Goal: Task Accomplishment & Management: Use online tool/utility

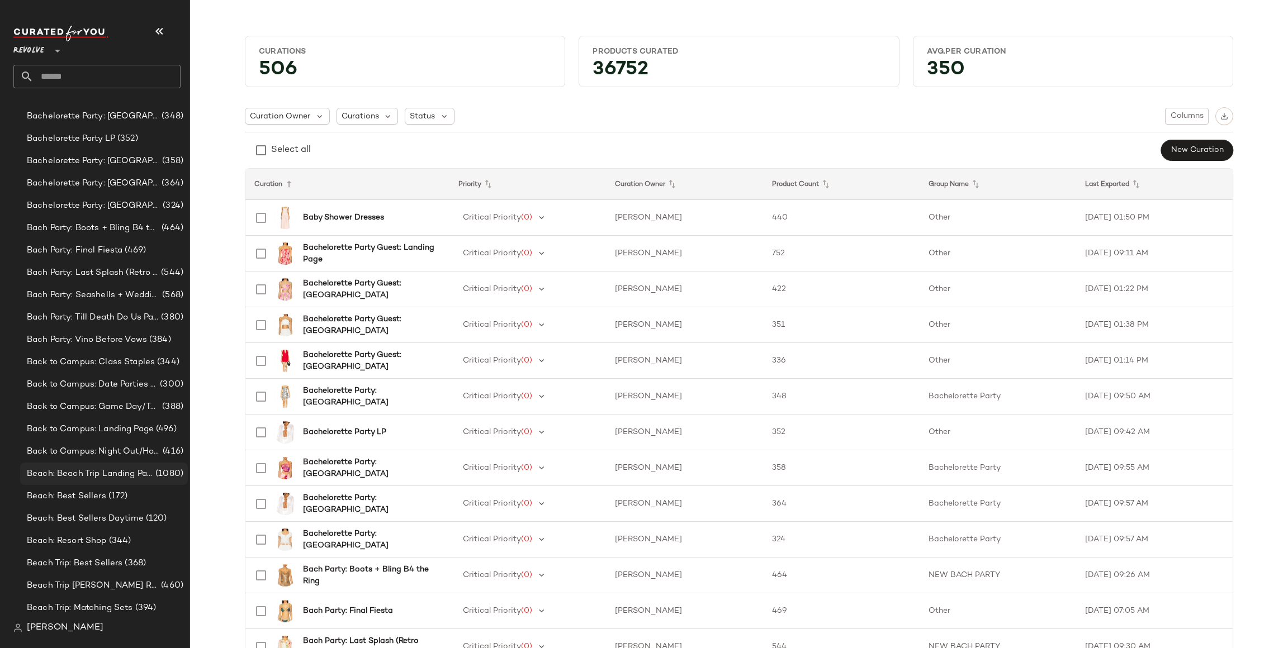
scroll to position [1006, 0]
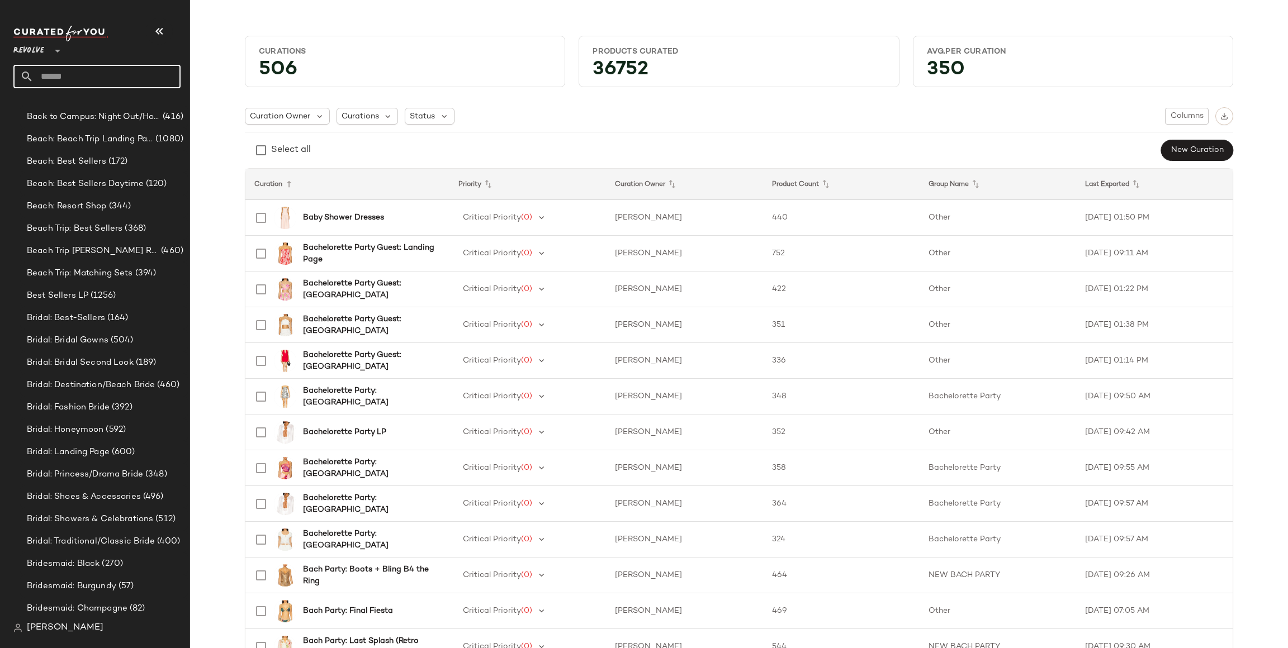
click at [91, 79] on input "text" at bounding box center [107, 76] width 147 height 23
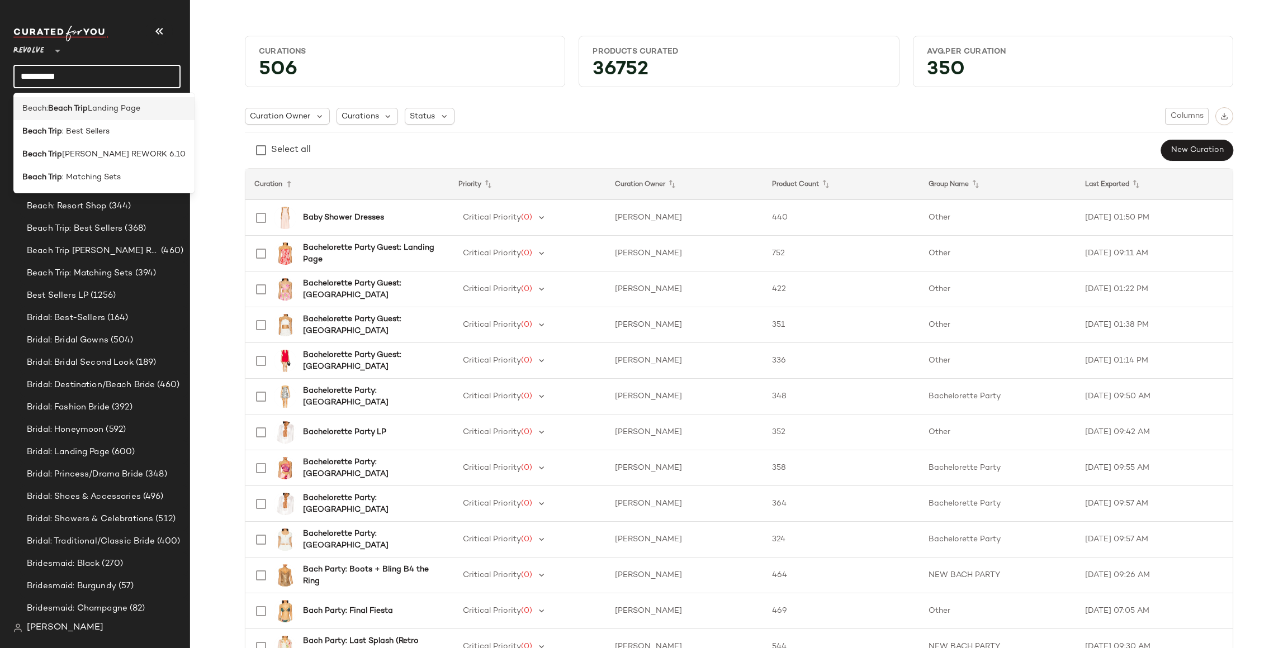
type input "**********"
click at [100, 111] on span "Landing Page" at bounding box center [114, 109] width 53 height 12
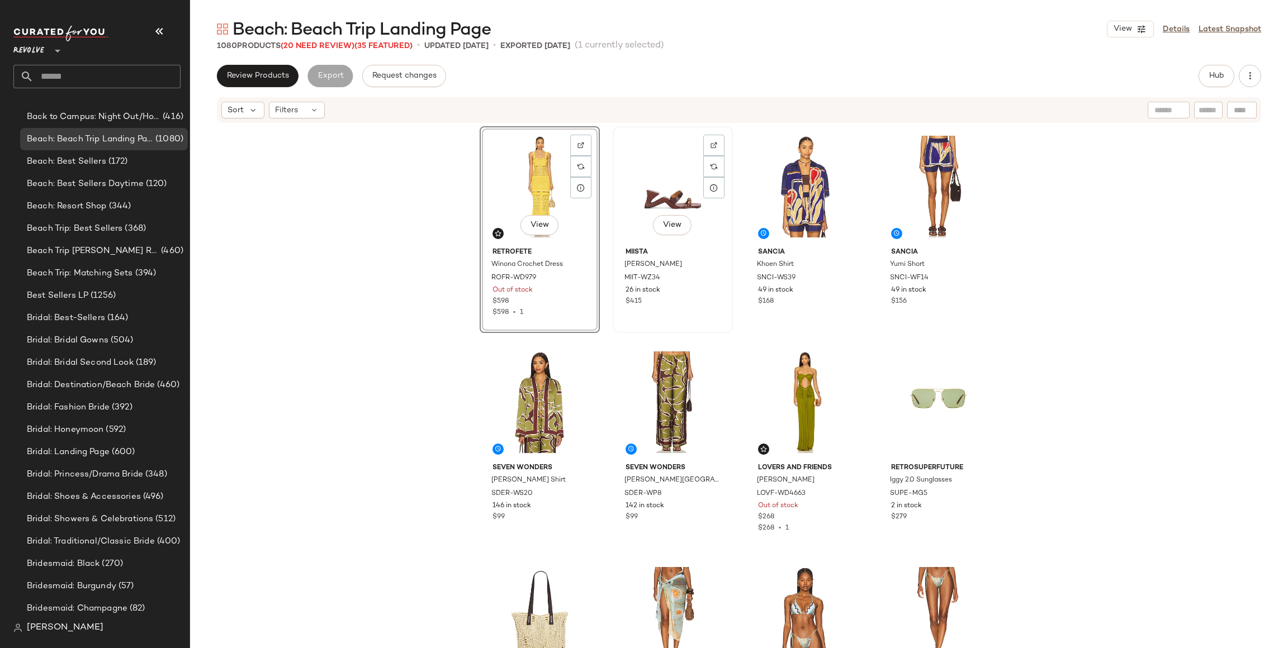
click at [662, 183] on div "View" at bounding box center [673, 186] width 112 height 113
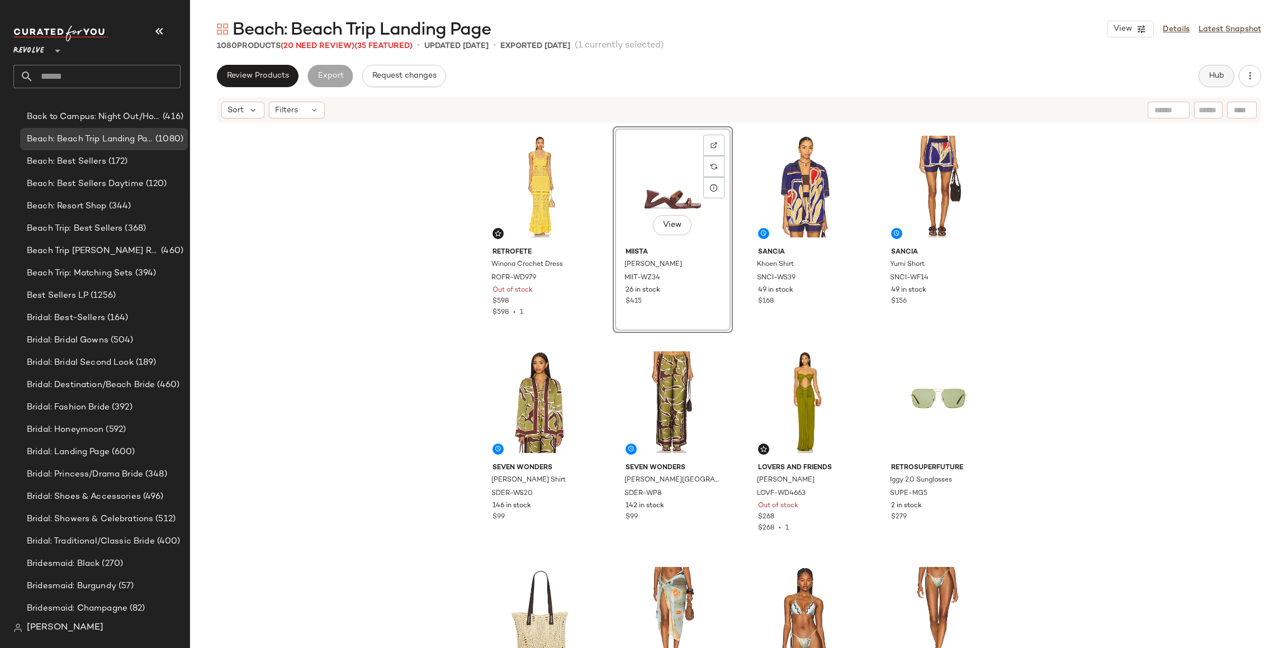
click at [1220, 73] on span "Hub" at bounding box center [1217, 76] width 16 height 9
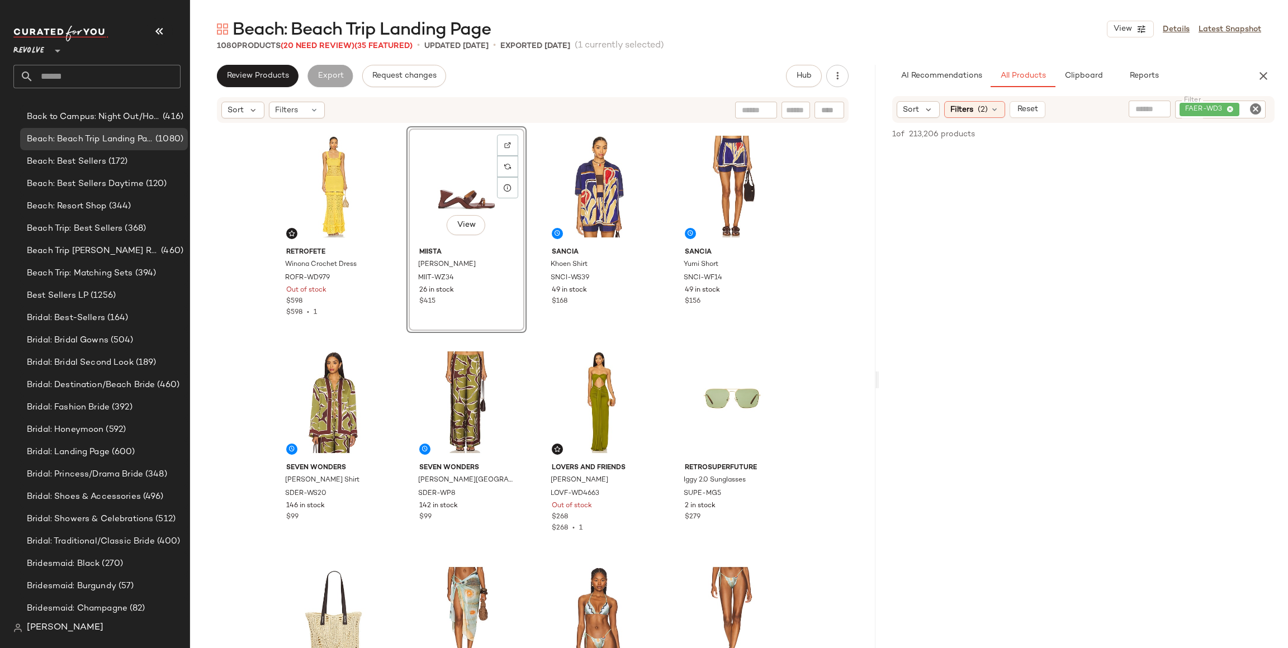
drag, startPoint x: 737, startPoint y: 381, endPoint x: 1225, endPoint y: 295, distance: 495.0
click at [1225, 295] on div "Beach: Beach Trip Landing Page View Details Latest Snapshot 1080 Products (20 N…" at bounding box center [739, 333] width 1098 height 631
click at [840, 81] on icon "button" at bounding box center [837, 75] width 11 height 11
click at [800, 286] on div "retrofete Winona Crochet Dress ROFR-WD979 Out of stock $598 $598 • 1 View Miist…" at bounding box center [532, 403] width 685 height 558
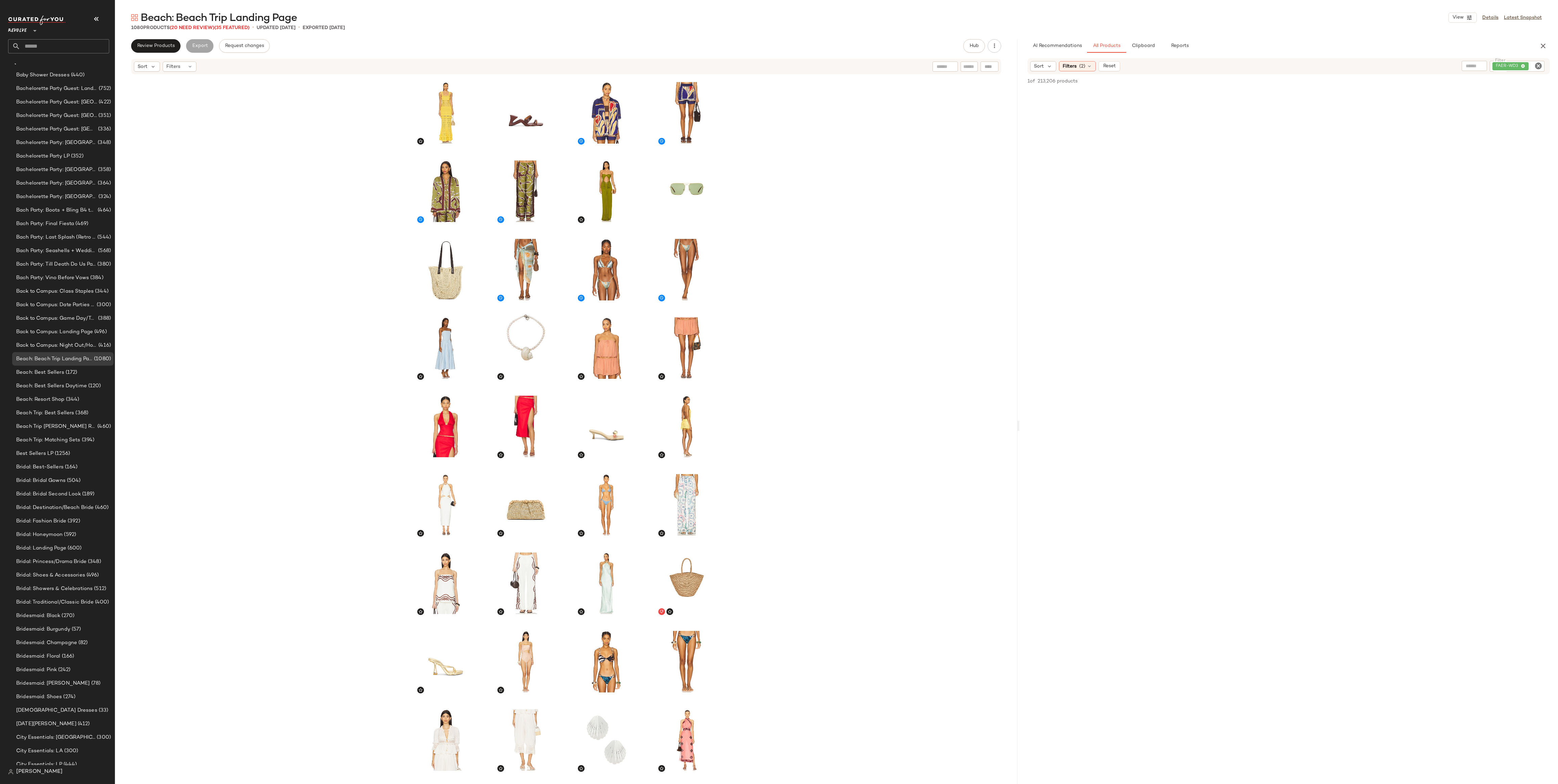
click at [778, 64] on icon "Clear Filter" at bounding box center [1538, 65] width 8 height 8
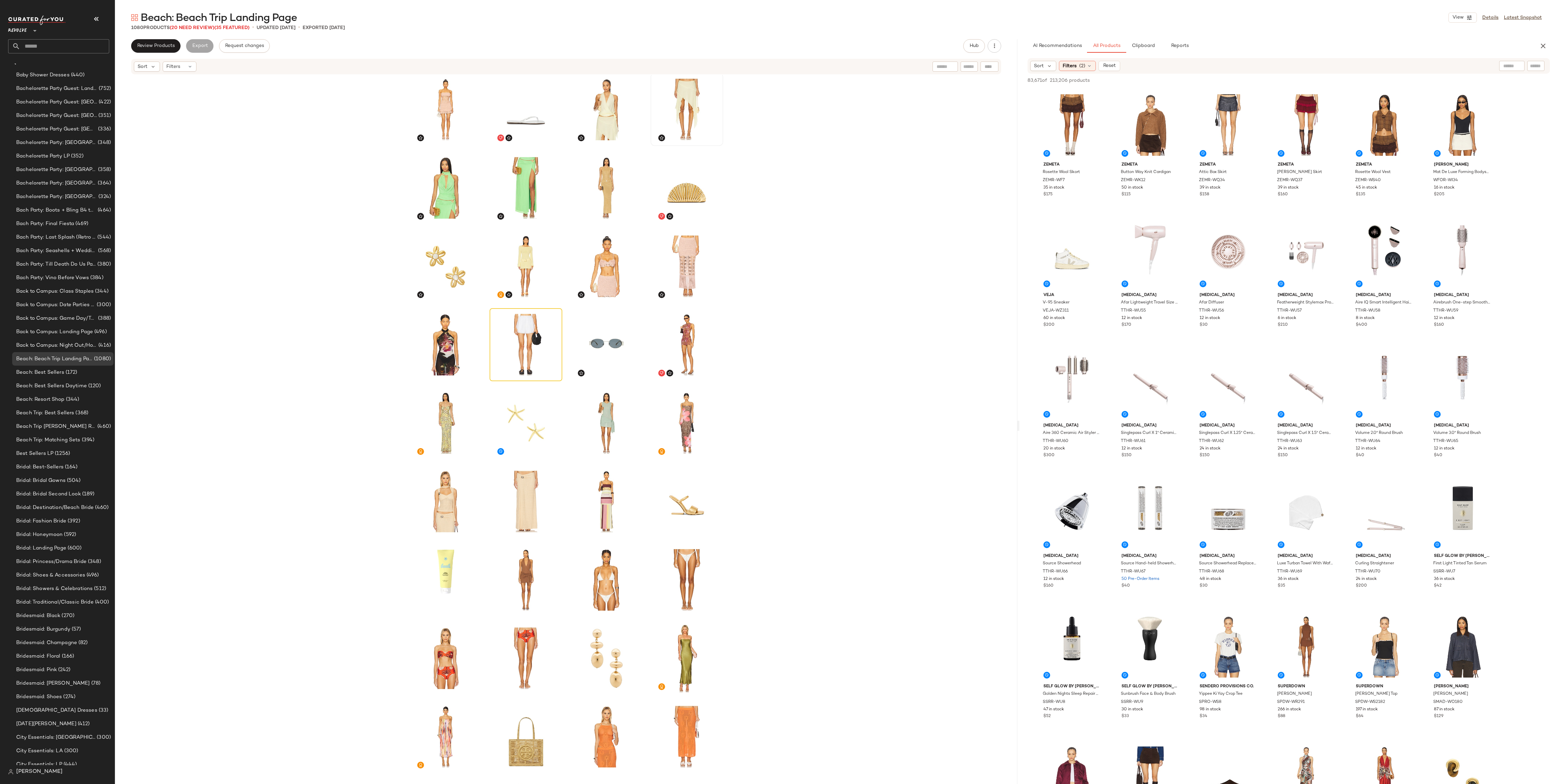
scroll to position [715, 0]
click at [778, 47] on icon "button" at bounding box center [994, 45] width 7 height 7
click at [778, 271] on div "SET SET" at bounding box center [566, 439] width 902 height 729
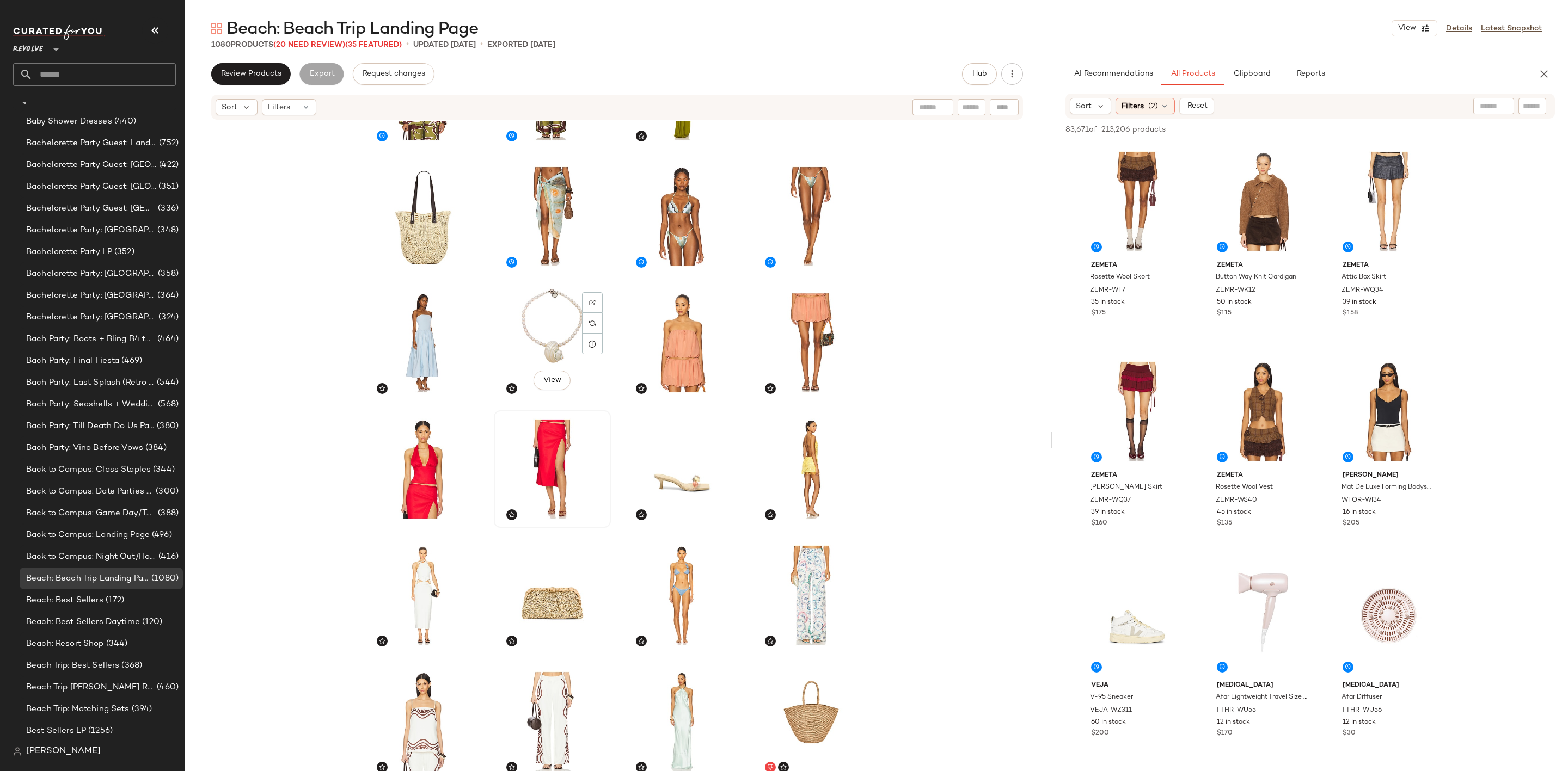
scroll to position [226, 0]
click at [113, 77] on input "text" at bounding box center [104, 74] width 143 height 22
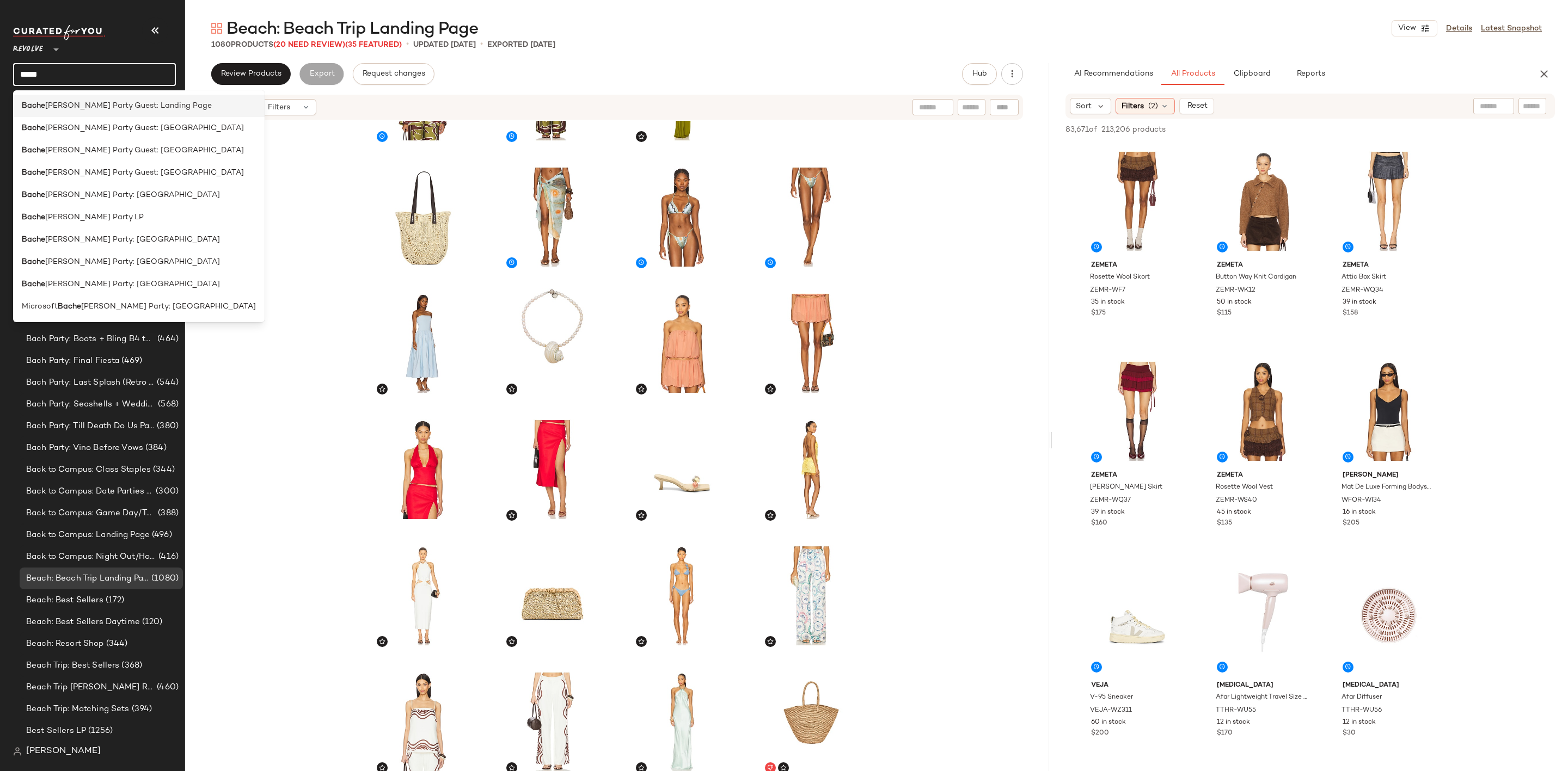
type input "*****"
click at [128, 103] on span "lorette Party Guest: Landing Page" at bounding box center [128, 106] width 167 height 12
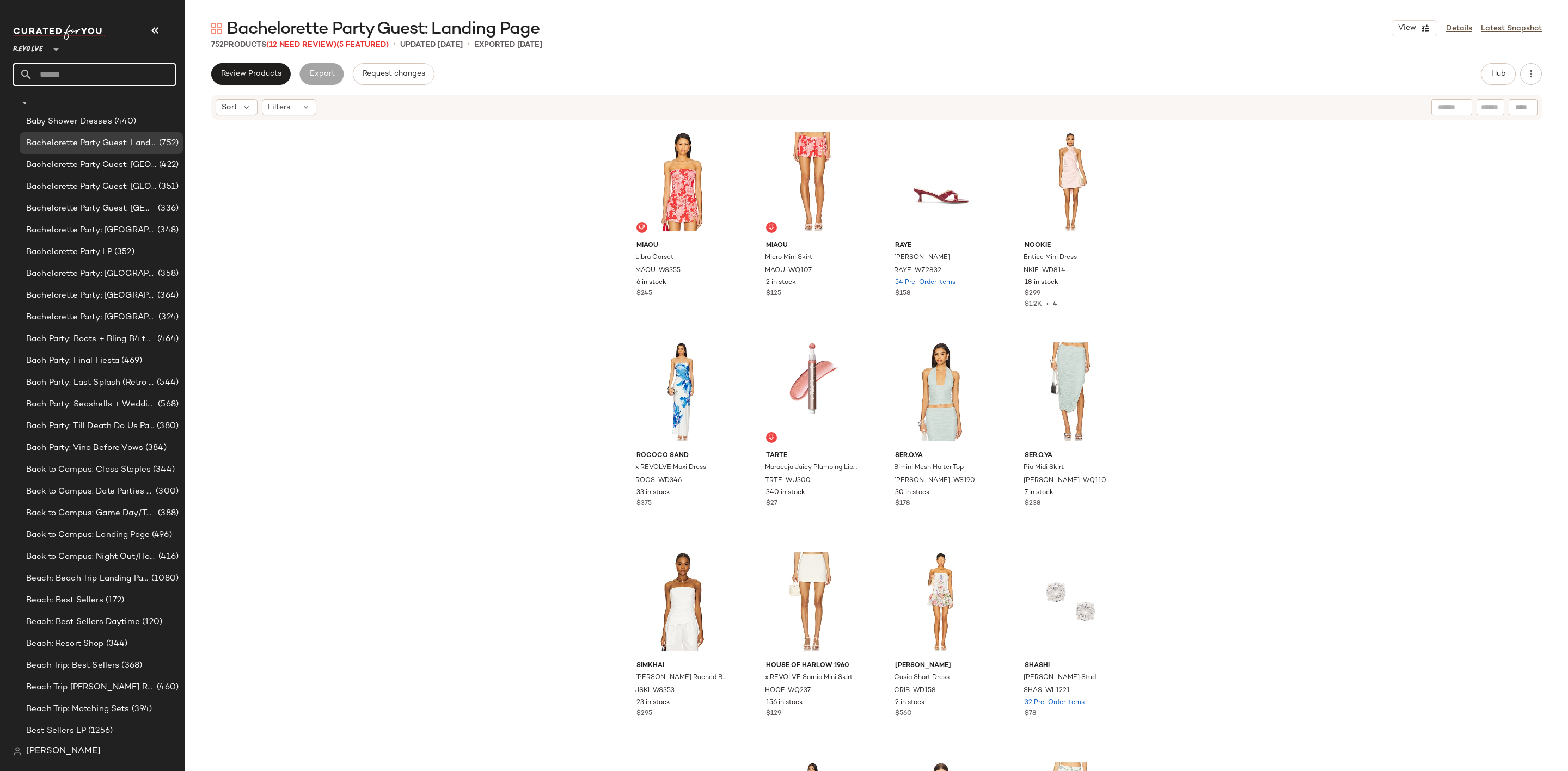
click at [98, 69] on input "text" at bounding box center [104, 74] width 143 height 22
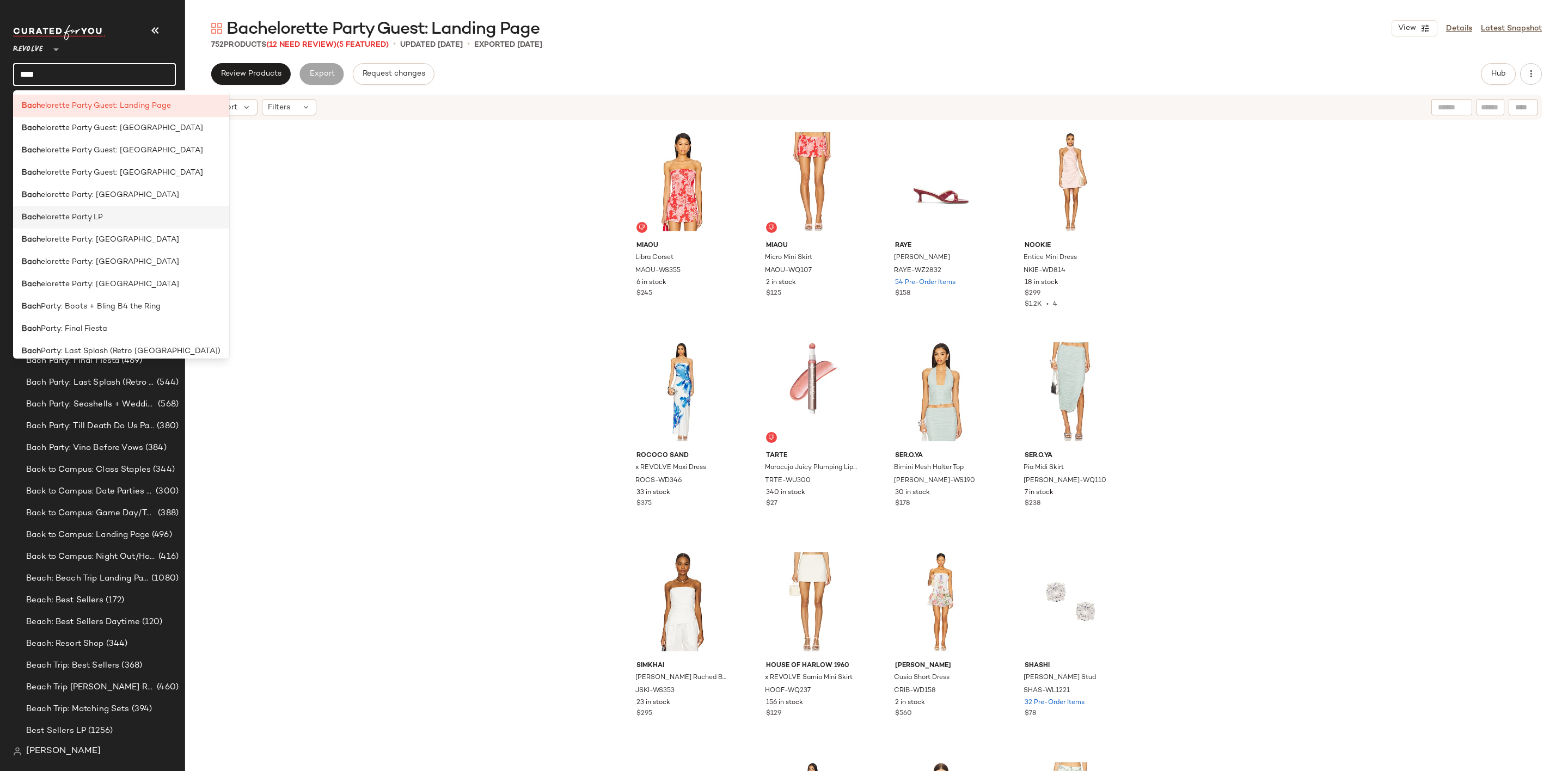
type input "****"
click at [106, 222] on div "Bach elorette Party LP" at bounding box center [121, 217] width 199 height 12
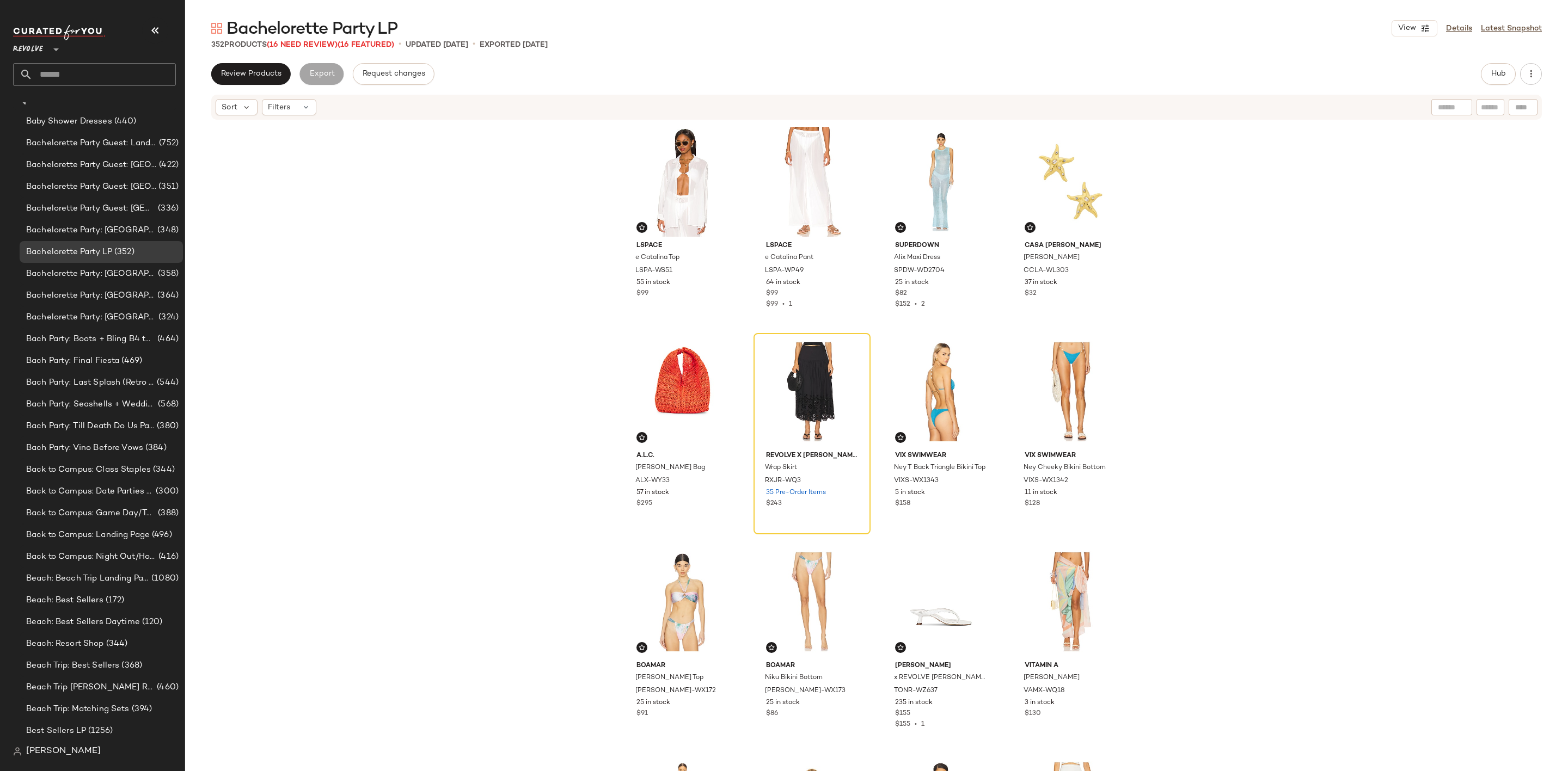
click at [139, 77] on input "text" at bounding box center [104, 74] width 143 height 22
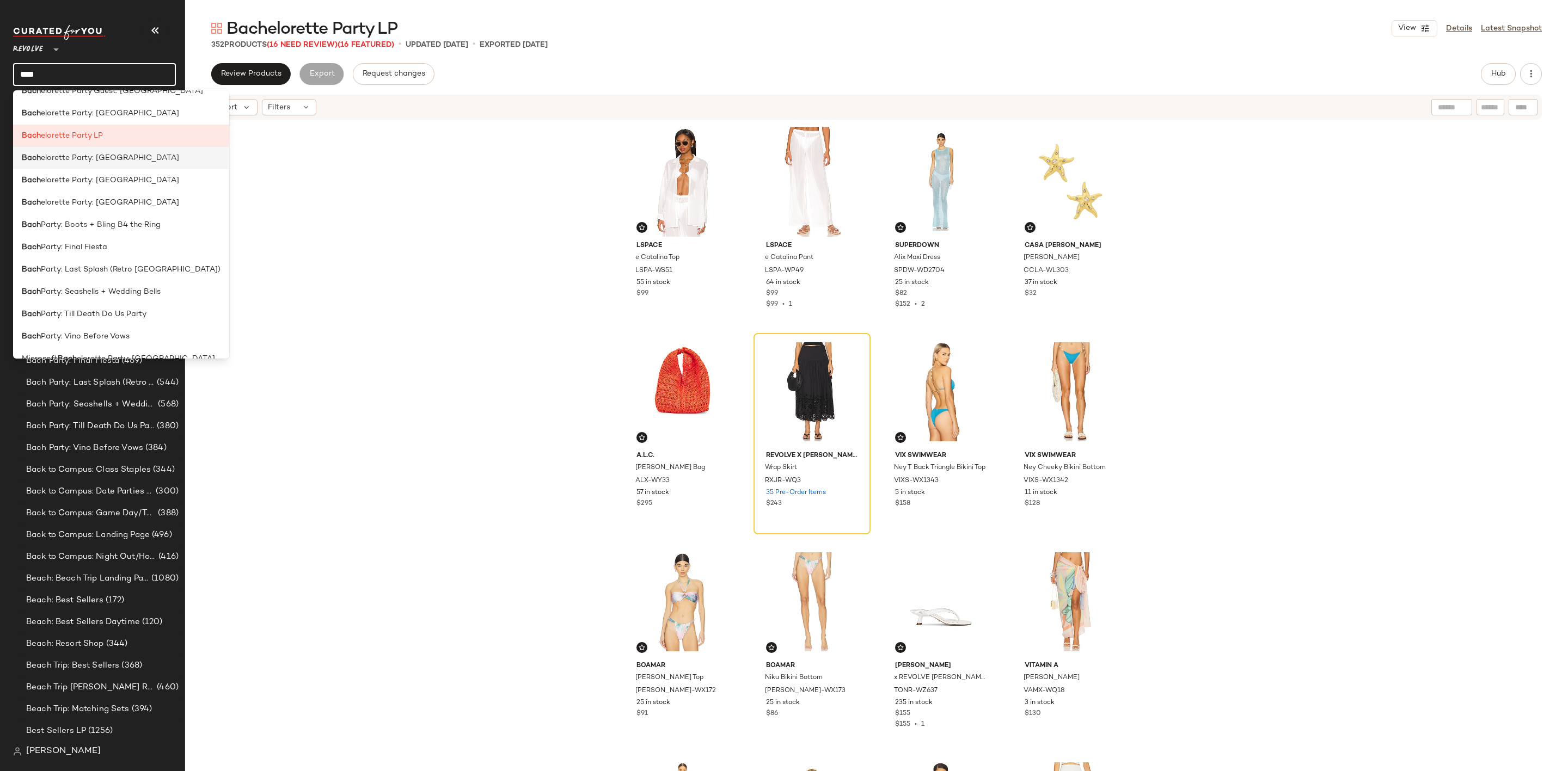
scroll to position [97, 0]
type input "****"
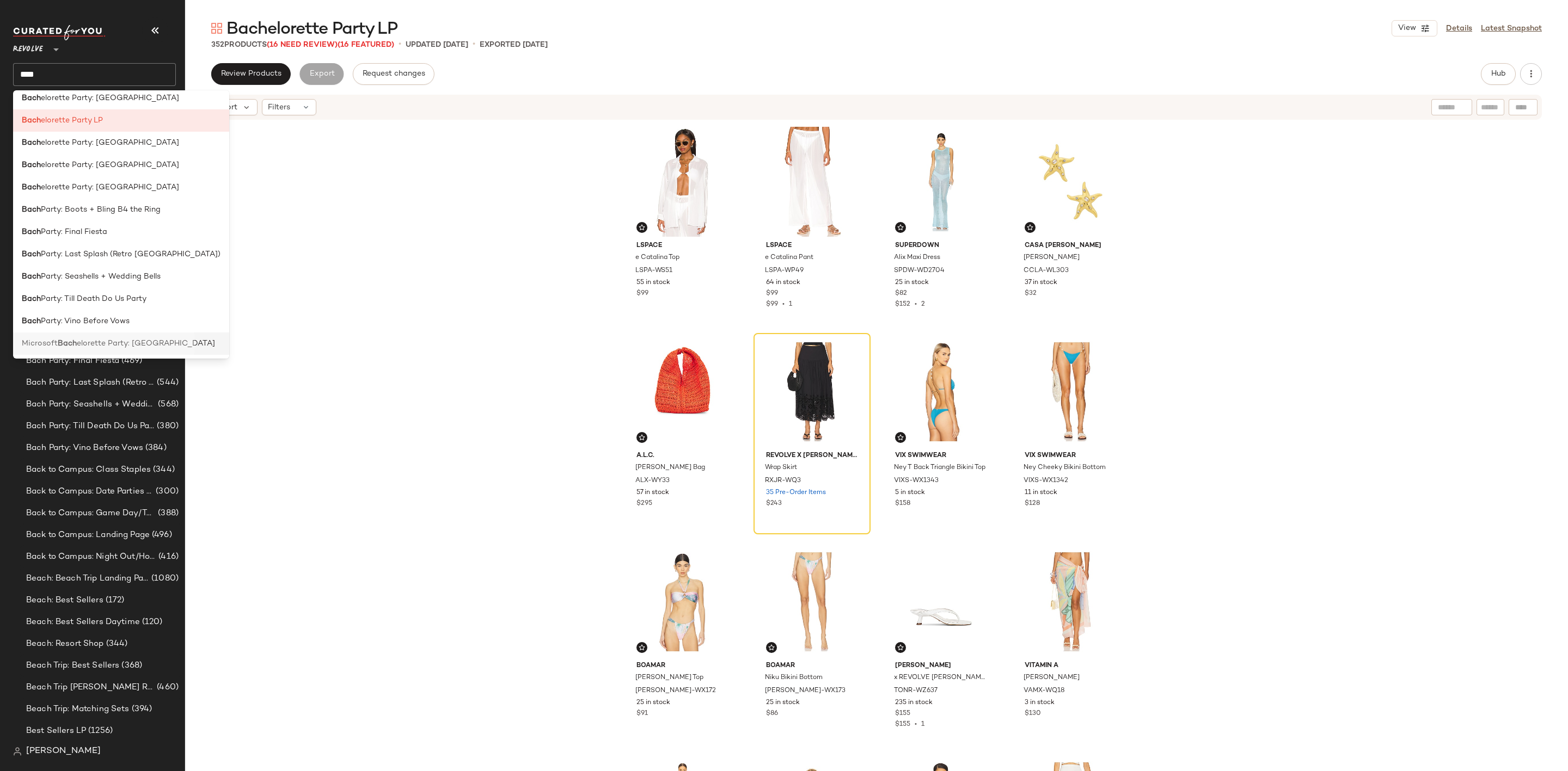
click at [147, 339] on span "elorette Party: [GEOGRAPHIC_DATA]" at bounding box center [146, 344] width 138 height 12
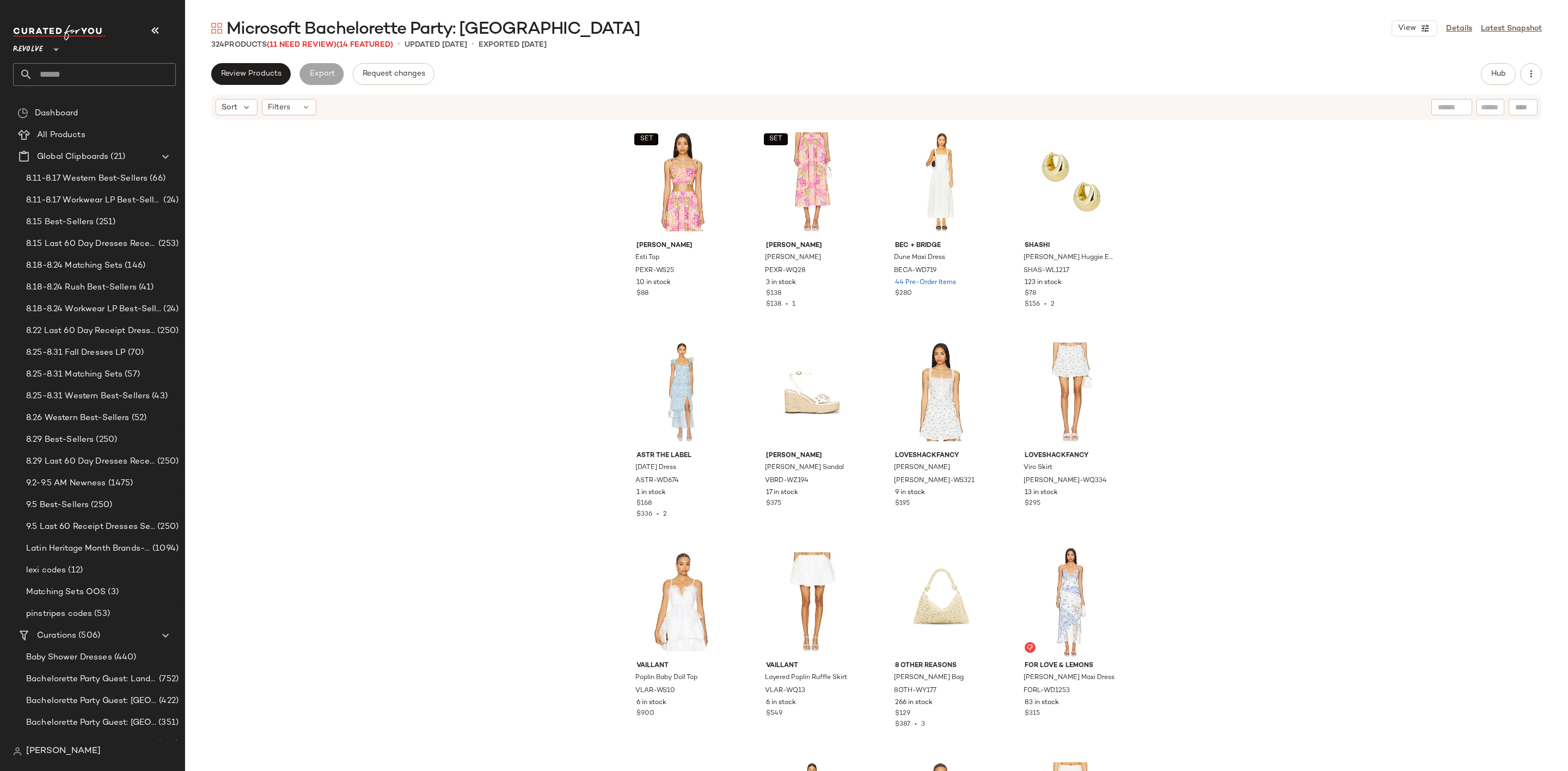
scroll to position [245, 0]
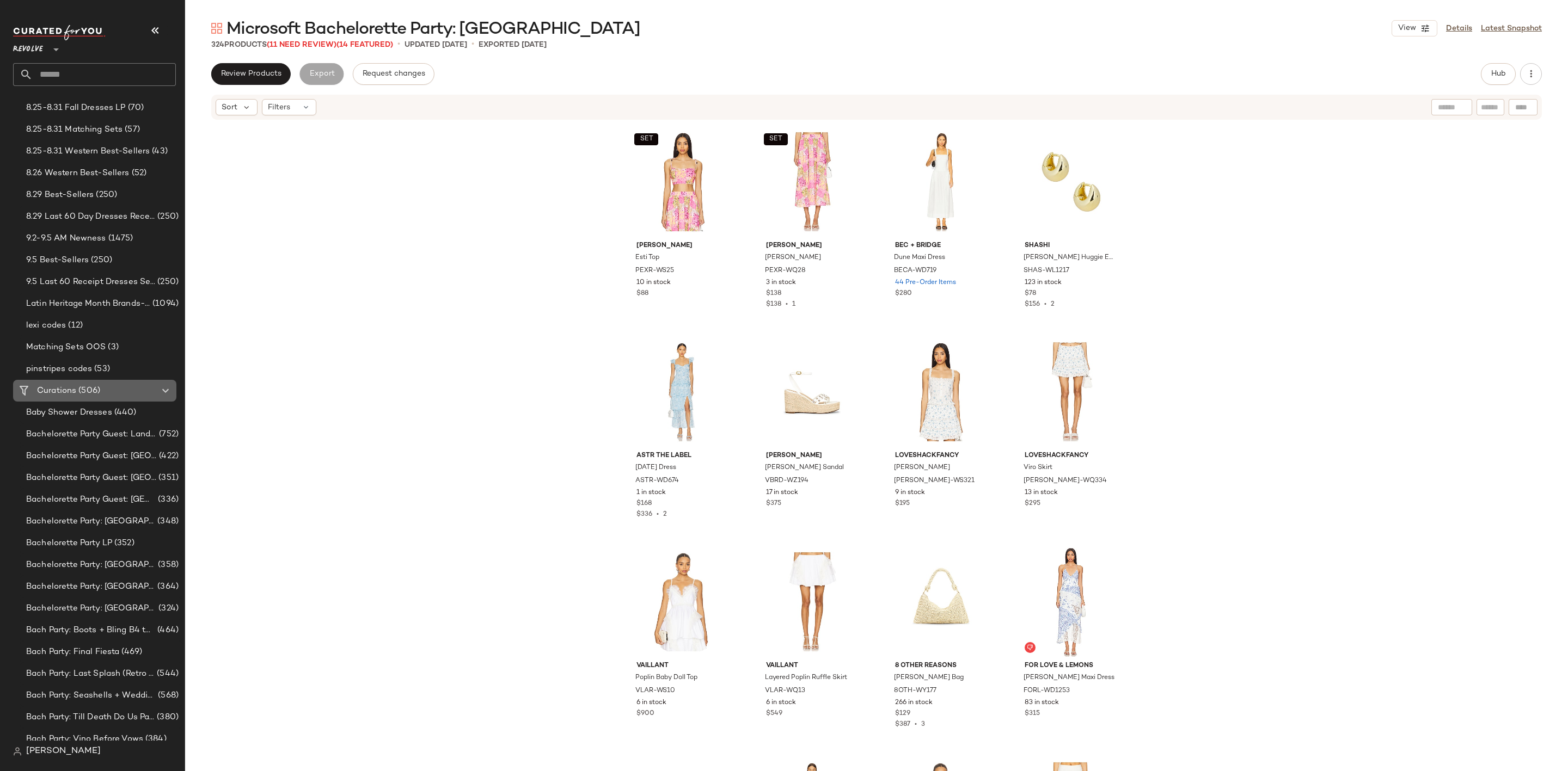
click at [95, 390] on span "(506)" at bounding box center [88, 390] width 24 height 13
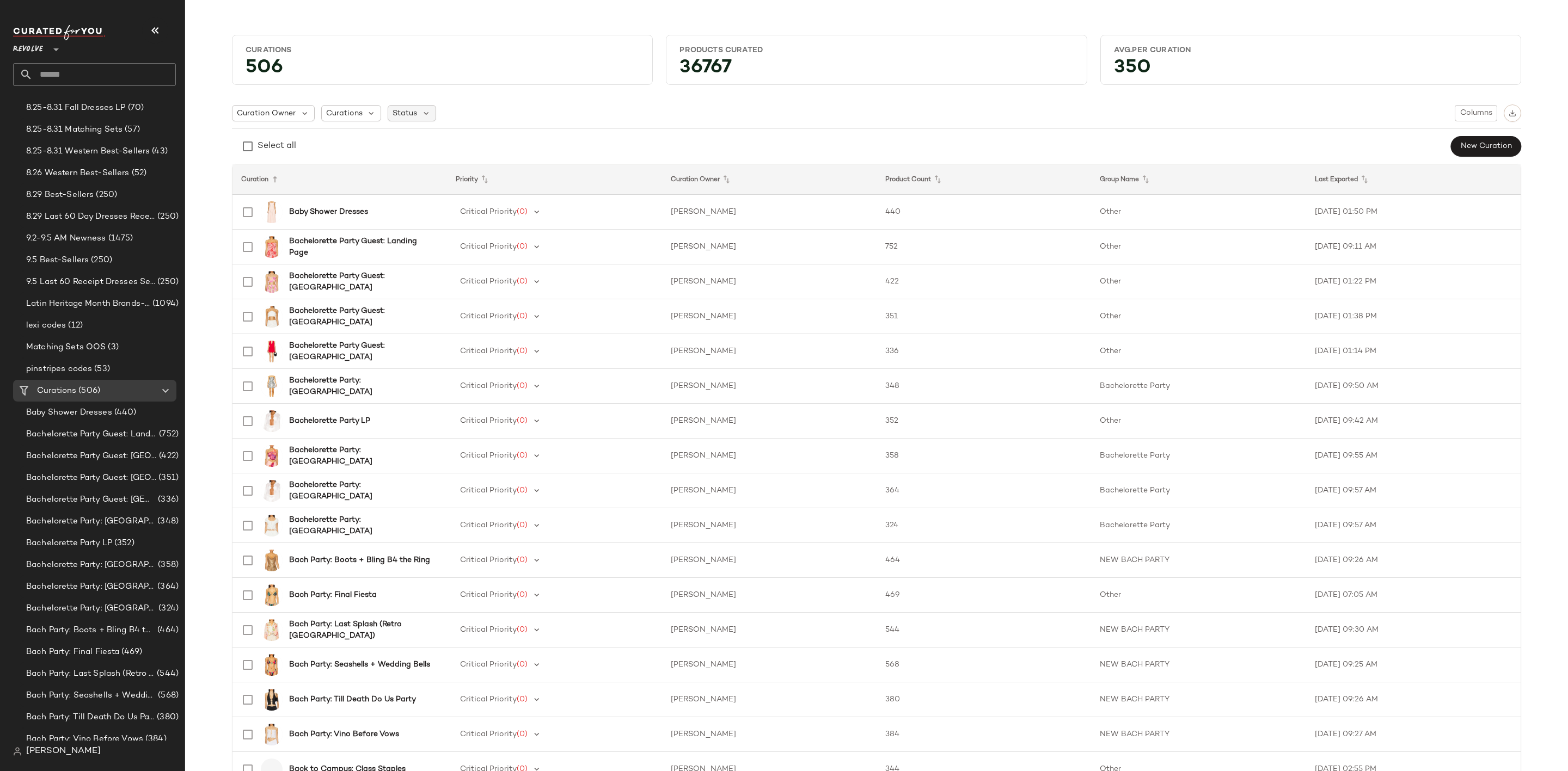
click at [409, 110] on span "Status" at bounding box center [404, 114] width 24 height 12
click at [445, 140] on span "Archived" at bounding box center [429, 141] width 33 height 21
click at [350, 114] on span "Curations" at bounding box center [344, 114] width 36 height 12
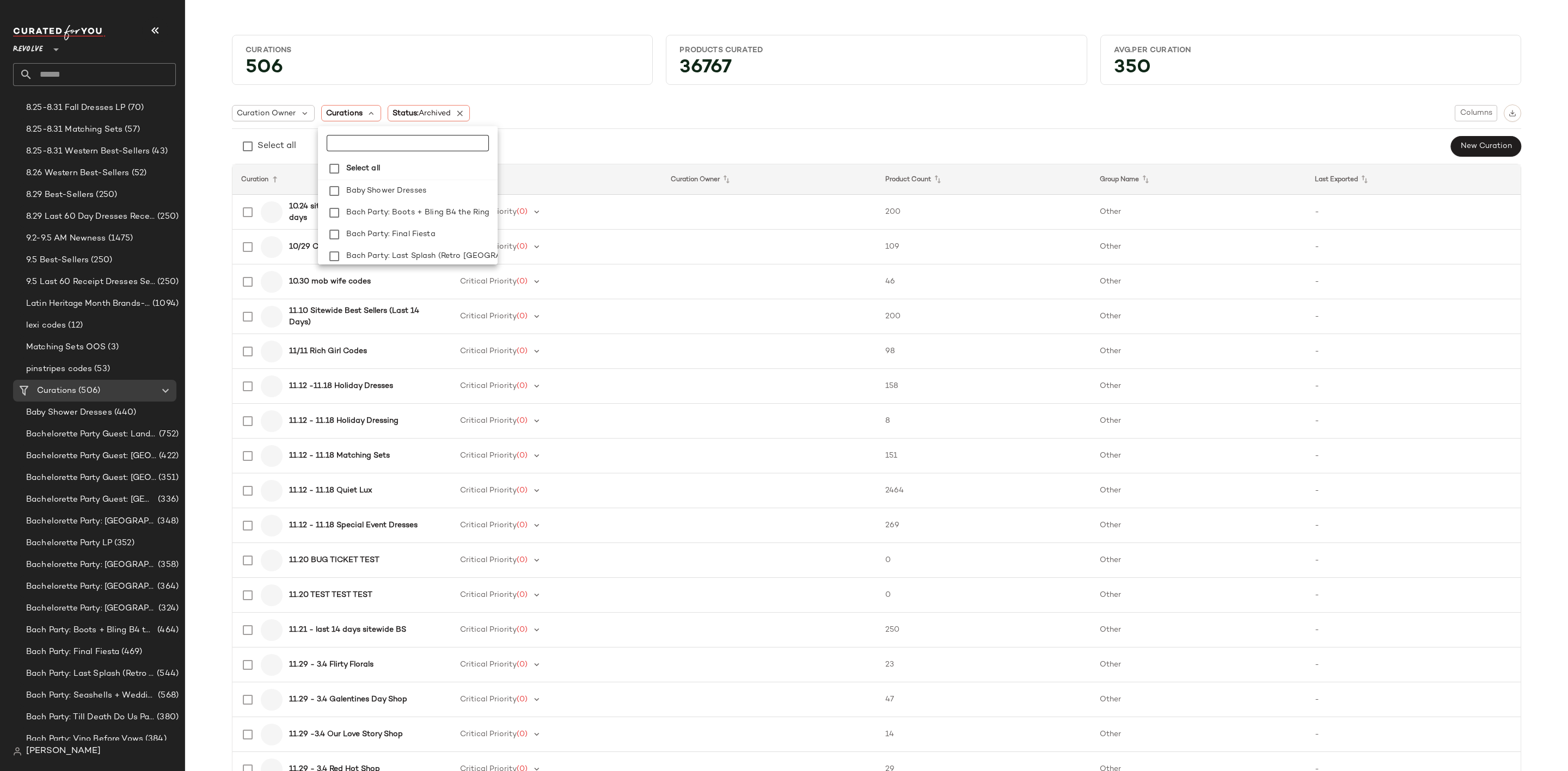
click at [368, 141] on input "text" at bounding box center [394, 143] width 136 height 17
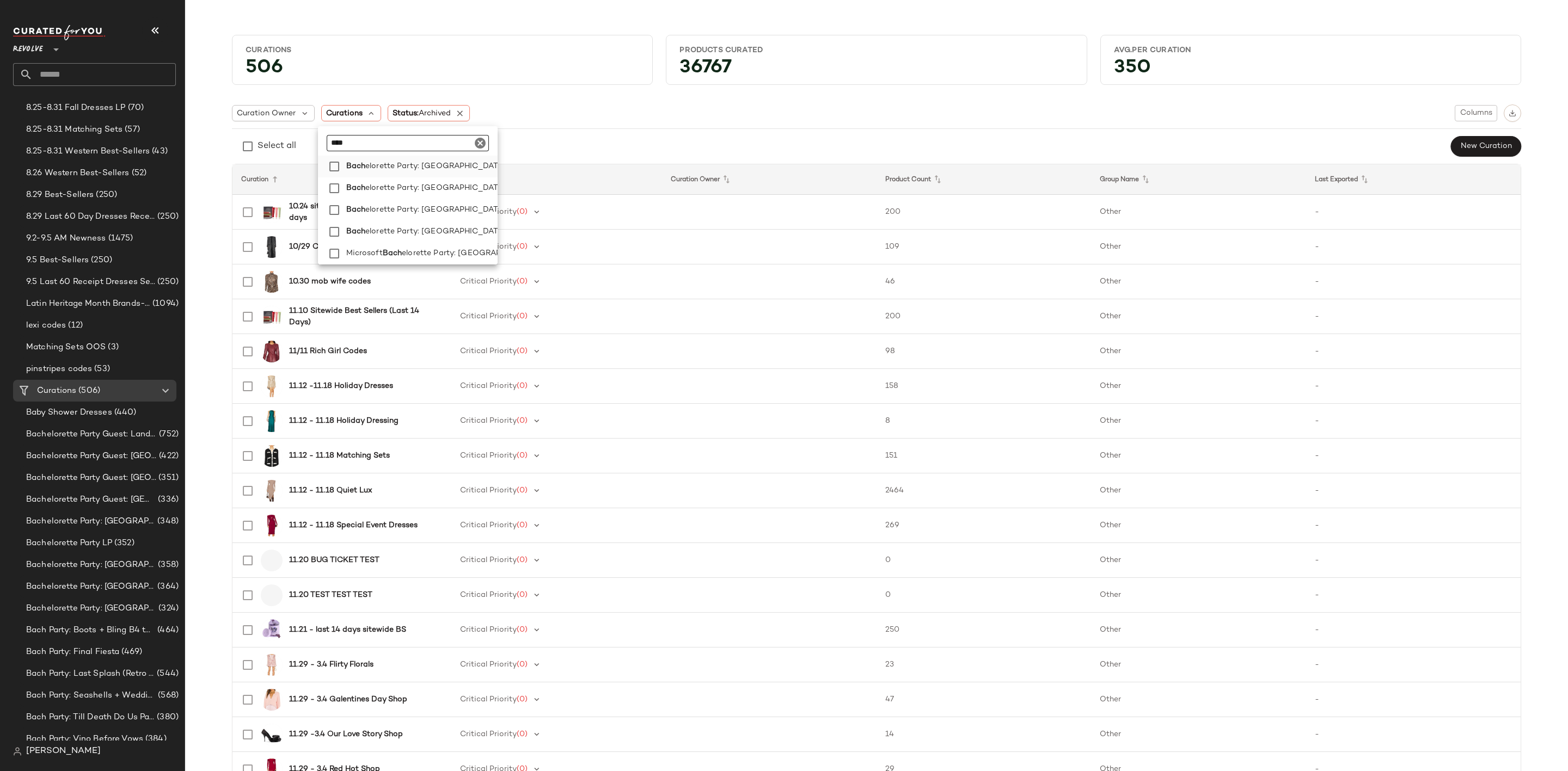
scroll to position [195, 0]
type input "****"
click at [414, 210] on span "elorette Party LP" at bounding box center [396, 214] width 63 height 21
click at [730, 139] on div "Select all New Curation" at bounding box center [877, 146] width 1289 height 21
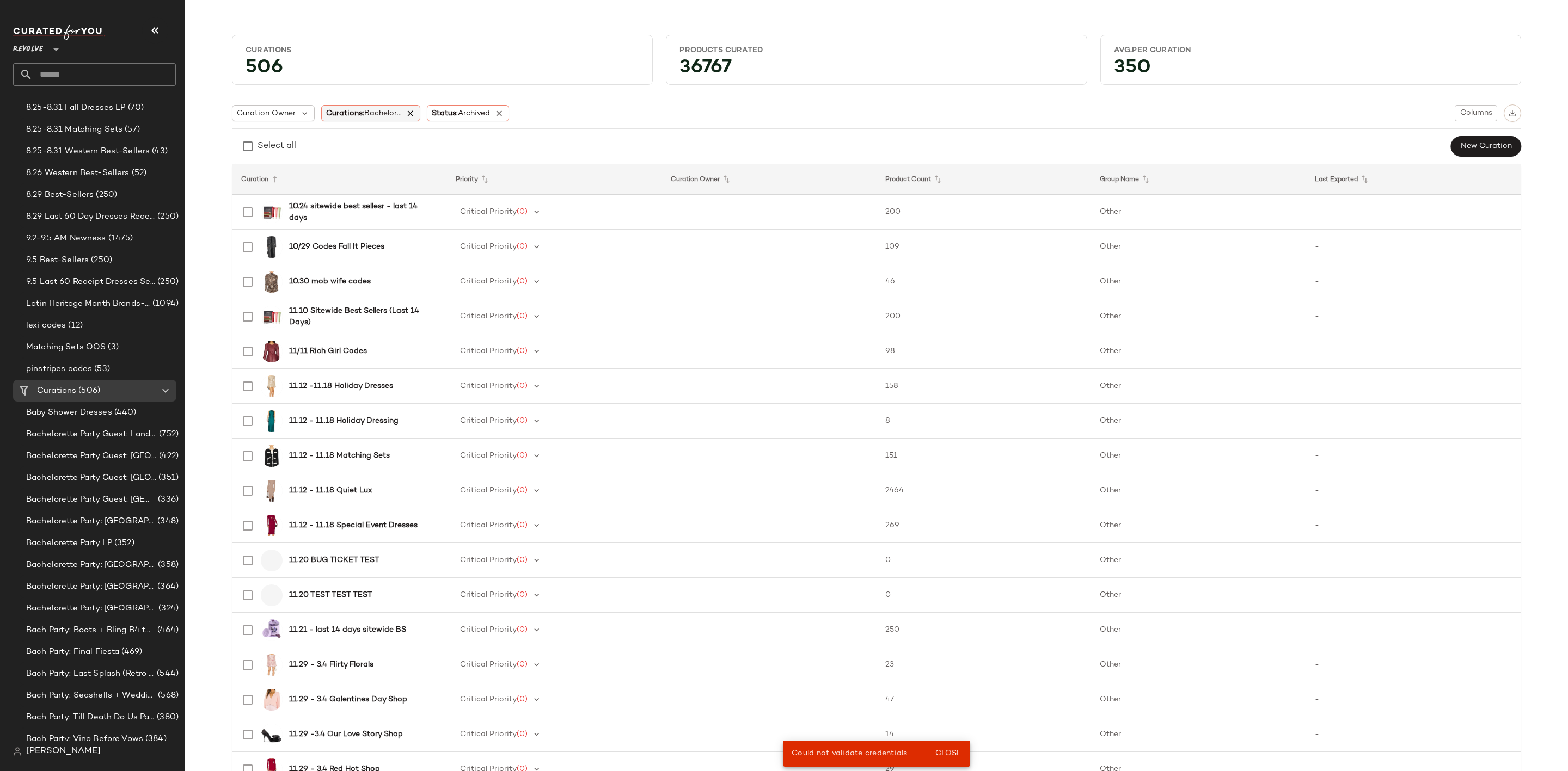
click at [408, 116] on icon at bounding box center [411, 113] width 10 height 10
click at [460, 116] on icon at bounding box center [460, 113] width 10 height 10
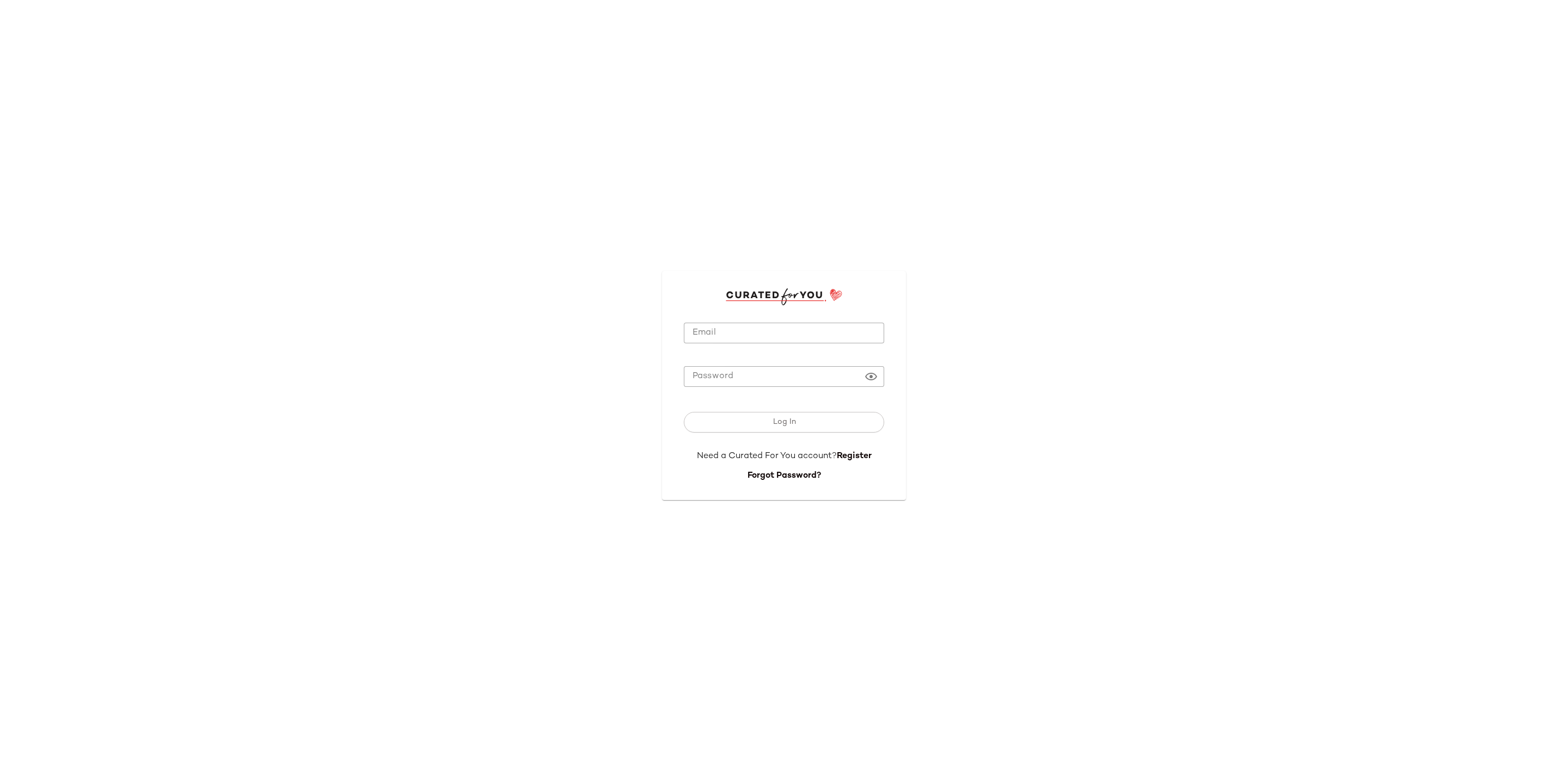
type input "**********"
click at [754, 417] on button "Log In" at bounding box center [784, 422] width 201 height 20
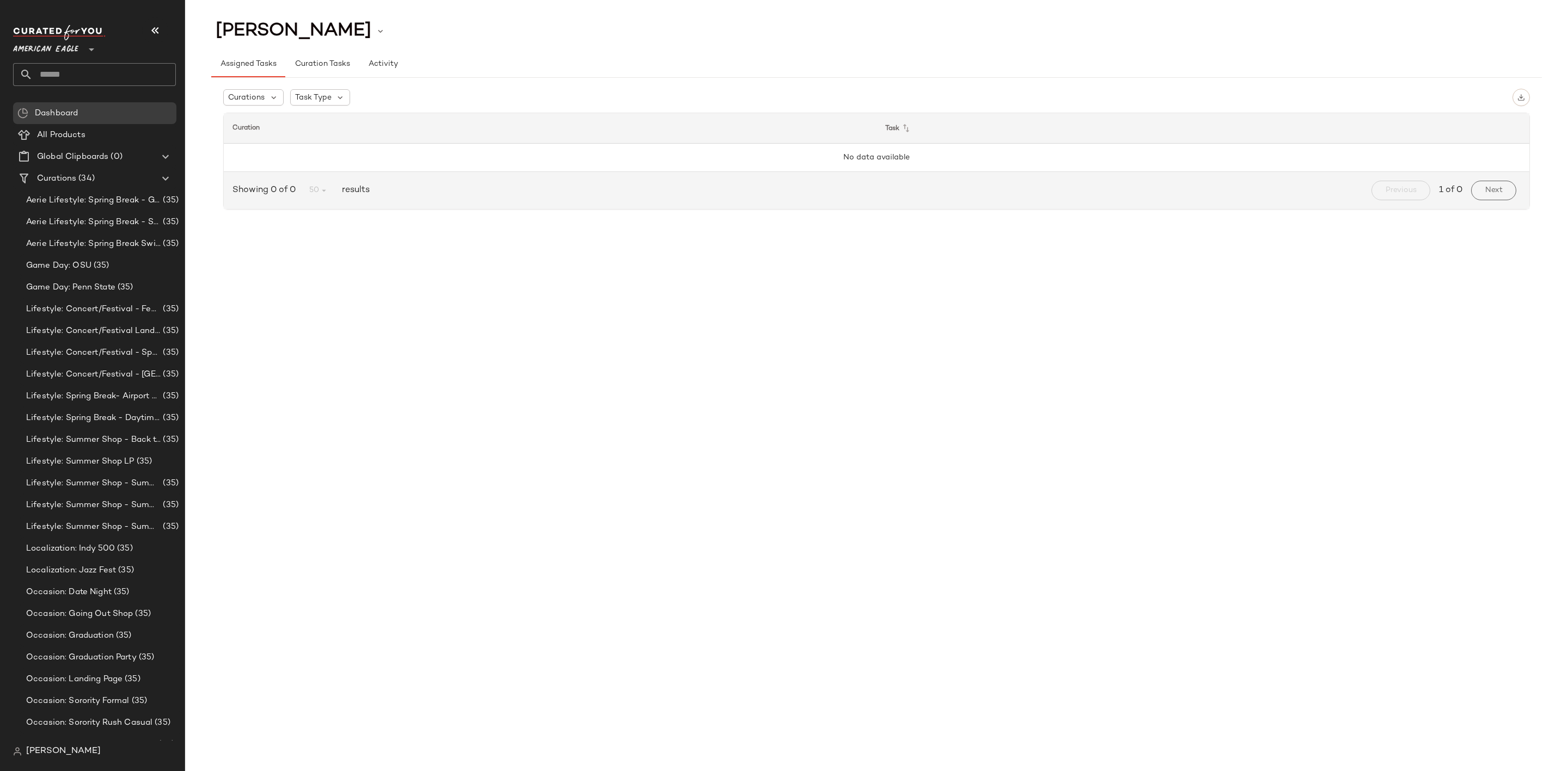
click at [77, 49] on span "American Eagle" at bounding box center [45, 47] width 65 height 19
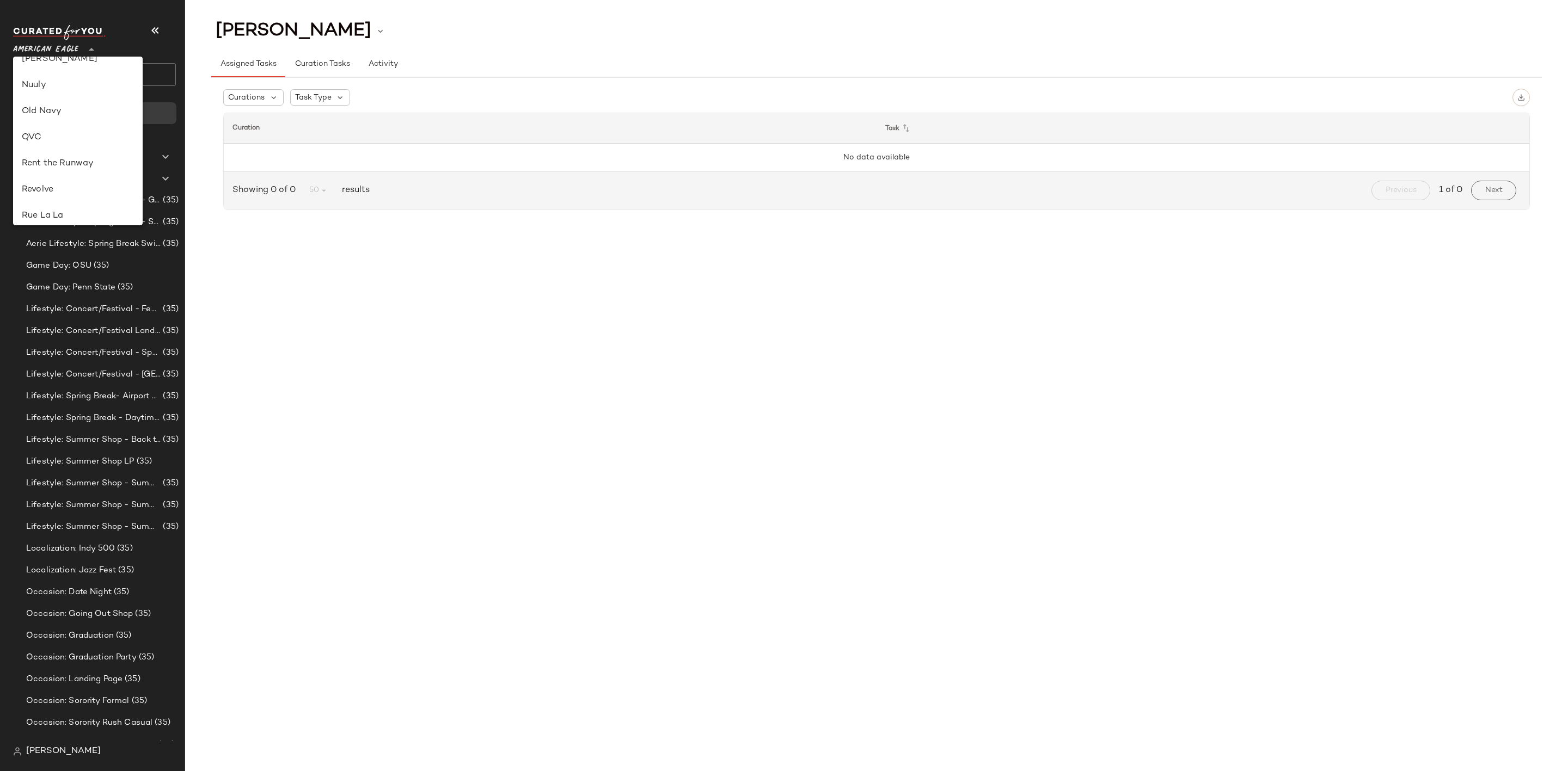
scroll to position [408, 0]
click at [36, 191] on div "Revolve" at bounding box center [77, 188] width 112 height 13
type input "**"
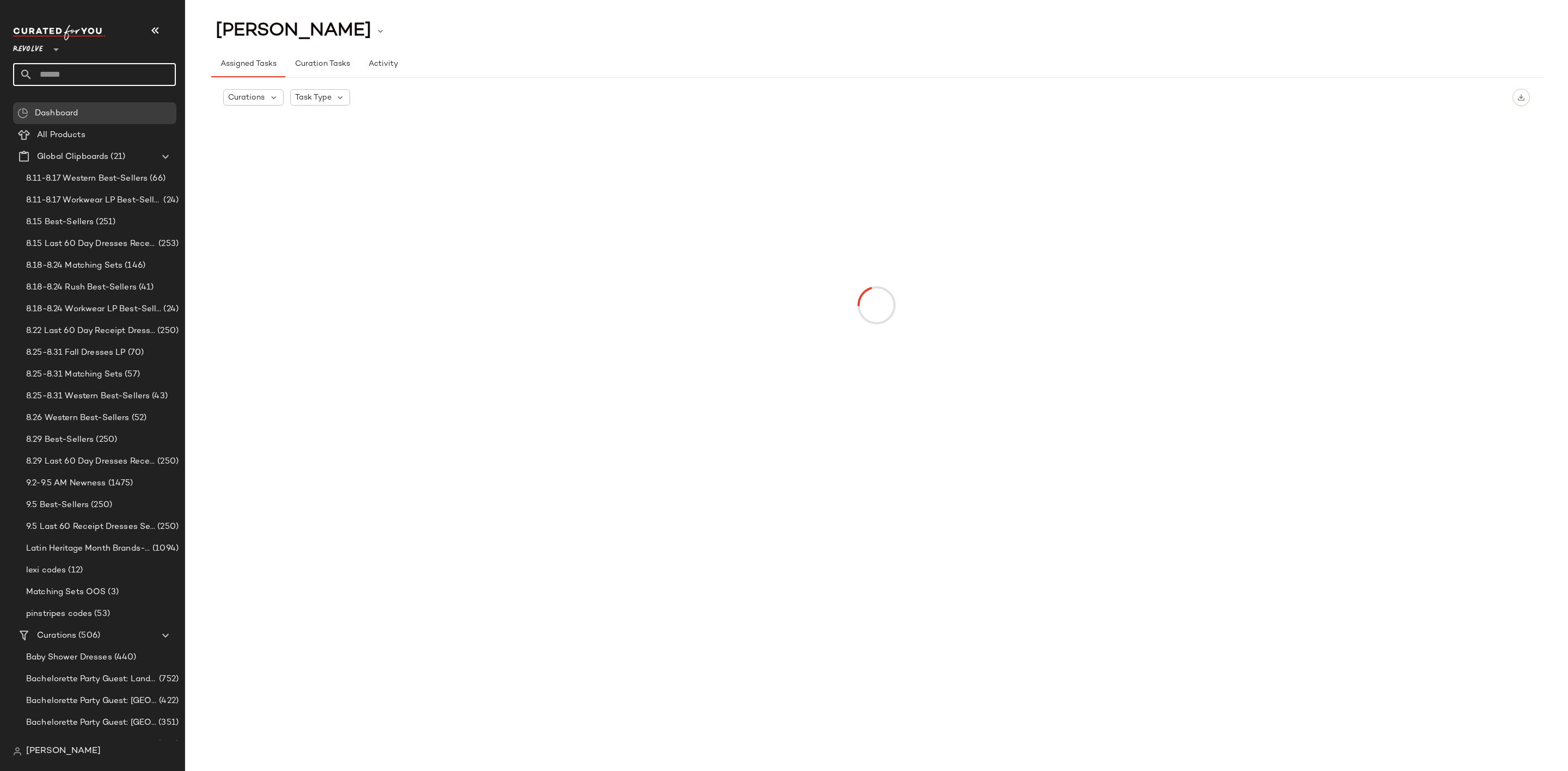
click at [94, 76] on input "text" at bounding box center [104, 74] width 143 height 22
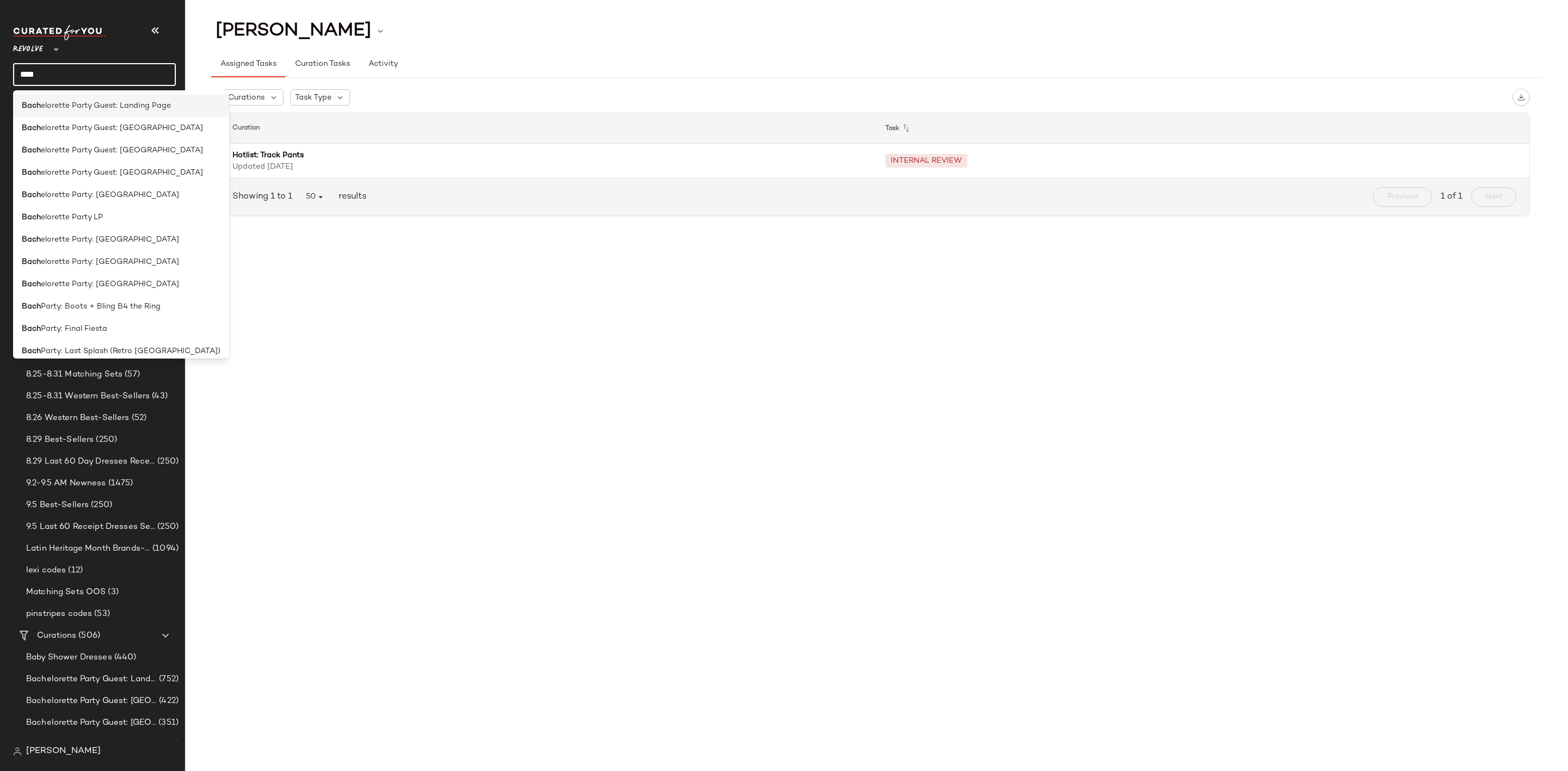
type input "****"
click at [130, 108] on span "elorette Party Guest: Landing Page" at bounding box center [106, 106] width 131 height 12
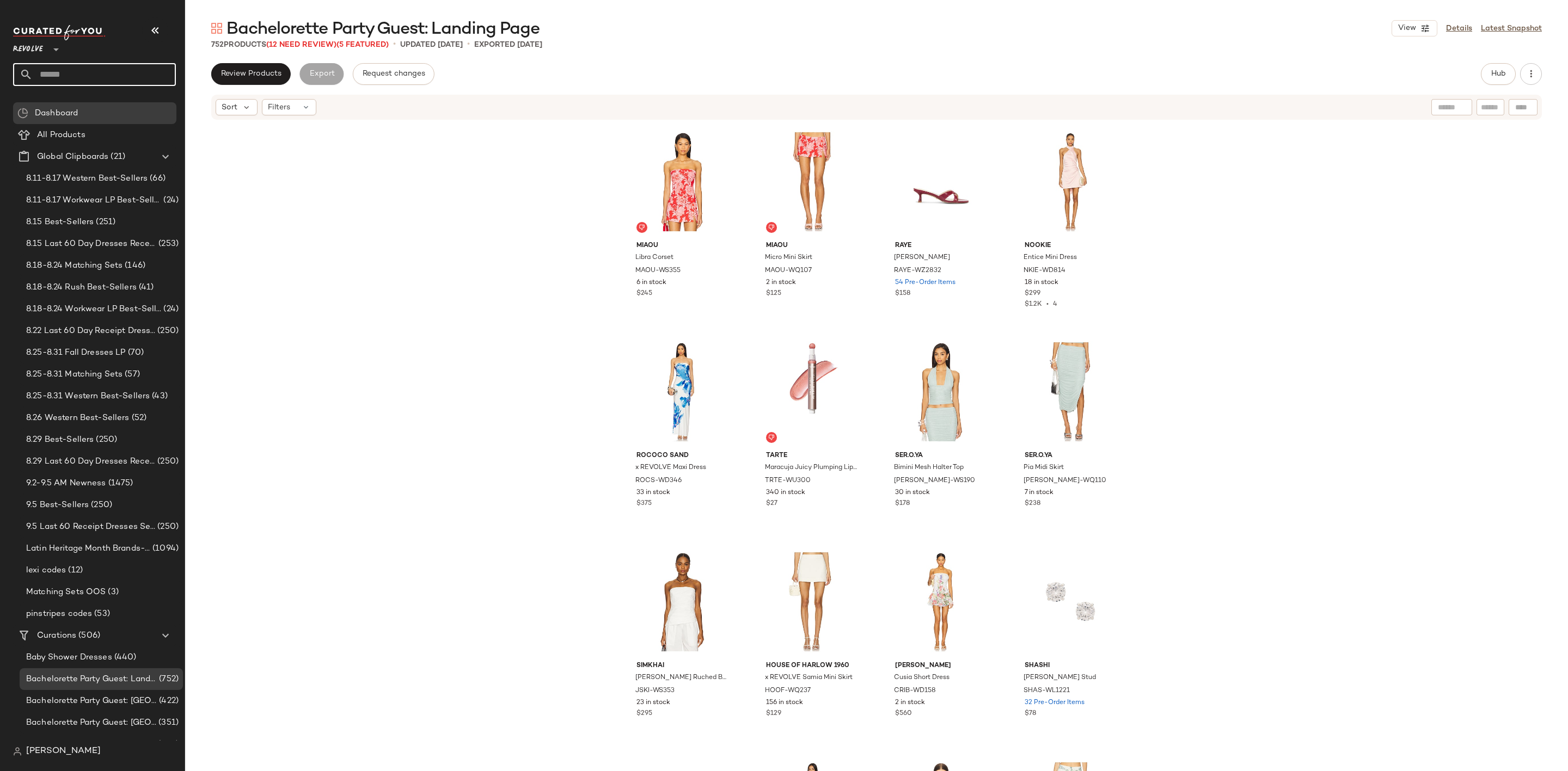
click at [91, 71] on input "text" at bounding box center [104, 74] width 143 height 22
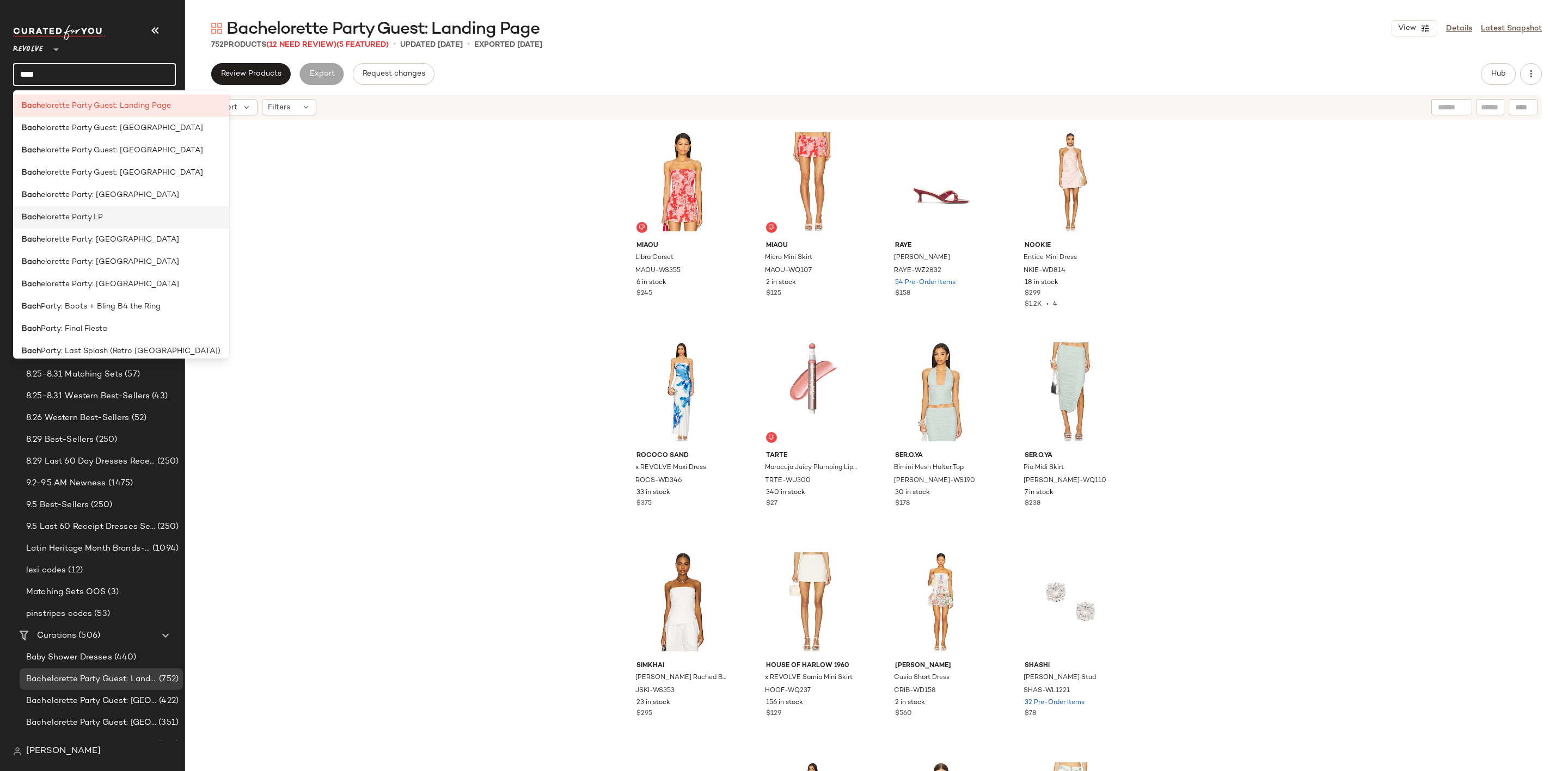
type input "****"
click at [122, 221] on div "Bach elorette Party LP" at bounding box center [121, 217] width 199 height 12
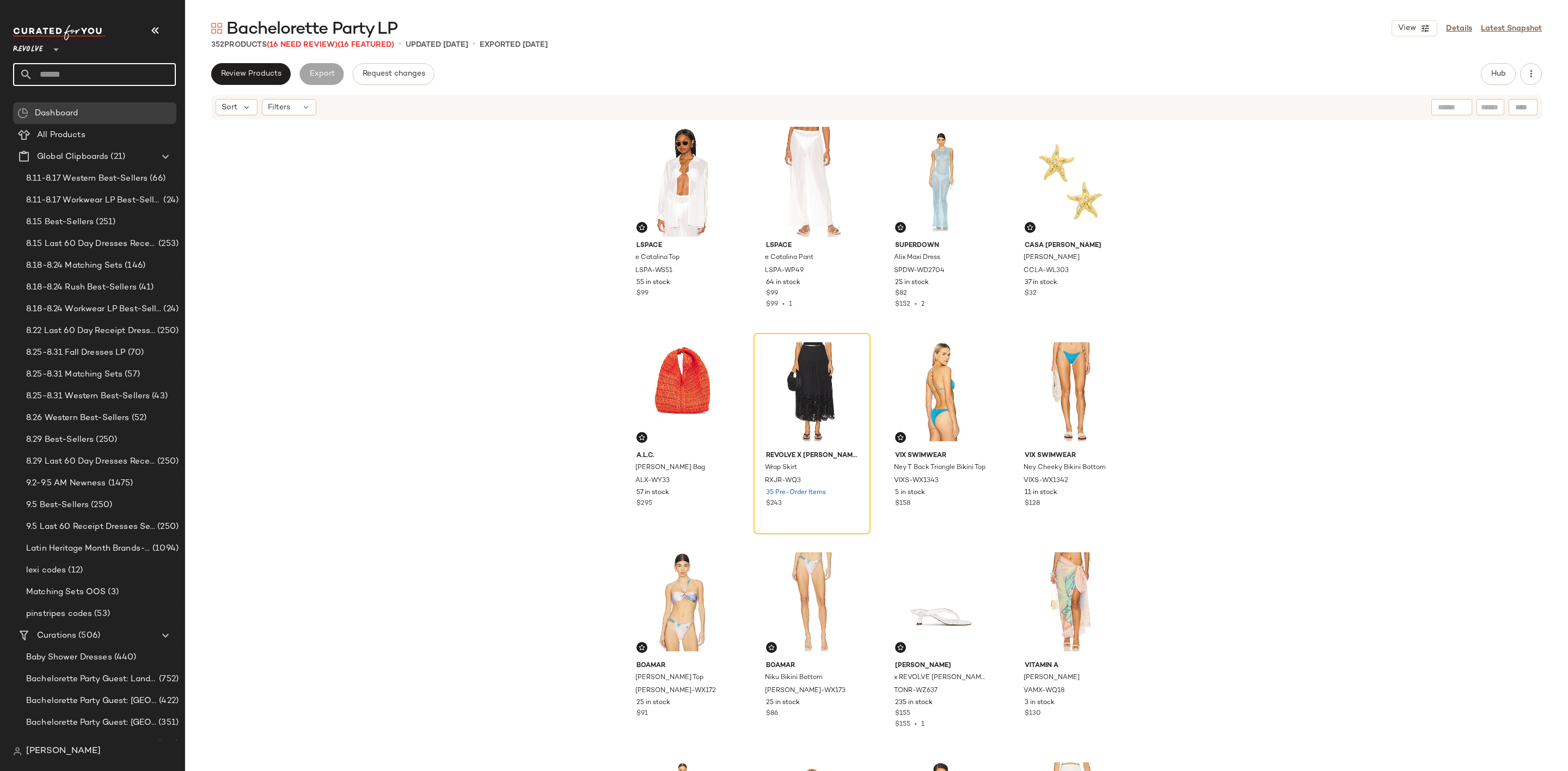
click at [108, 71] on input "text" at bounding box center [104, 74] width 143 height 22
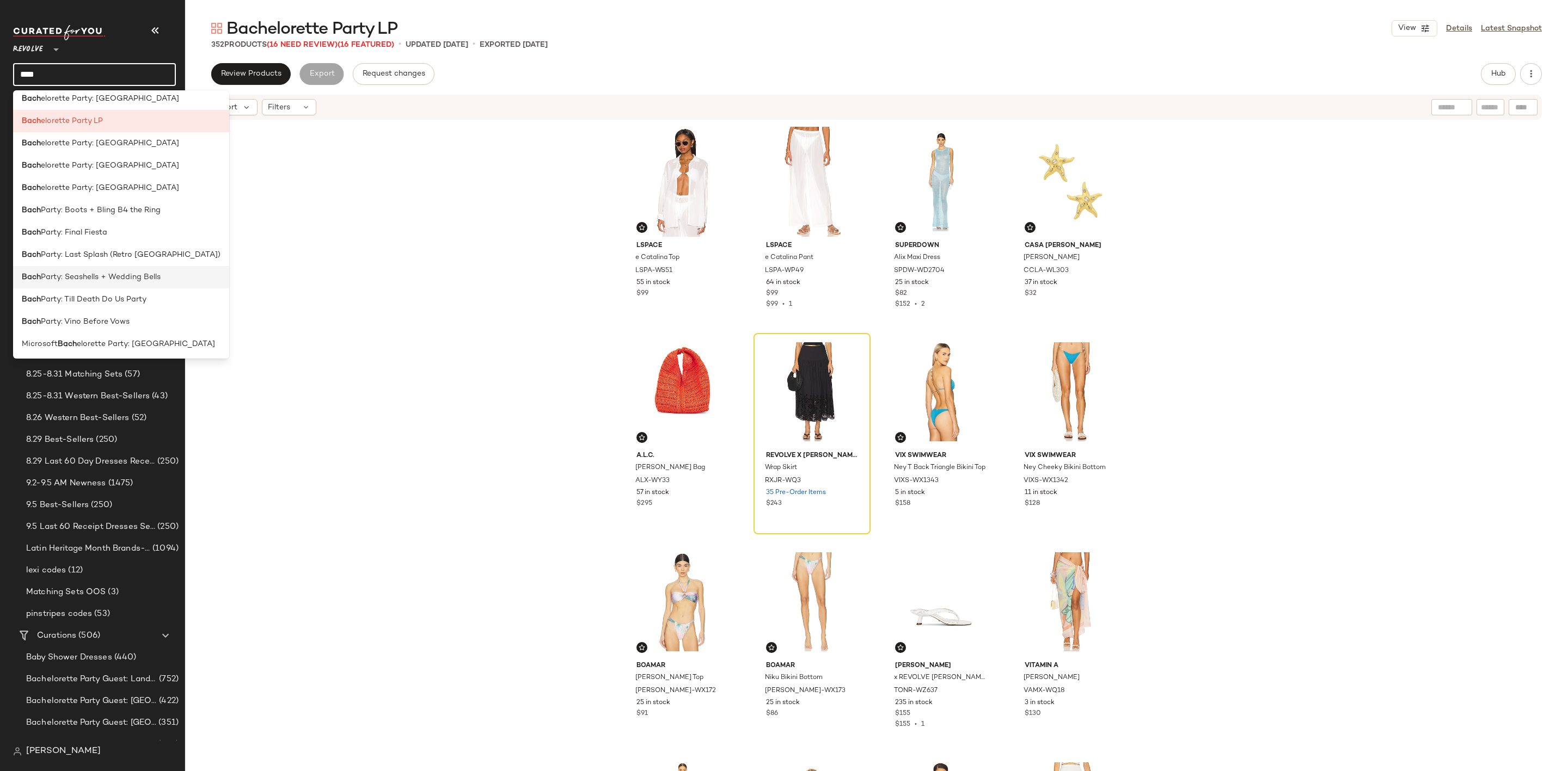
scroll to position [97, 0]
type input "****"
click at [511, 254] on div "LSPACE e Catalina Top LSPA-WS51 55 in stock $99 LSPACE e Catalina Pant LSPA-WP4…" at bounding box center [877, 462] width 1383 height 683
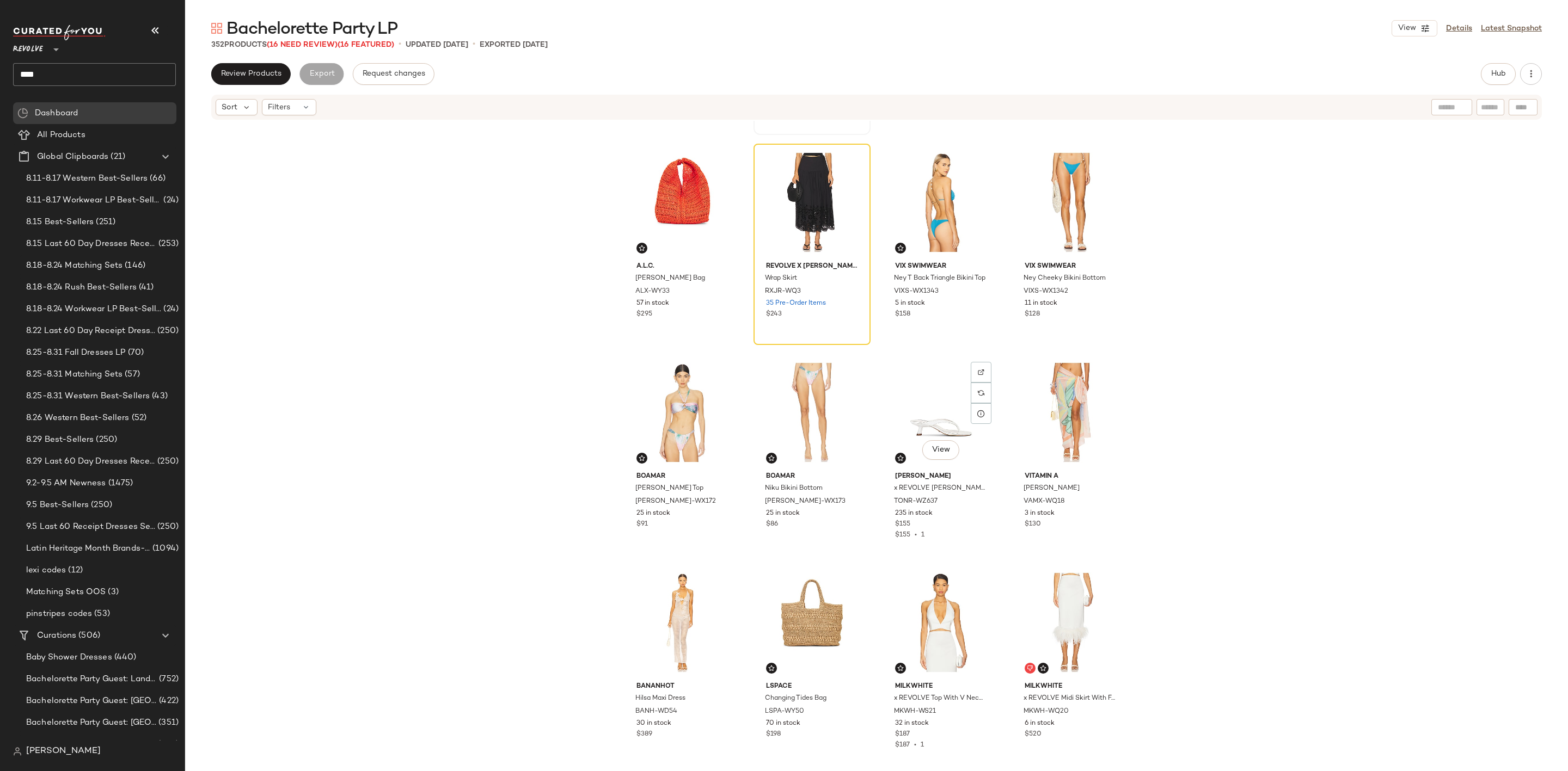
scroll to position [0, 0]
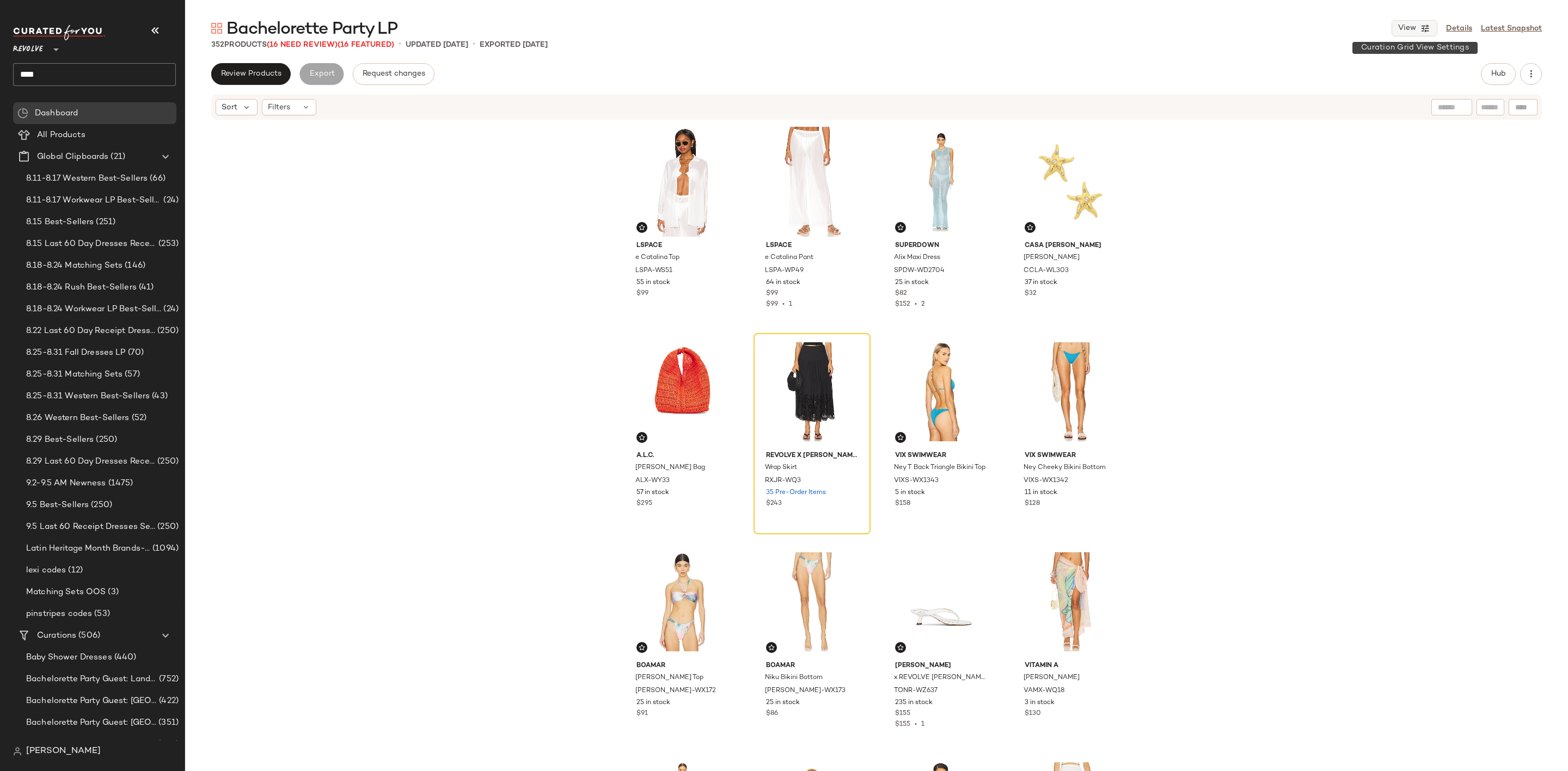
click at [1416, 30] on span "View" at bounding box center [1406, 28] width 19 height 9
click at [1515, 31] on link "Latest Snapshot" at bounding box center [1512, 28] width 61 height 12
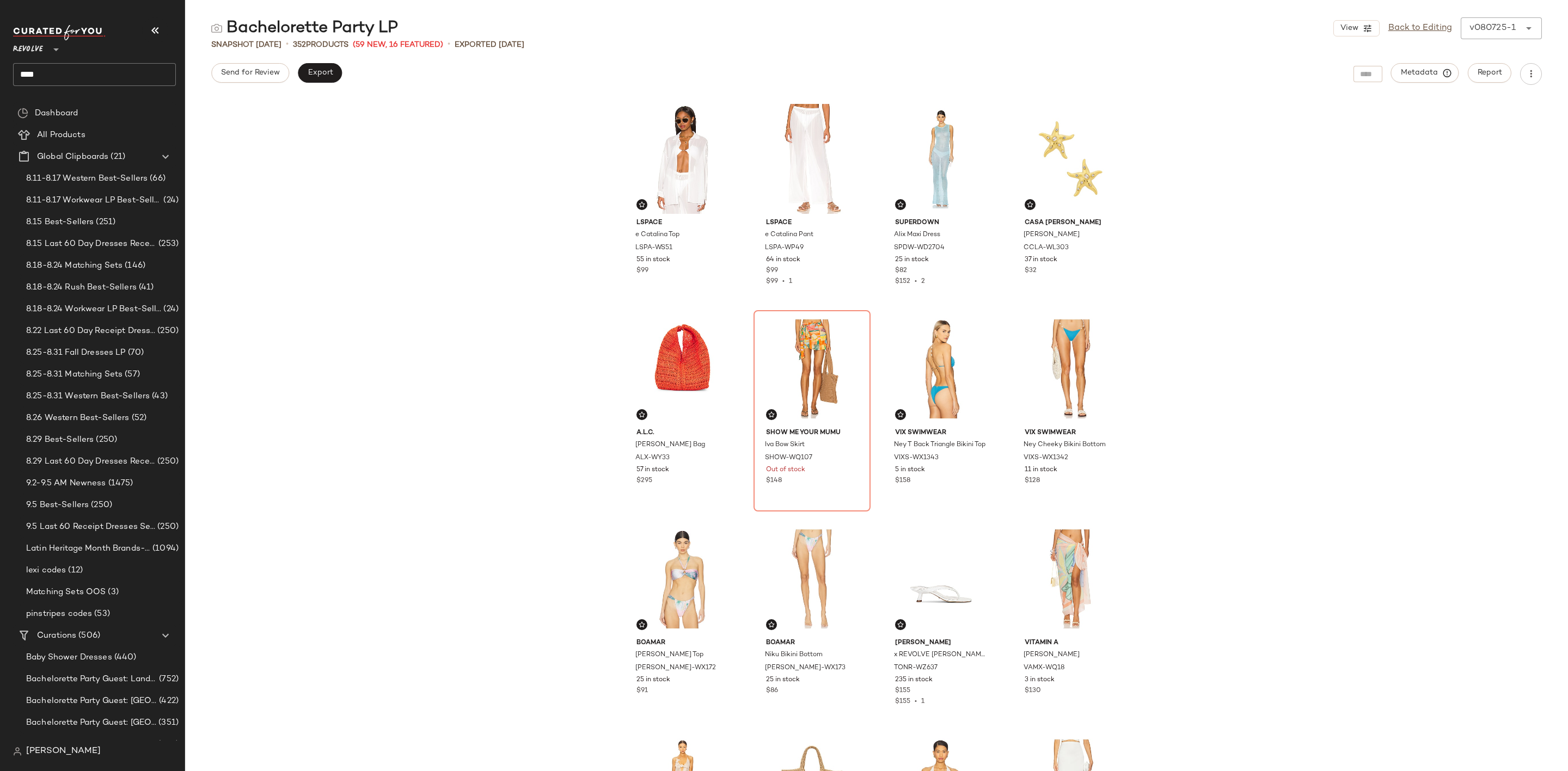
click at [1515, 31] on div "v080725-1 ******" at bounding box center [1490, 28] width 59 height 21
click at [1488, 67] on div "v072025-1 July 20th 2025" at bounding box center [1432, 76] width 144 height 21
click at [1490, 31] on div "v072025-1" at bounding box center [1492, 27] width 46 height 13
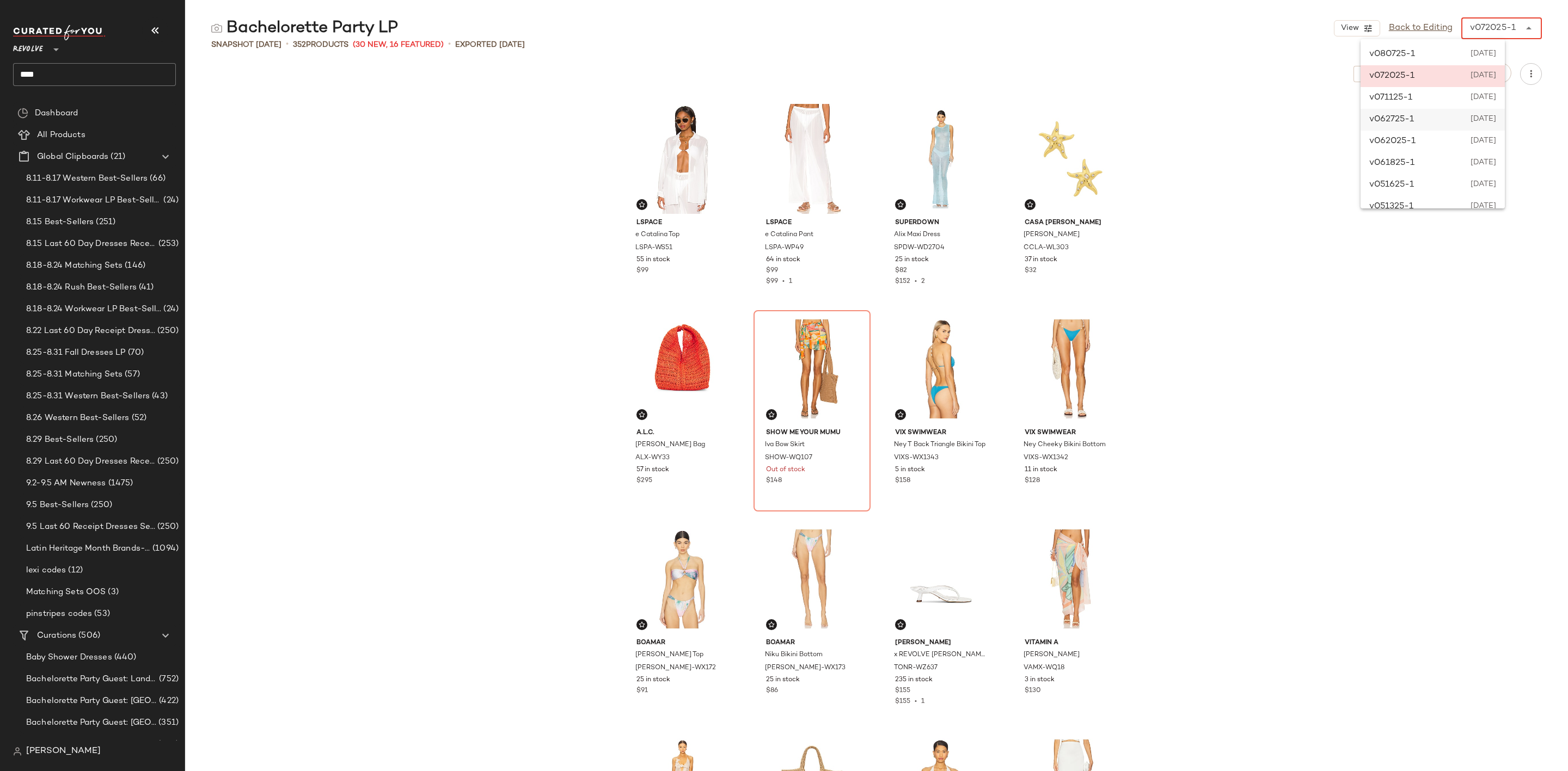
click at [1490, 117] on span "June 27th 2025" at bounding box center [1482, 119] width 28 height 13
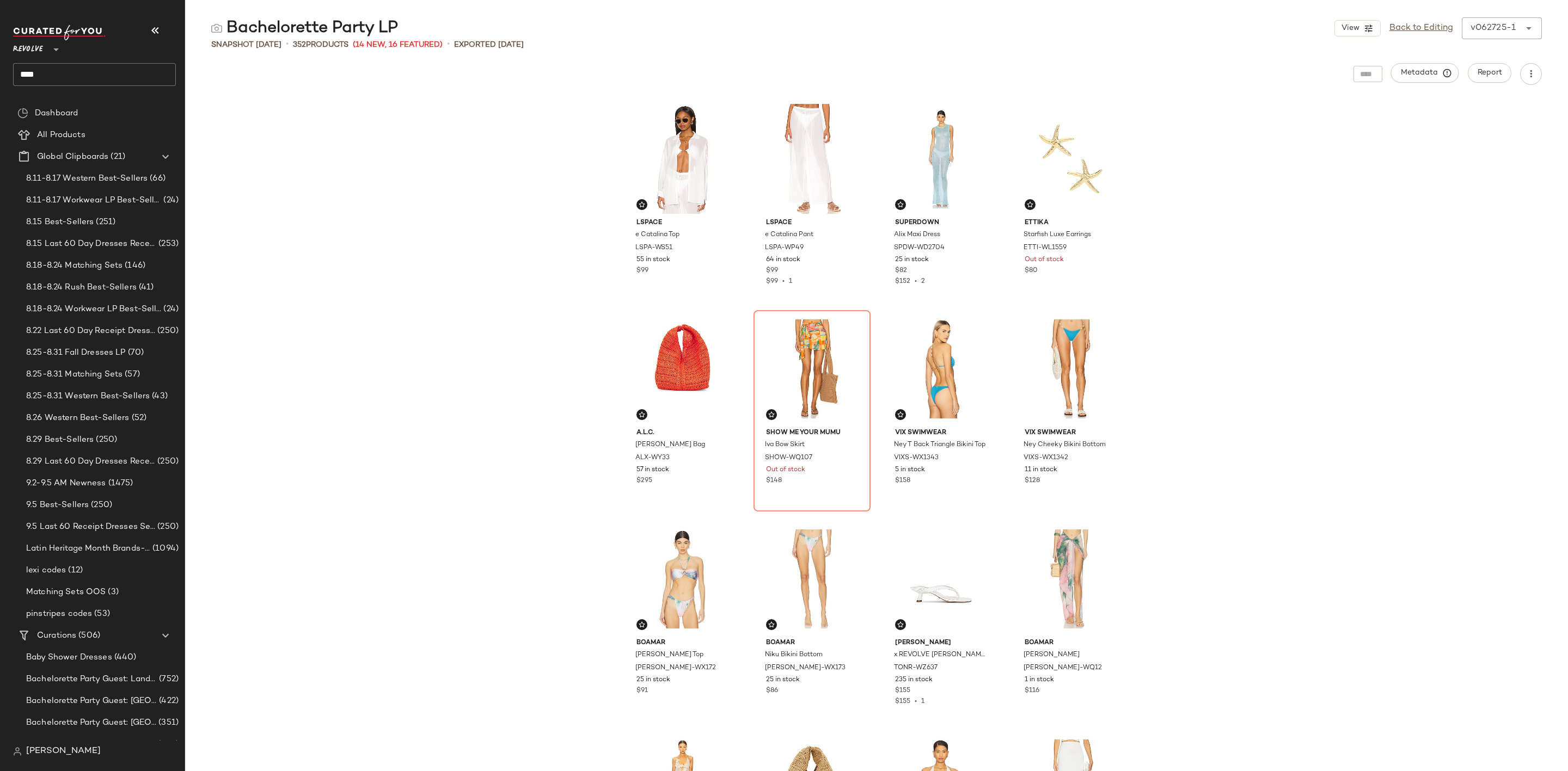
click at [1480, 34] on div "v062725-1" at bounding box center [1493, 27] width 45 height 13
click at [1456, 153] on div "v061825-1 June 18th 2025" at bounding box center [1434, 164] width 144 height 21
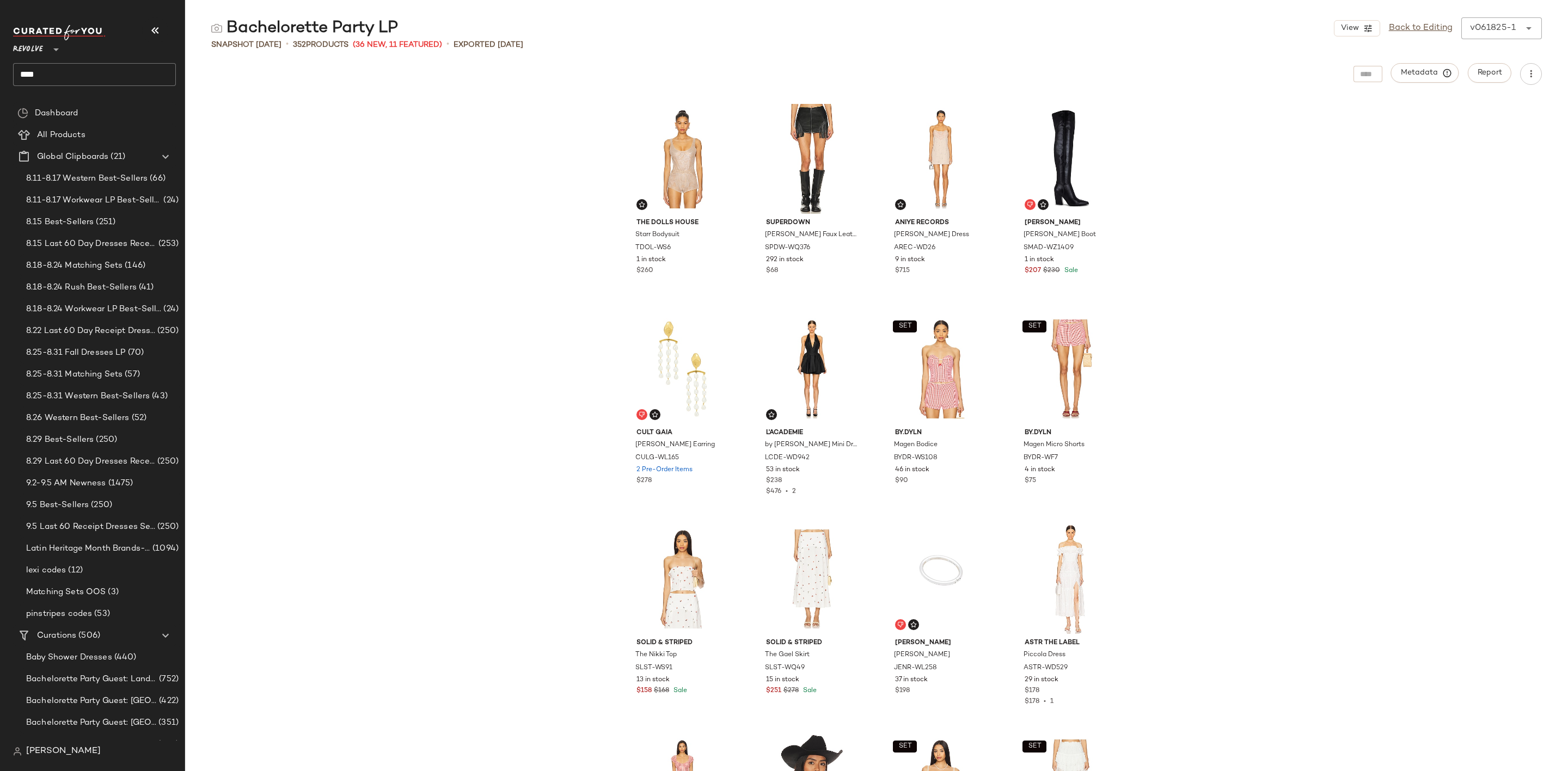
click at [1490, 33] on div "v061825-1" at bounding box center [1492, 27] width 46 height 13
click at [1474, 131] on div "v062025-1 June 20th 2025" at bounding box center [1433, 141] width 144 height 21
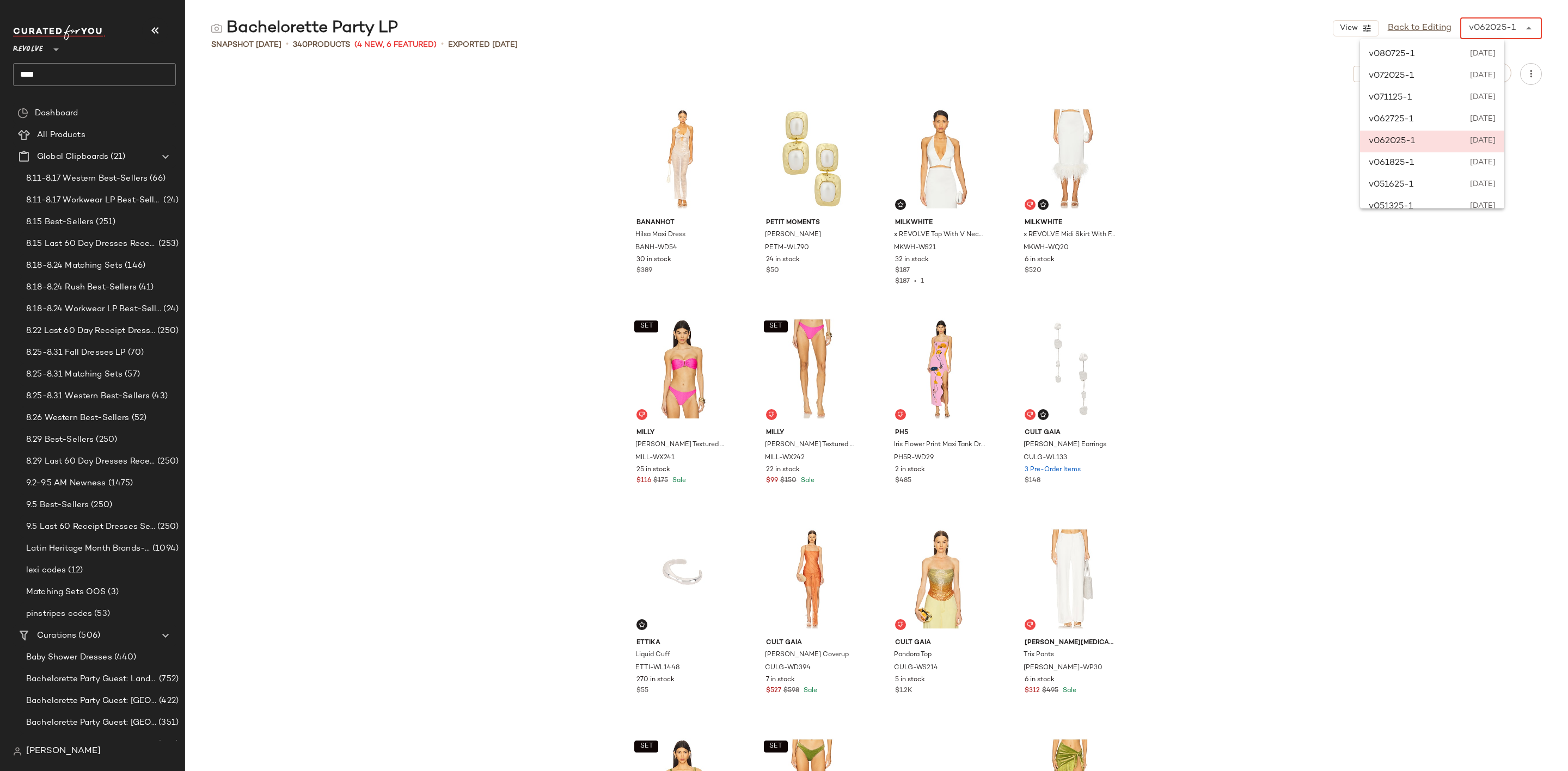
click at [1493, 31] on div "v062025-1" at bounding box center [1492, 27] width 47 height 13
click at [1459, 87] on div "v061825-1 June 18th 2025" at bounding box center [1432, 82] width 144 height 21
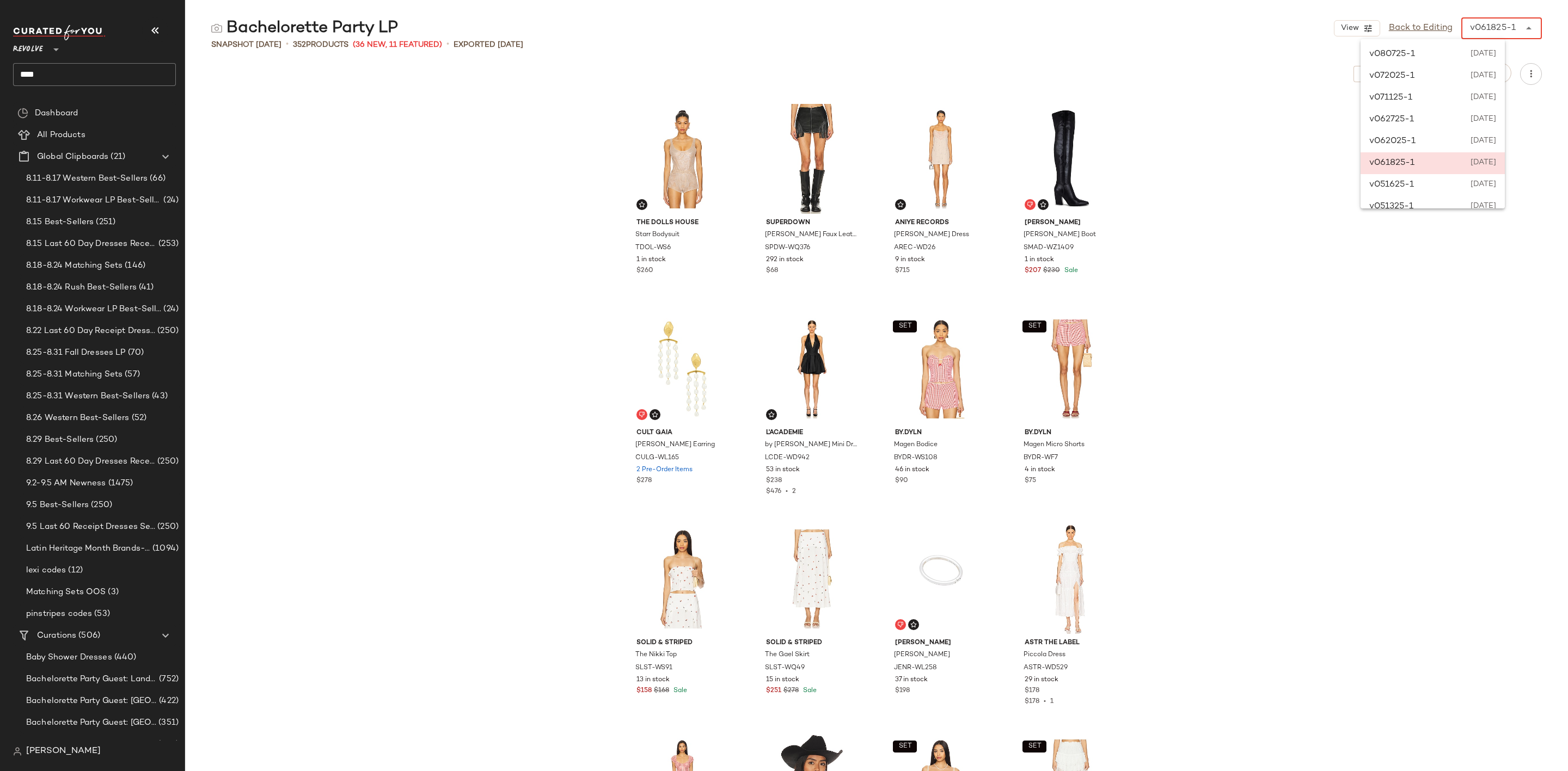
click at [1498, 26] on div "v061825-1" at bounding box center [1492, 27] width 46 height 13
click at [1452, 185] on div "v051625-1 May 16th 2025" at bounding box center [1433, 185] width 144 height 21
click at [1495, 36] on div "v051625-1 ******" at bounding box center [1491, 28] width 58 height 21
click at [1461, 122] on div "v051325-1 May 13th 2025" at bounding box center [1434, 125] width 144 height 21
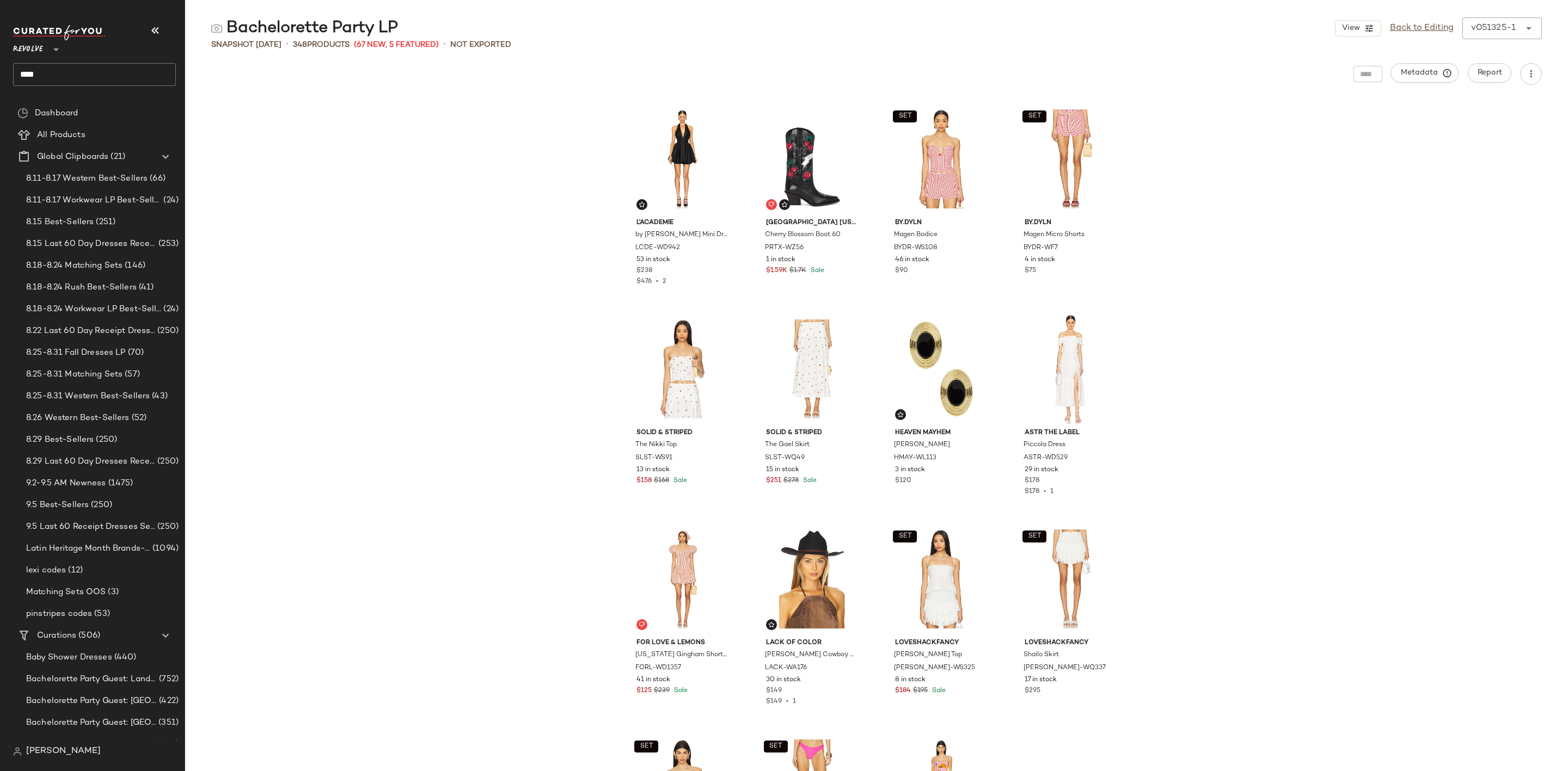
click at [1483, 34] on div "v051325-1" at bounding box center [1493, 27] width 45 height 13
click at [1451, 68] on div "v041725-1 April 17th 2025" at bounding box center [1434, 65] width 144 height 21
click at [1479, 33] on div "v041725-1" at bounding box center [1493, 27] width 45 height 13
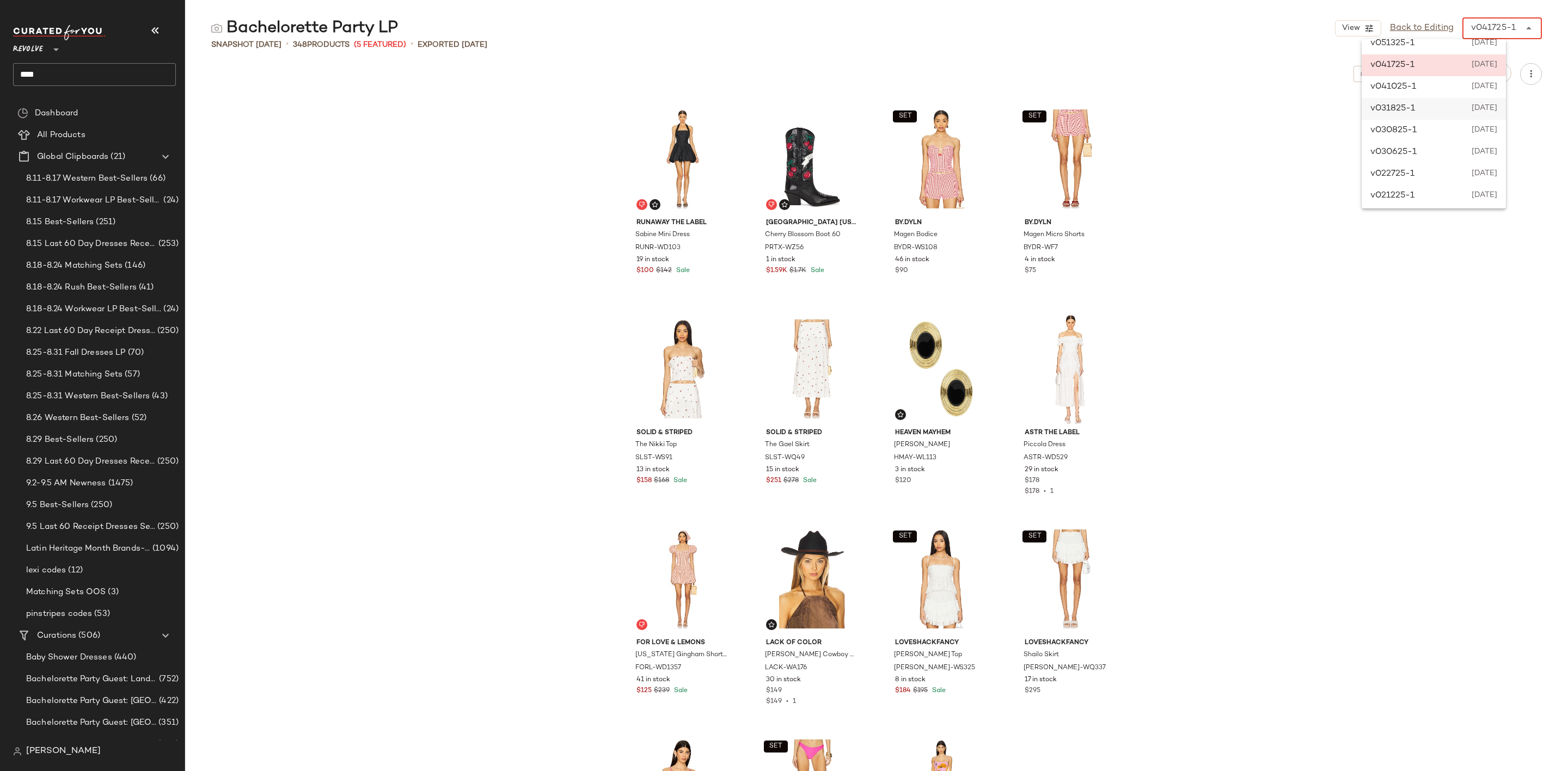
click at [1483, 113] on span "March 18th 2025" at bounding box center [1483, 108] width 28 height 13
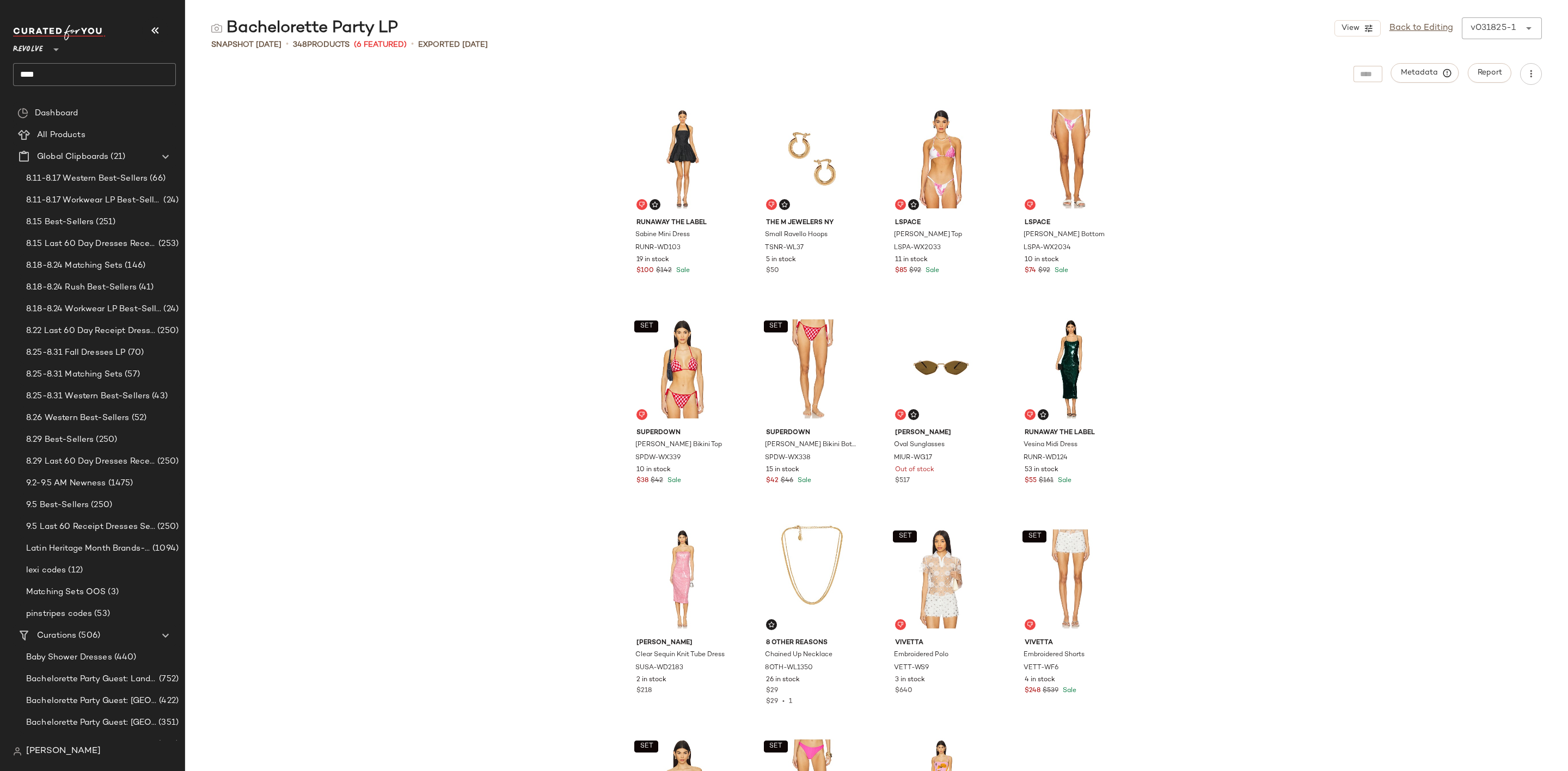
click at [1507, 31] on div "v031825-1" at bounding box center [1493, 27] width 45 height 13
click at [1488, 146] on span "March 6th 2025" at bounding box center [1483, 152] width 26 height 13
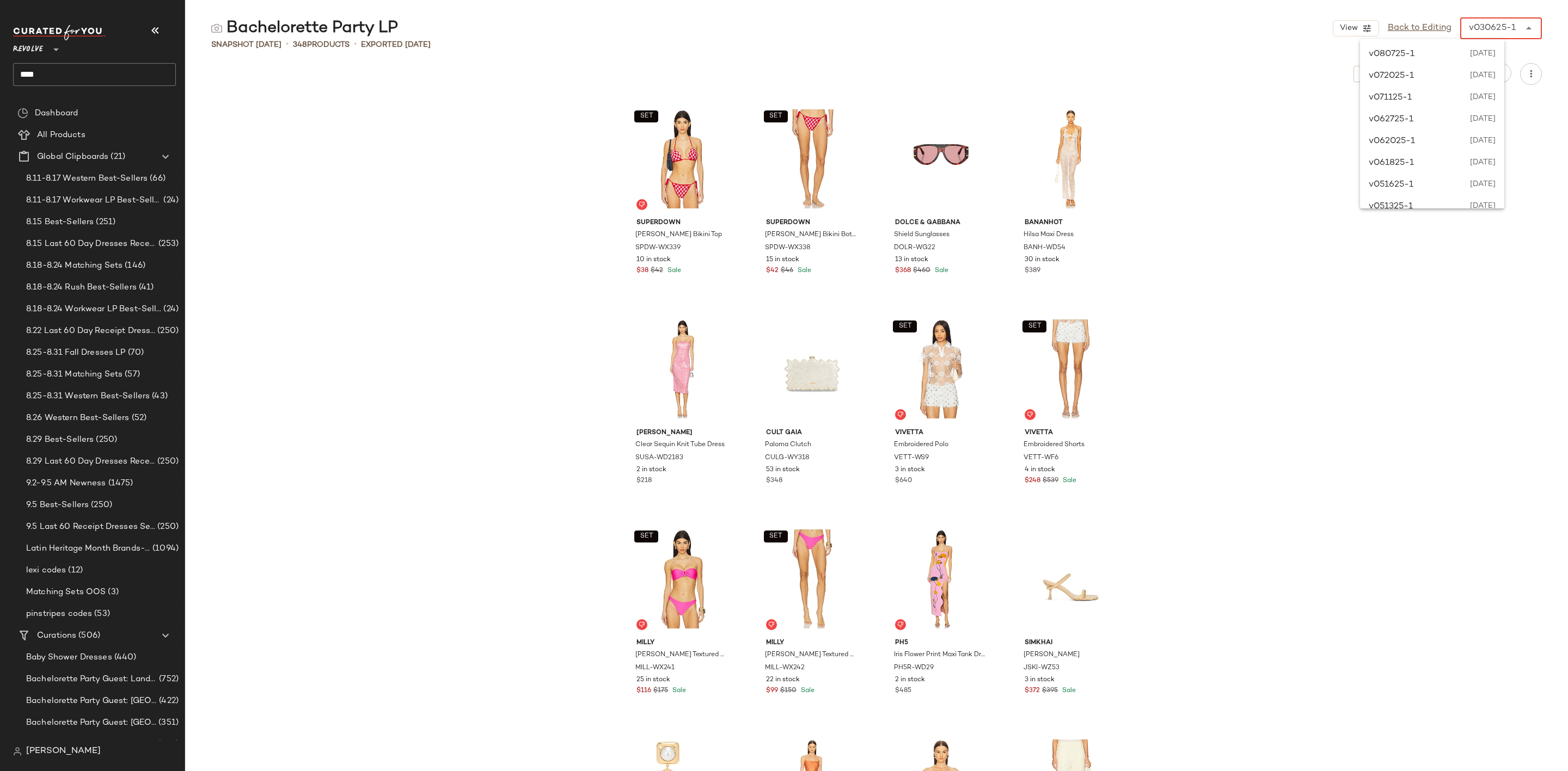
click at [1505, 23] on div "v030625-1" at bounding box center [1492, 27] width 47 height 13
click at [1473, 60] on span "August 7th 2025" at bounding box center [1481, 54] width 26 height 13
type input "******"
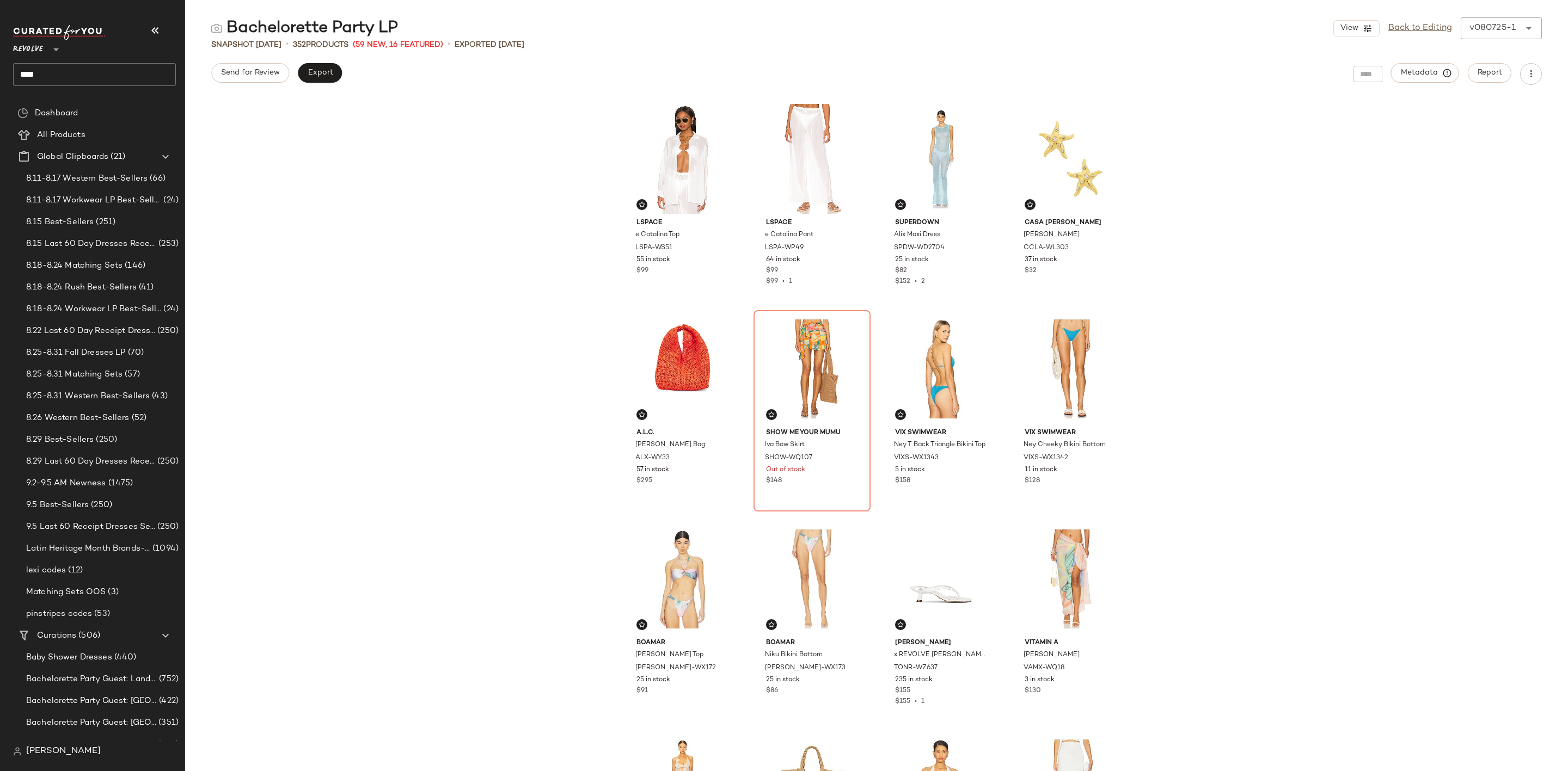
click at [469, 142] on div "LSPACE e Catalina Top LSPA-WS51 55 in stock $99 LSPACE e Catalina Pant LSPA-WP4…" at bounding box center [877, 435] width 1383 height 674
click at [82, 70] on input "****" at bounding box center [93, 74] width 163 height 22
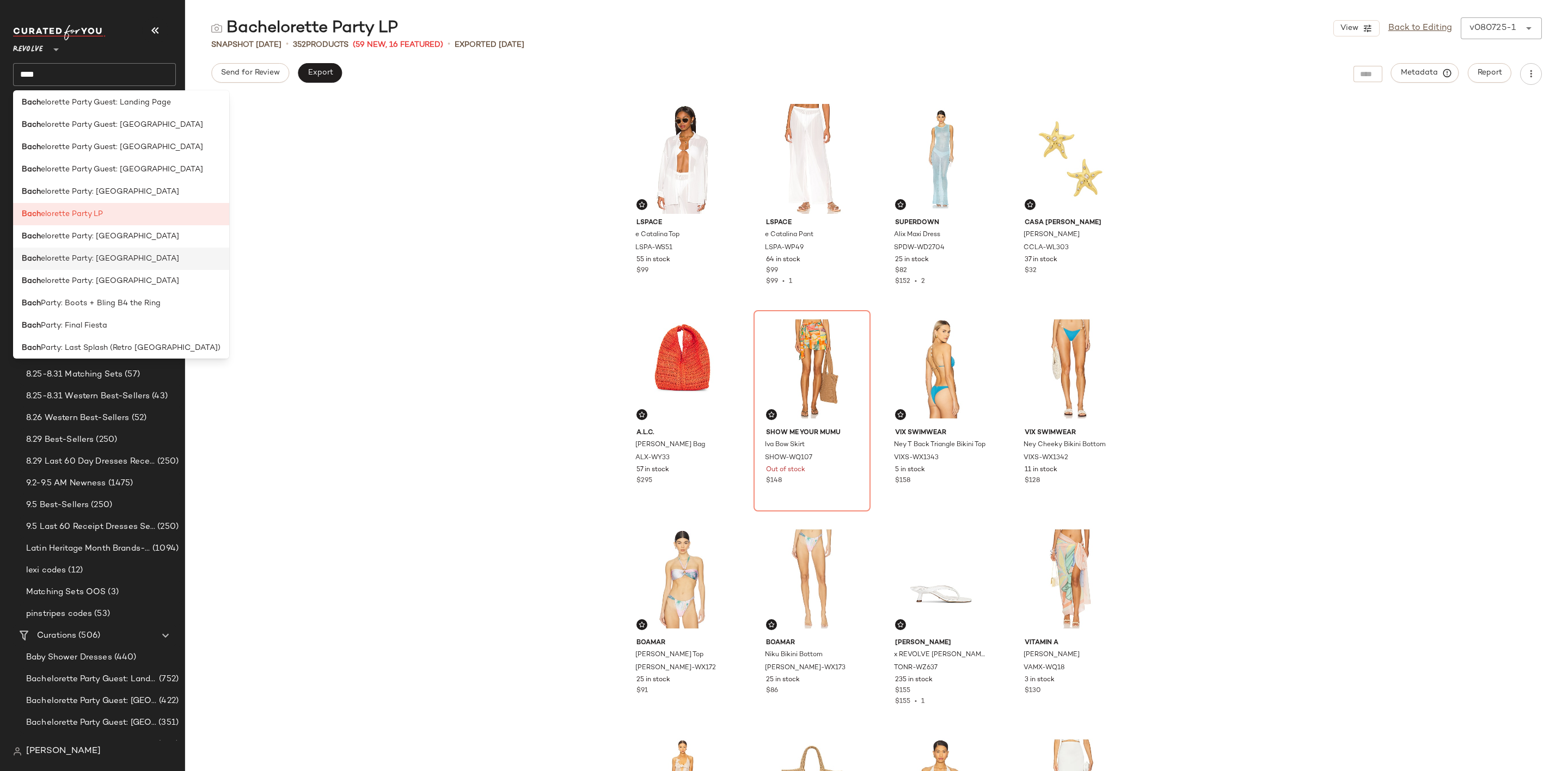
scroll to position [0, 0]
click at [163, 112] on div "[PERSON_NAME] elorette Party Guest: Landing Page" at bounding box center [121, 105] width 216 height 22
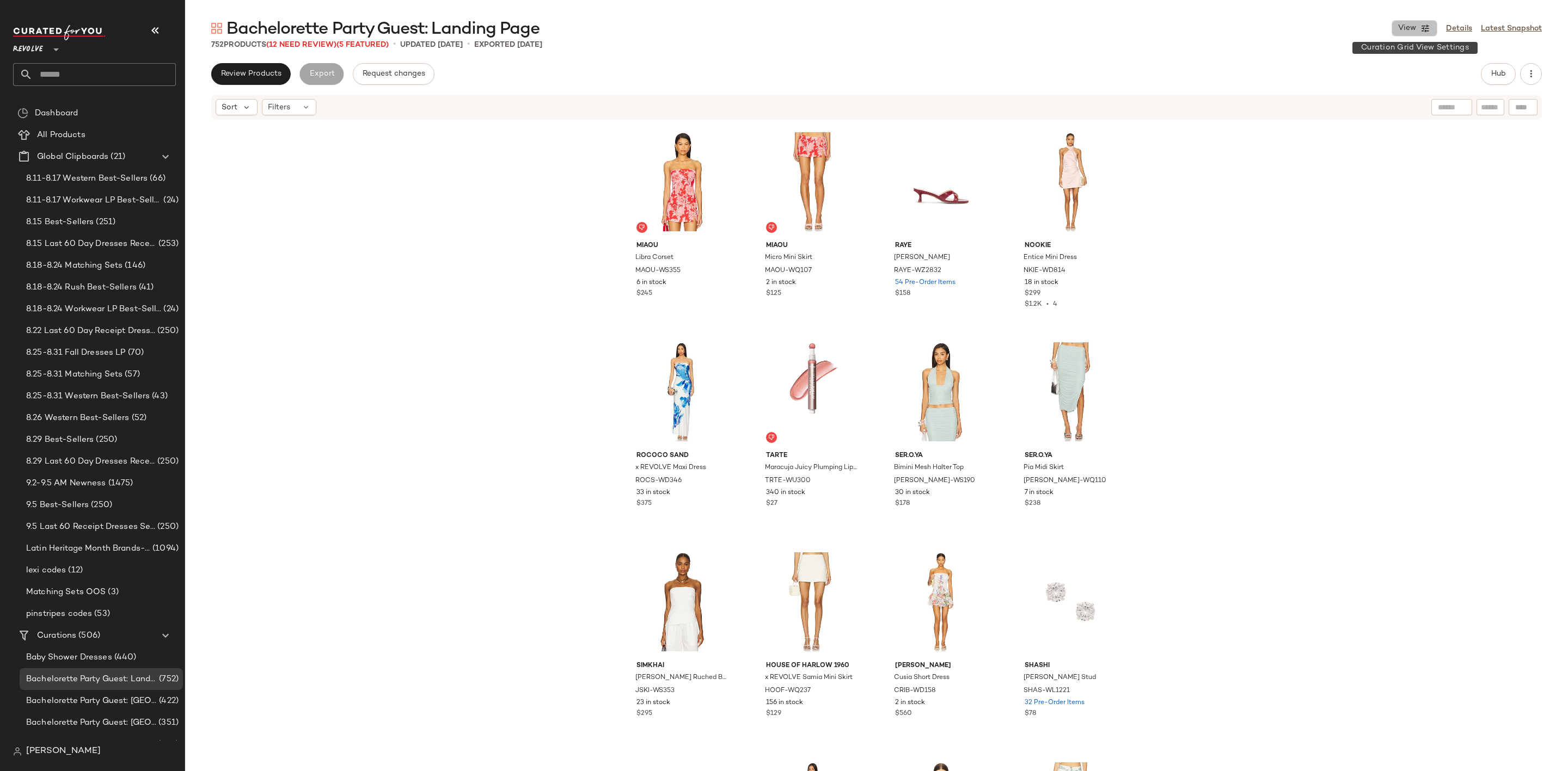
click at [1428, 28] on icon "button" at bounding box center [1426, 28] width 10 height 10
click at [1505, 31] on link "Latest Snapshot" at bounding box center [1512, 28] width 61 height 12
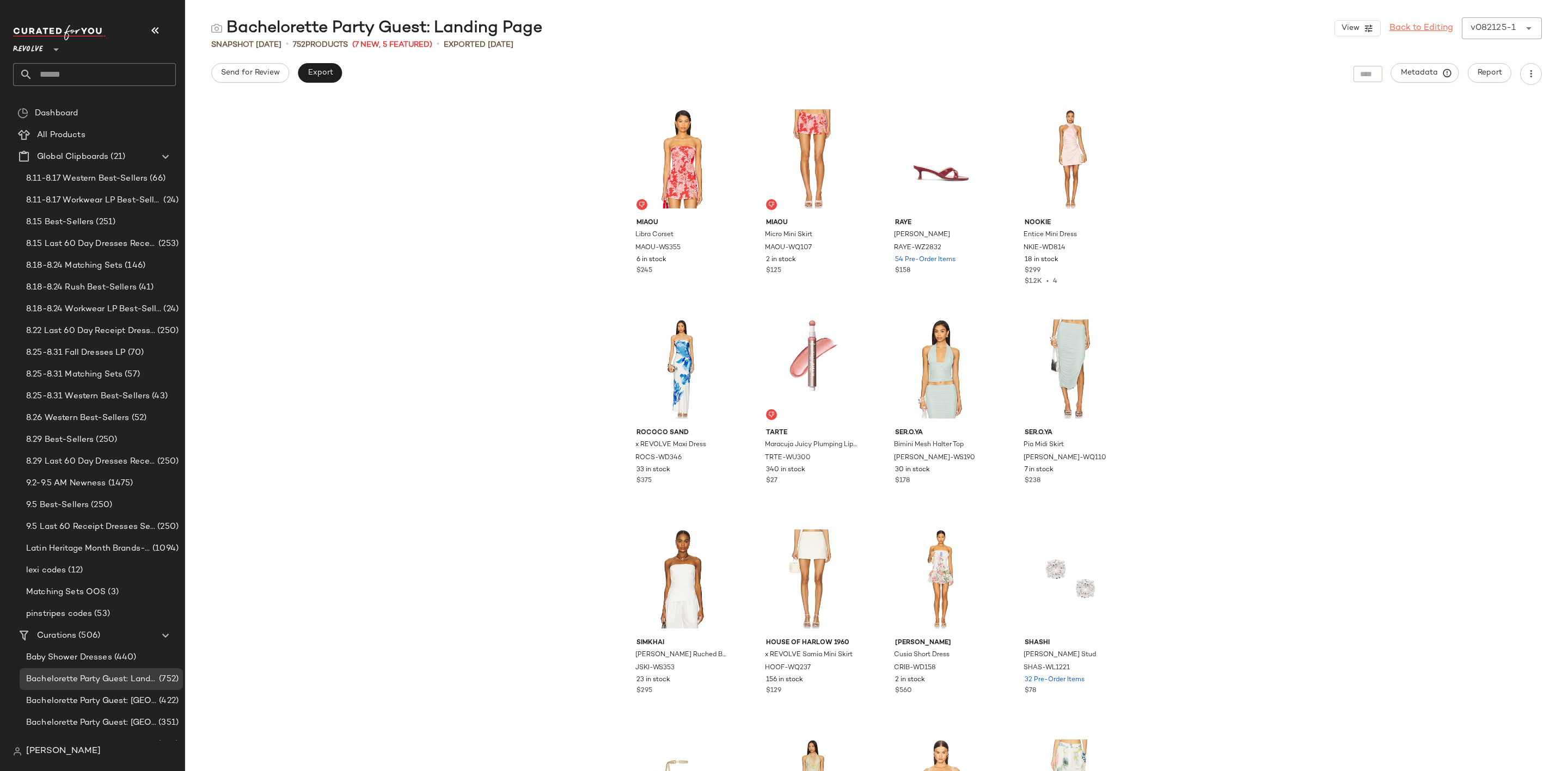
click at [1497, 34] on div "View Back to Editing v082125-1 ******" at bounding box center [1437, 28] width 207 height 21
click at [1472, 72] on span "August 19th 2025" at bounding box center [1481, 76] width 28 height 13
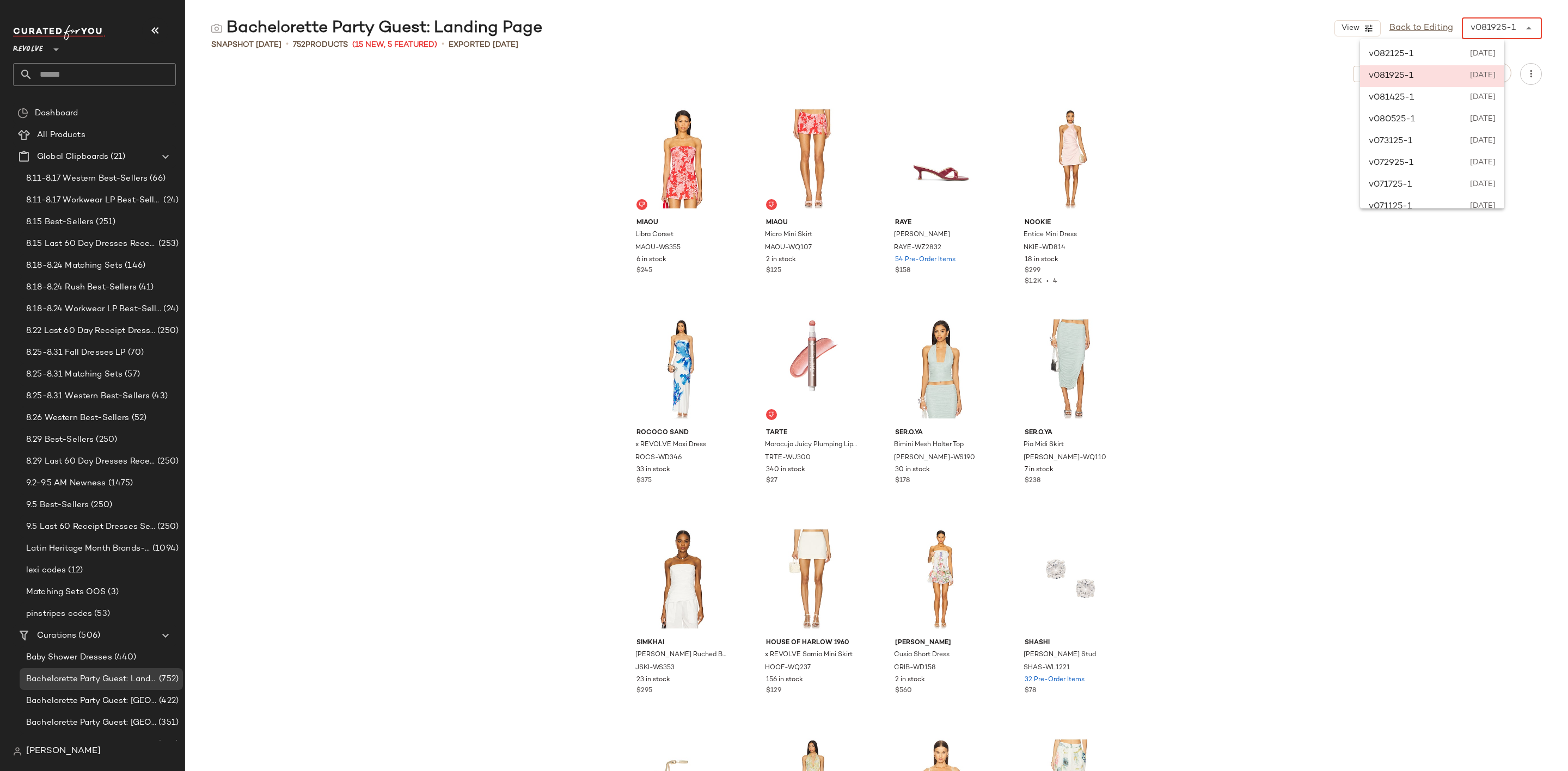
click at [1503, 26] on div "v081925-1" at bounding box center [1493, 27] width 45 height 13
click at [1470, 106] on div "v081425-1 August 14th 2025" at bounding box center [1432, 97] width 144 height 21
click at [1500, 31] on div "v081425-1" at bounding box center [1492, 27] width 46 height 13
click at [1478, 113] on span "August 5th 2025" at bounding box center [1482, 119] width 26 height 13
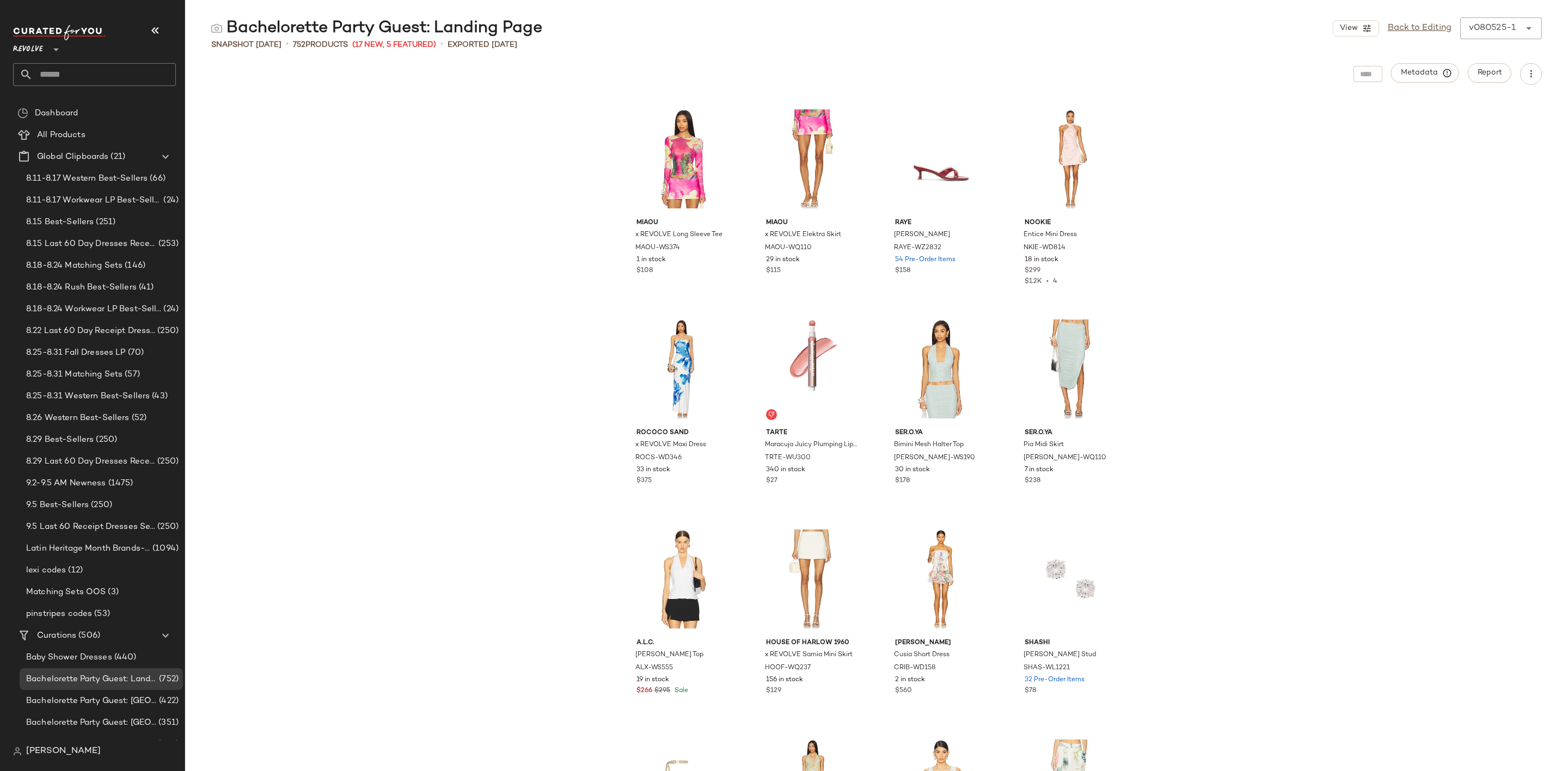
click at [1503, 29] on div "v080525-1" at bounding box center [1492, 27] width 47 height 13
click at [1484, 139] on span "July 31st 2025" at bounding box center [1480, 141] width 29 height 13
click at [1515, 28] on div "v073125-1 ******" at bounding box center [1491, 28] width 57 height 21
click at [1484, 161] on span "July 29th 2025" at bounding box center [1481, 163] width 28 height 13
click at [1506, 35] on div "v072925-1 ******" at bounding box center [1491, 28] width 58 height 21
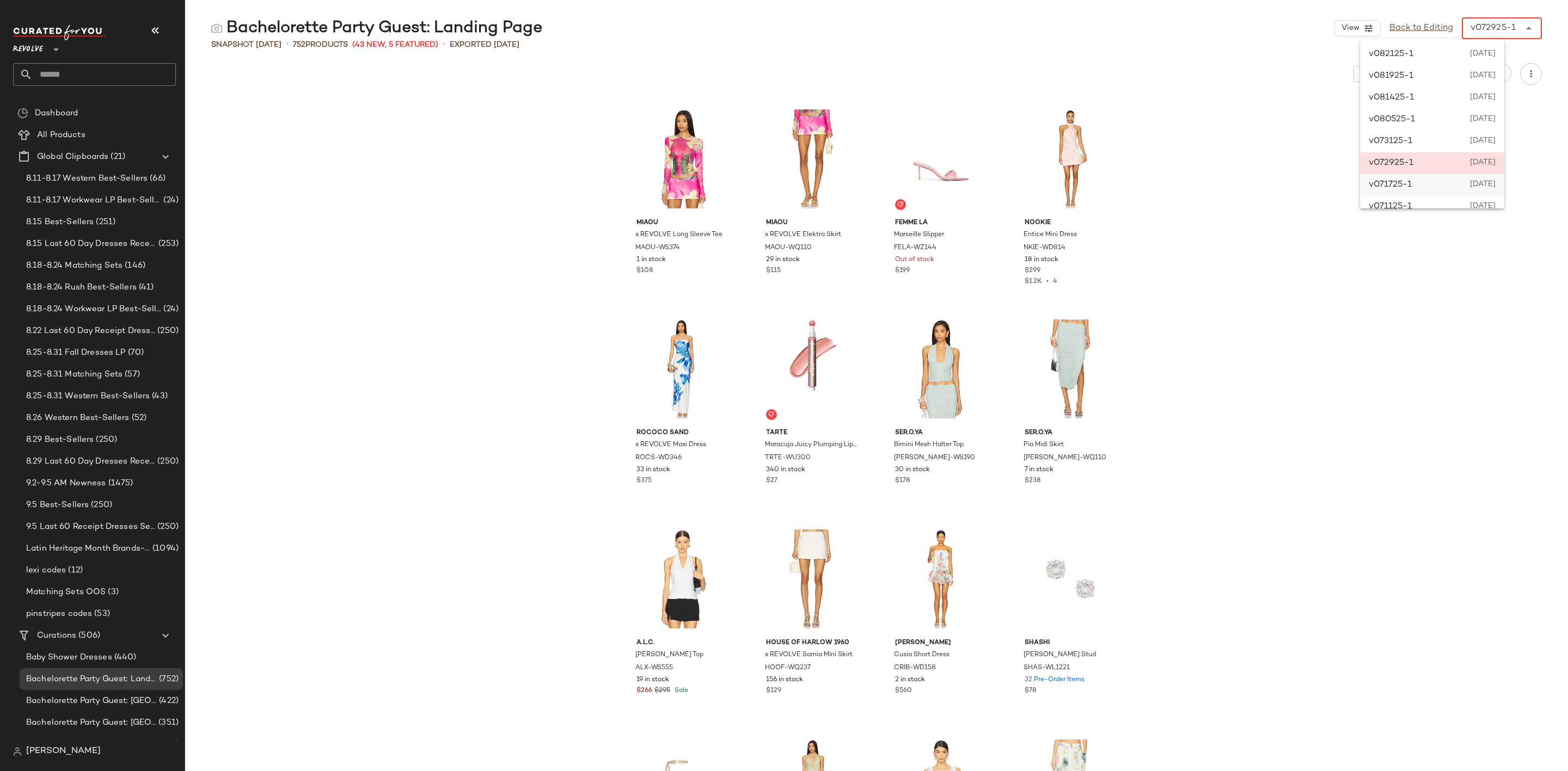
click at [1466, 185] on span "July 17th 2025" at bounding box center [1480, 184] width 29 height 13
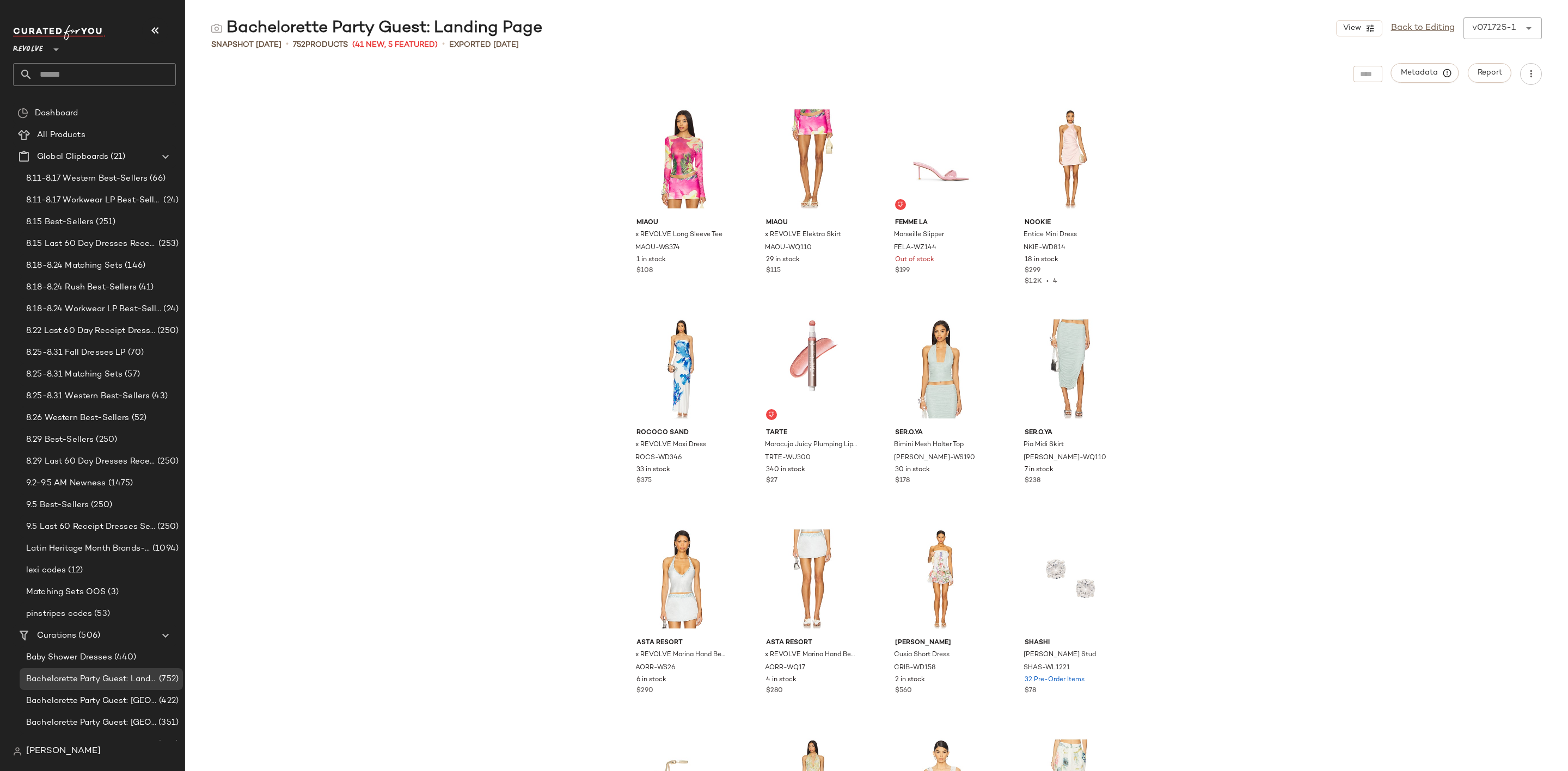
click at [1507, 29] on div "v071725-1" at bounding box center [1494, 27] width 44 height 13
click at [1495, 123] on span "July 11th 2025" at bounding box center [1480, 125] width 29 height 13
click at [1503, 18] on div "v071125-1 ******" at bounding box center [1492, 28] width 56 height 21
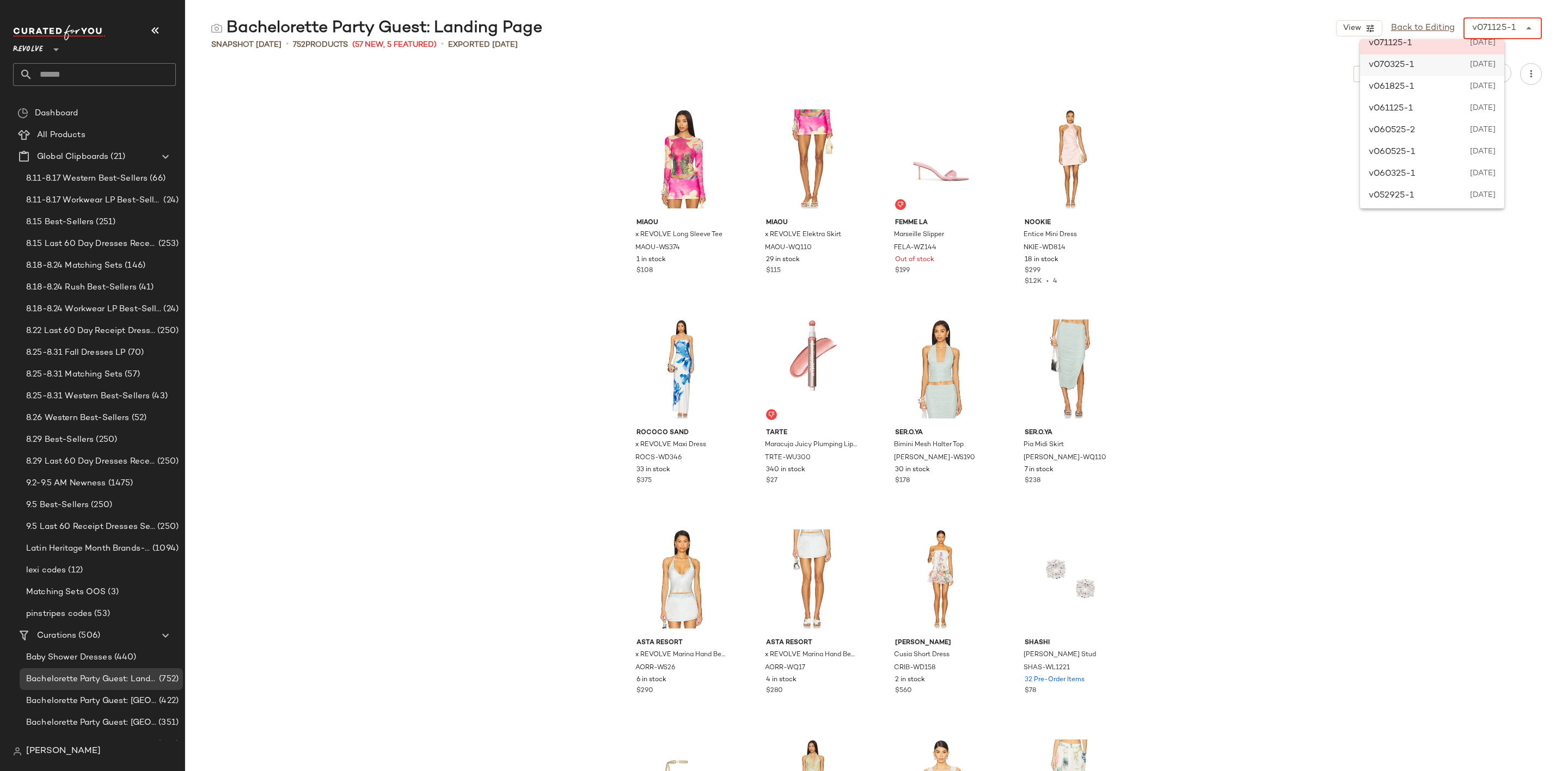
click at [1496, 68] on span "July 3rd 2025" at bounding box center [1482, 64] width 27 height 13
click at [1507, 31] on div "v070325-1" at bounding box center [1492, 27] width 46 height 13
click at [1496, 85] on span "June 18th 2025" at bounding box center [1482, 87] width 27 height 13
click at [1509, 38] on div "v061825-1 ******" at bounding box center [1490, 28] width 58 height 21
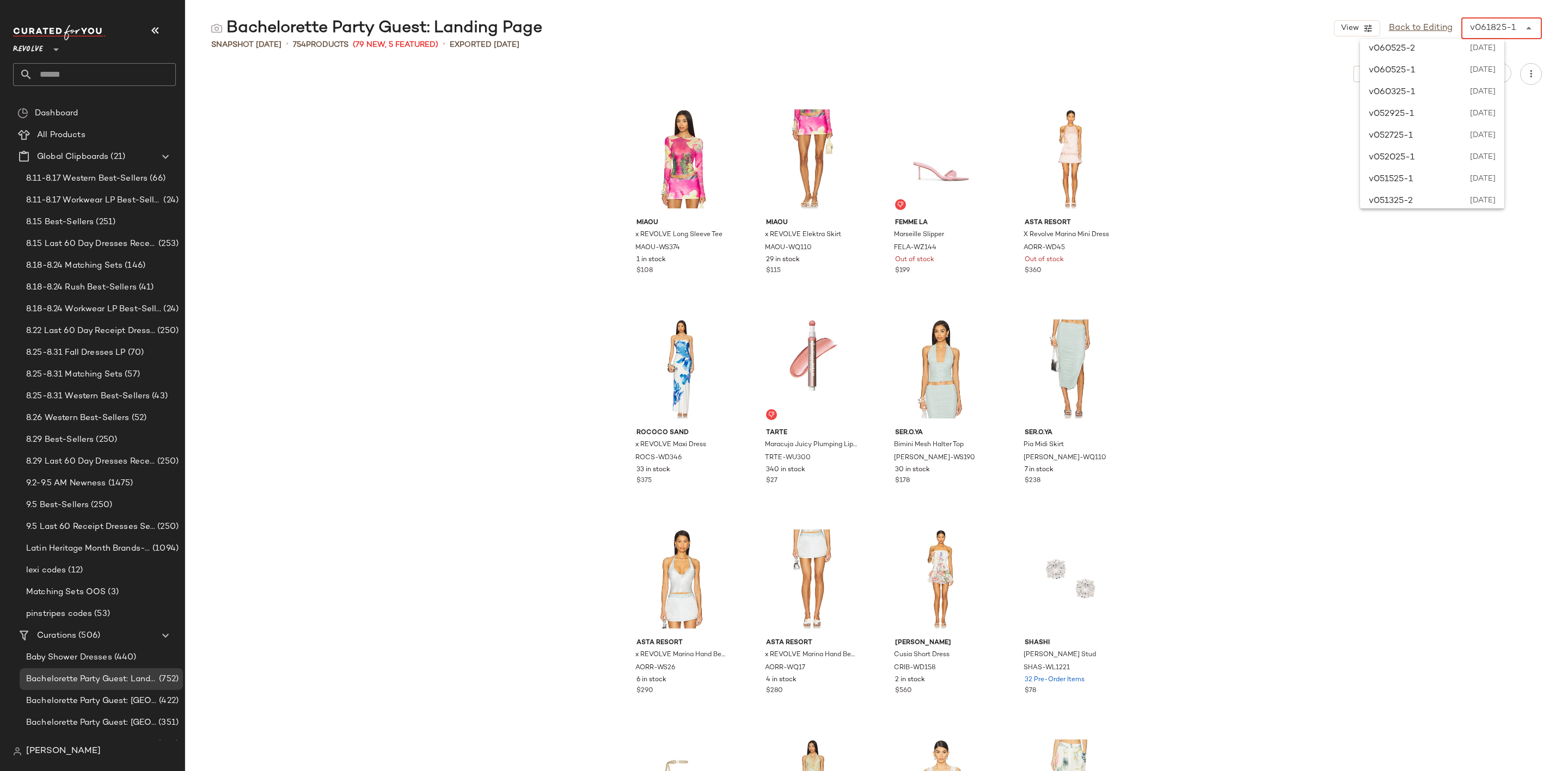
click at [1502, 128] on div "v052725-1 May 27th 2025" at bounding box center [1432, 136] width 144 height 21
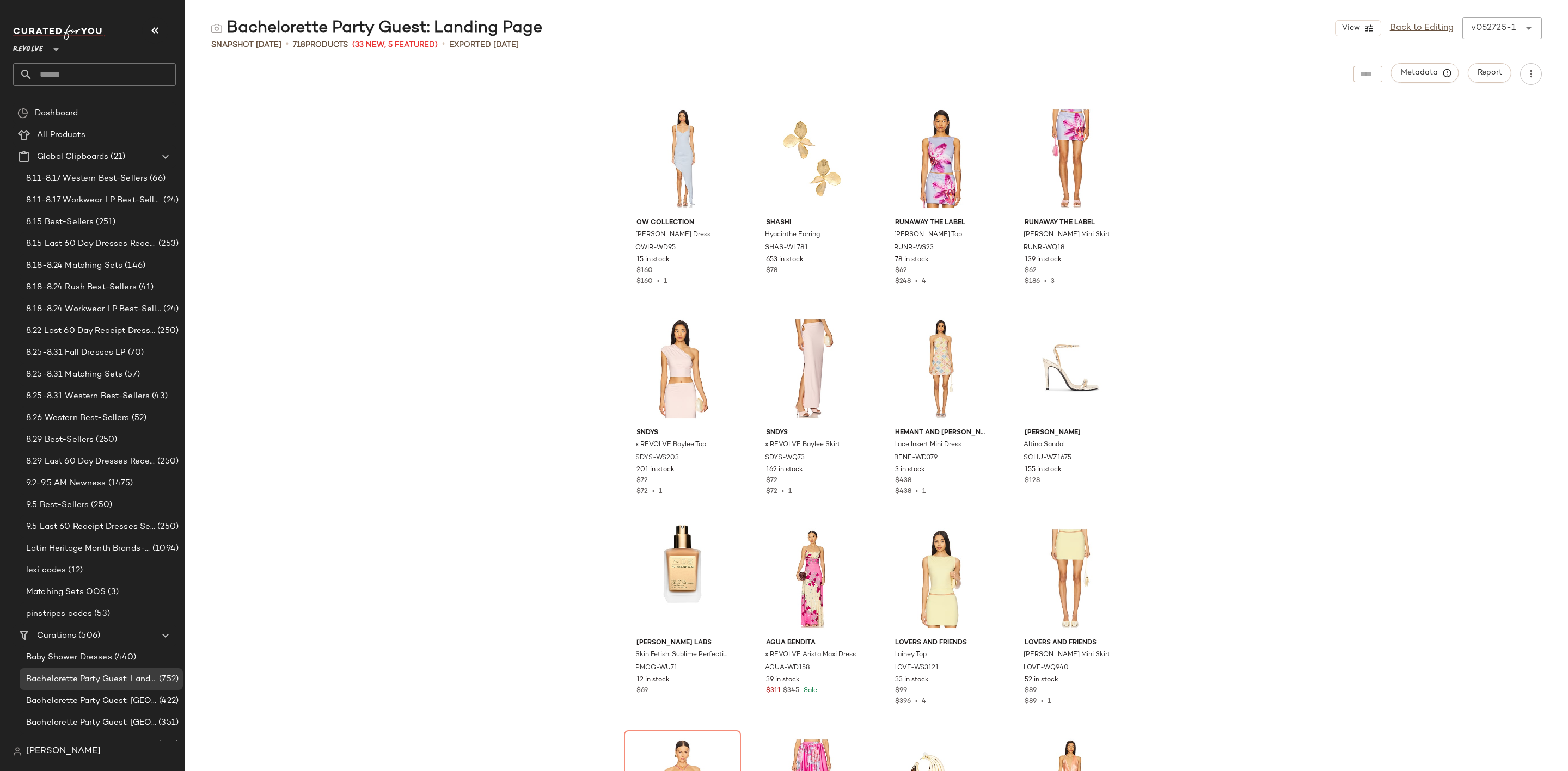
click at [1508, 33] on div "v052725-1" at bounding box center [1493, 27] width 45 height 13
click at [1490, 147] on span "July 31st 2025" at bounding box center [1481, 141] width 29 height 13
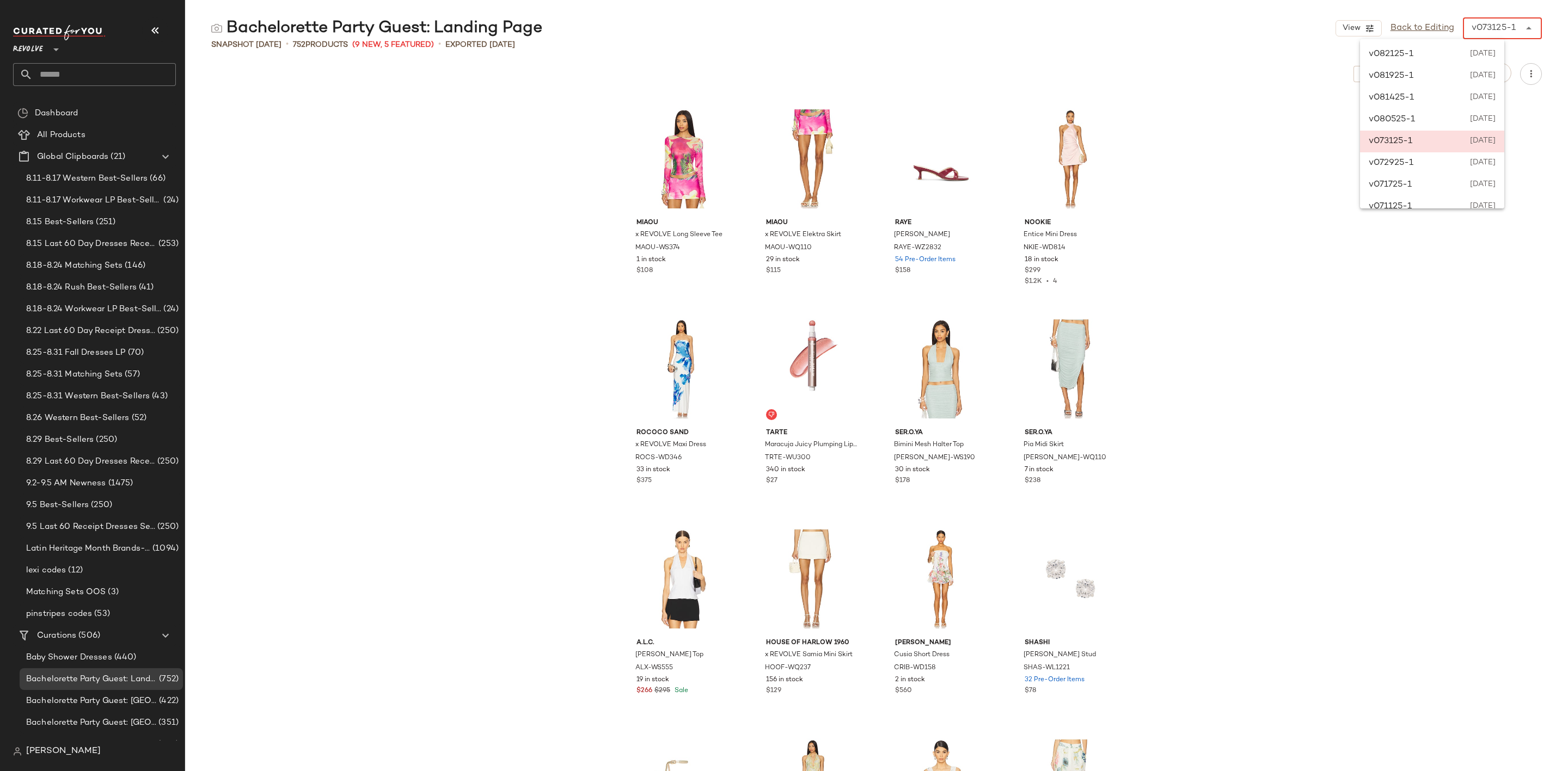
click at [1507, 31] on div "v073125-1" at bounding box center [1493, 27] width 44 height 13
click at [1487, 164] on span "April 17th 2025" at bounding box center [1481, 168] width 28 height 13
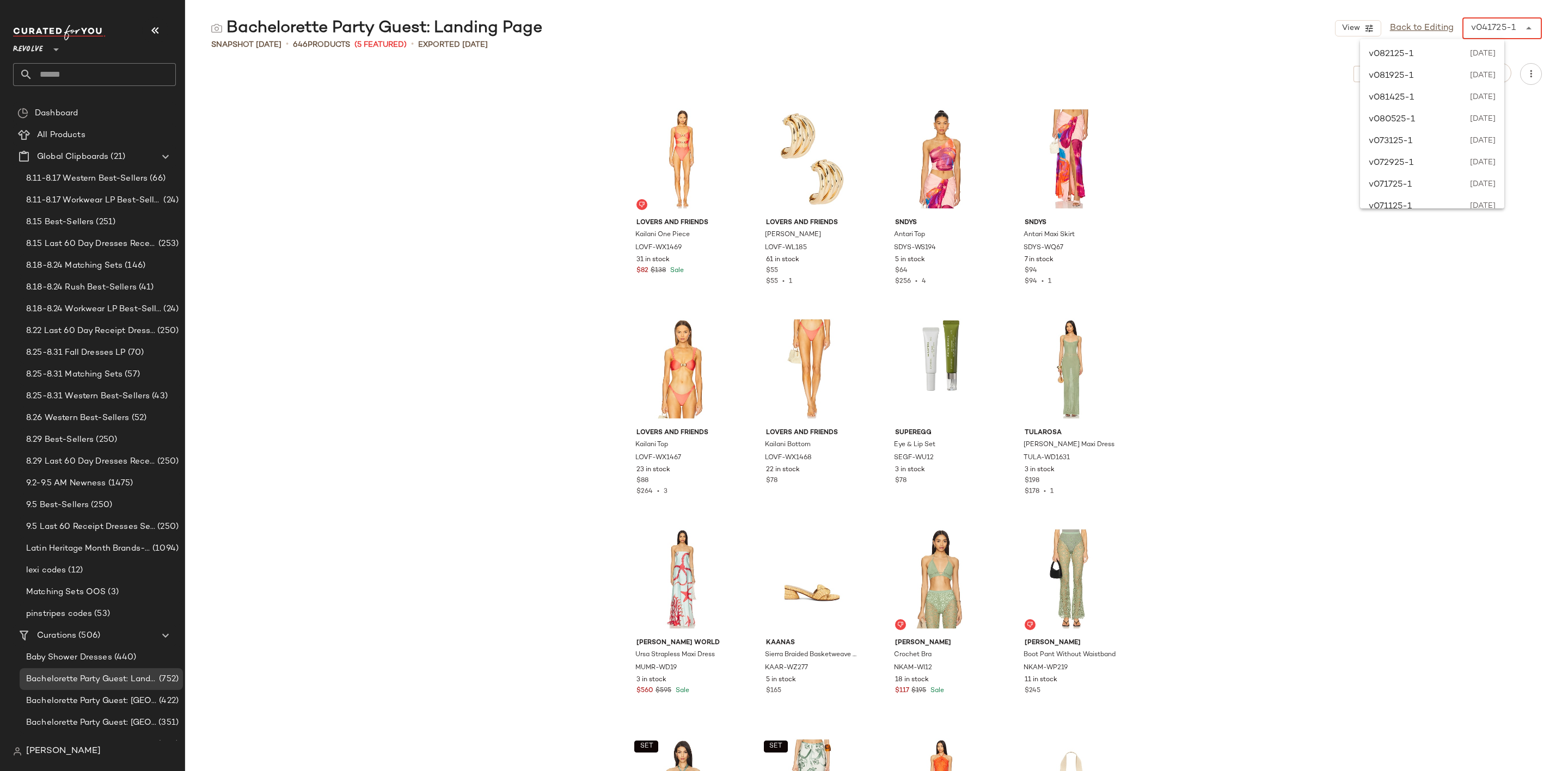
click at [1487, 33] on div "v041725-1" at bounding box center [1493, 27] width 45 height 13
click at [1469, 140] on span "April 22nd 2025" at bounding box center [1482, 146] width 27 height 13
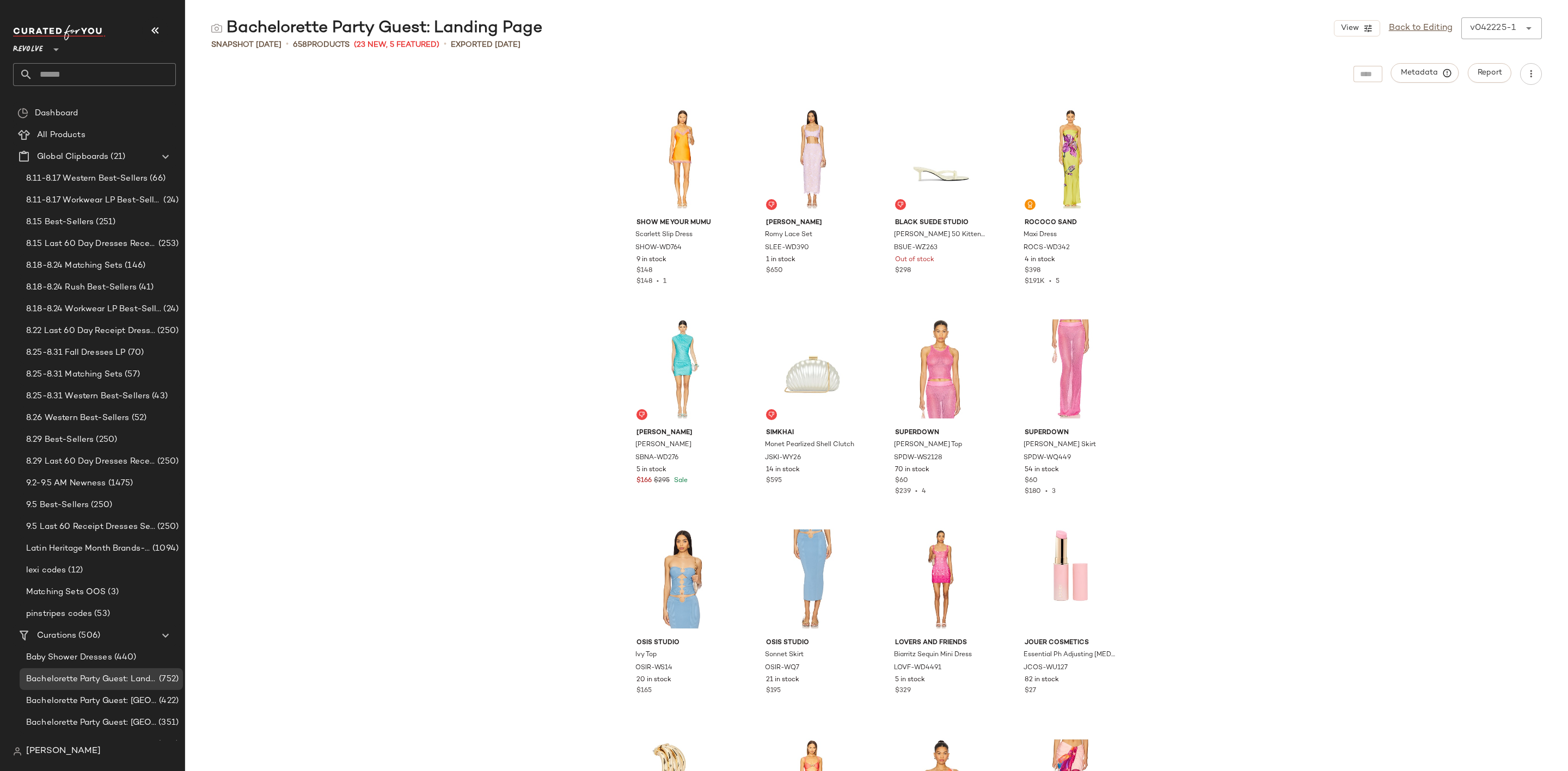
click at [1508, 25] on div "v042225-1" at bounding box center [1492, 27] width 46 height 13
click at [1487, 117] on div "v042425-1 April 24th 2025" at bounding box center [1432, 125] width 144 height 21
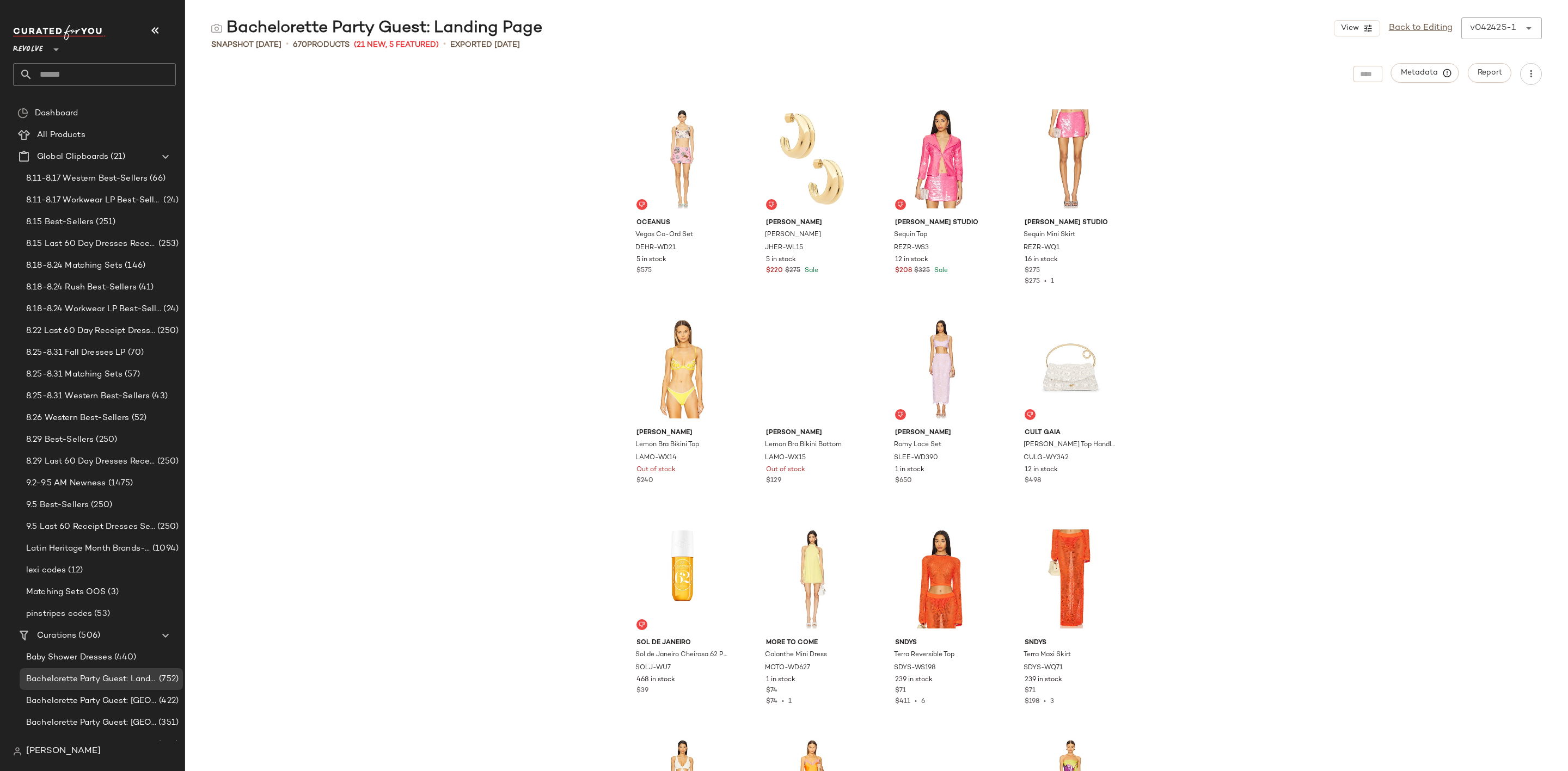
click at [1509, 24] on div "v042425-1" at bounding box center [1492, 27] width 46 height 13
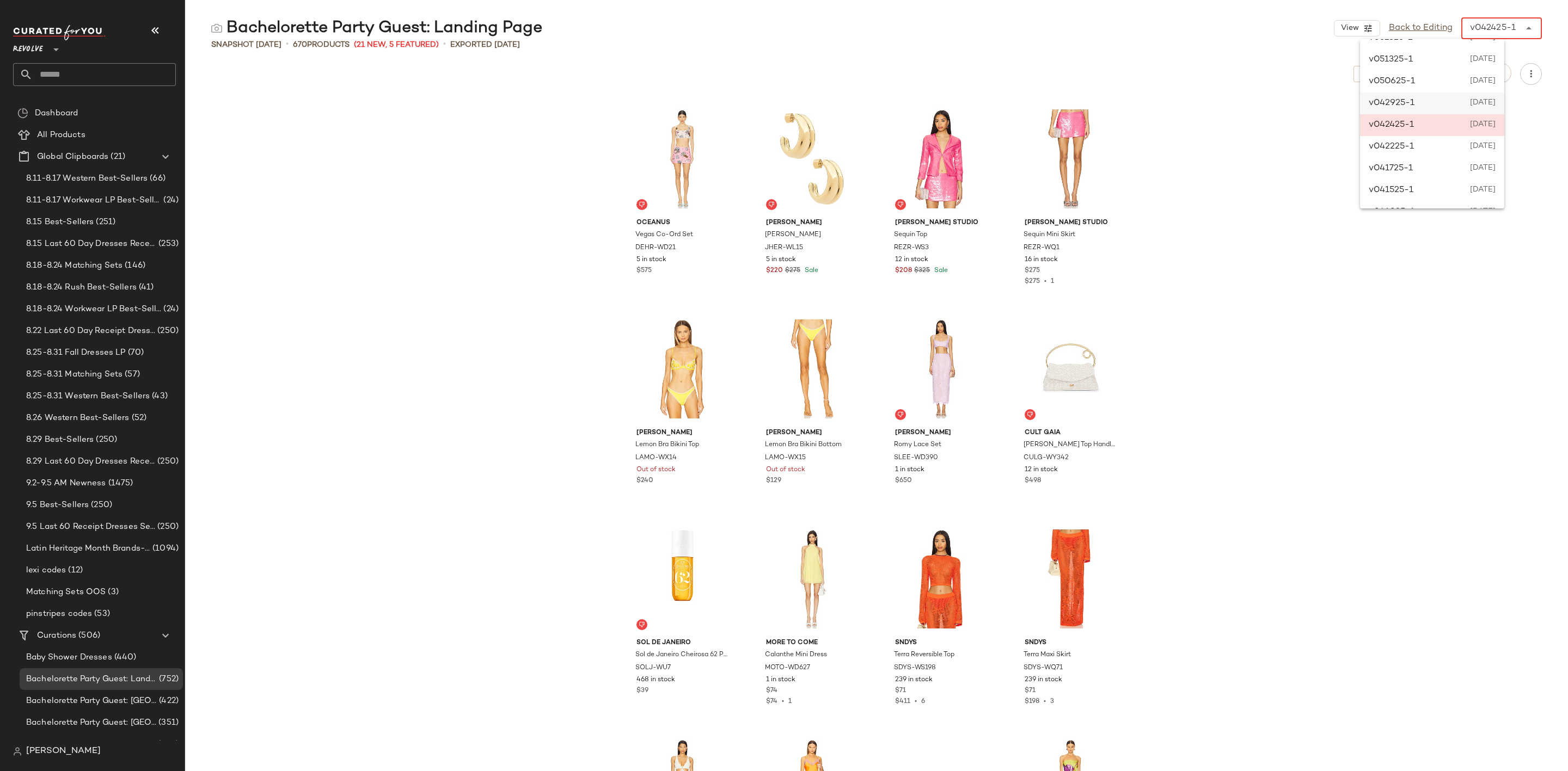
click at [1439, 102] on div "v042925-1 April 29th 2025" at bounding box center [1432, 103] width 144 height 21
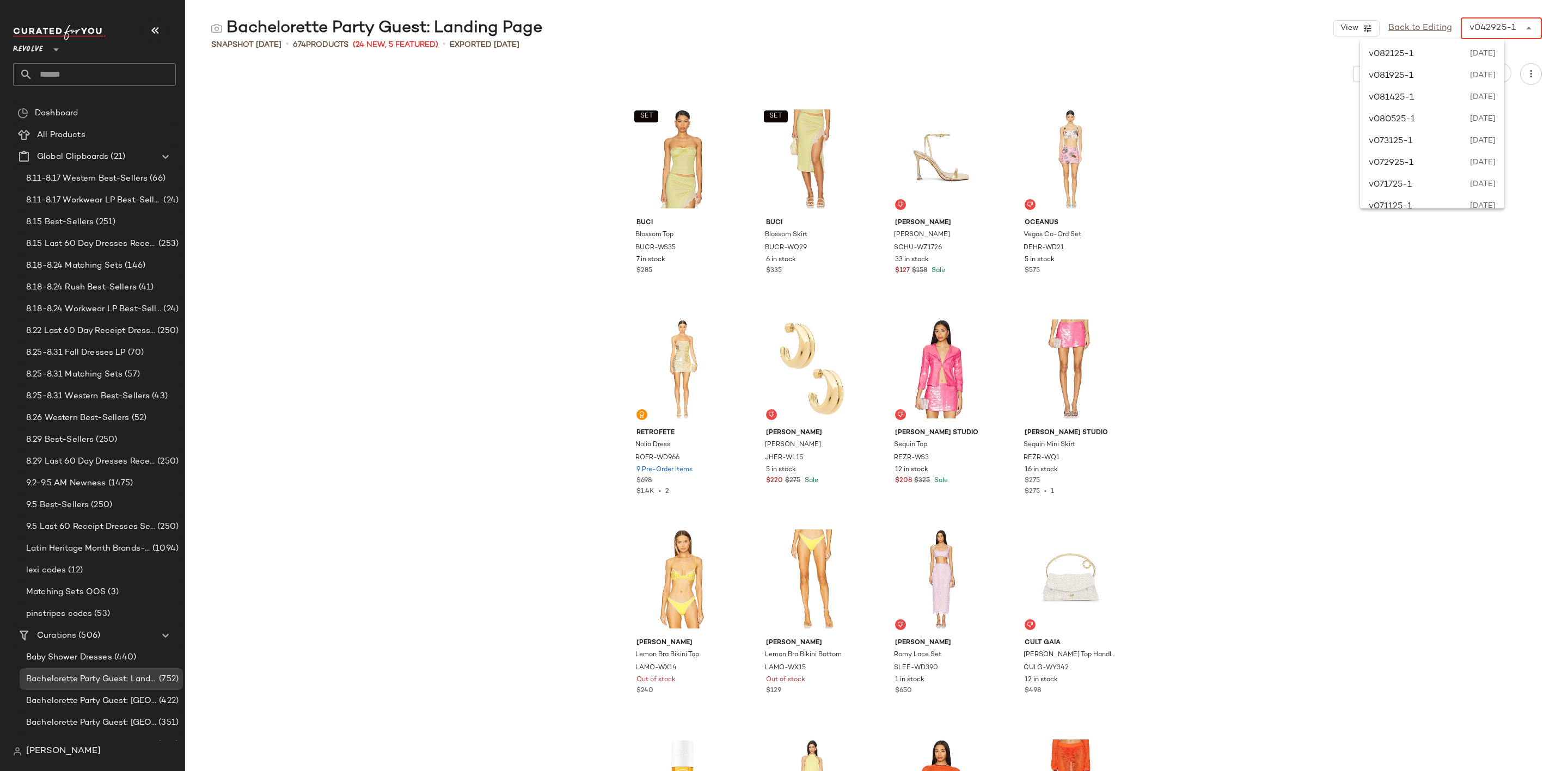
click at [1498, 33] on div "v042925-1" at bounding box center [1493, 27] width 47 height 13
click at [1400, 162] on span "v050625-1" at bounding box center [1392, 163] width 47 height 13
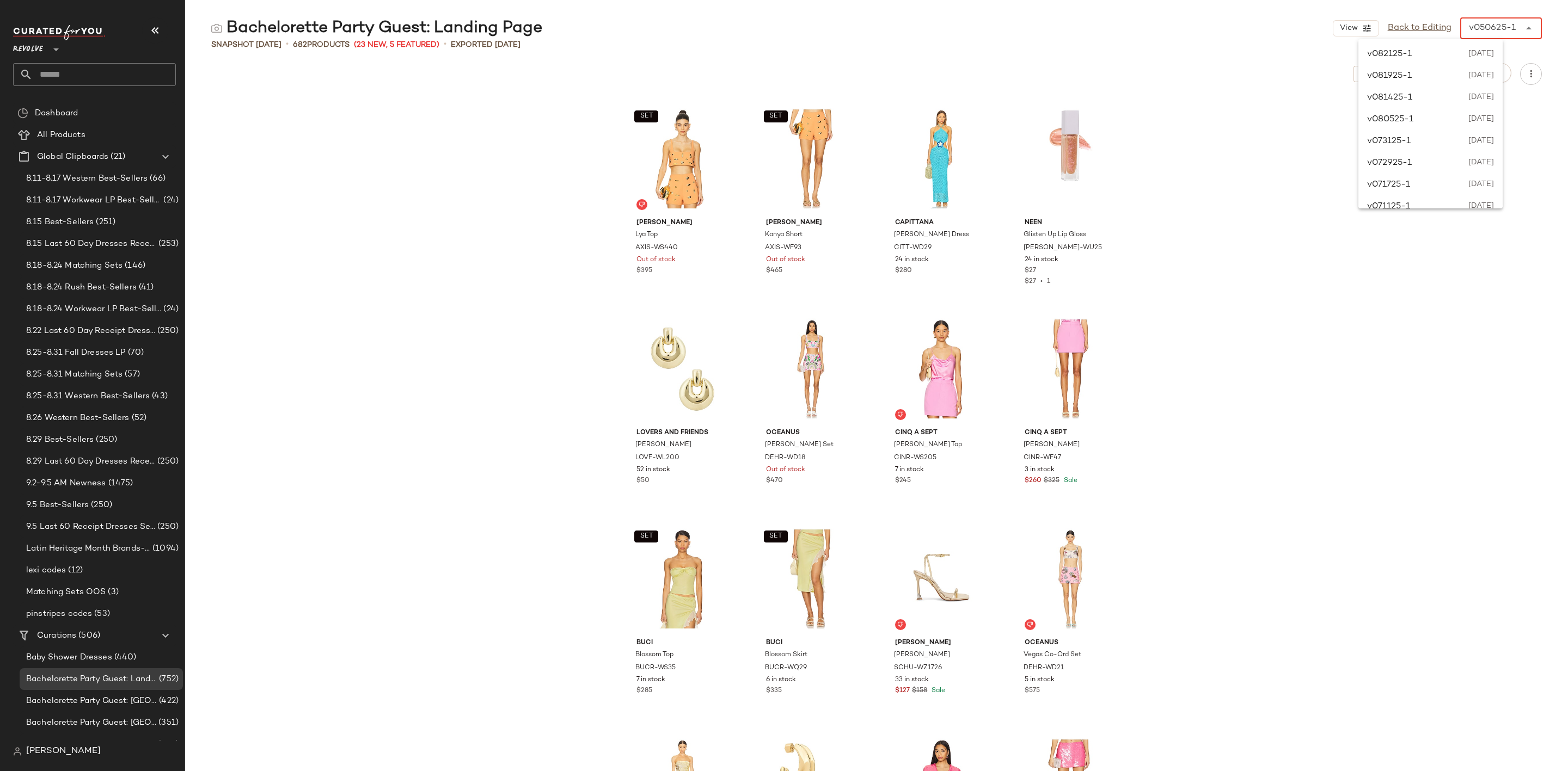
click at [1498, 36] on div "v050625-1 ******" at bounding box center [1489, 28] width 59 height 21
click at [1475, 132] on div "v051325-1 May 13th 2025" at bounding box center [1431, 141] width 144 height 21
click at [1485, 28] on div "v051325-1" at bounding box center [1493, 27] width 45 height 13
click at [1472, 62] on div "v082125-1 August 21st 2025" at bounding box center [1432, 55] width 144 height 21
type input "******"
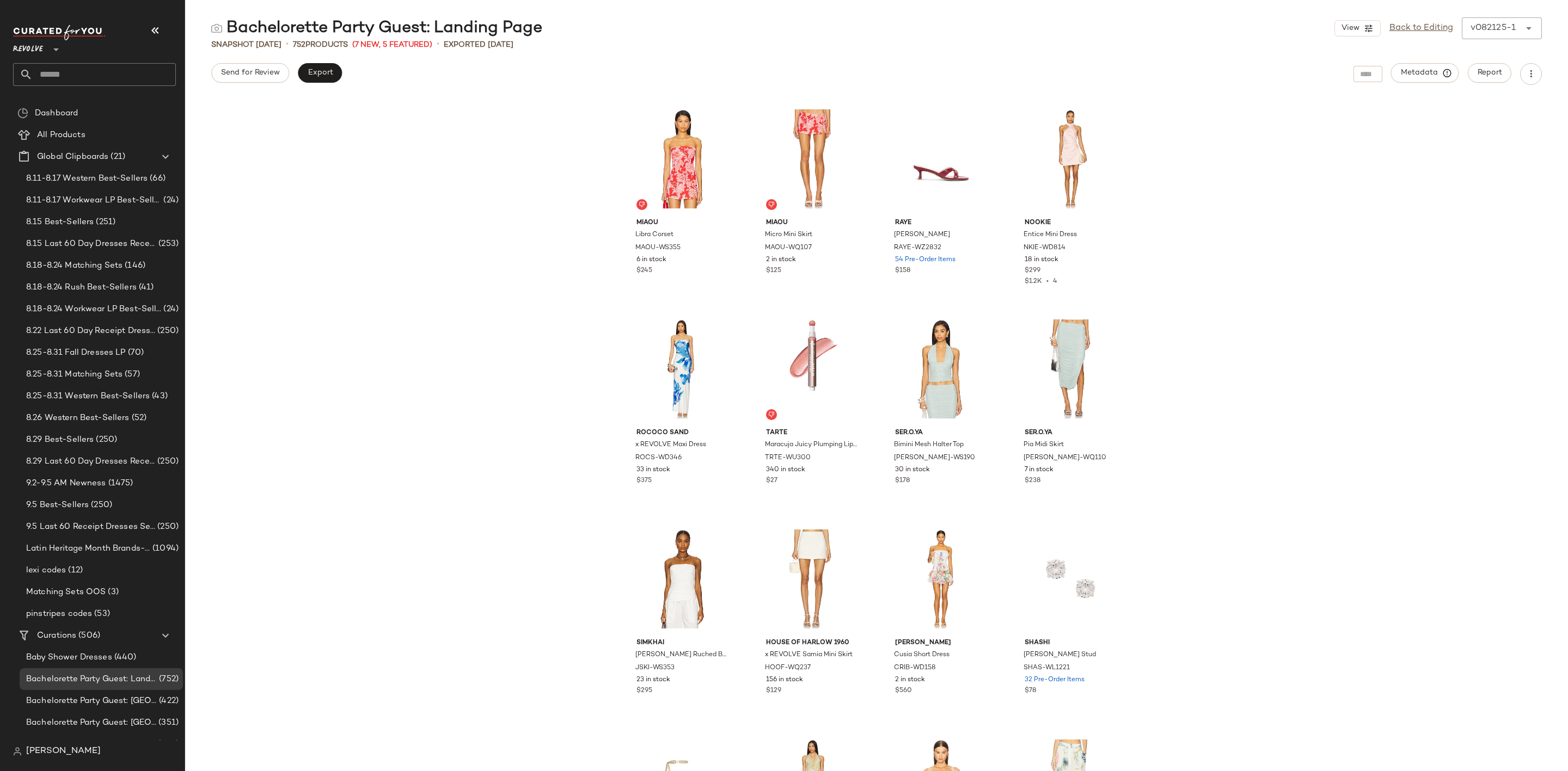
click at [446, 333] on div "Miaou Libra Corset MAOU-WS355 6 in stock $245 Miaou Micro Mini Skirt MAOU-WQ107…" at bounding box center [877, 435] width 1383 height 674
click at [79, 63] on input "text" at bounding box center [104, 74] width 143 height 22
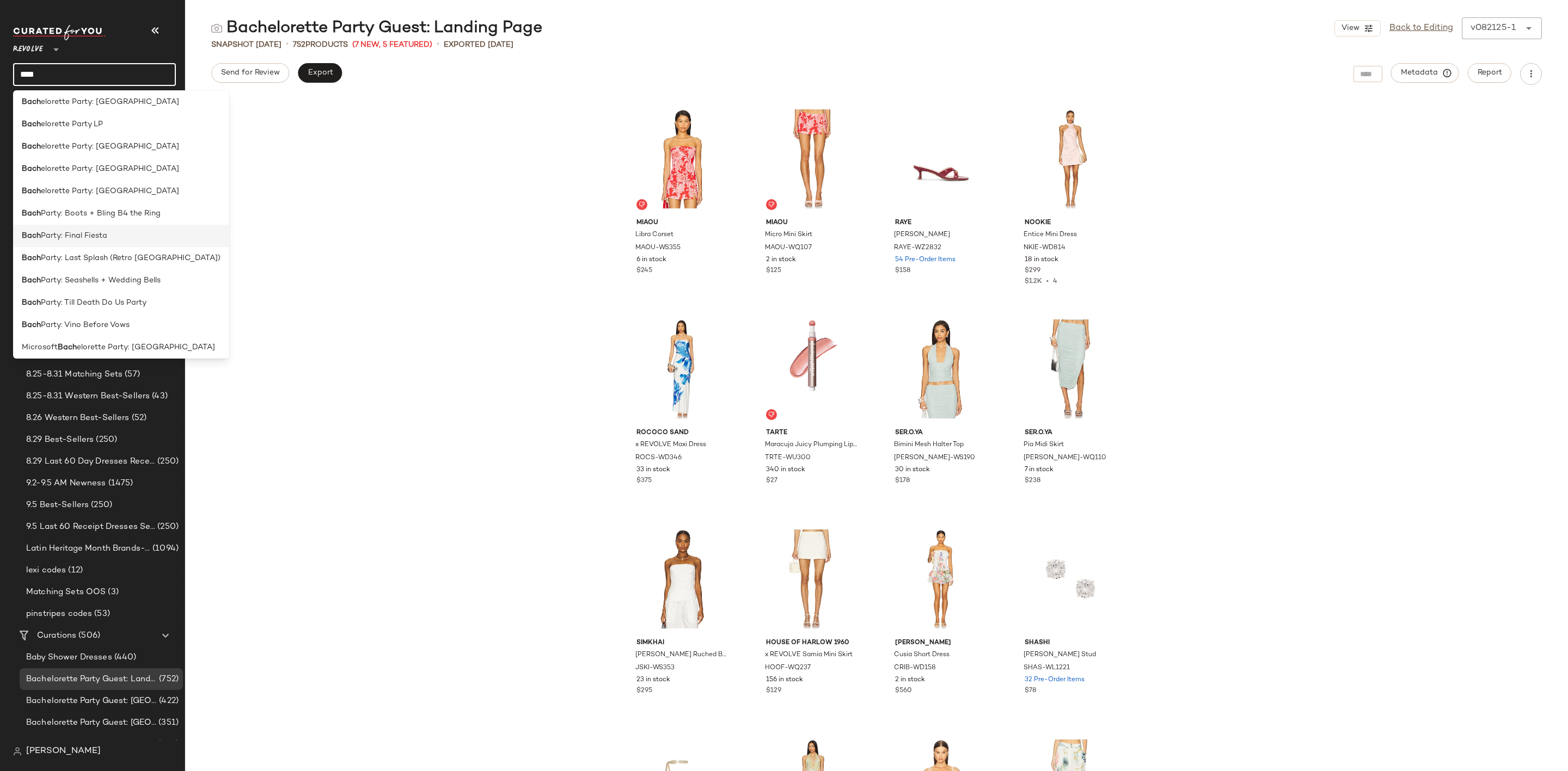
scroll to position [97, 0]
type input "****"
drag, startPoint x: 93, startPoint y: 72, endPoint x: 0, endPoint y: 61, distance: 93.6
click at [0, 61] on nav "Revolve ** **** Dashboard All Products Global Clipboards (21) 8.11-8.17 Western…" at bounding box center [93, 386] width 185 height 771
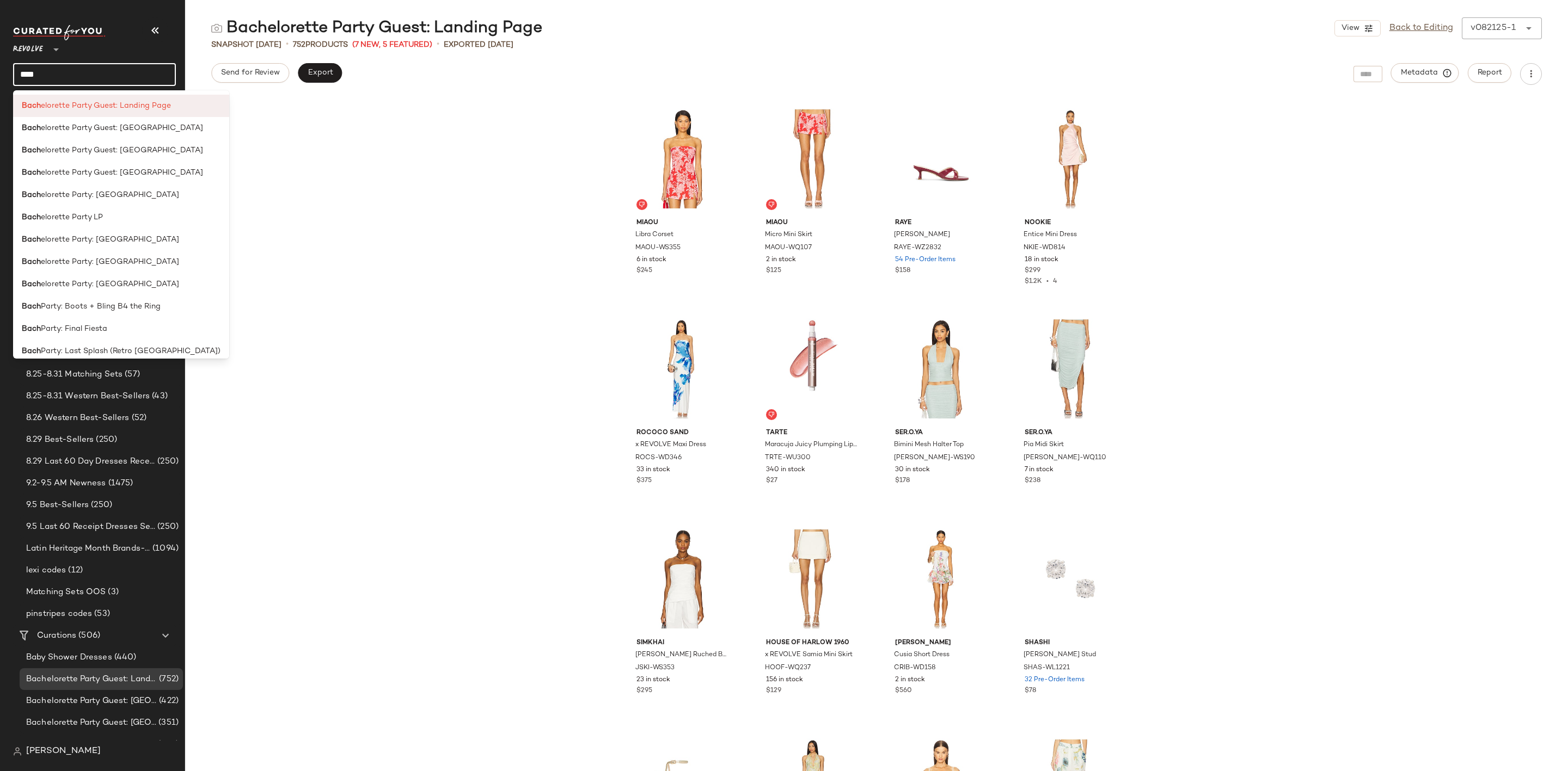
click at [129, 108] on span "elorette Party Guest: Landing Page" at bounding box center [106, 106] width 131 height 12
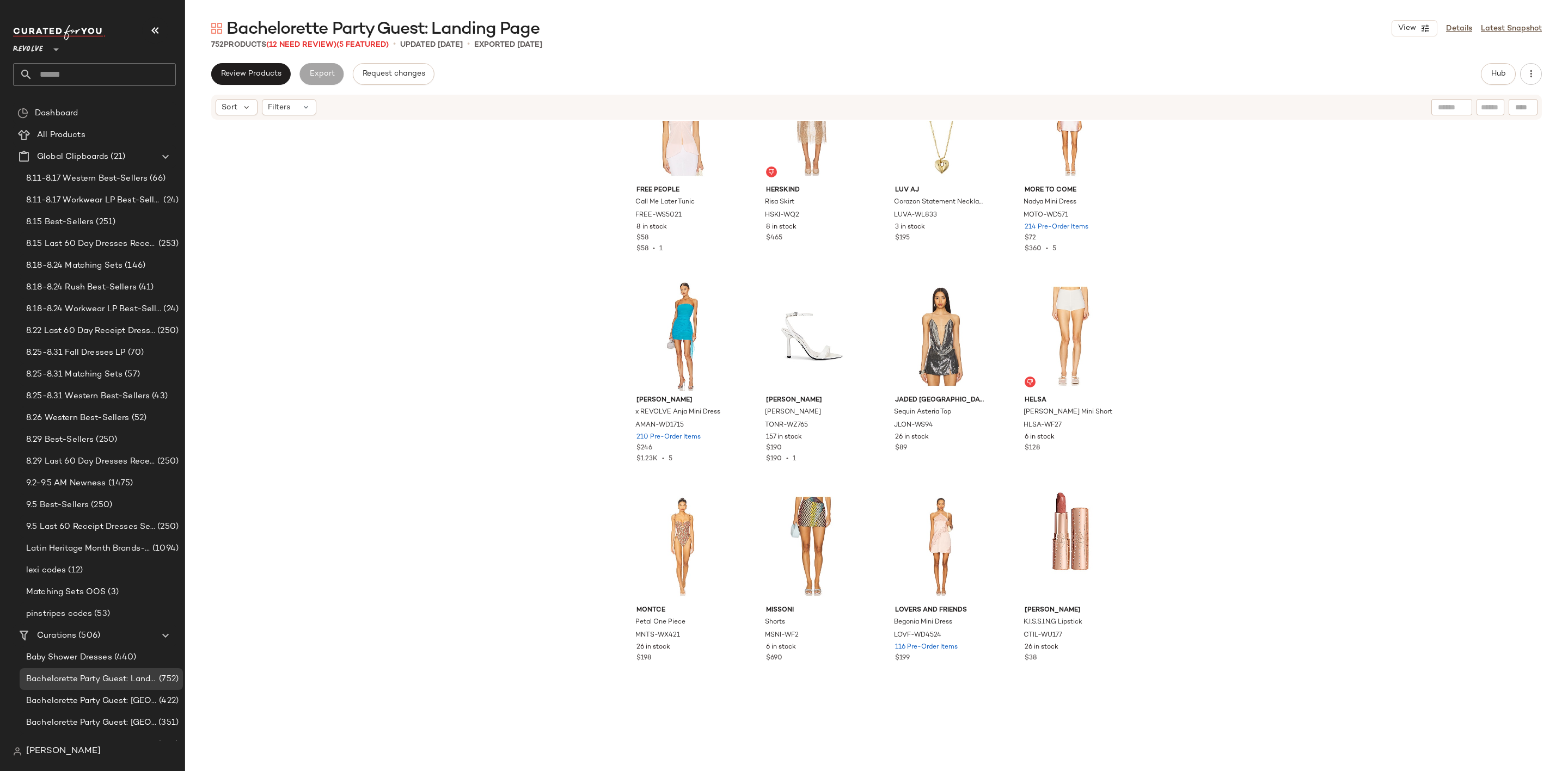
scroll to position [988, 0]
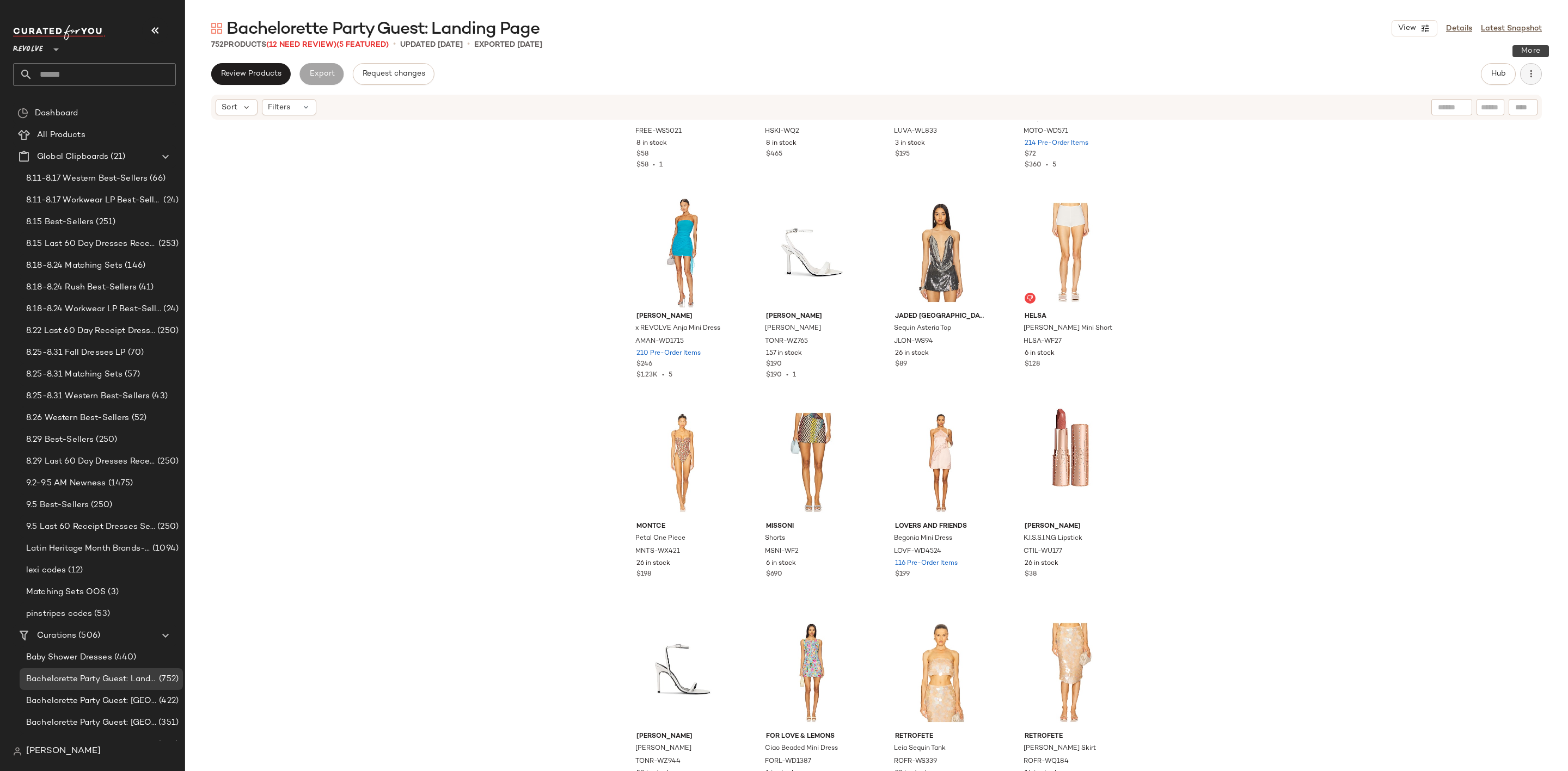
click at [1534, 67] on button "button" at bounding box center [1531, 74] width 21 height 21
click at [1475, 190] on div "Clear Suggested Products" at bounding box center [1474, 183] width 135 height 26
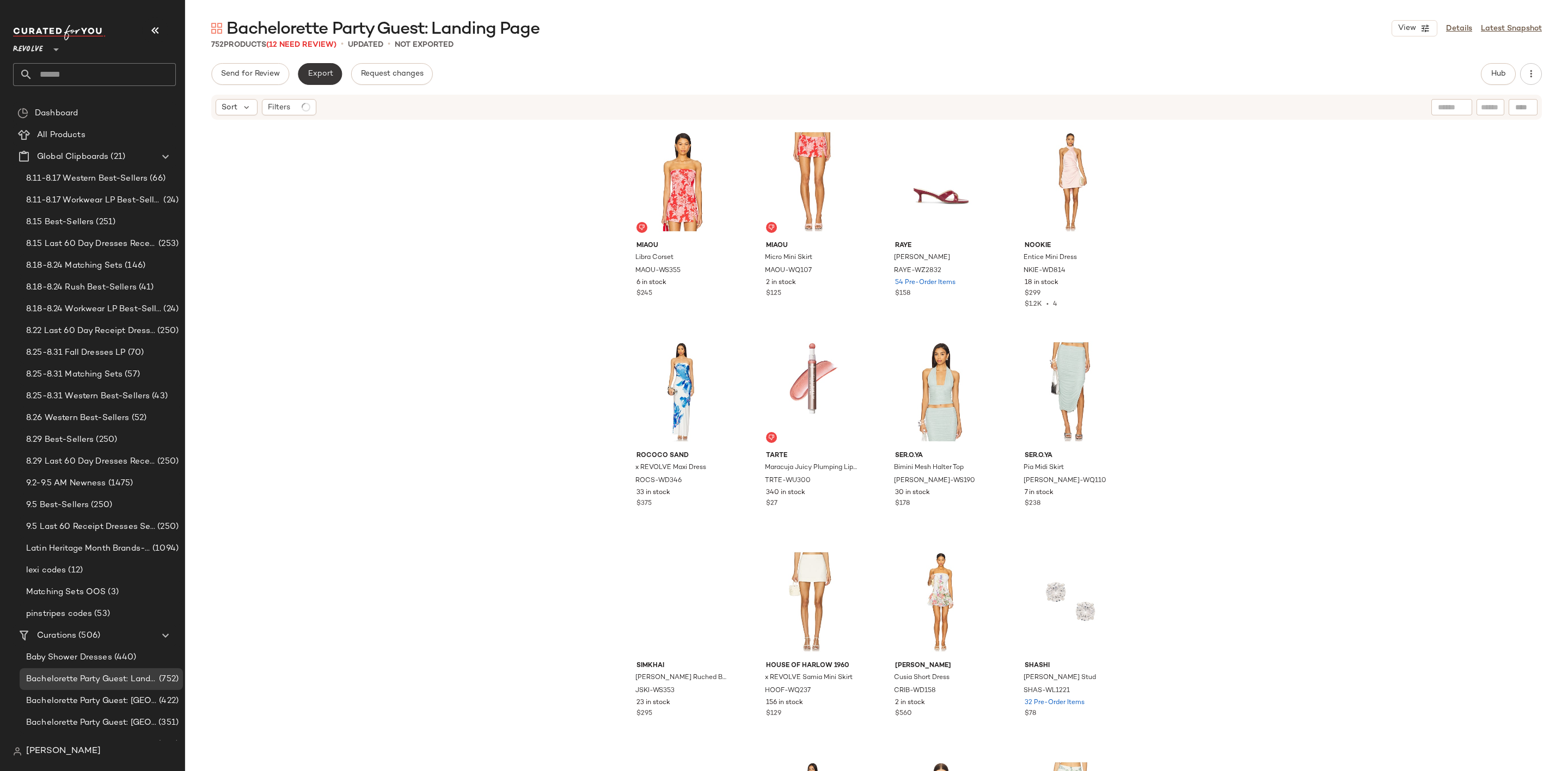
click at [320, 75] on span "Export" at bounding box center [319, 74] width 25 height 9
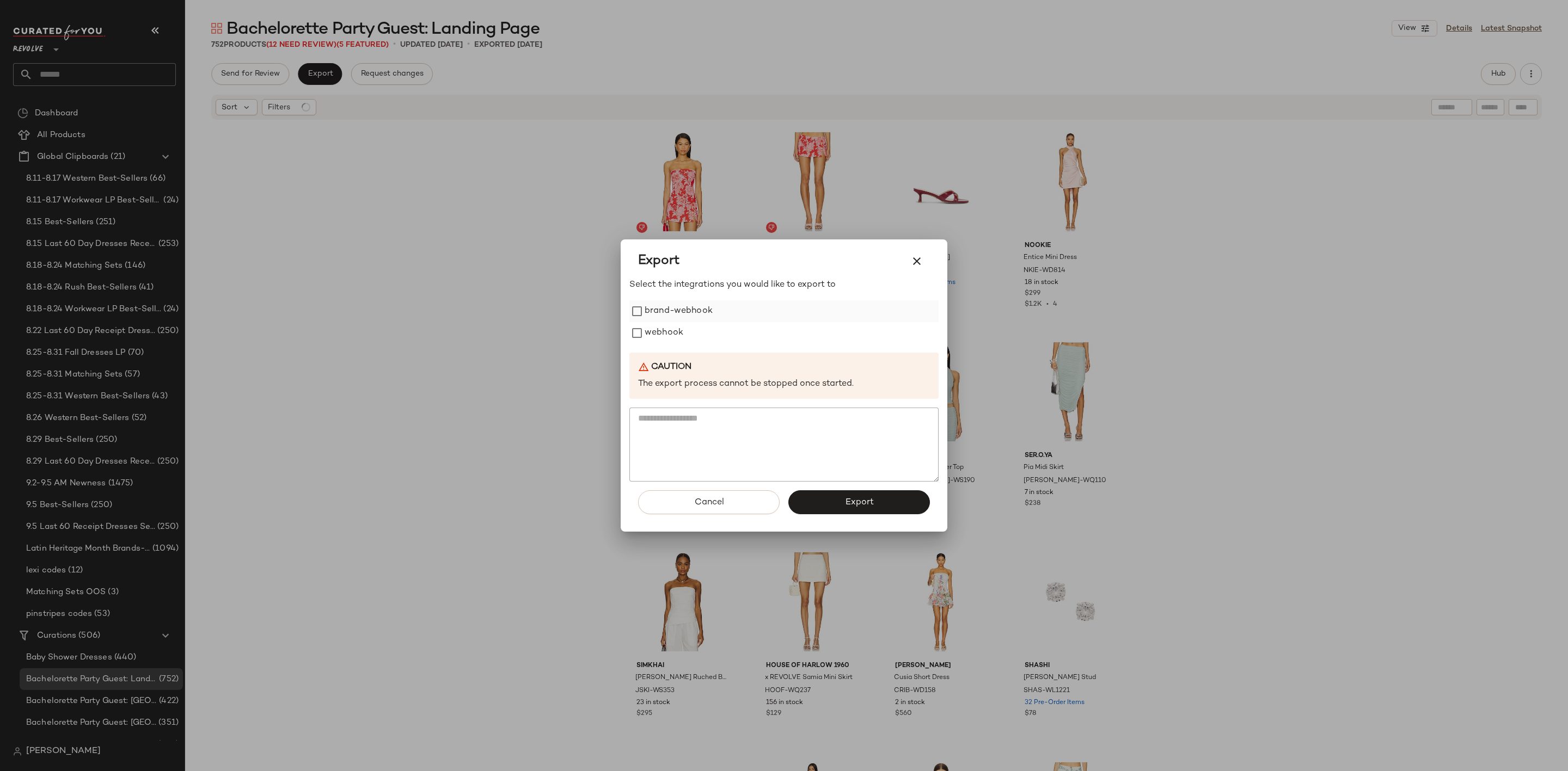
click at [653, 320] on label "brand-webhook" at bounding box center [679, 312] width 68 height 21
click at [662, 310] on label "brand-webhook" at bounding box center [679, 312] width 68 height 21
click at [657, 326] on label "webhook" at bounding box center [664, 333] width 39 height 21
click at [824, 495] on button "Export" at bounding box center [858, 502] width 141 height 24
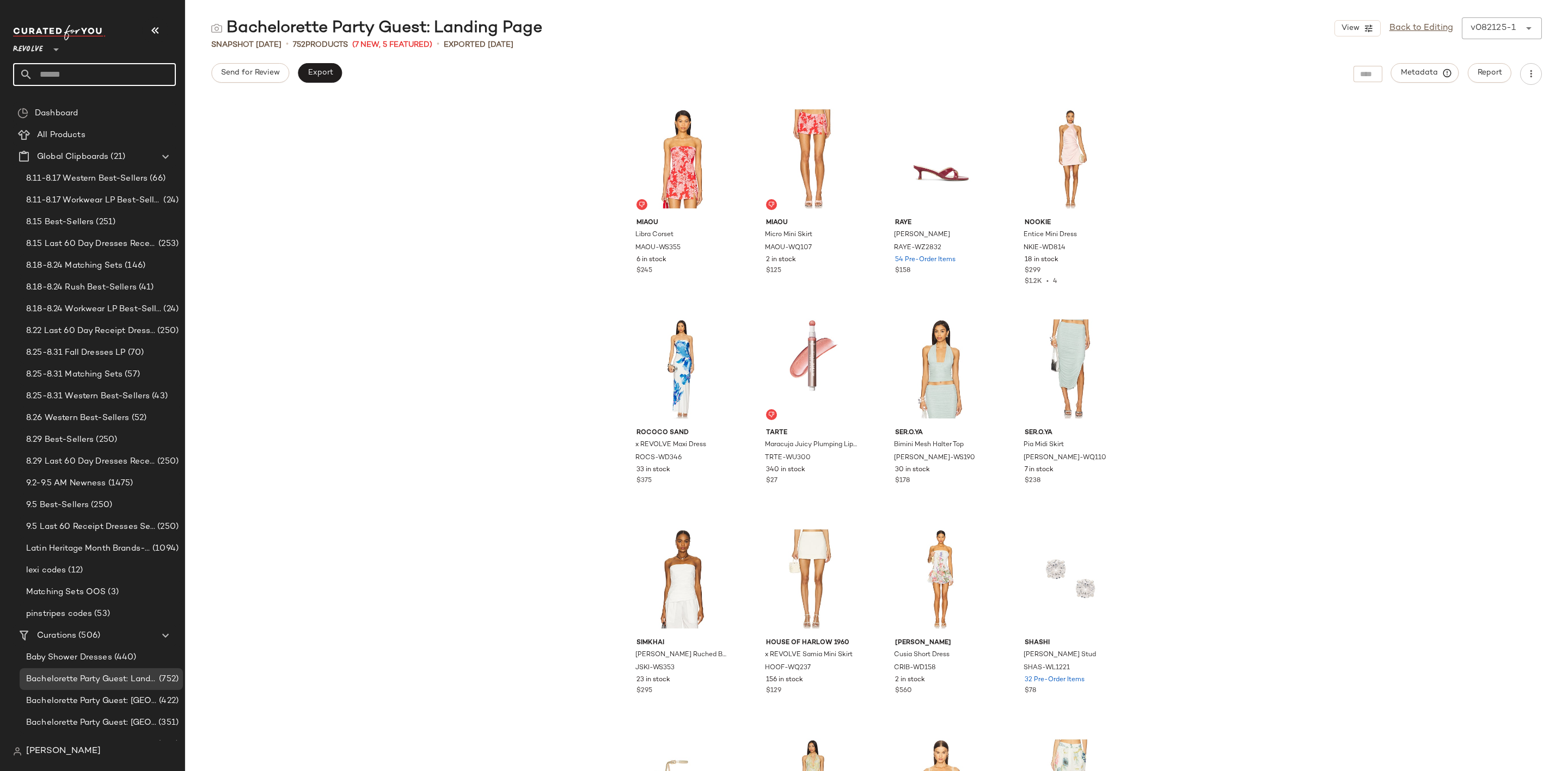
click at [74, 77] on input "text" at bounding box center [104, 74] width 143 height 22
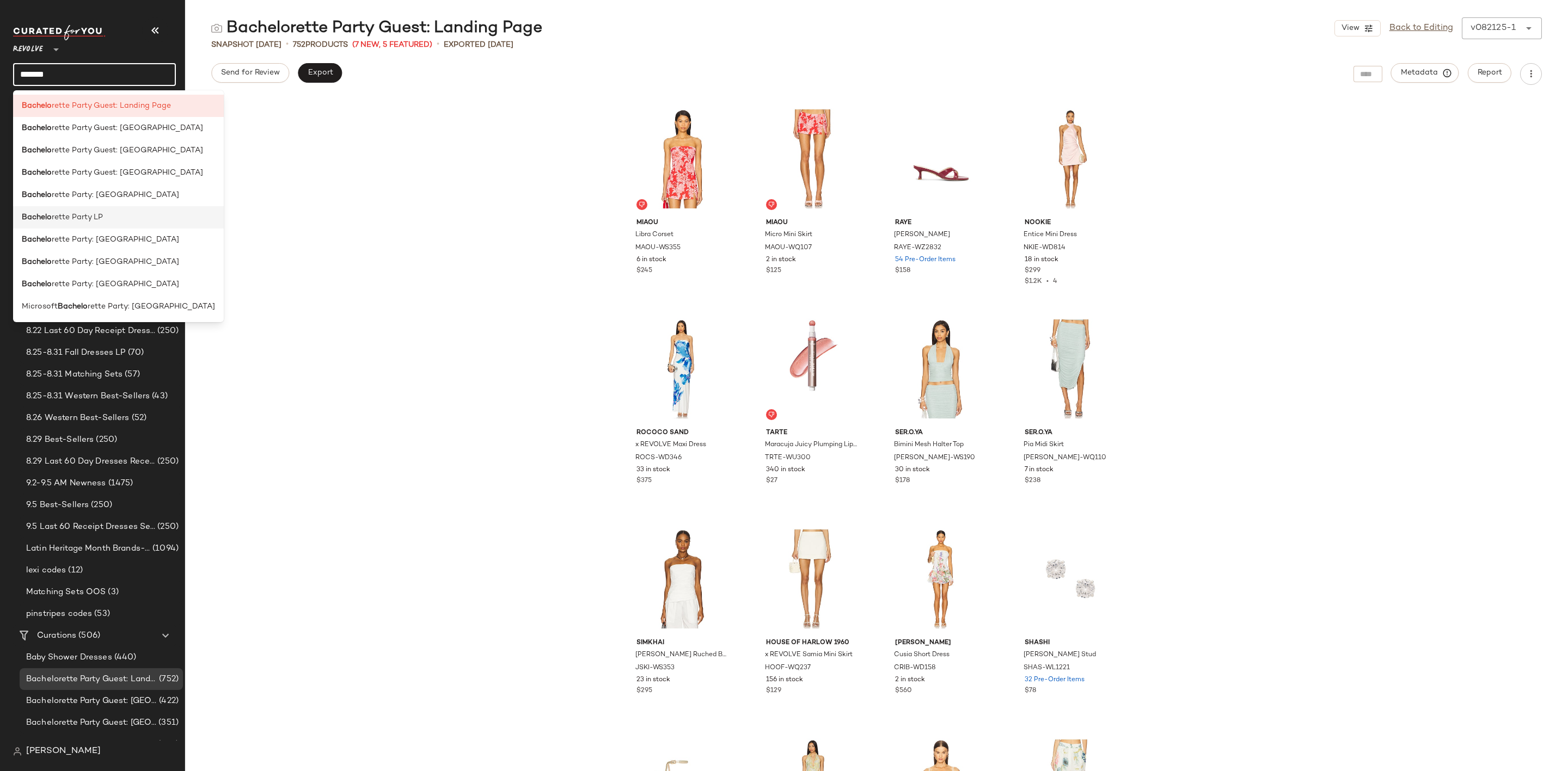
type input "*******"
click at [131, 211] on div "Bachelo rette Party LP" at bounding box center [118, 217] width 193 height 12
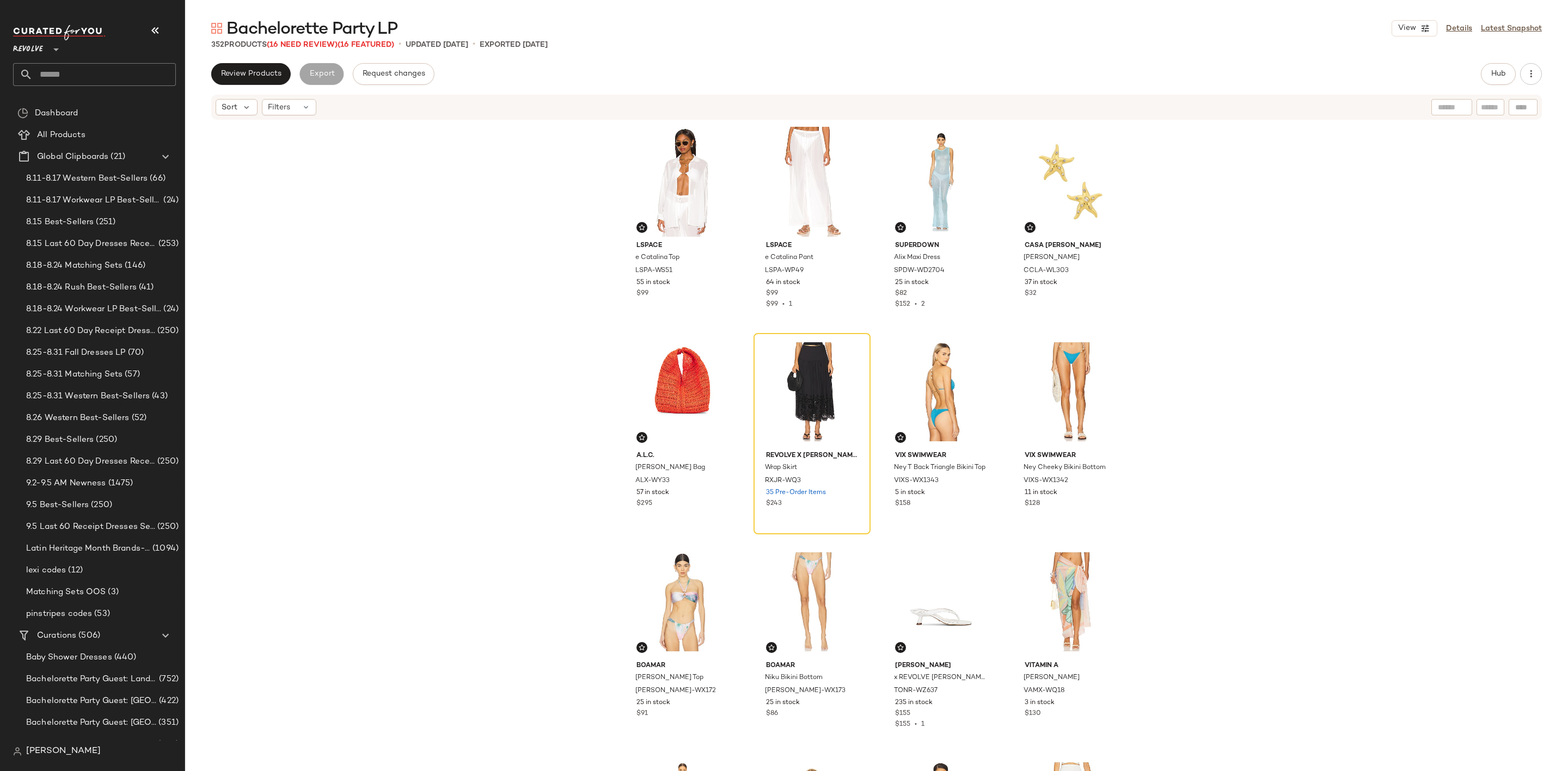
click at [77, 72] on input "text" at bounding box center [104, 74] width 143 height 22
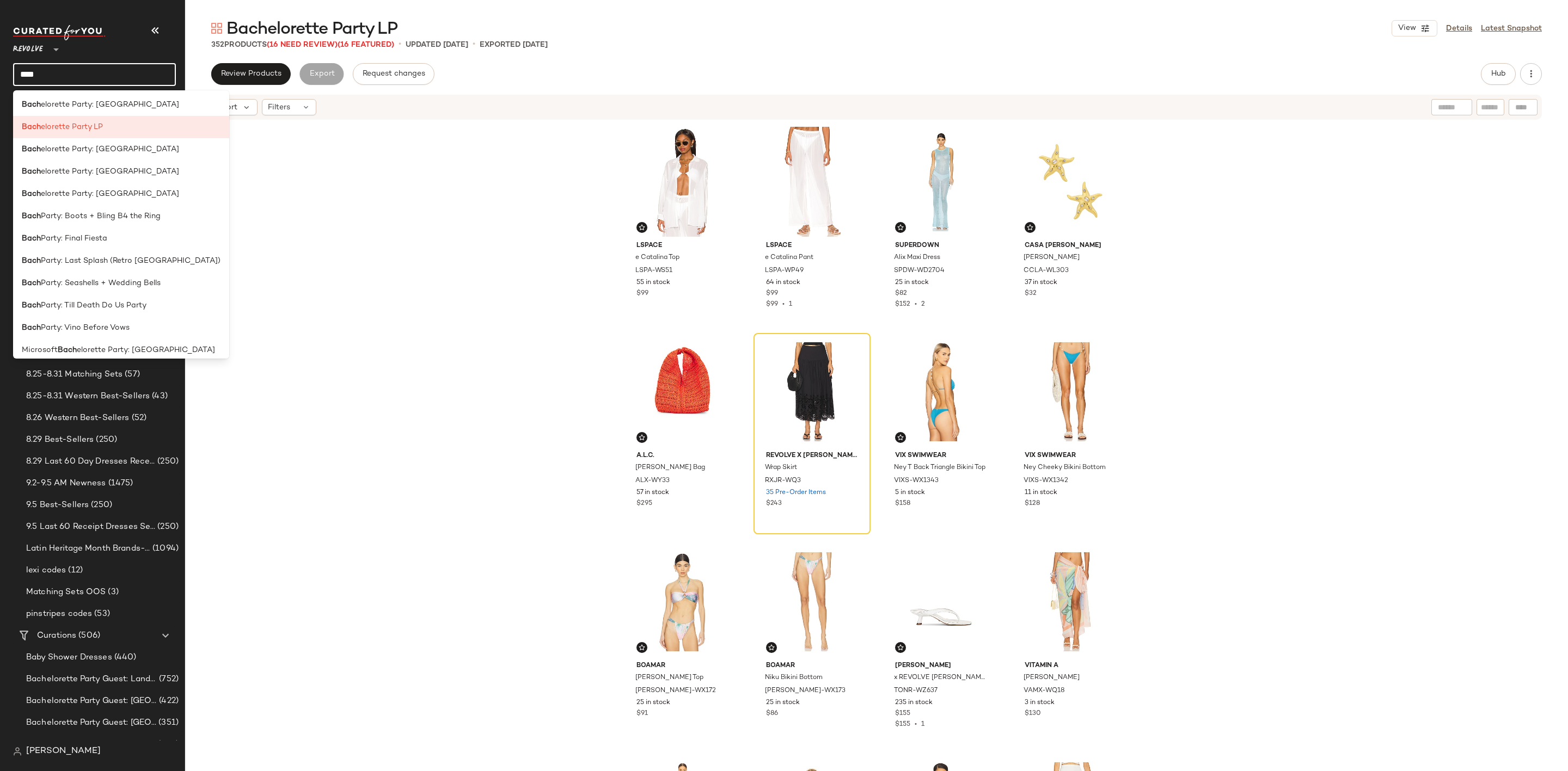
scroll to position [97, 0]
type input "****"
click at [319, 331] on div "LSPACE e Catalina Top LSPA-WS51 55 in stock $99 LSPACE e Catalina Pant LSPA-WP4…" at bounding box center [877, 462] width 1383 height 683
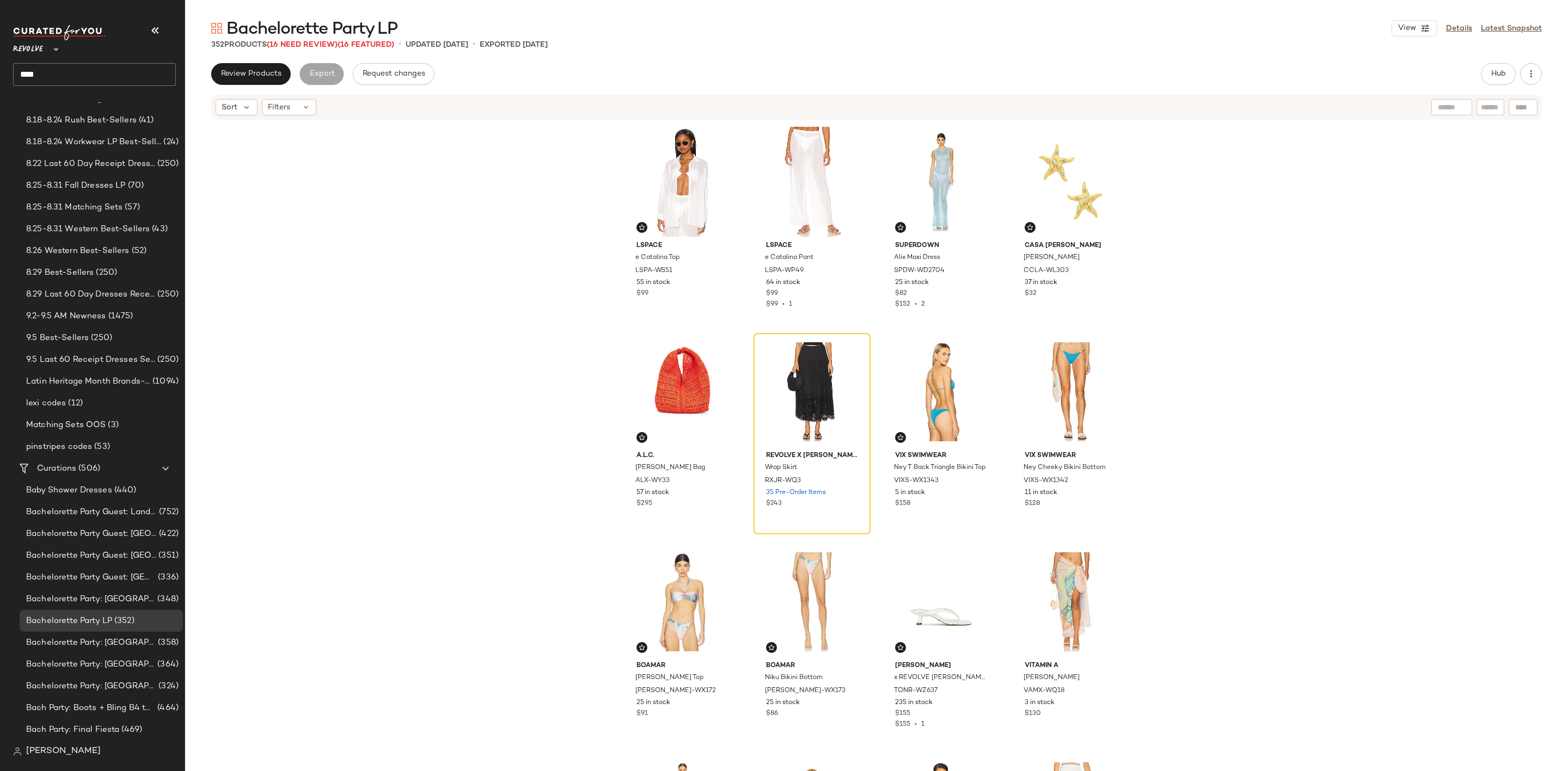
scroll to position [326, 0]
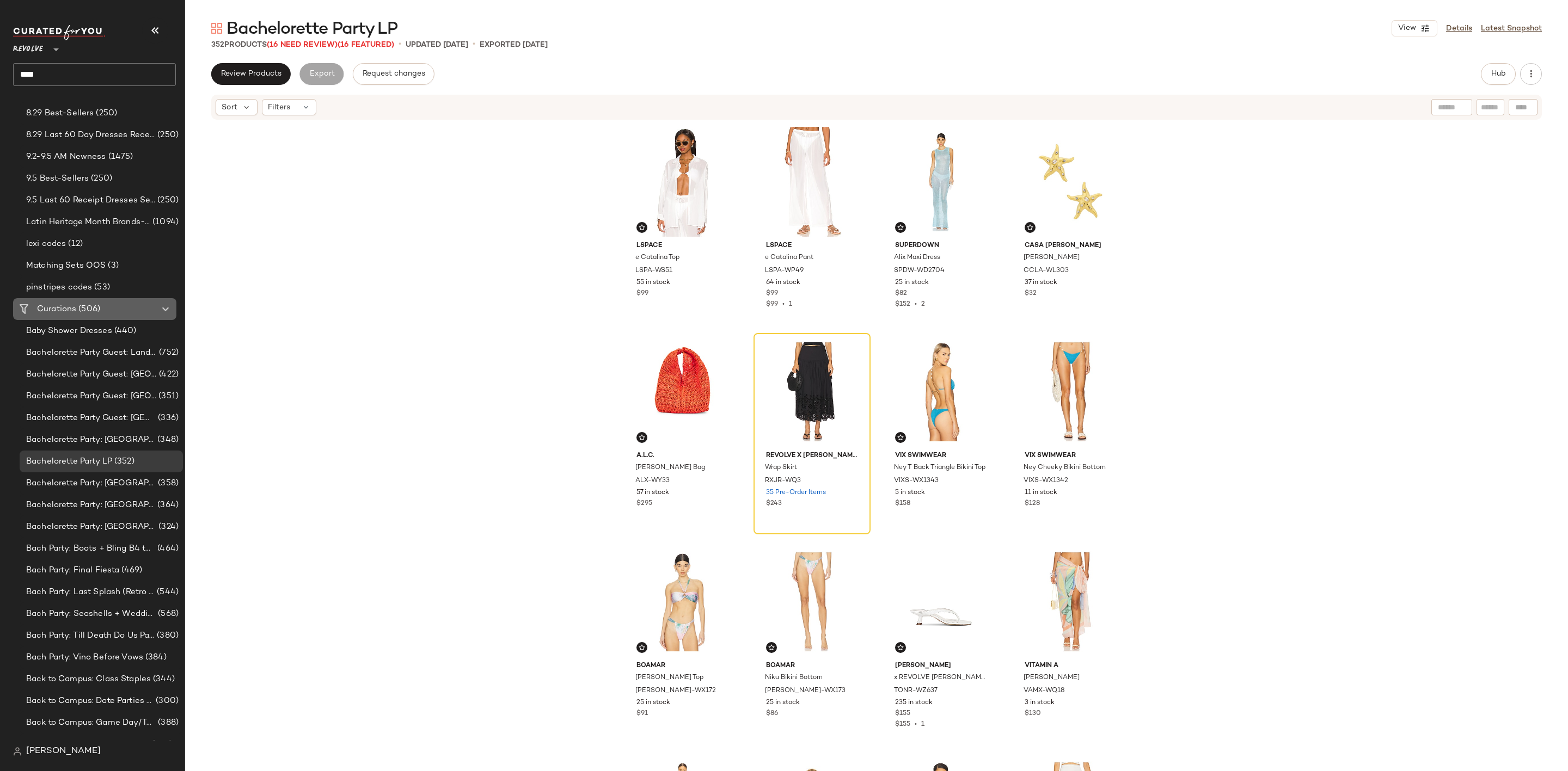
click at [90, 310] on span "(506)" at bounding box center [88, 309] width 24 height 13
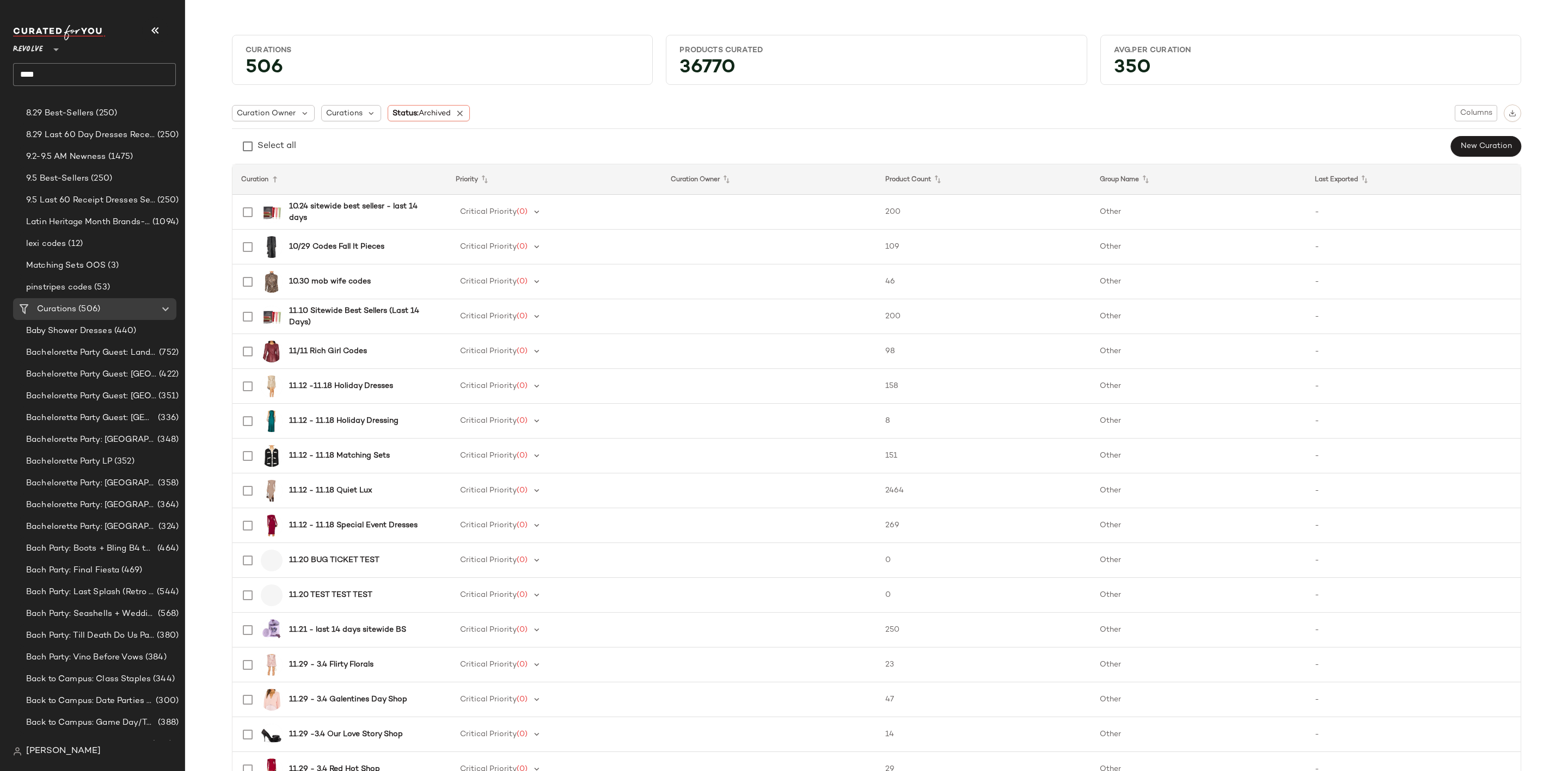
click at [629, 134] on div "Curation Owner Curations Status: Archived Columns Select all New Curation" at bounding box center [877, 130] width 1289 height 53
click at [463, 116] on icon at bounding box center [460, 113] width 10 height 10
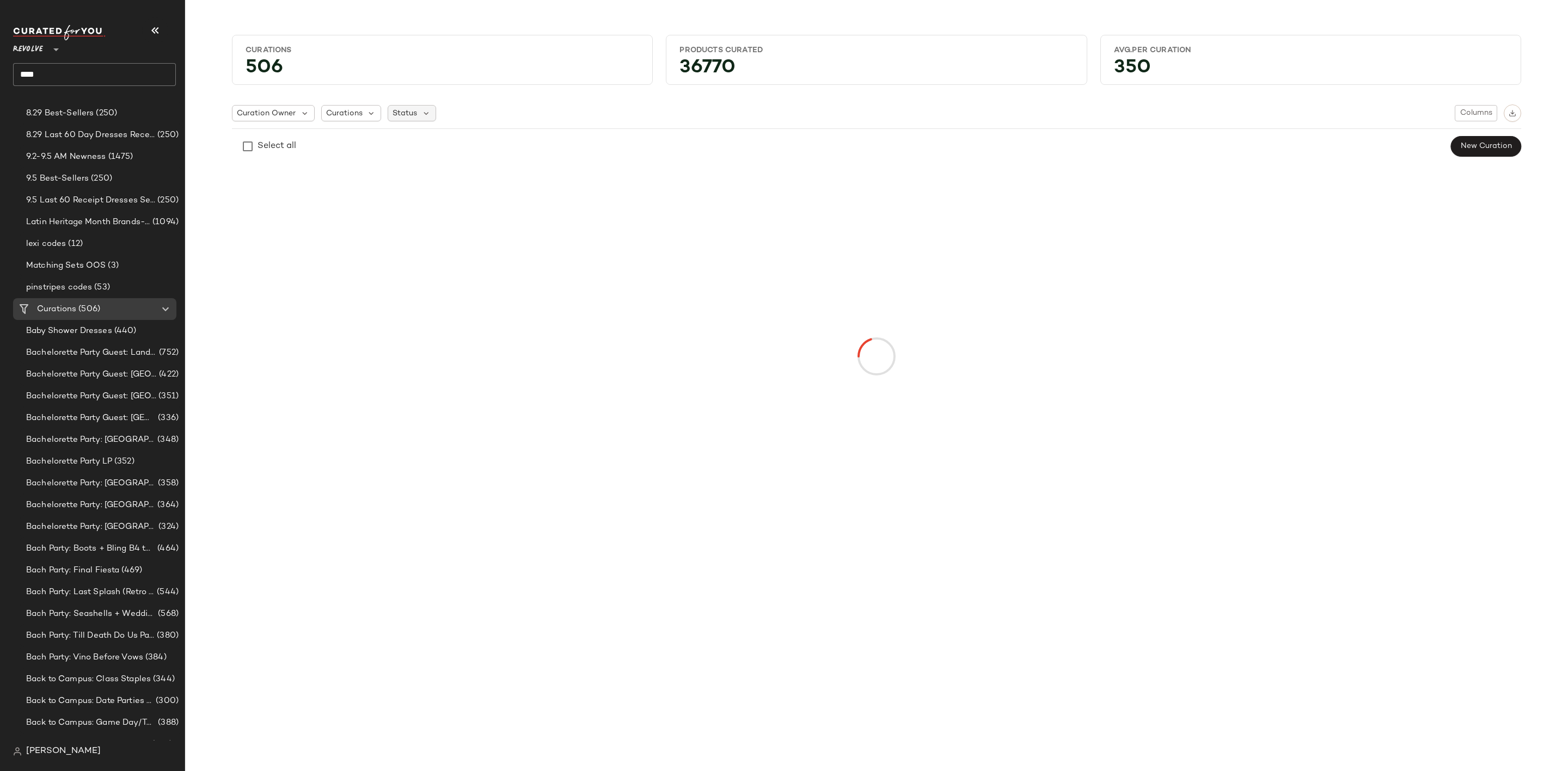
click at [411, 114] on span "Status" at bounding box center [404, 114] width 24 height 12
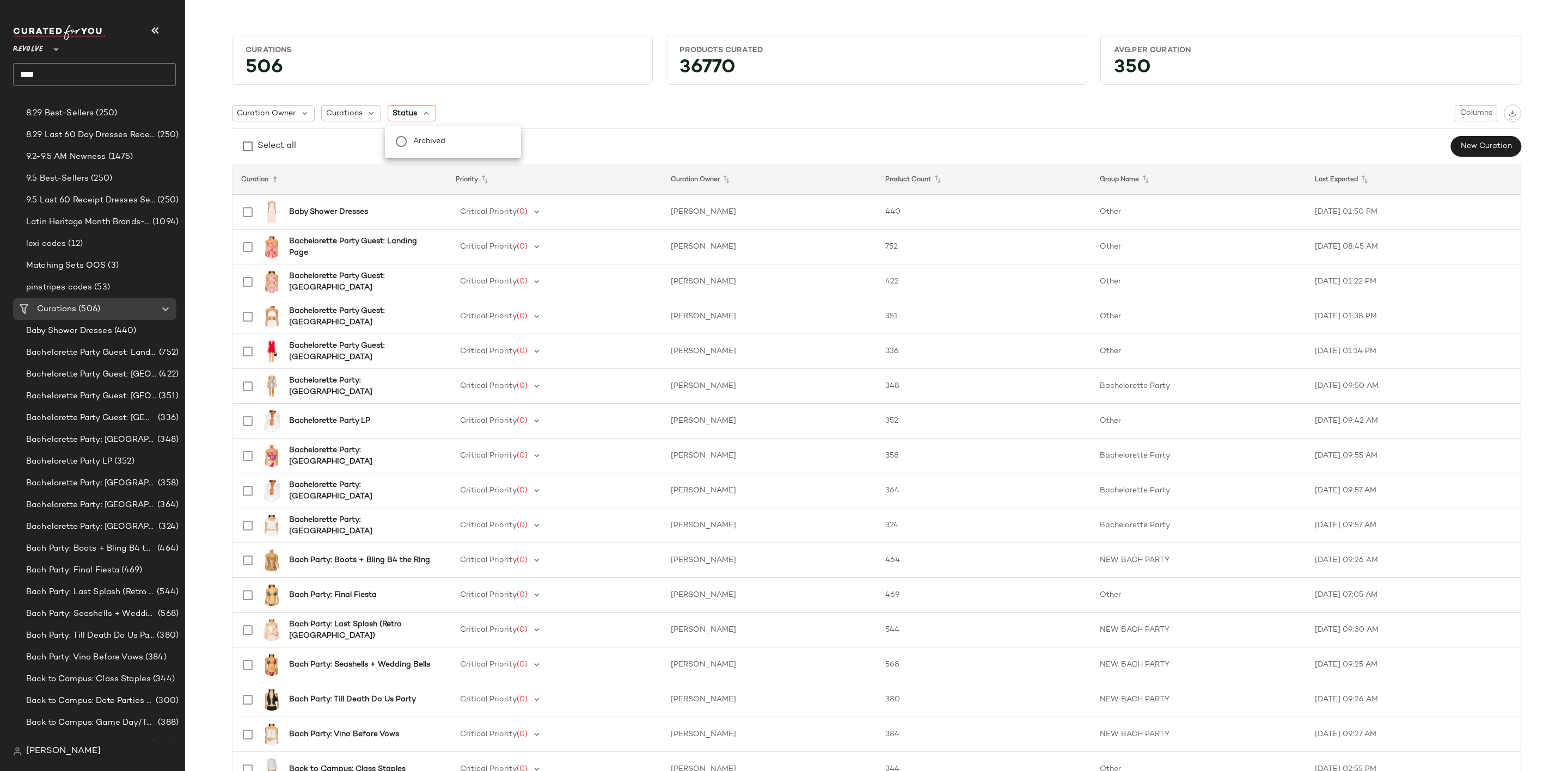
click at [419, 142] on span "Archived" at bounding box center [429, 141] width 33 height 21
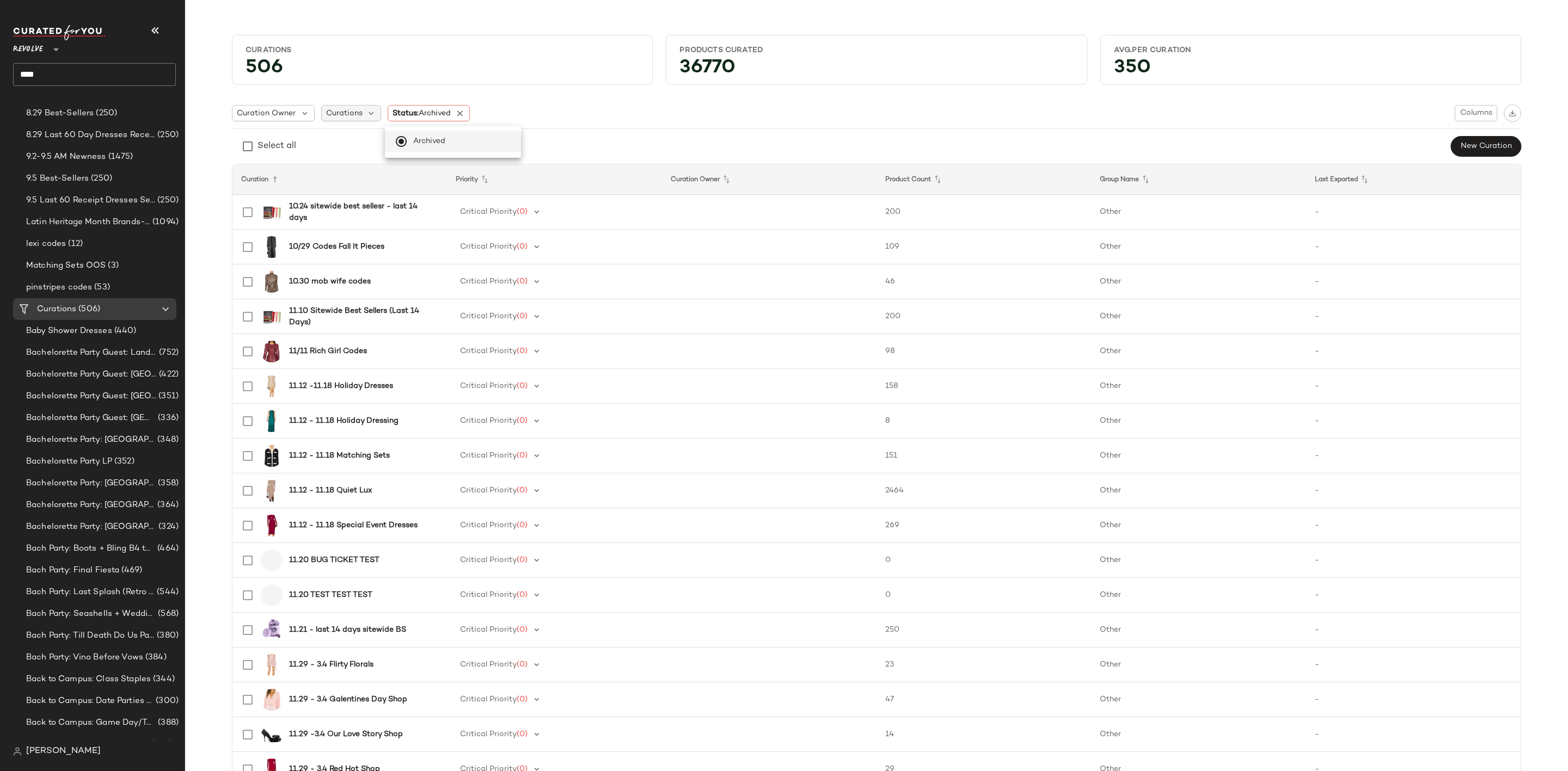
click at [345, 107] on div "Curations" at bounding box center [352, 113] width 60 height 17
click at [373, 144] on input "text" at bounding box center [394, 143] width 136 height 17
type input "****"
click at [698, 130] on div "Curation Owner Curations Status: Archived Columns Select all New Curation" at bounding box center [877, 130] width 1289 height 53
click at [367, 114] on icon at bounding box center [372, 113] width 10 height 10
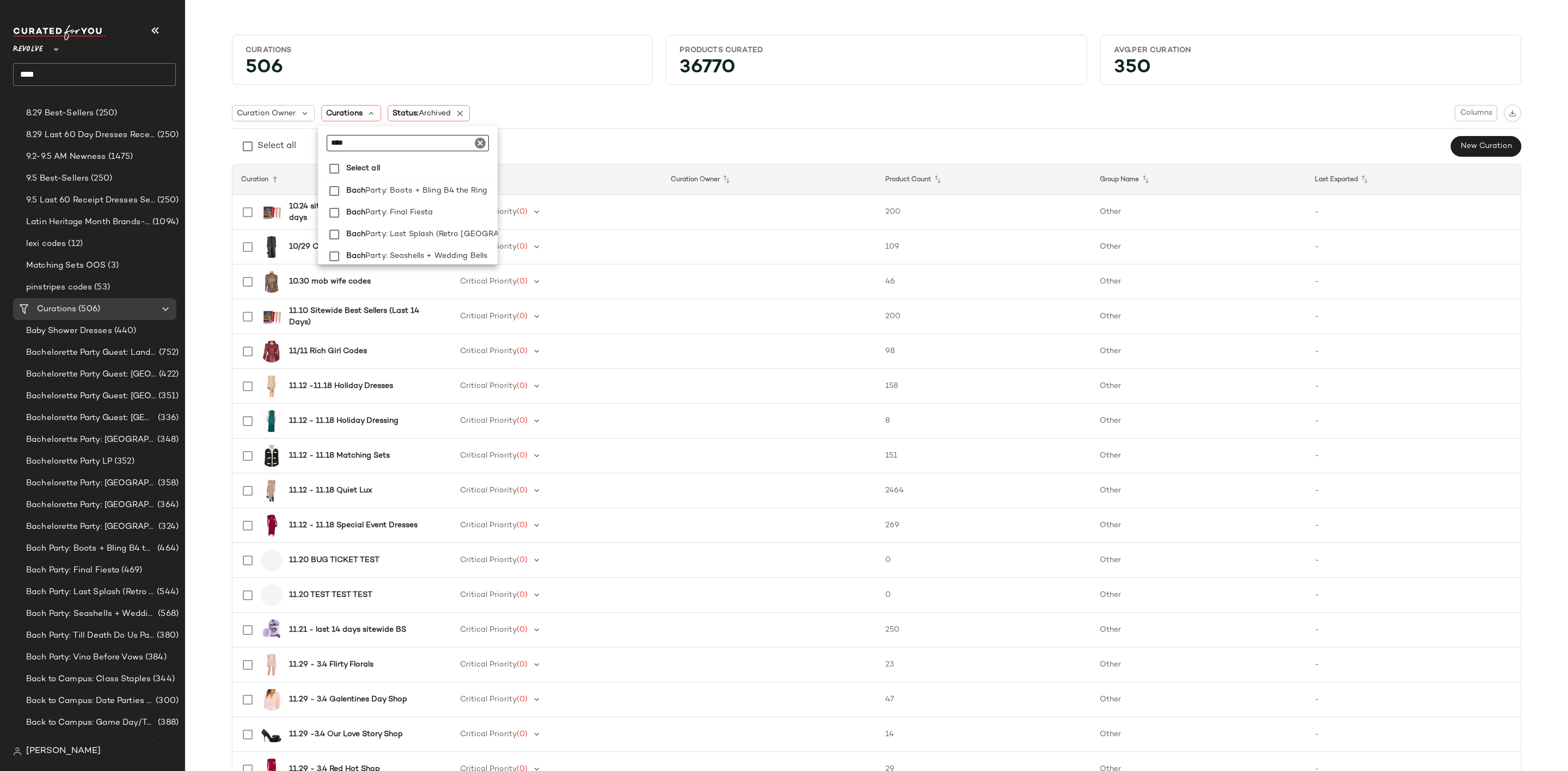
click at [392, 142] on input "****" at bounding box center [394, 143] width 136 height 17
click at [460, 212] on label "Bach elorette Party LP" at bounding box center [420, 214] width 156 height 21
click at [705, 132] on div "Curation Owner Curations: Bachelor... Status: Archived Columns Select all New C…" at bounding box center [877, 130] width 1289 height 53
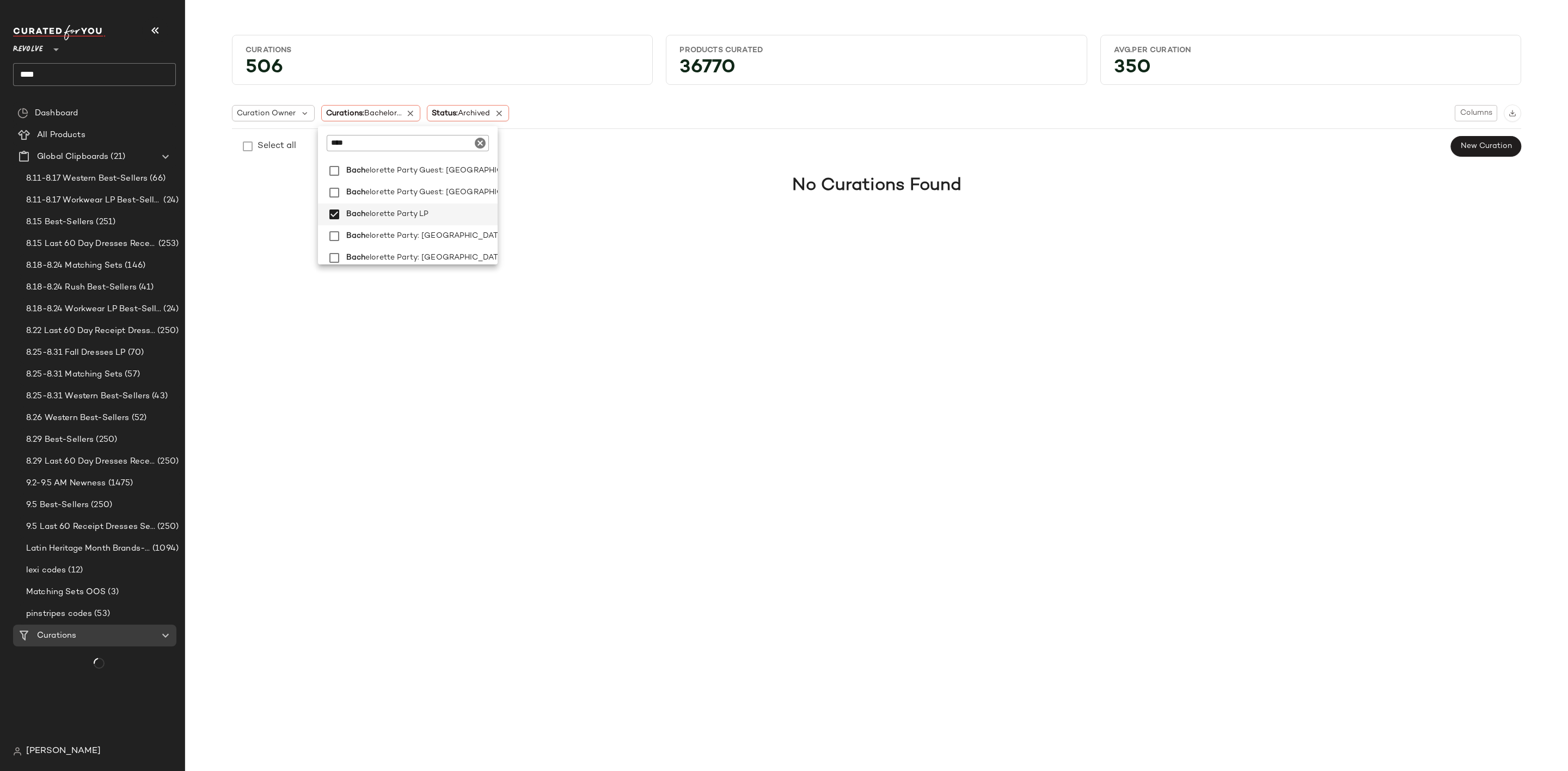
scroll to position [0, 0]
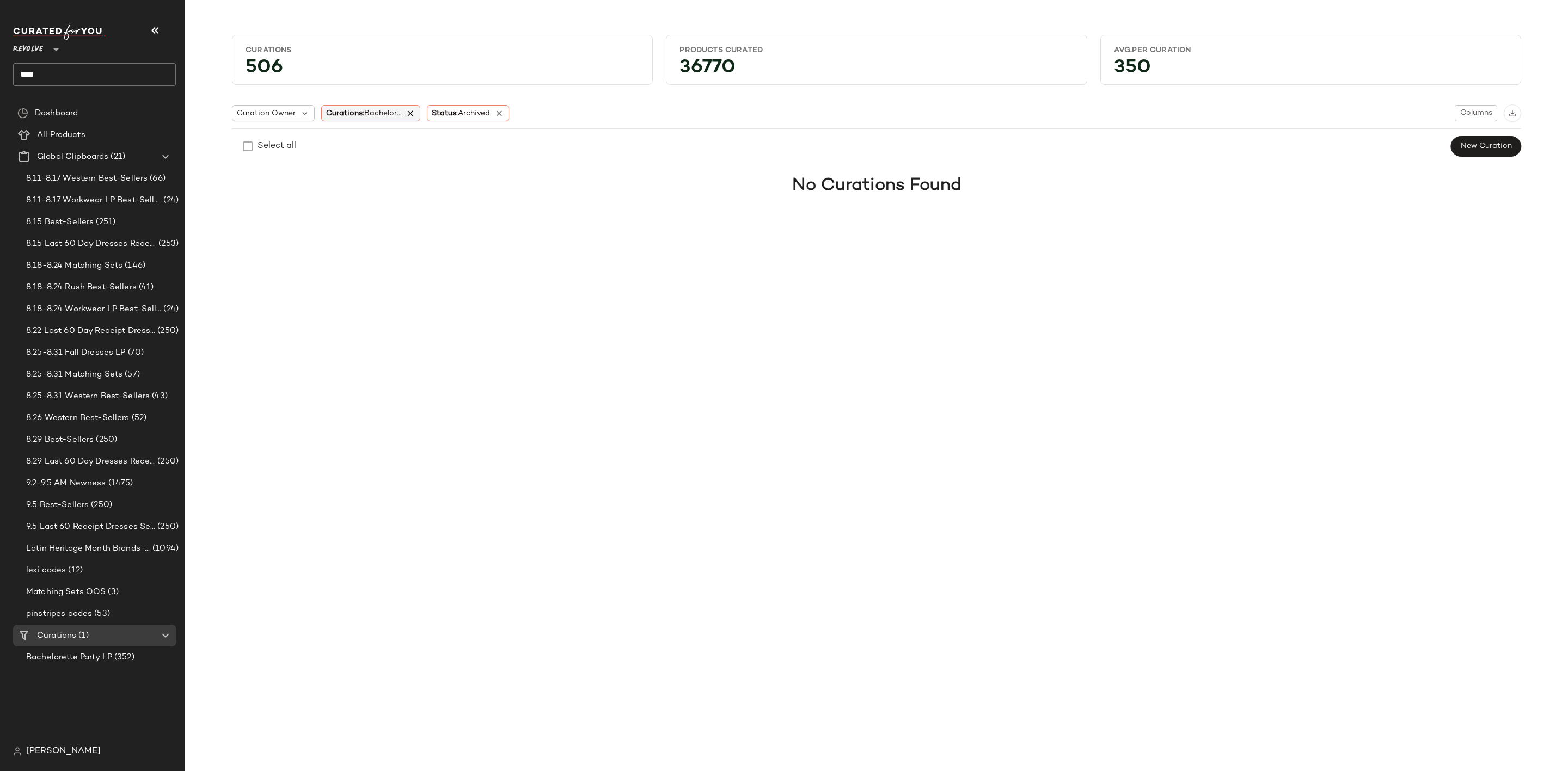
click at [415, 110] on icon at bounding box center [411, 113] width 10 height 10
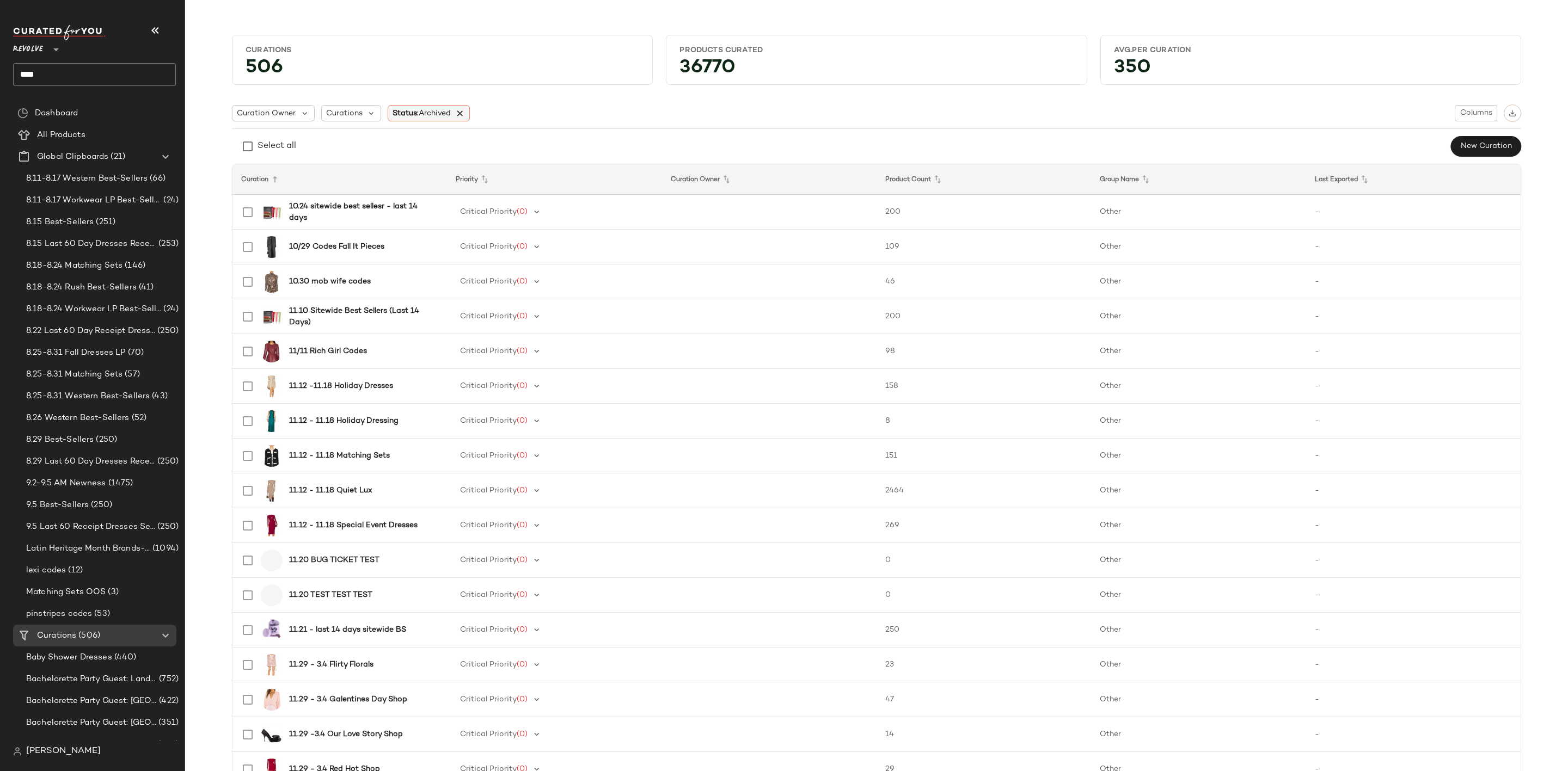
click at [456, 110] on icon at bounding box center [460, 113] width 10 height 10
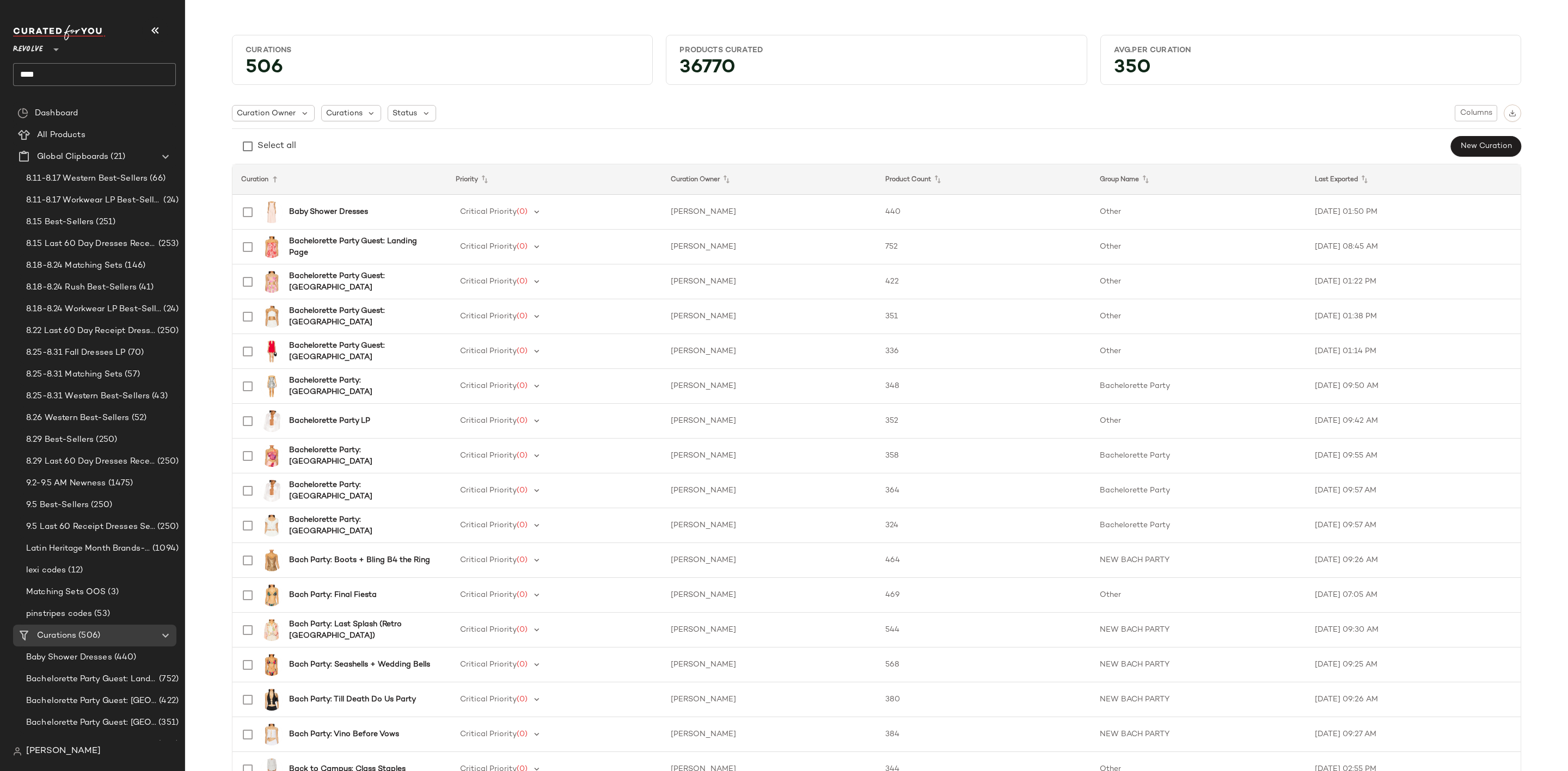
click at [113, 70] on input "****" at bounding box center [93, 74] width 163 height 22
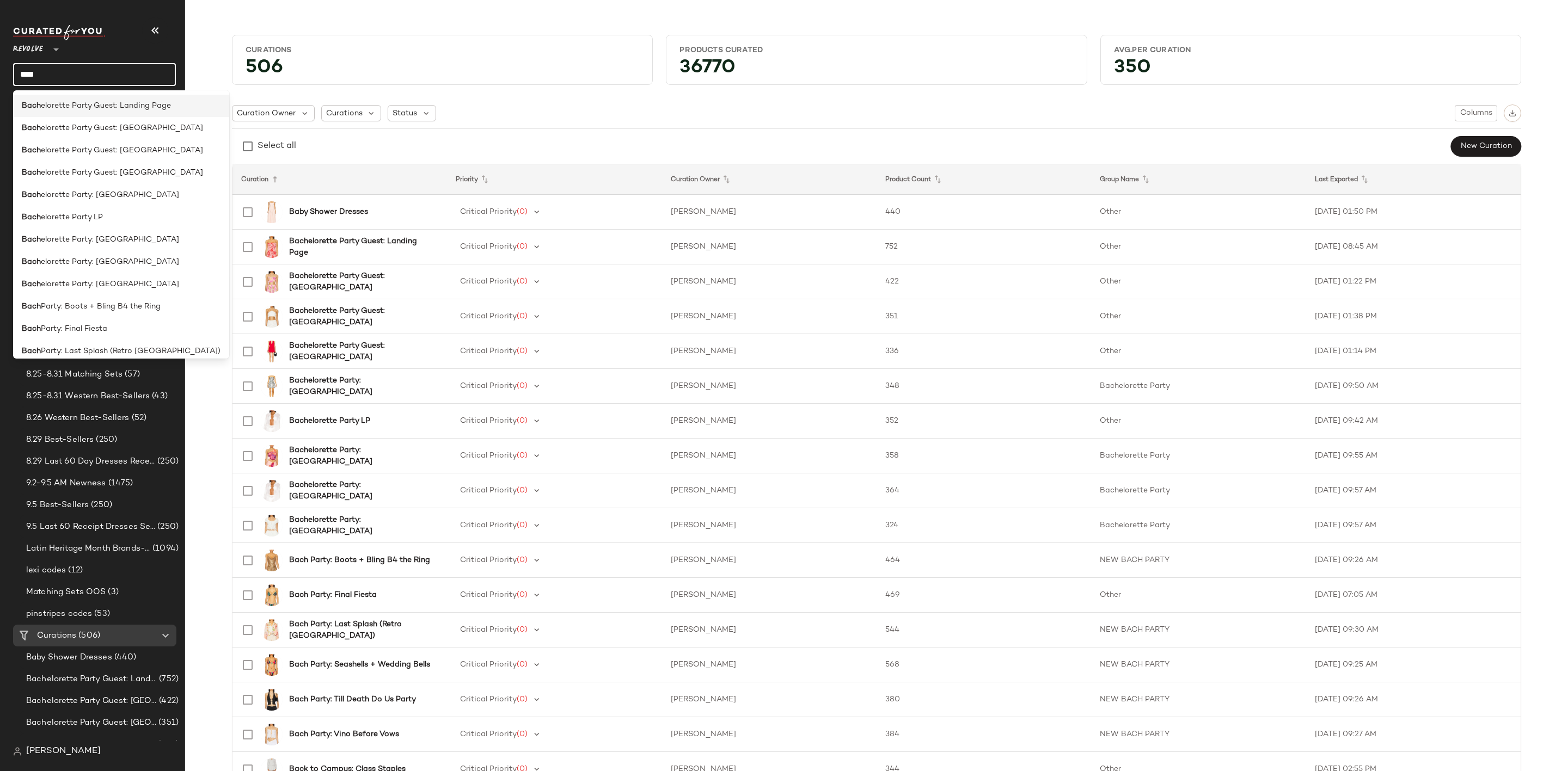
click at [125, 108] on span "elorette Party Guest: Landing Page" at bounding box center [106, 106] width 131 height 12
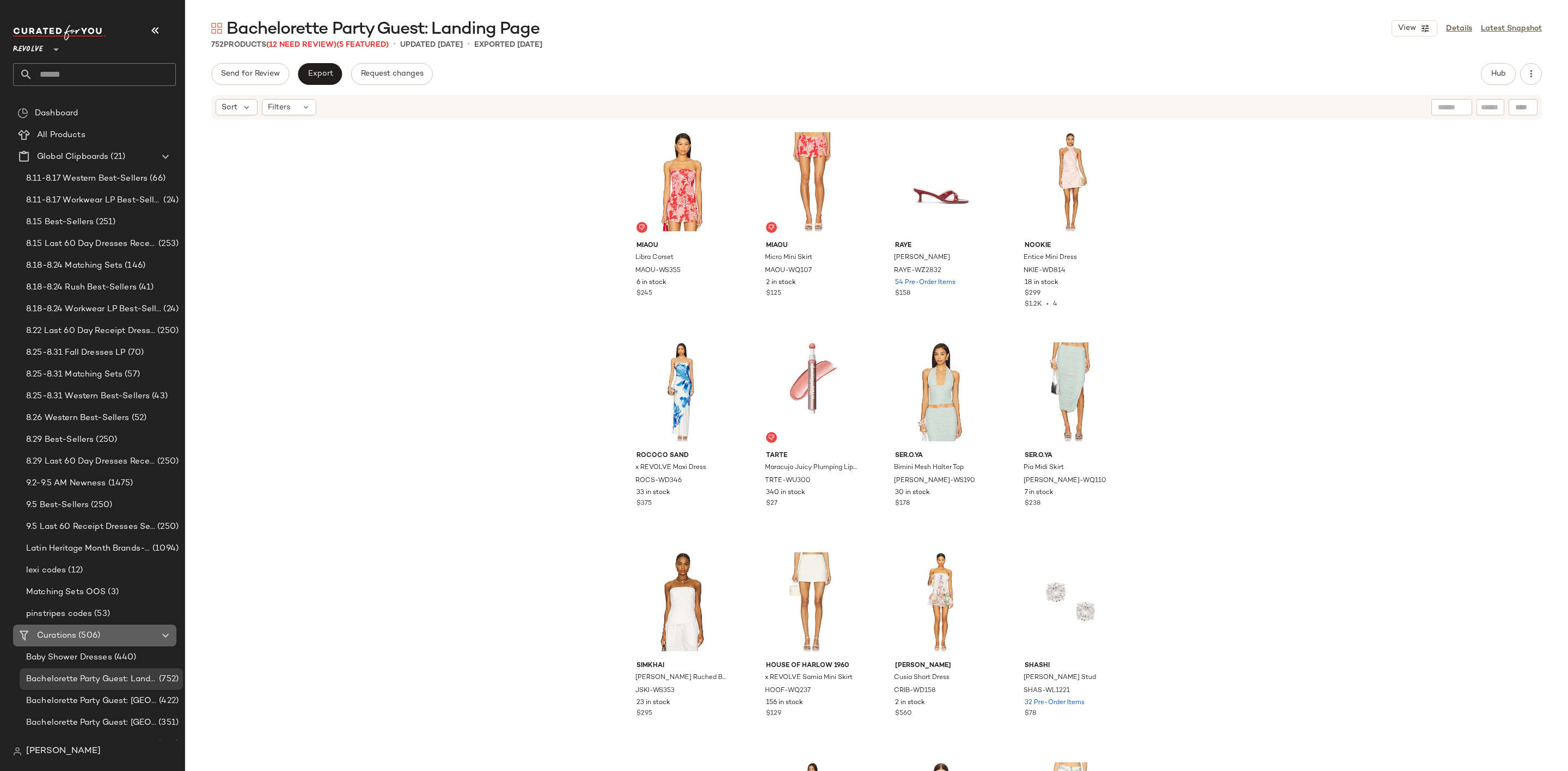
click at [100, 630] on div "Curations (506)" at bounding box center [95, 636] width 123 height 13
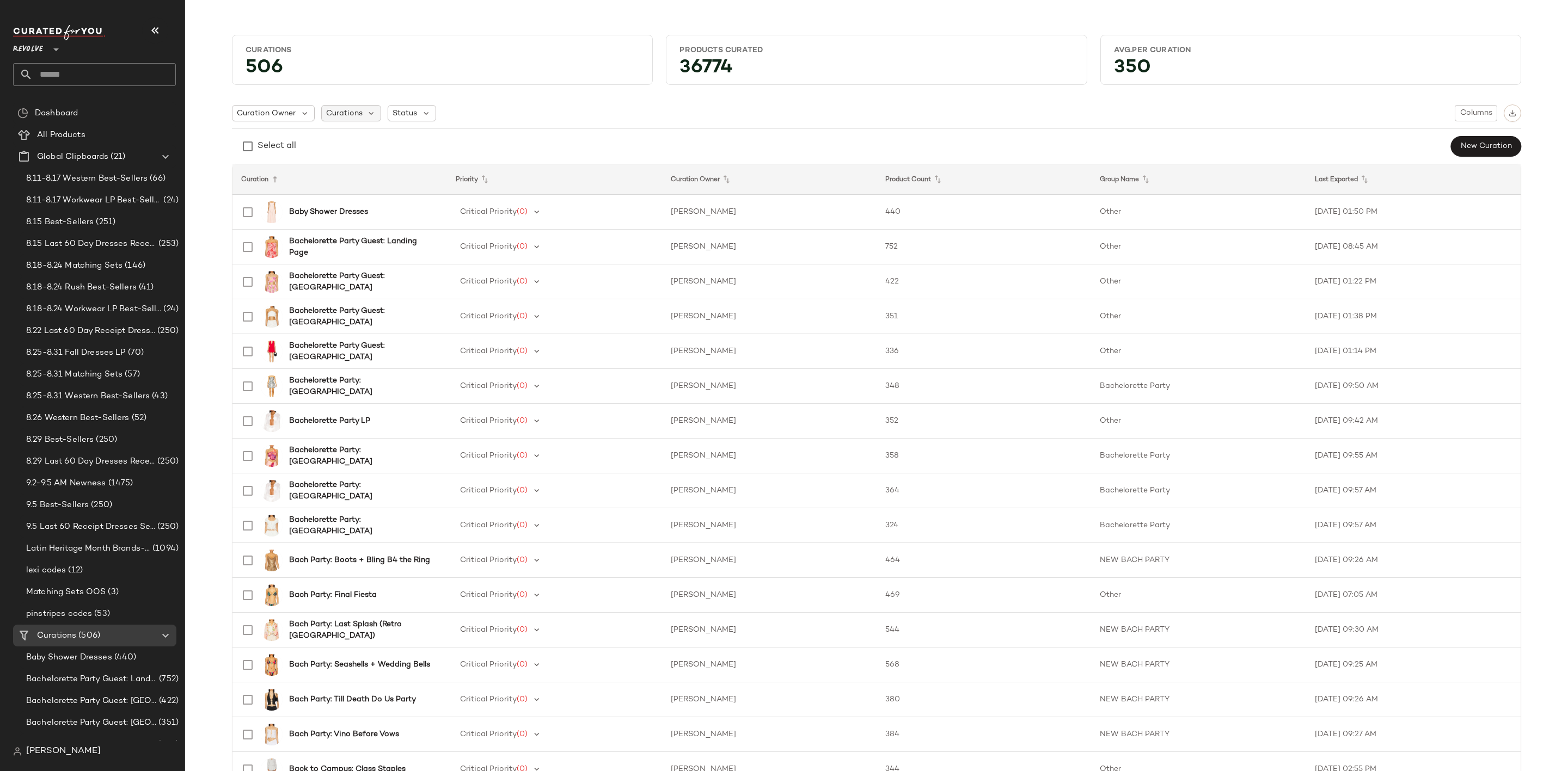
click at [352, 113] on span "Curations" at bounding box center [344, 114] width 36 height 12
click at [713, 116] on div "Curation Owner Curations Status Columns" at bounding box center [877, 113] width 1289 height 18
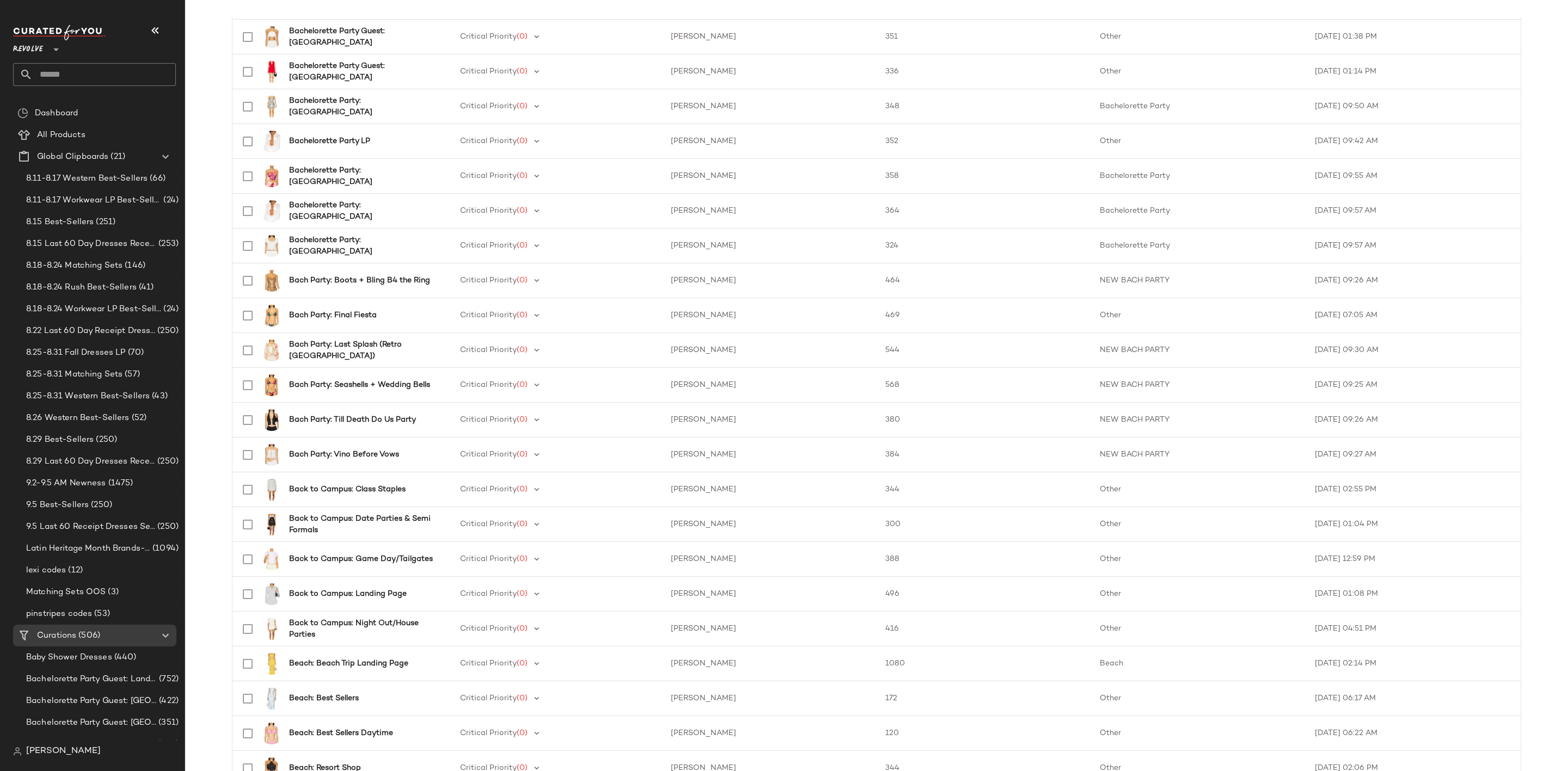
scroll to position [82, 0]
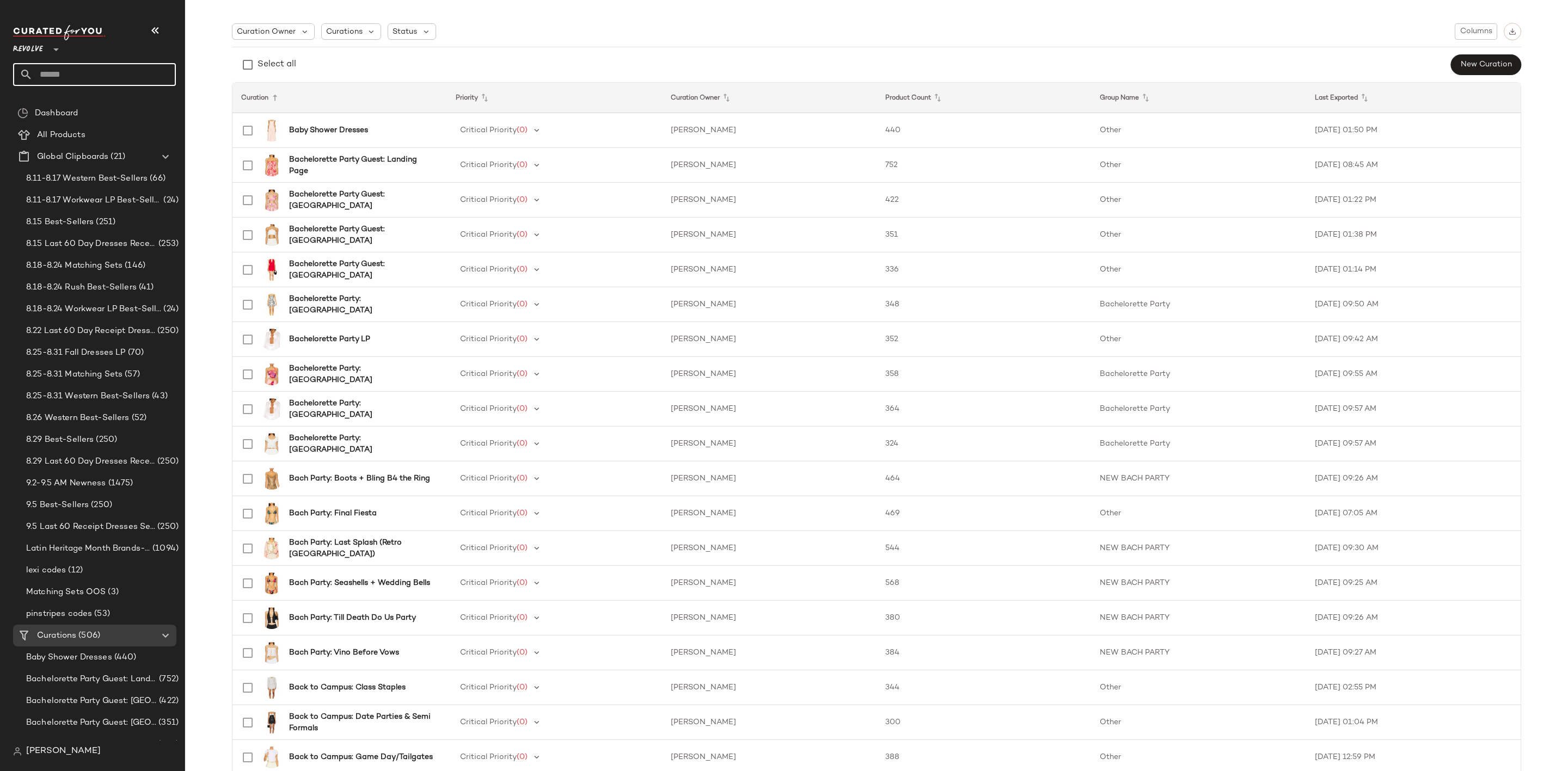
click at [72, 80] on input "text" at bounding box center [104, 74] width 143 height 22
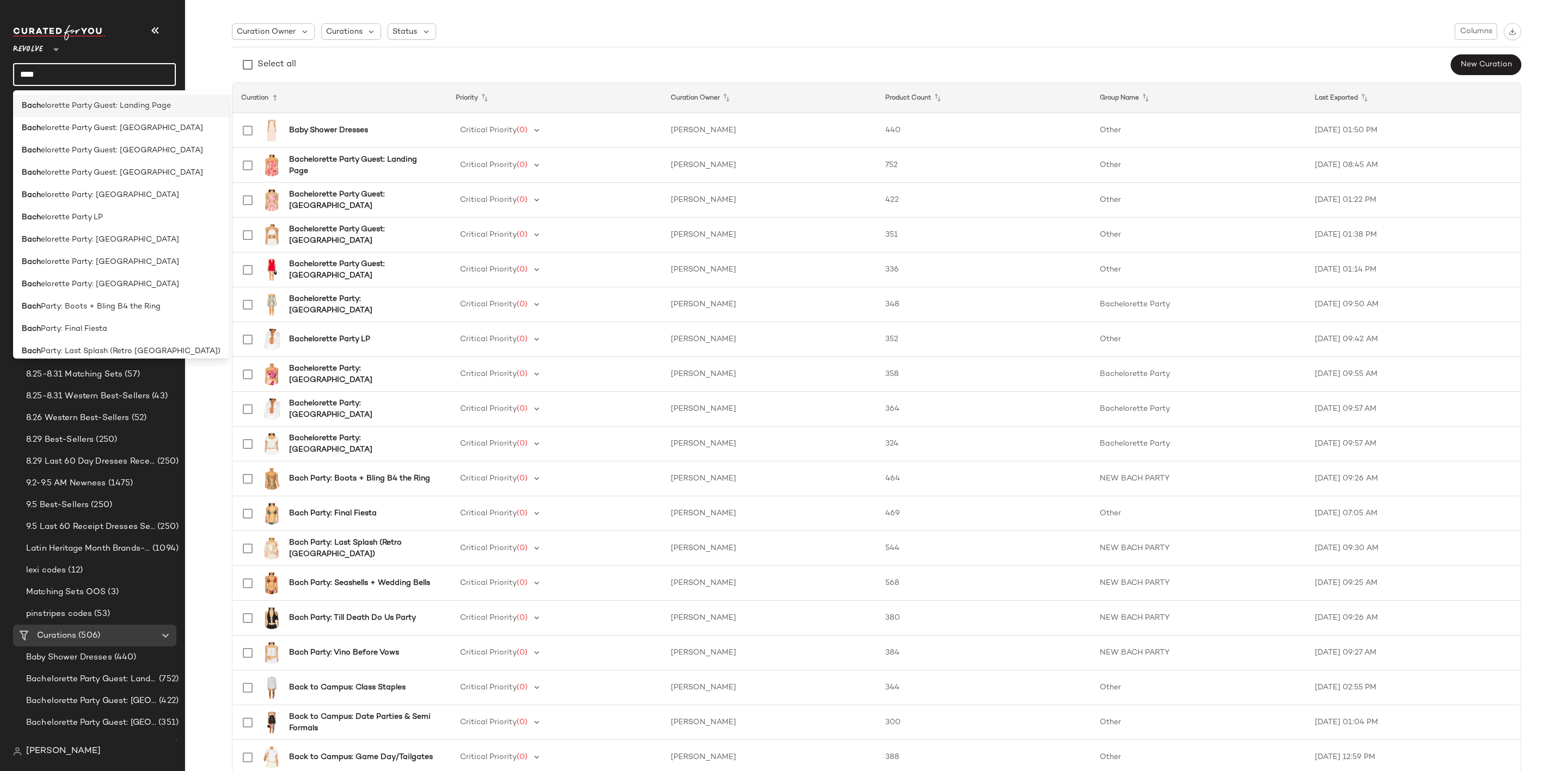
type input "****"
click at [107, 113] on div "Bach elorette Party Guest: Landing Page" at bounding box center [121, 105] width 216 height 22
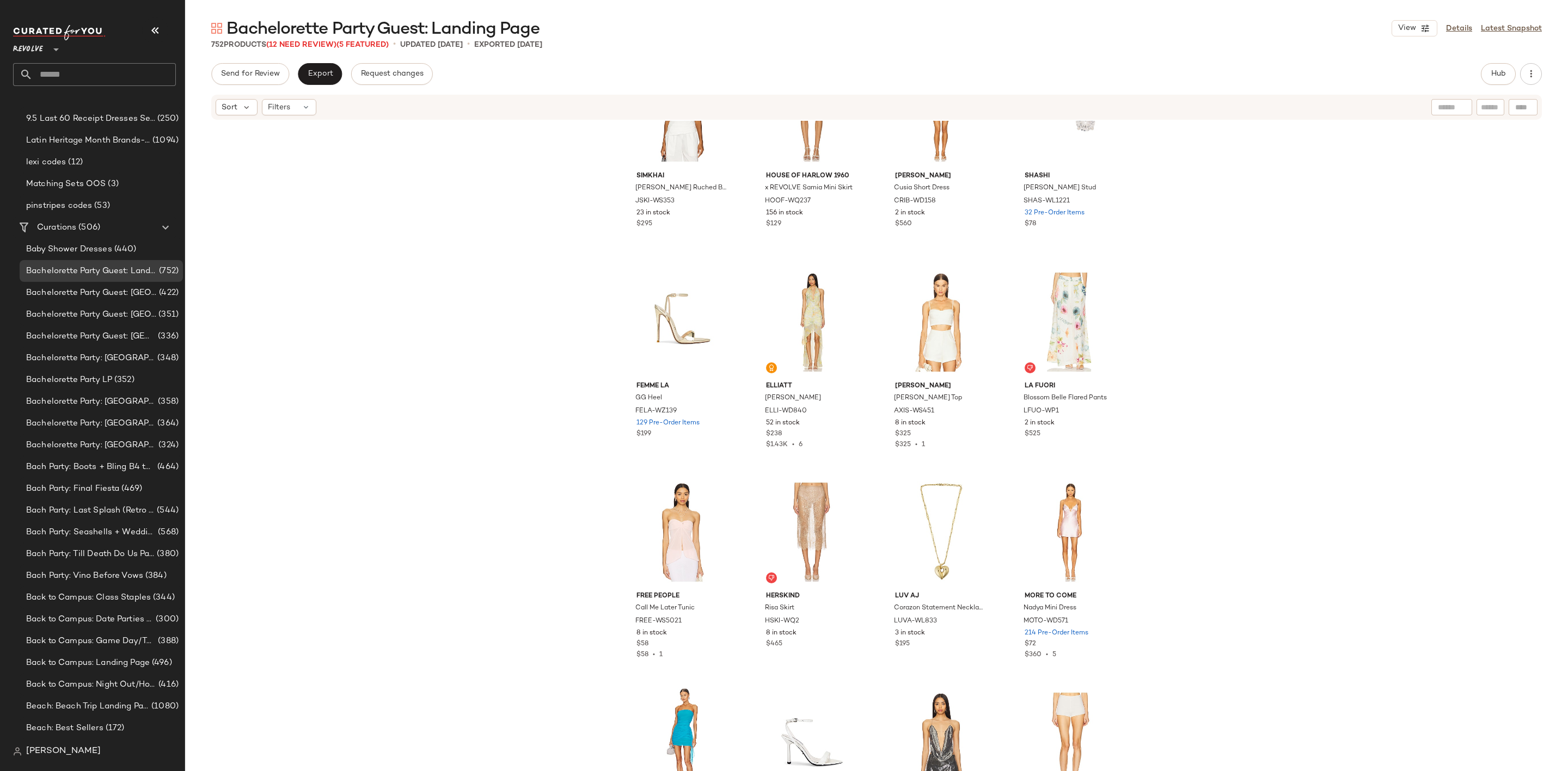
scroll to position [172, 0]
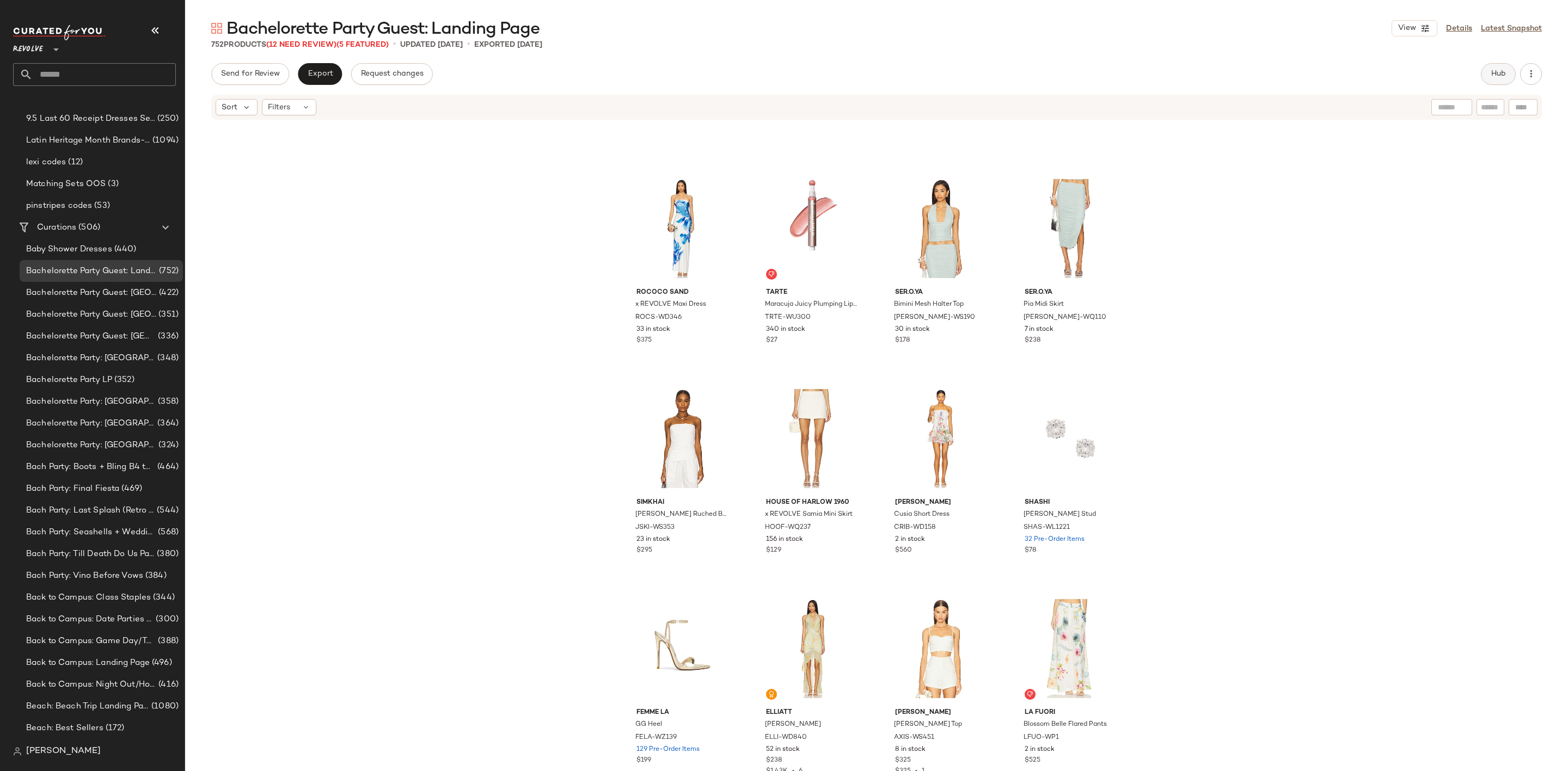
click at [1492, 74] on span "Hub" at bounding box center [1499, 74] width 16 height 9
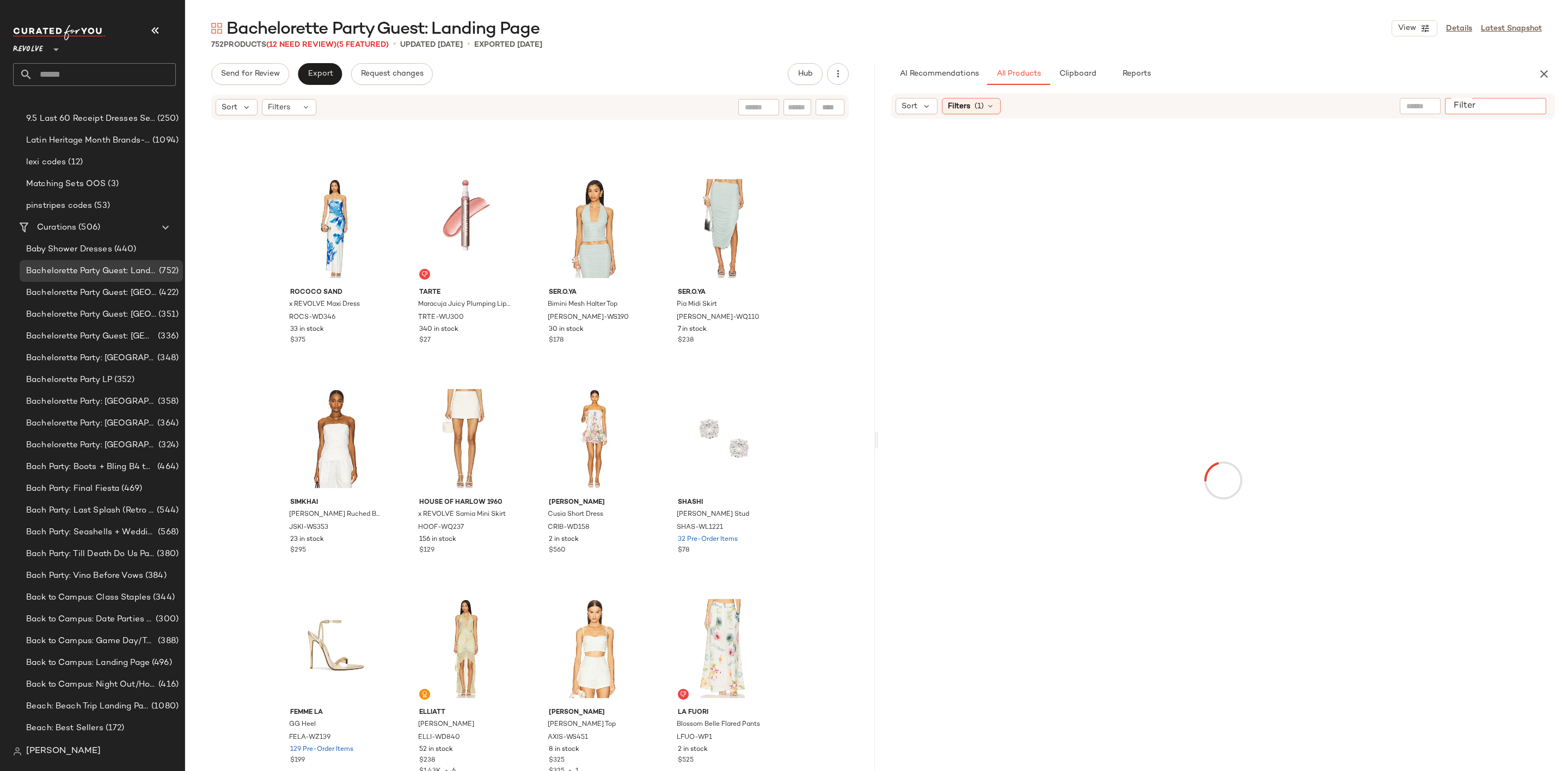
click at [1527, 107] on input "Filter" at bounding box center [1495, 106] width 93 height 12
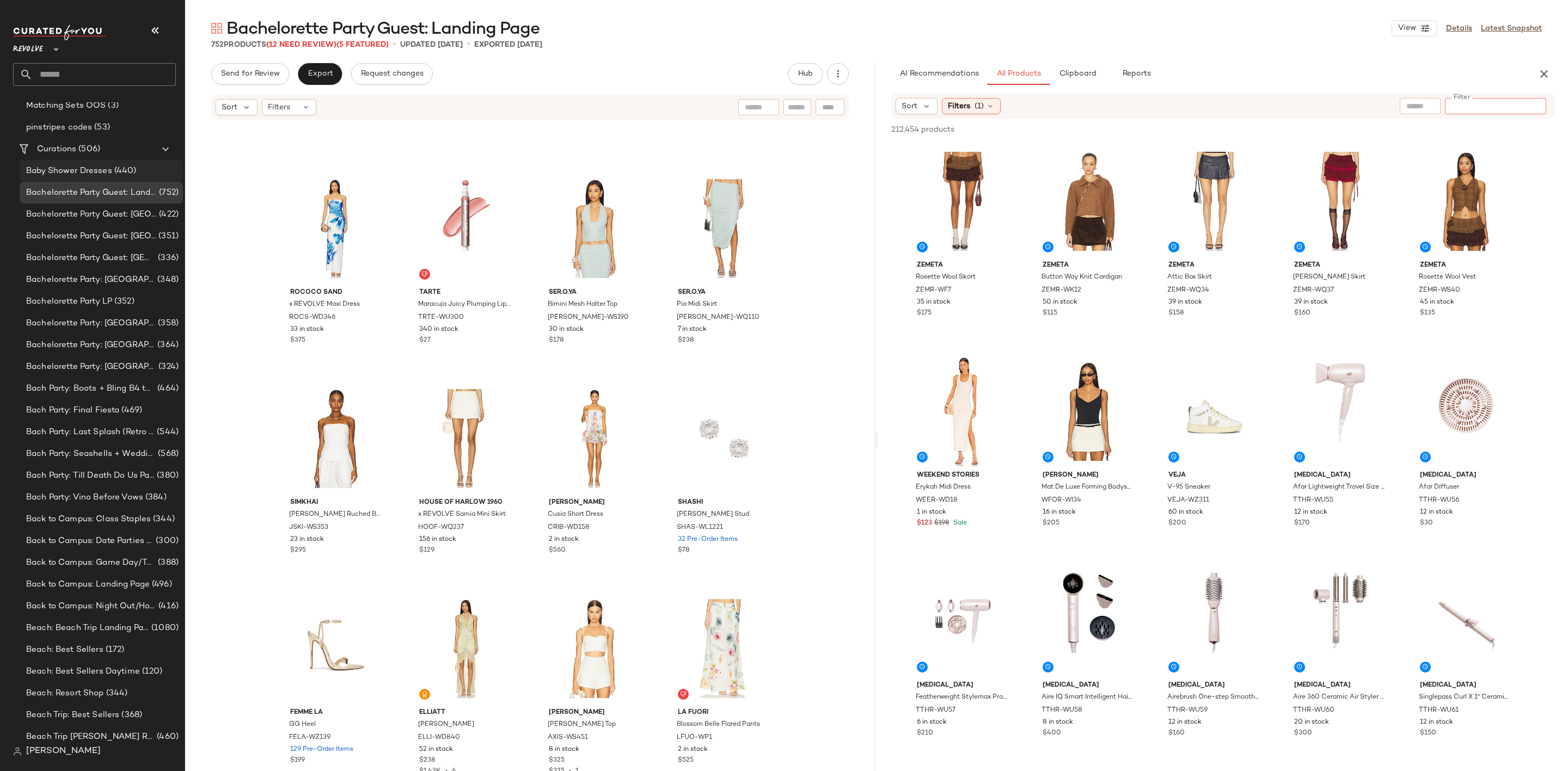
scroll to position [490, 0]
click at [96, 409] on span "Bach Party: Final Fiesta" at bounding box center [73, 407] width 93 height 13
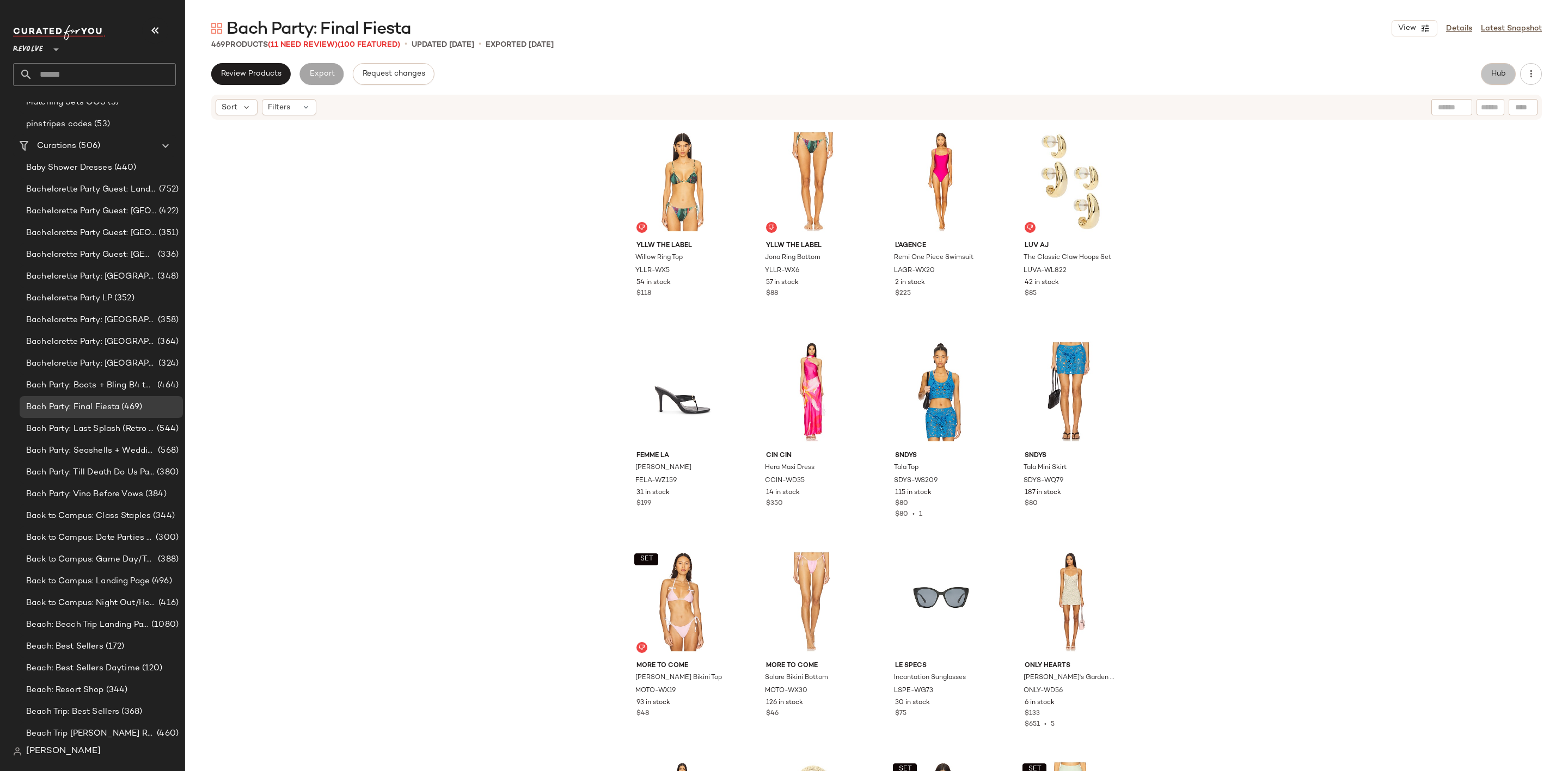
click at [1505, 75] on span "Hub" at bounding box center [1499, 74] width 16 height 9
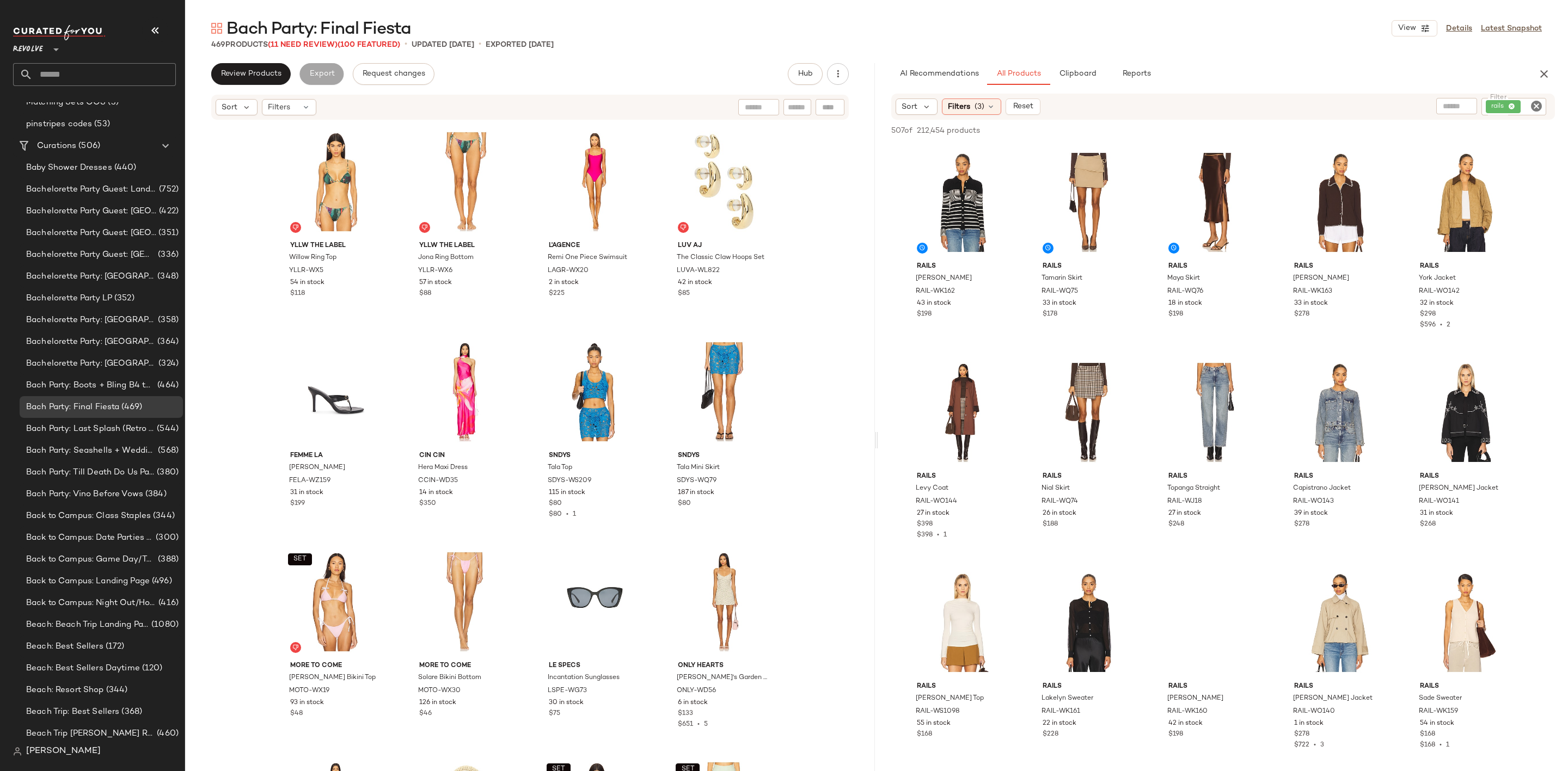
click at [1534, 108] on icon "Clear Filter" at bounding box center [1536, 105] width 13 height 13
click at [1317, 92] on div "AI Recommendations All Products Clipboard Reports Sort Filters (3) Reset 507 of…" at bounding box center [1223, 440] width 690 height 753
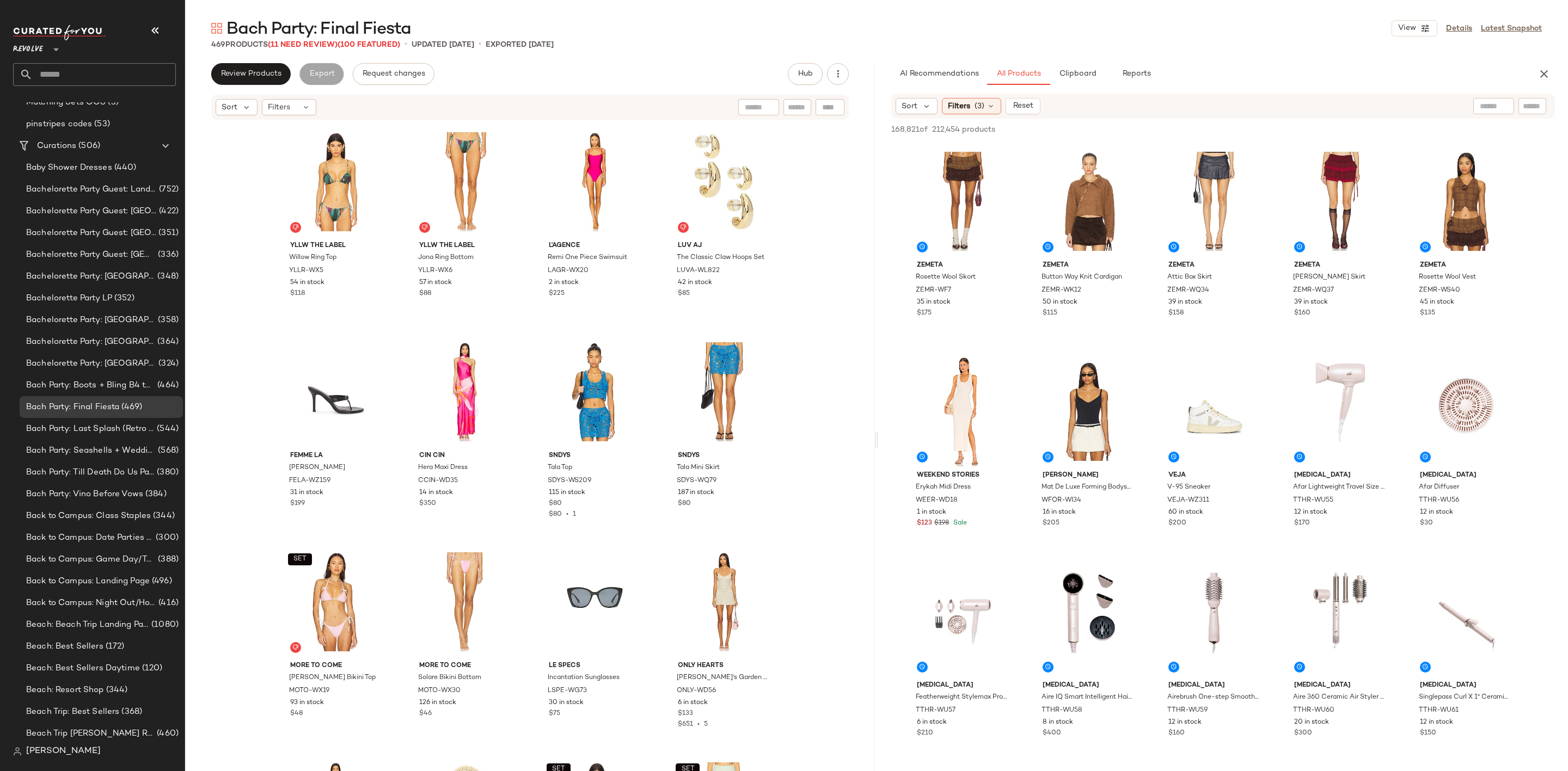
click at [1524, 103] on input "text" at bounding box center [1533, 106] width 19 height 12
type input "******"
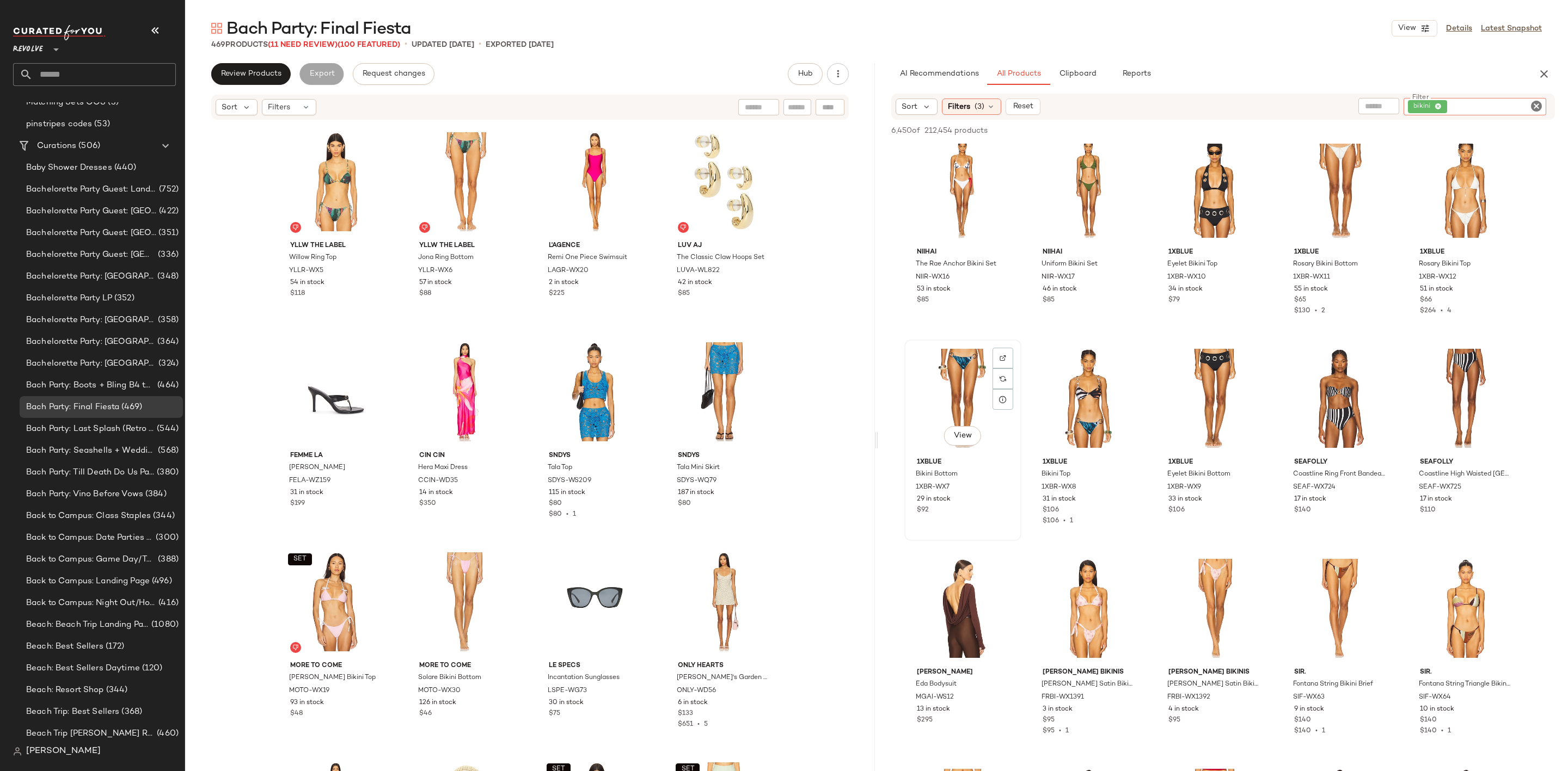
scroll to position [979, 0]
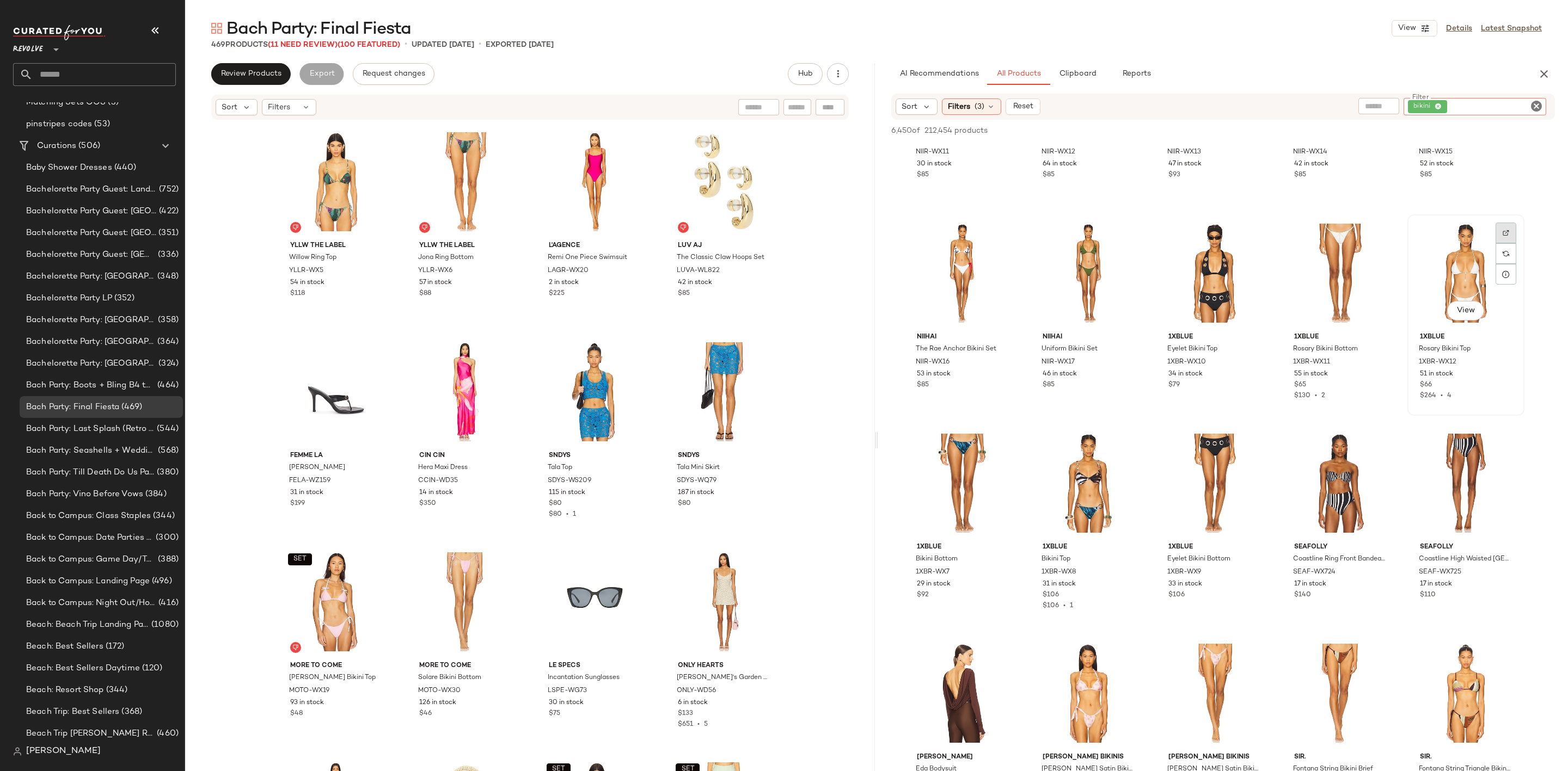
click at [1503, 230] on img at bounding box center [1506, 233] width 7 height 7
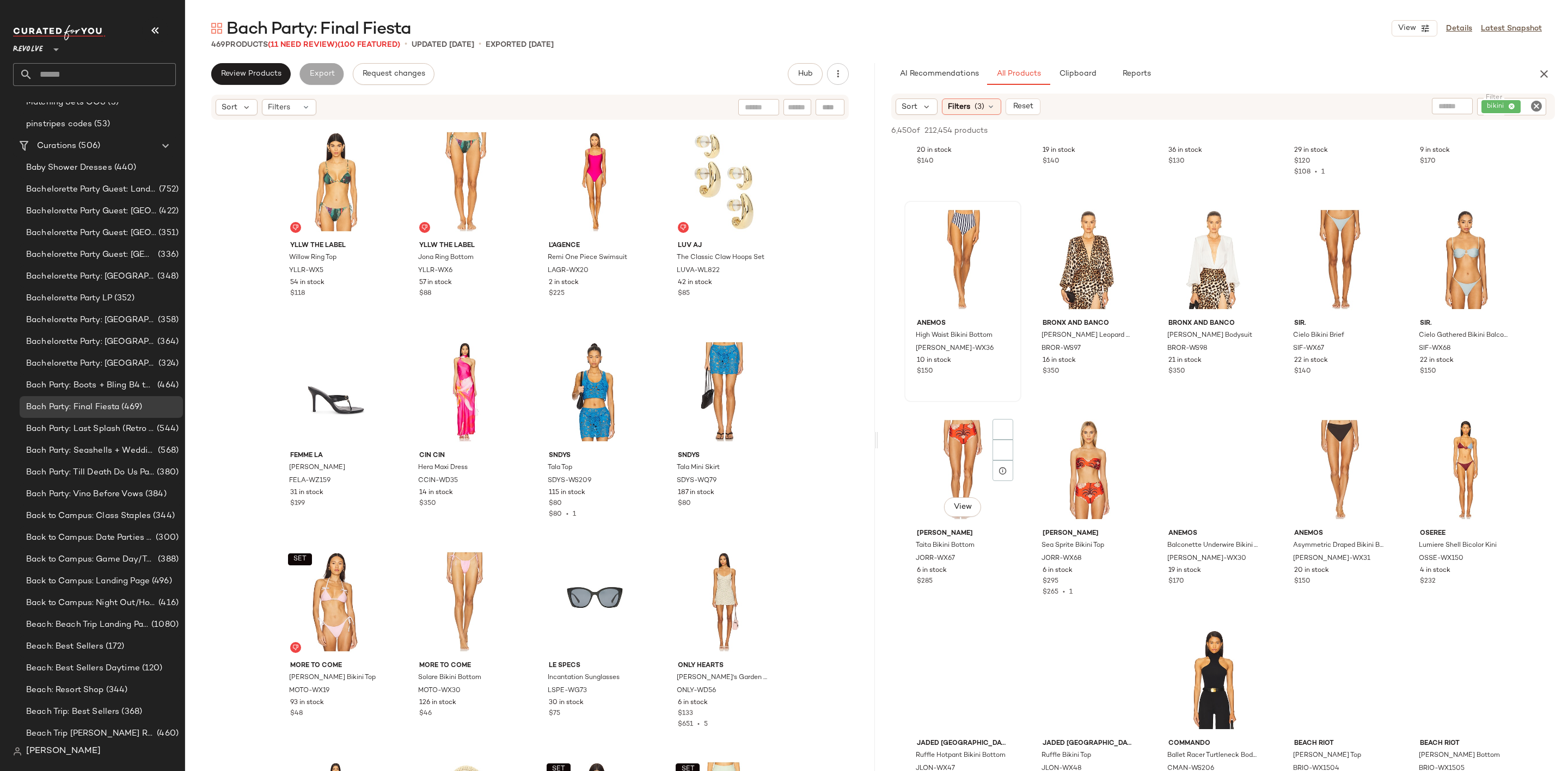
scroll to position [1878, 0]
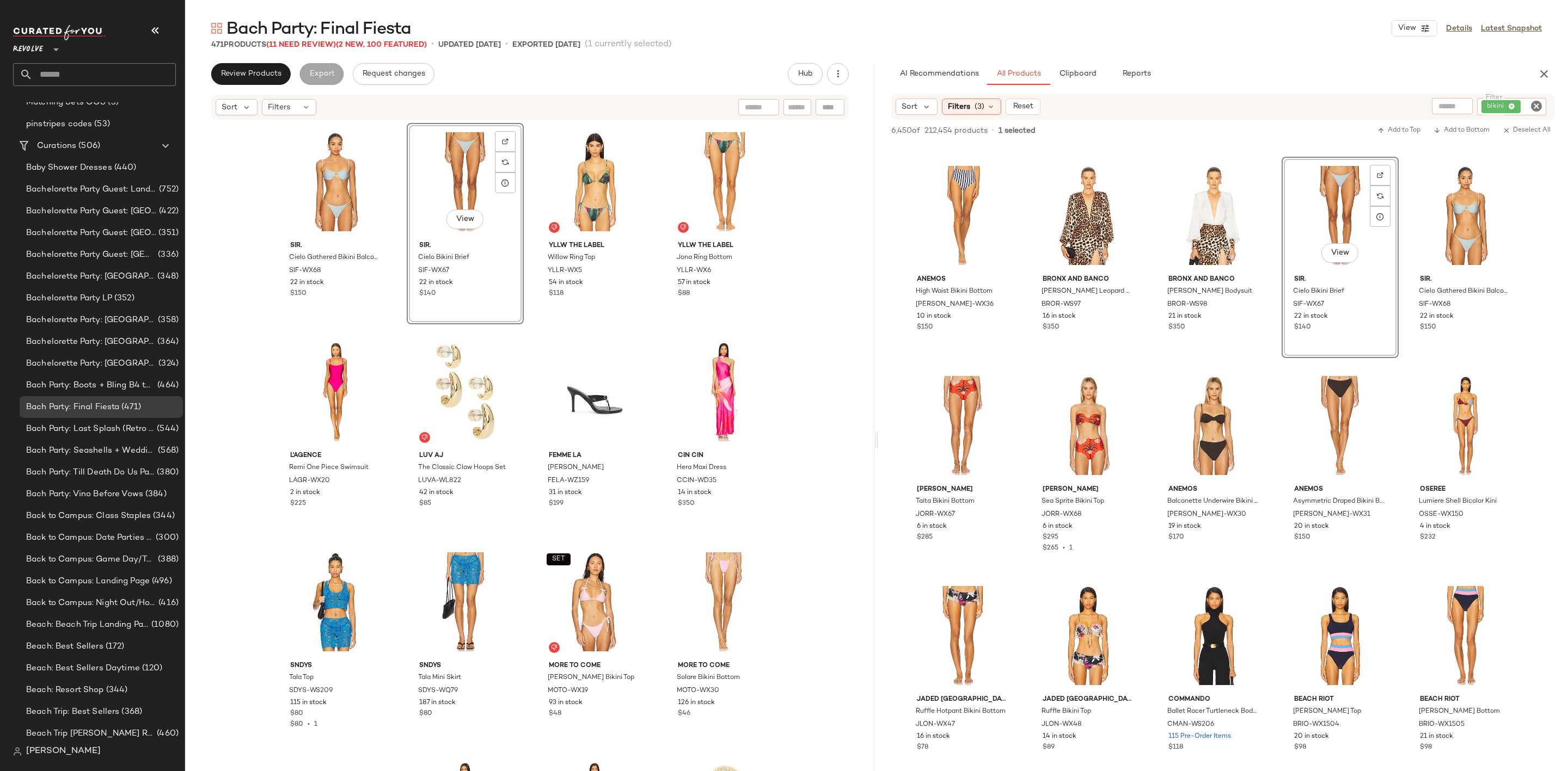
click at [1537, 107] on icon "Clear Filter" at bounding box center [1536, 105] width 13 height 13
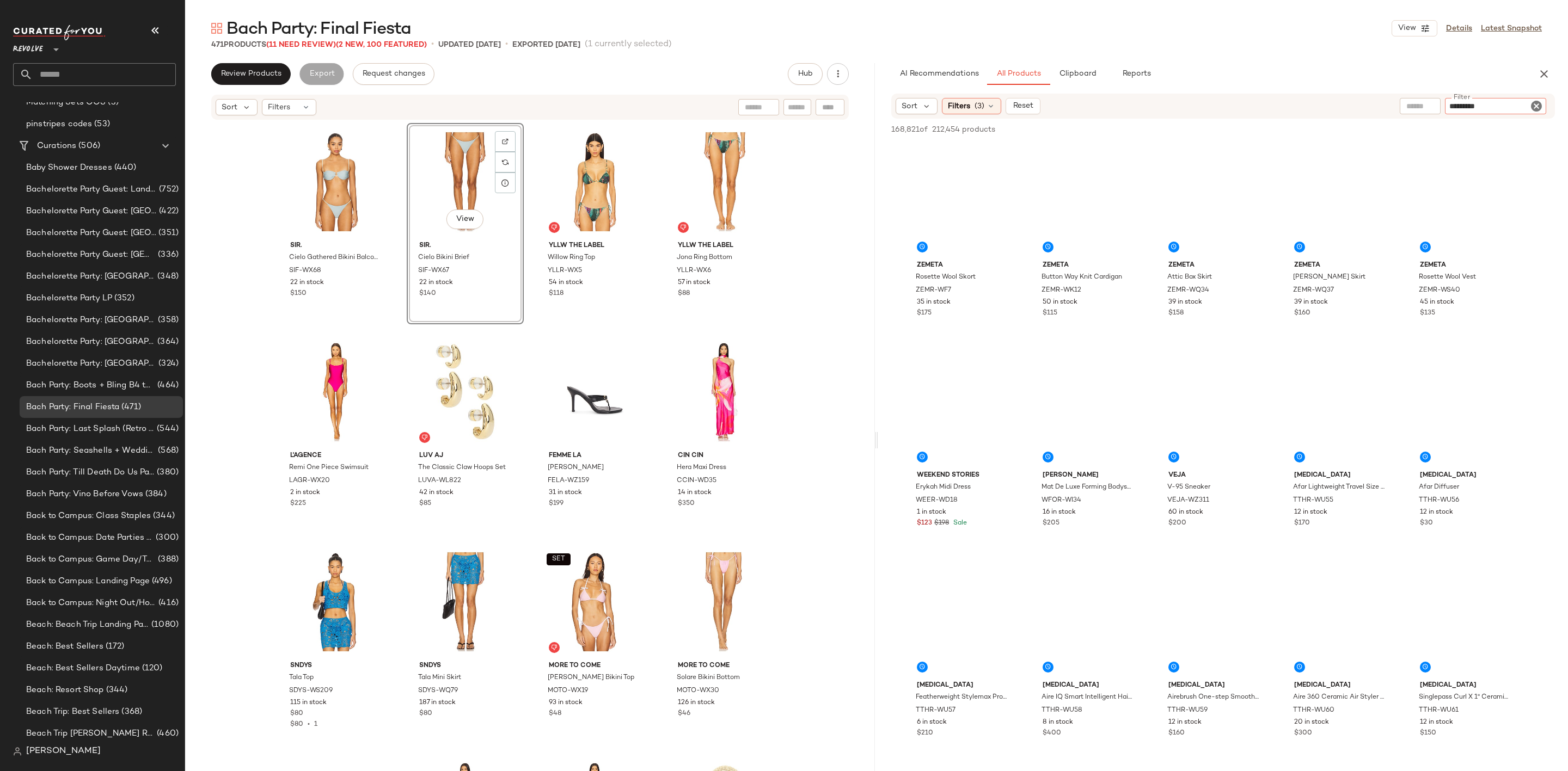
type input "**********"
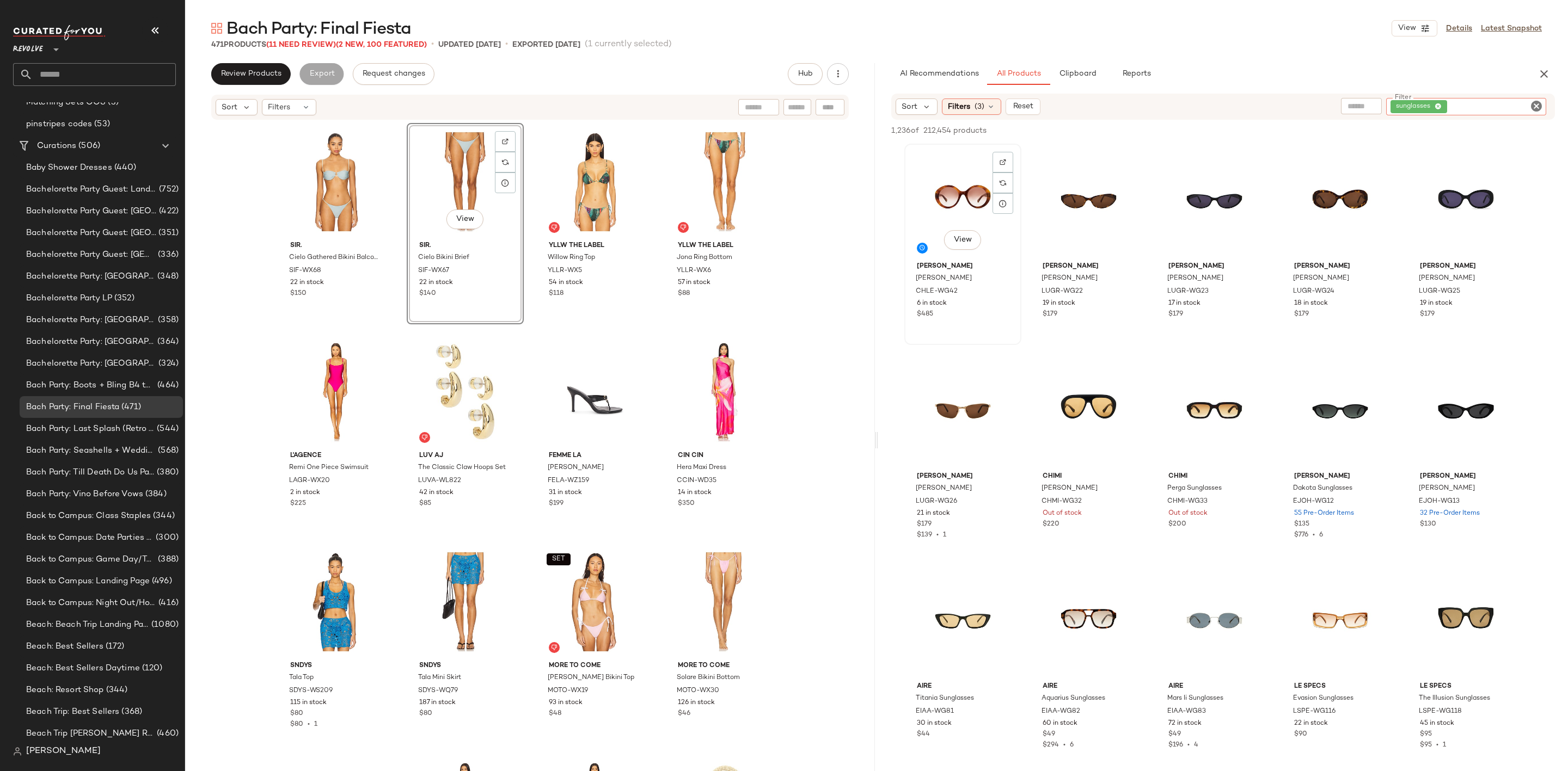
click at [953, 196] on div "View" at bounding box center [962, 202] width 109 height 110
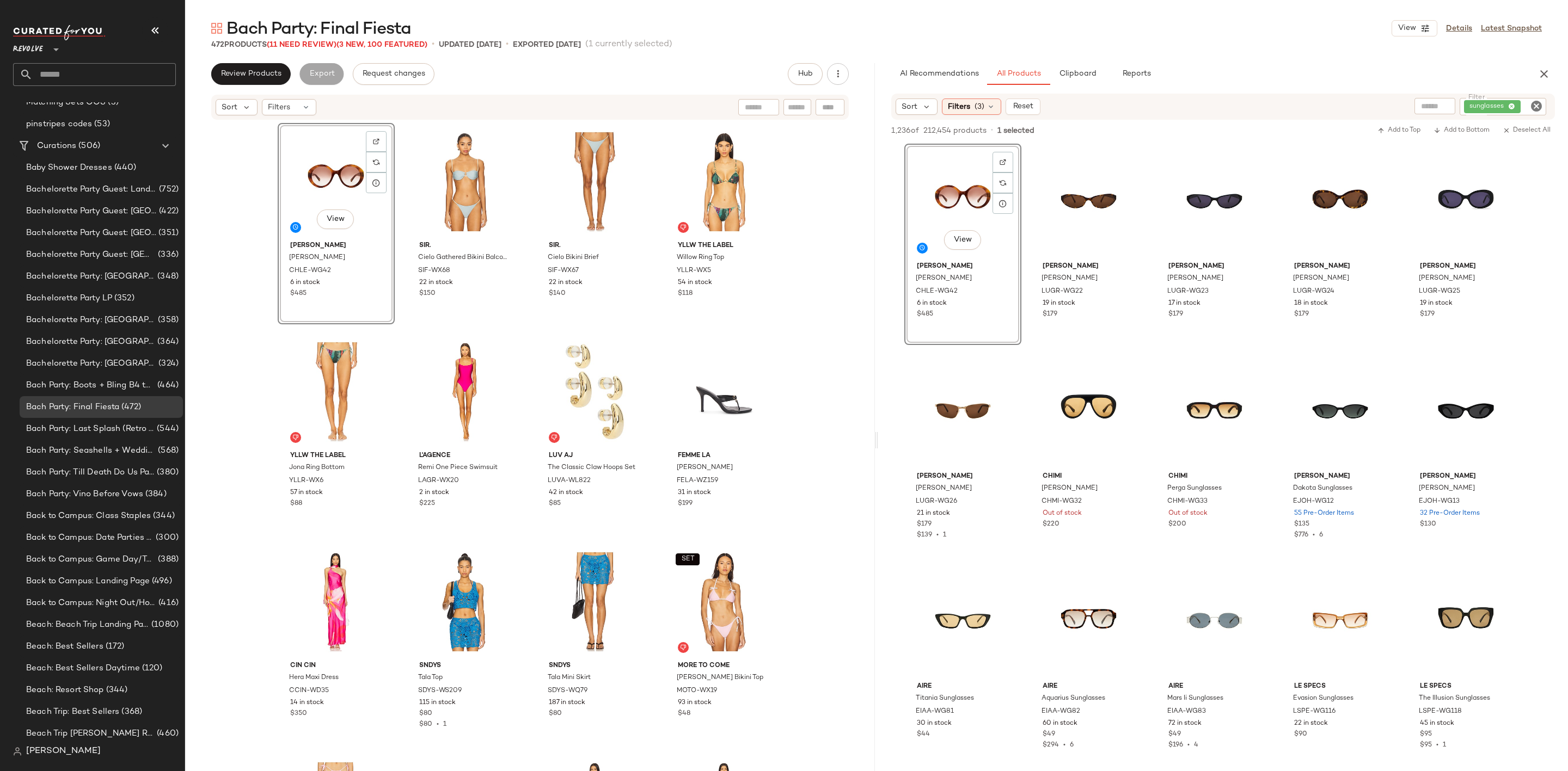
click at [1533, 107] on icon "Clear Filter" at bounding box center [1536, 105] width 13 height 13
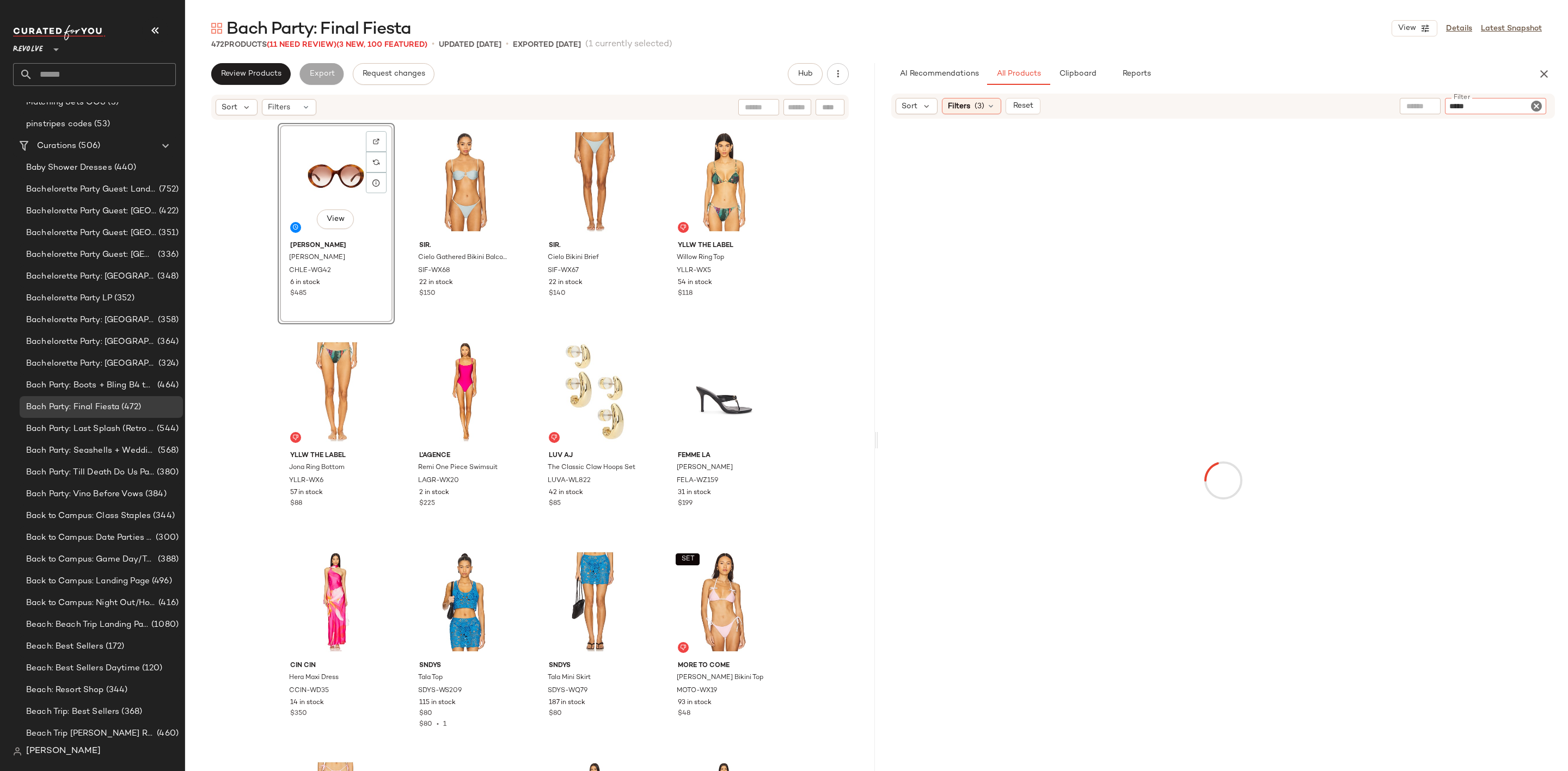
type input "*****"
type button "CompanyProducts"
click at [1409, 82] on div "AI Recommendations All Products Clipboard Reports" at bounding box center [1206, 74] width 629 height 21
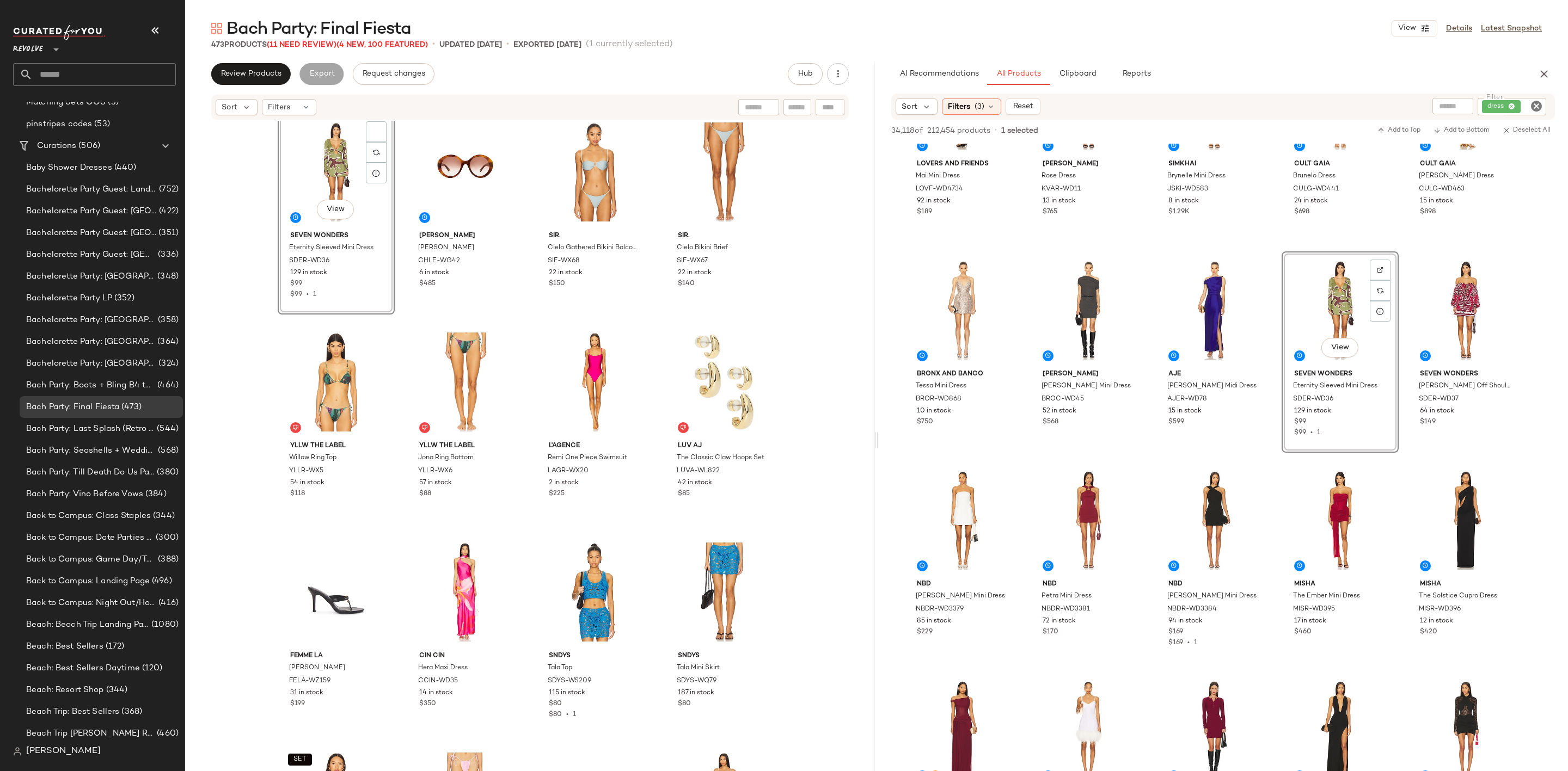
scroll to position [0, 0]
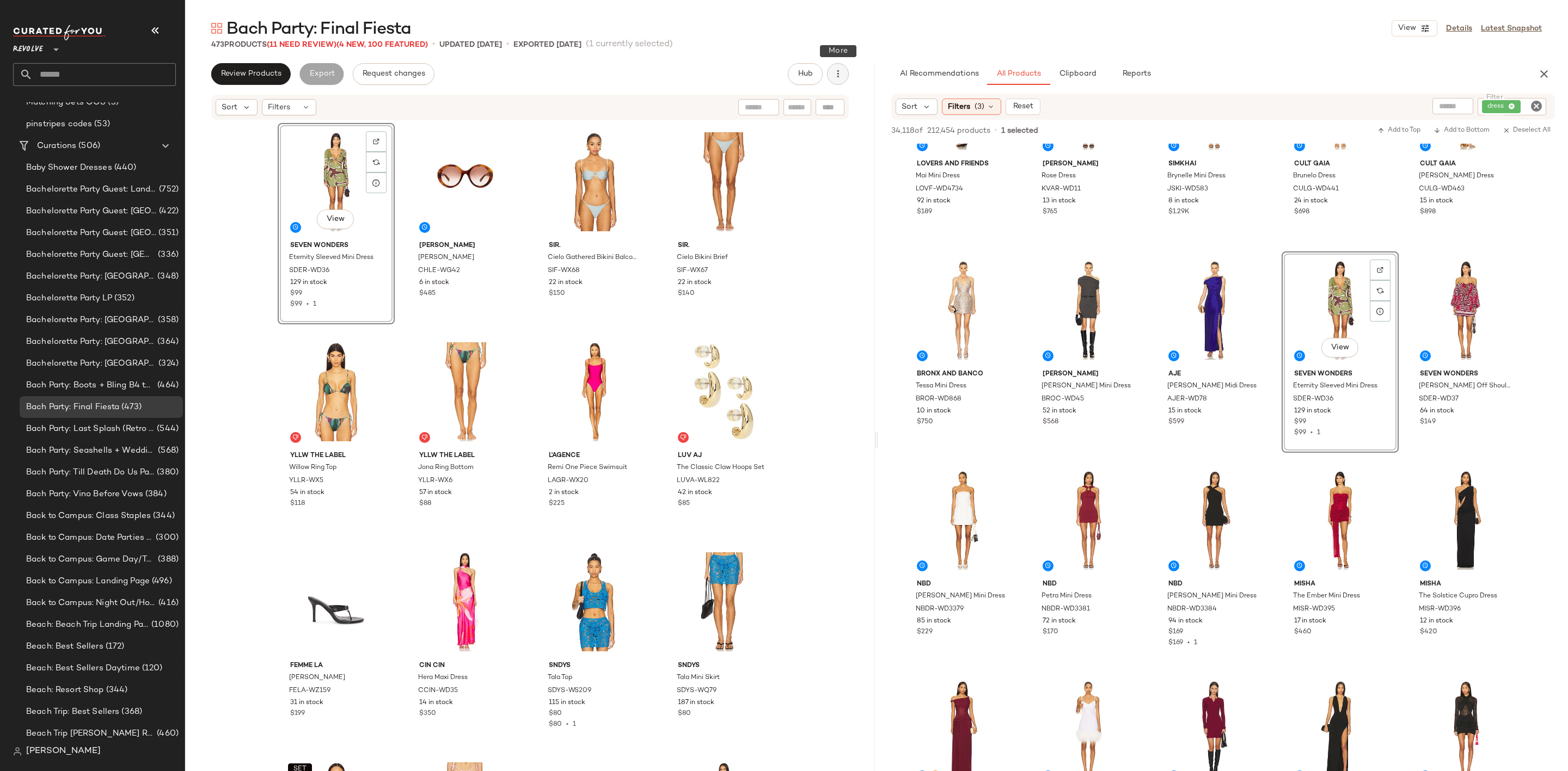
click at [832, 67] on button "button" at bounding box center [838, 74] width 21 height 21
click at [802, 183] on span "Clear Suggested Products" at bounding box center [788, 184] width 102 height 12
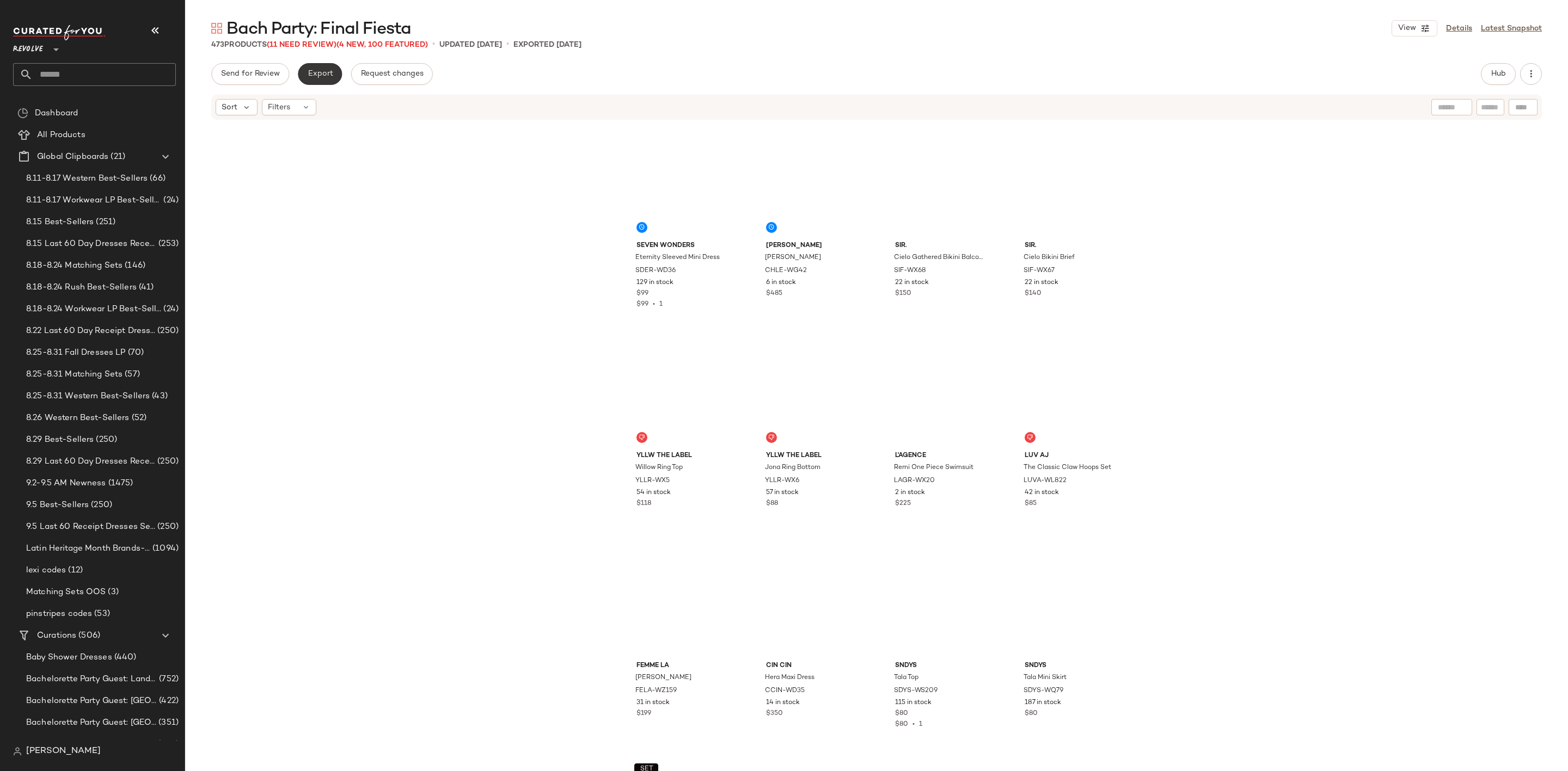
click at [314, 76] on span "Export" at bounding box center [319, 74] width 25 height 9
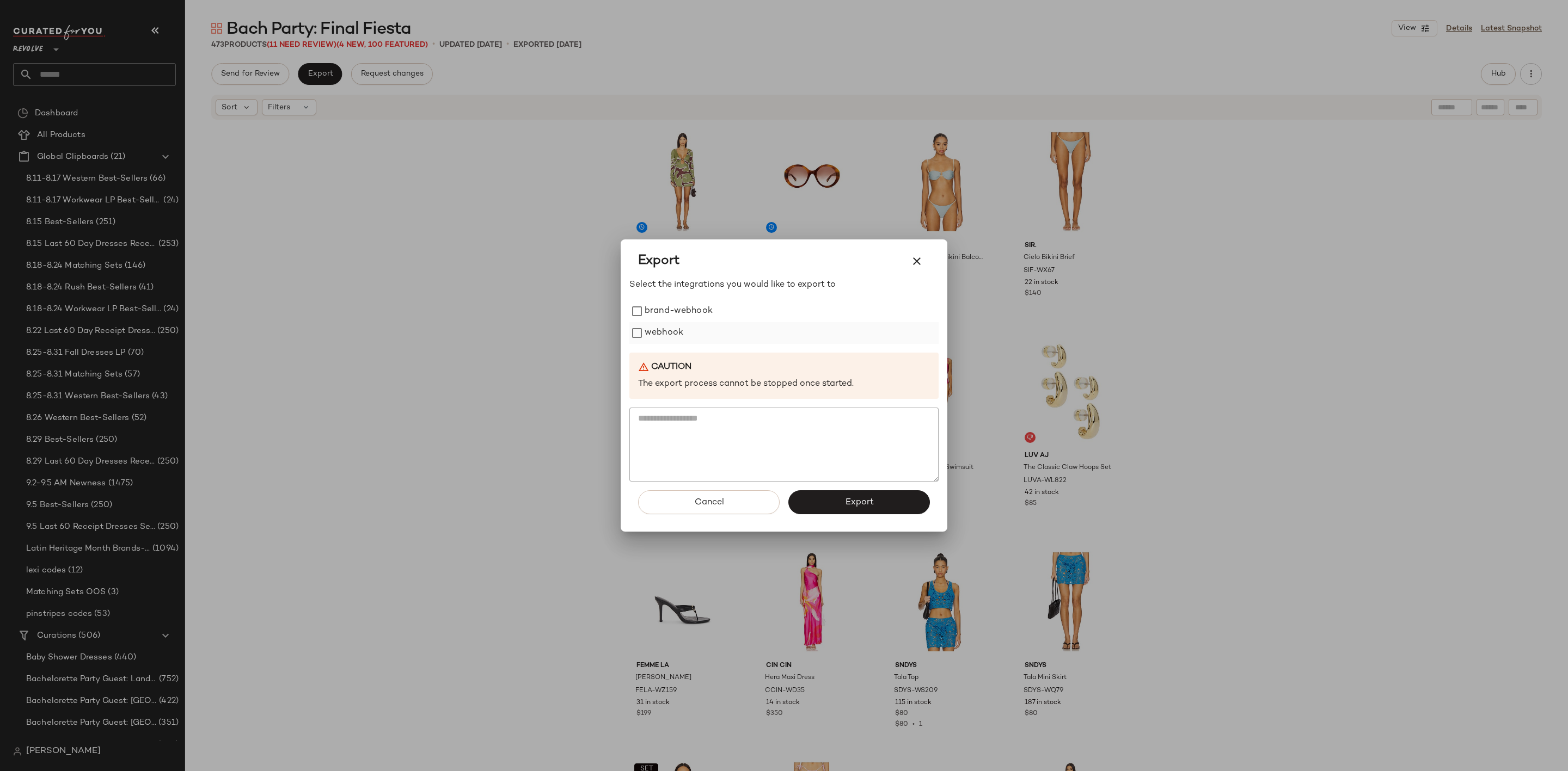
click at [650, 335] on label "webhook" at bounding box center [664, 333] width 39 height 21
click at [837, 501] on button "Export" at bounding box center [858, 502] width 141 height 24
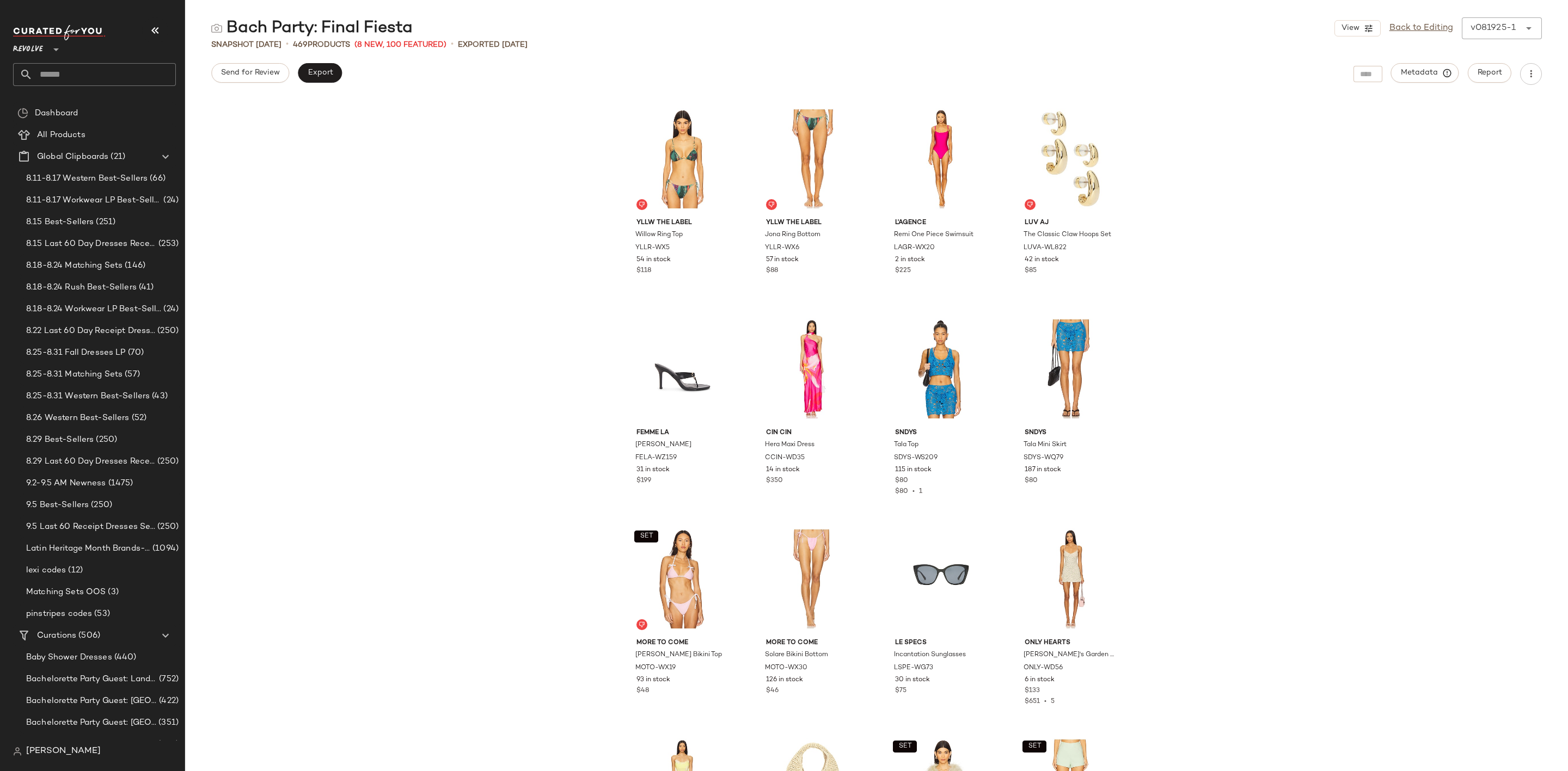
click at [107, 72] on input "text" at bounding box center [104, 74] width 143 height 22
type input "********"
click at [77, 102] on b "New Prep" at bounding box center [65, 106] width 35 height 12
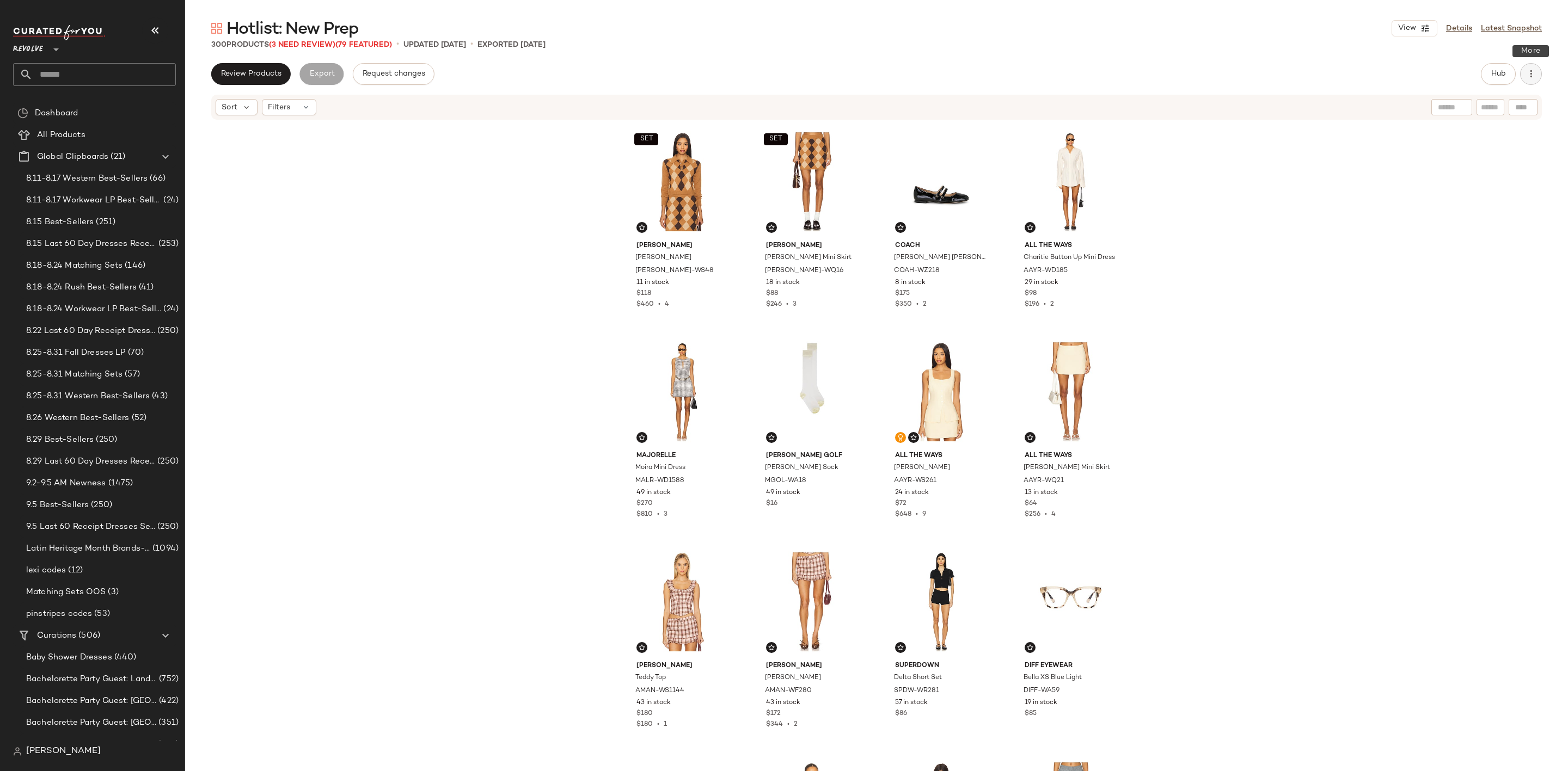
click at [1527, 75] on icon "button" at bounding box center [1530, 73] width 11 height 11
click at [1481, 173] on div "Clear Suggested Products" at bounding box center [1474, 183] width 135 height 26
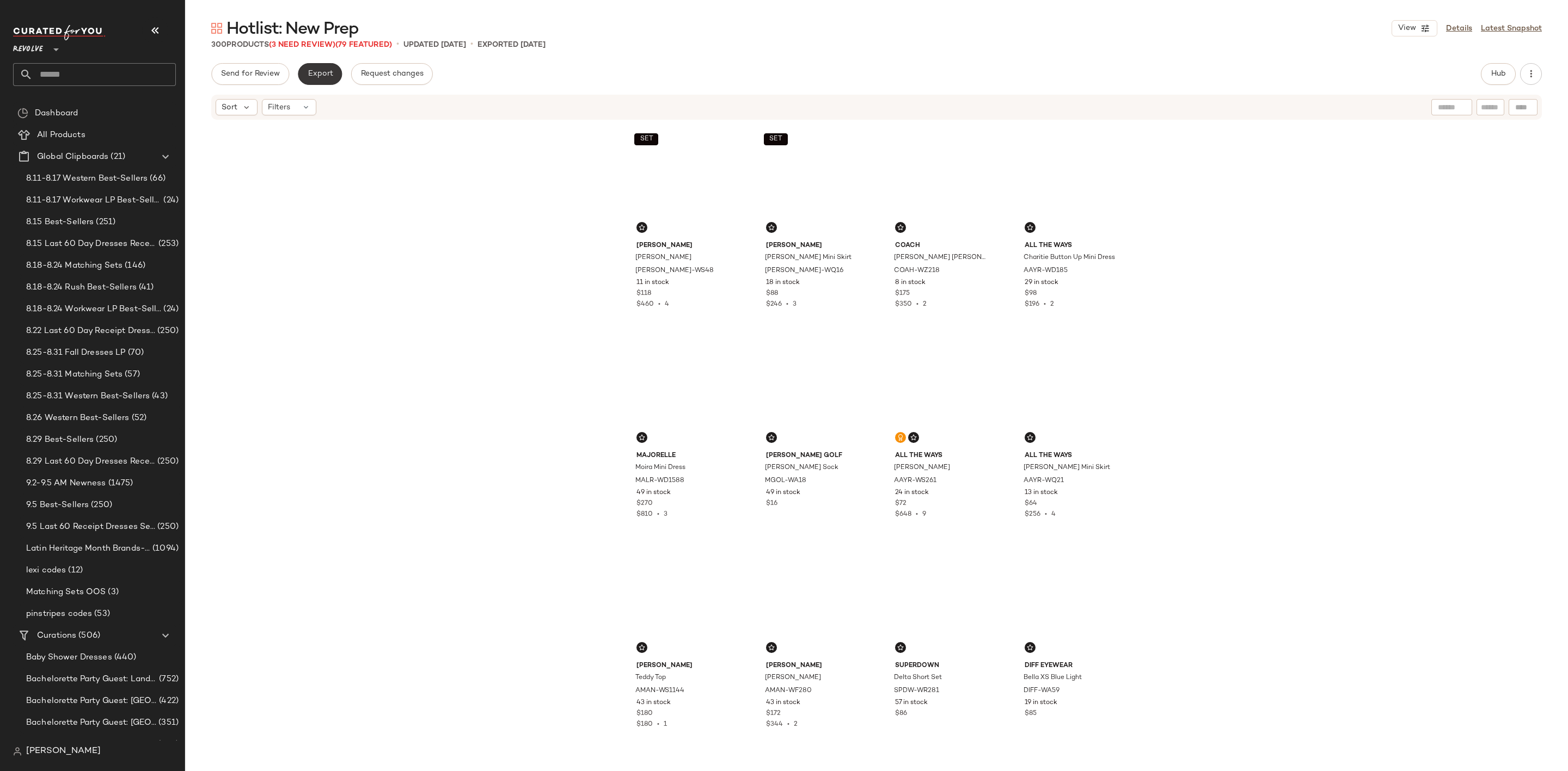
click at [324, 71] on span "Export" at bounding box center [319, 74] width 25 height 9
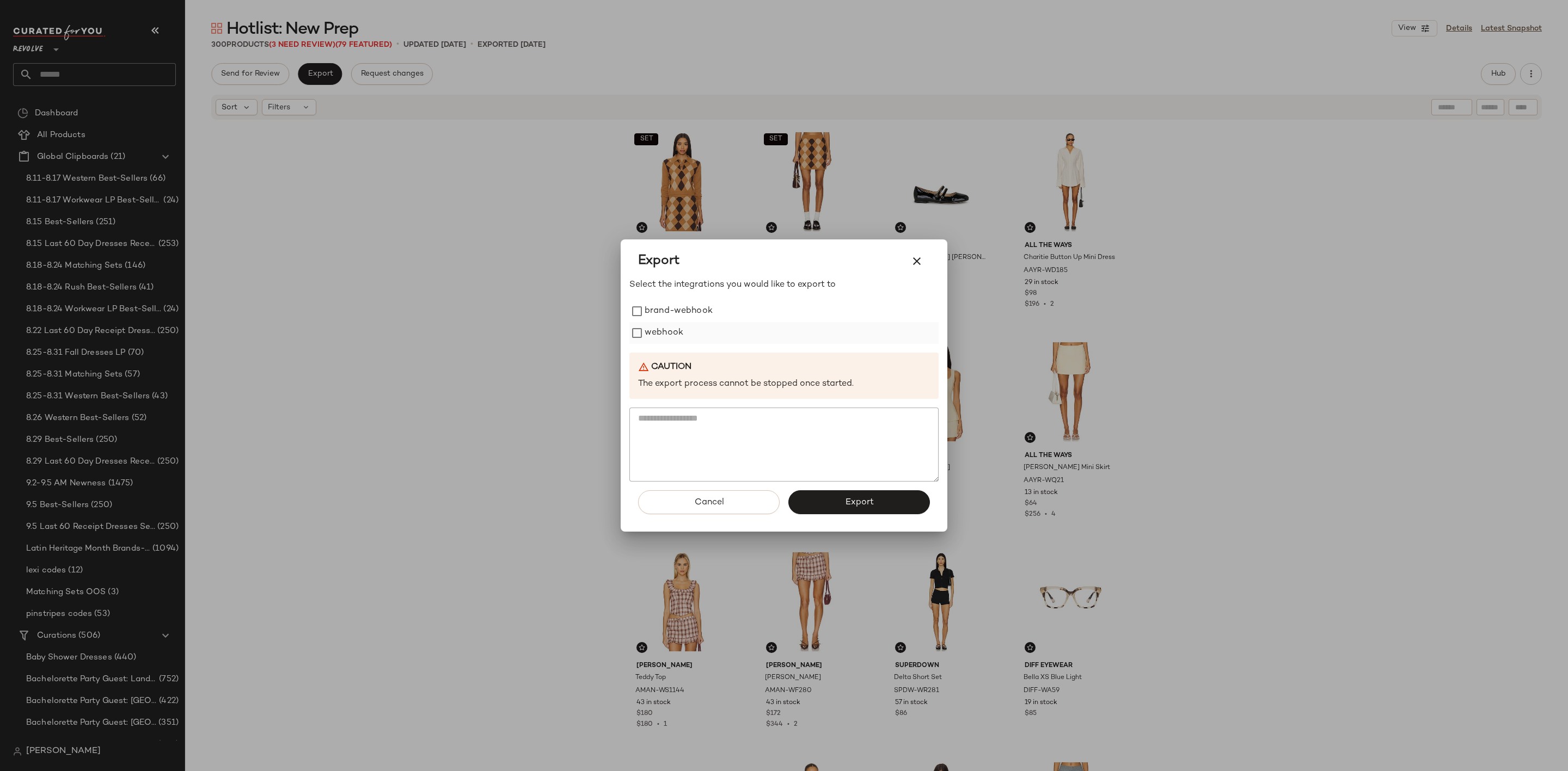
click at [657, 332] on label "webhook" at bounding box center [664, 333] width 39 height 21
click at [831, 504] on button "Export" at bounding box center [858, 502] width 141 height 24
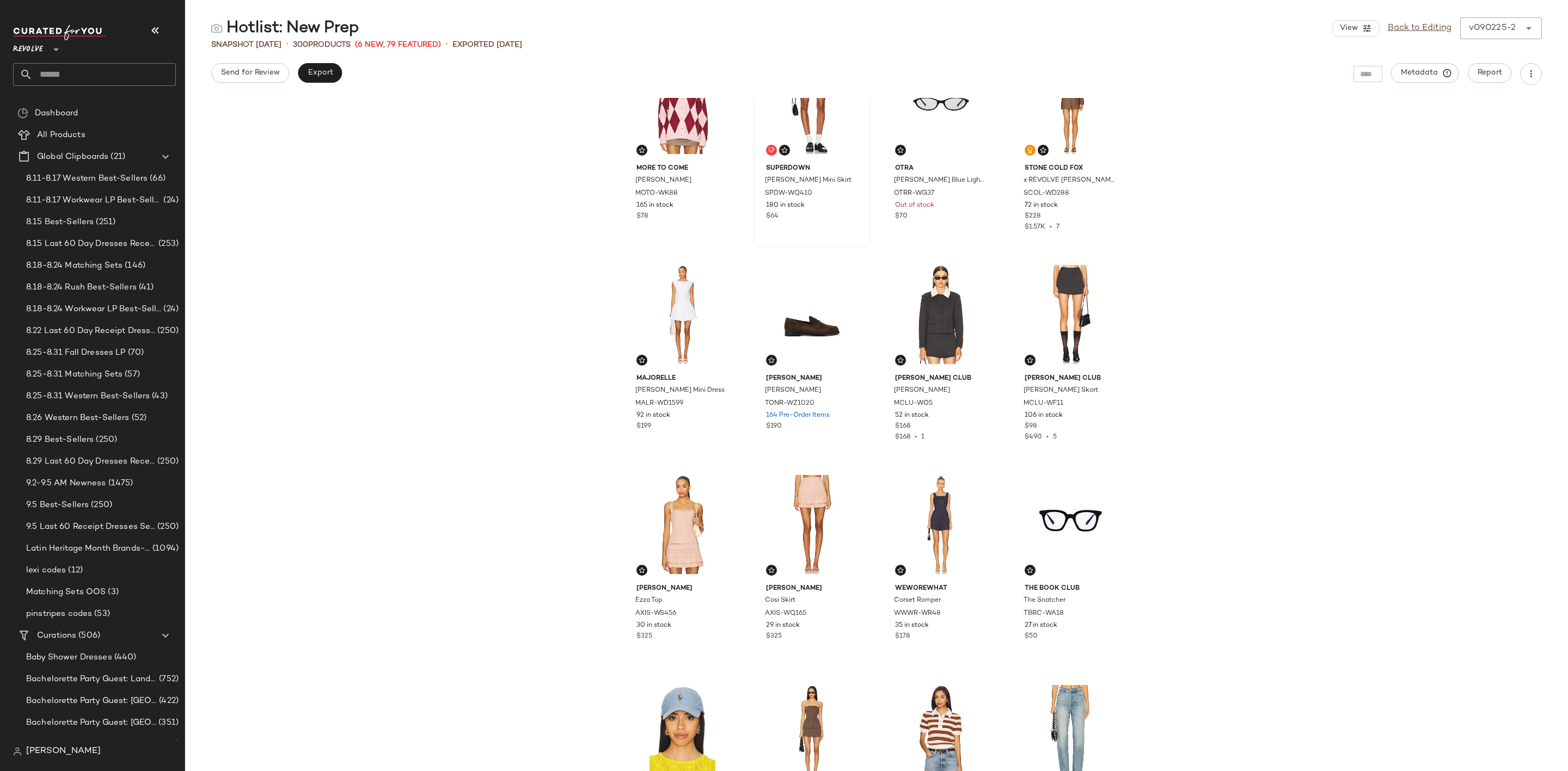
scroll to position [825, 0]
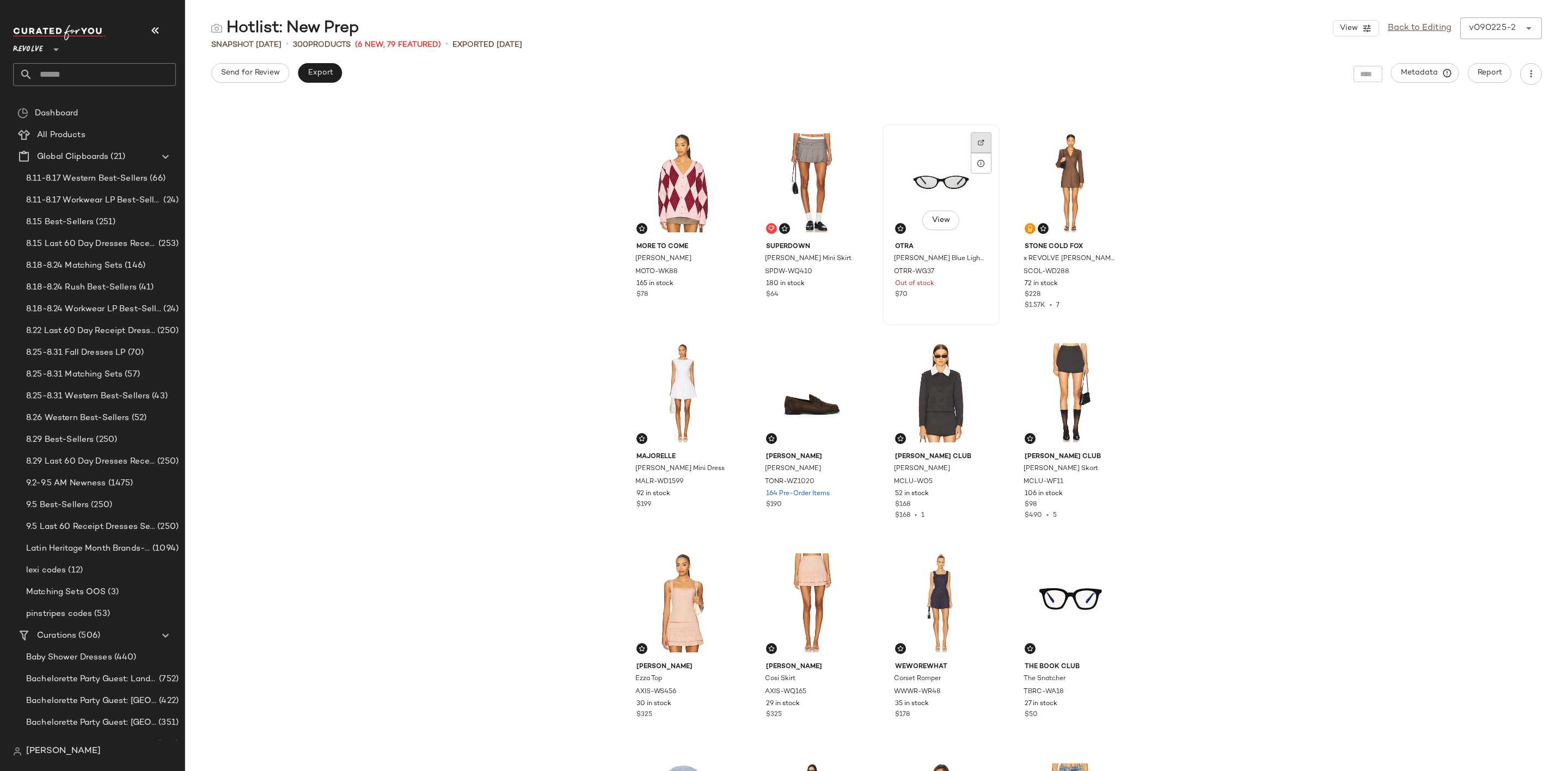
click at [985, 139] on div at bounding box center [981, 142] width 20 height 20
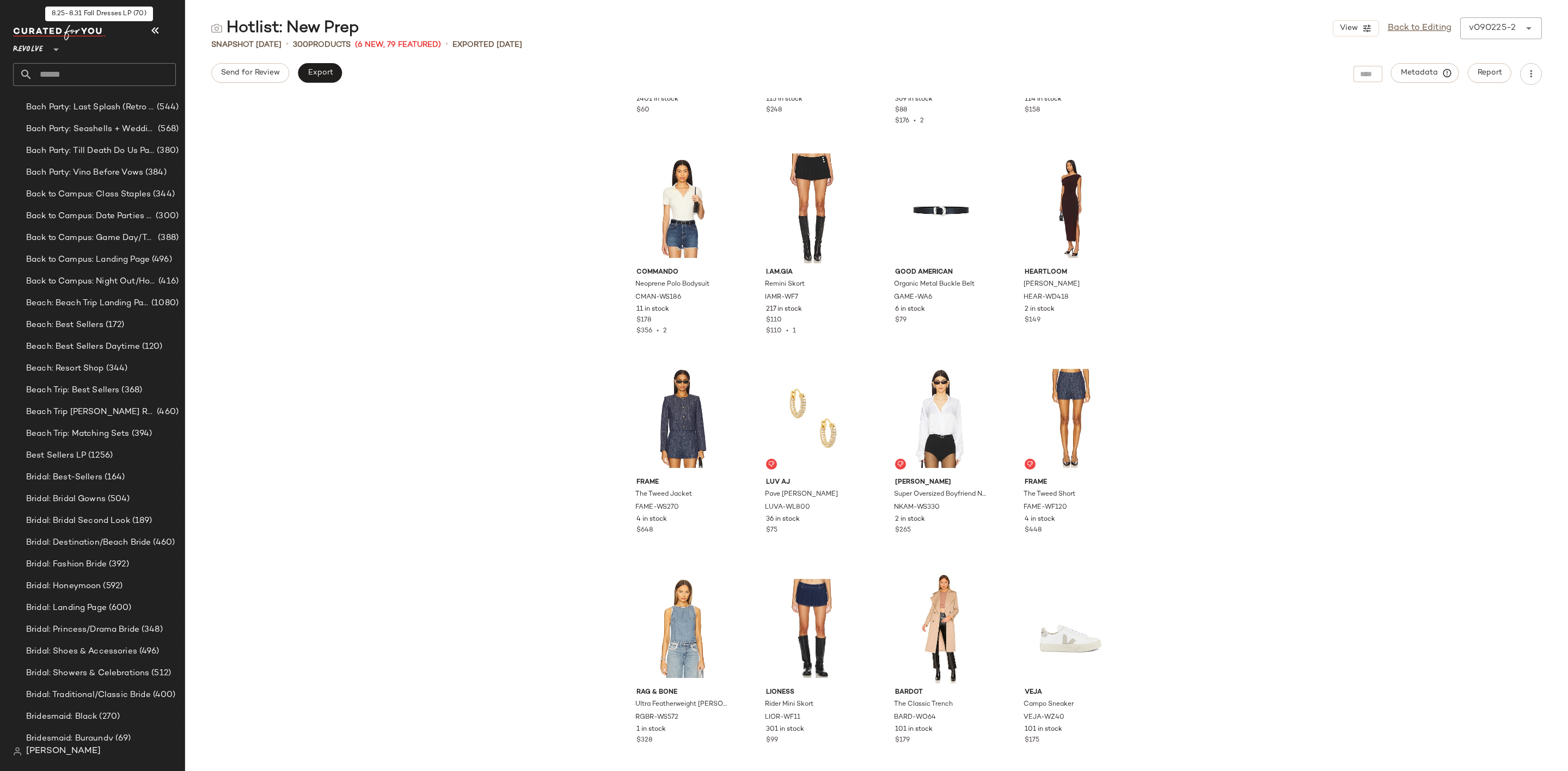
scroll to position [817, 0]
click at [108, 450] on span "(1256)" at bounding box center [98, 451] width 26 height 13
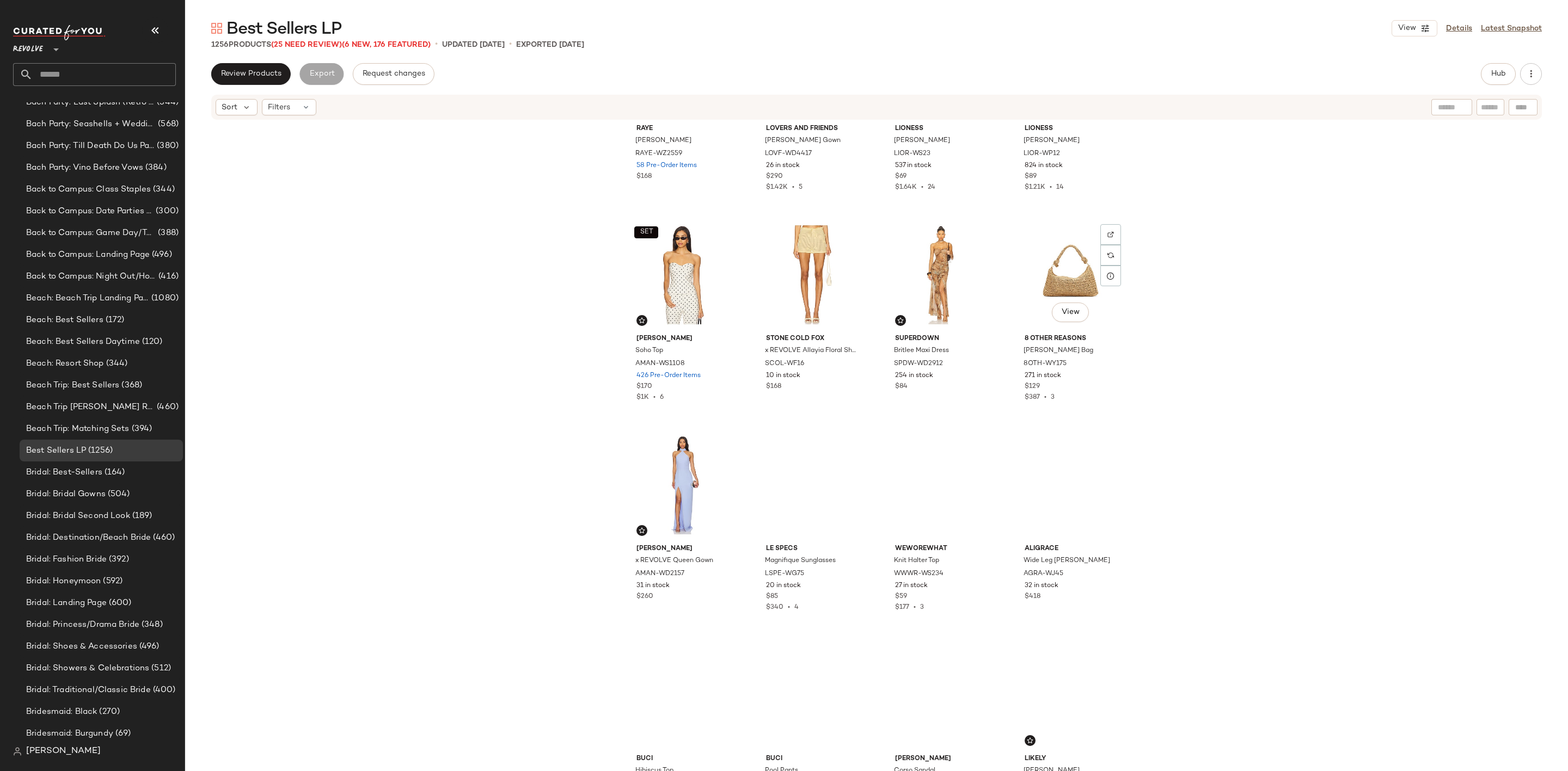
scroll to position [4988, 0]
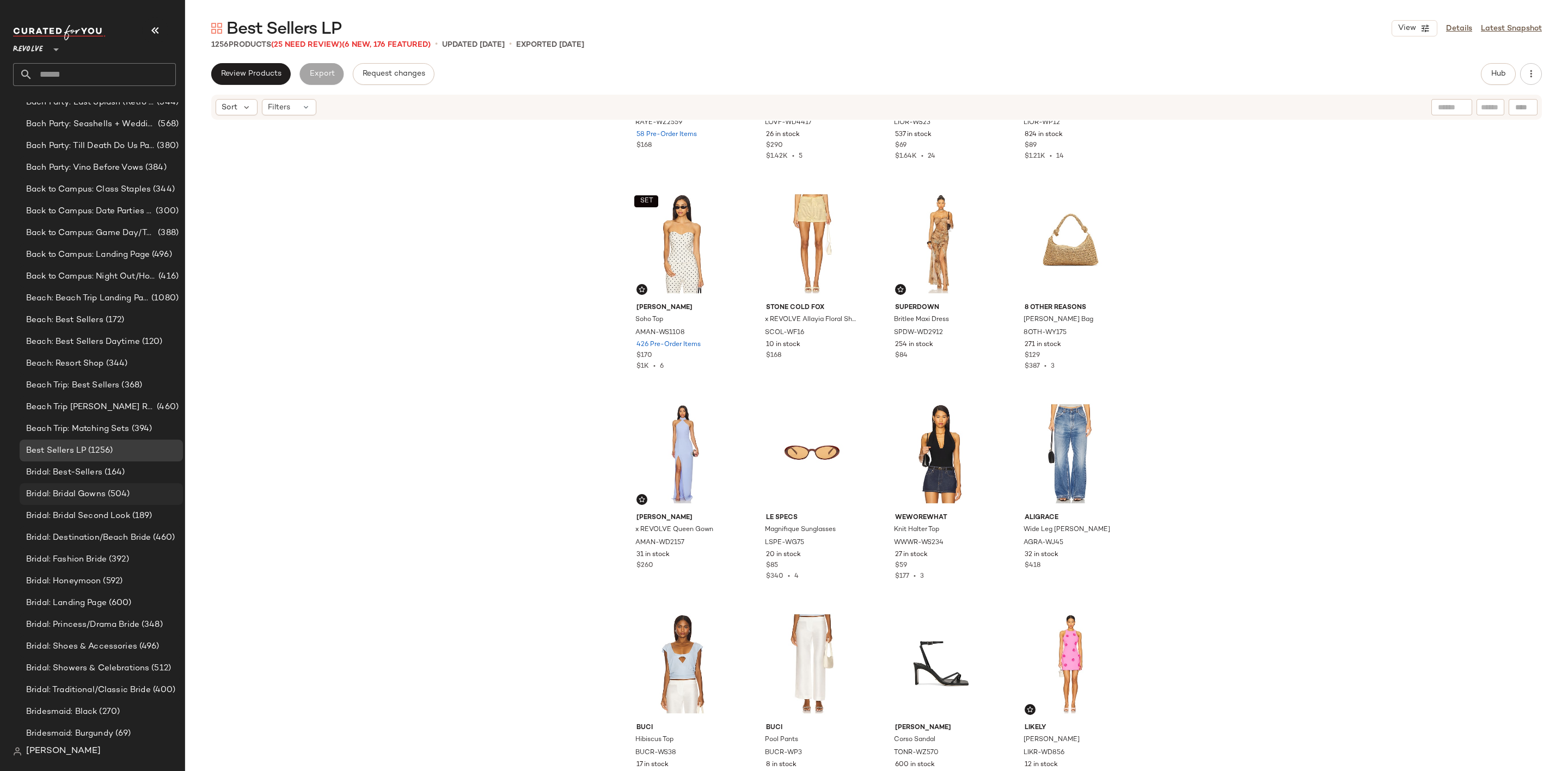
click at [104, 496] on span "Bridal: Bridal Gowns" at bounding box center [66, 494] width 80 height 13
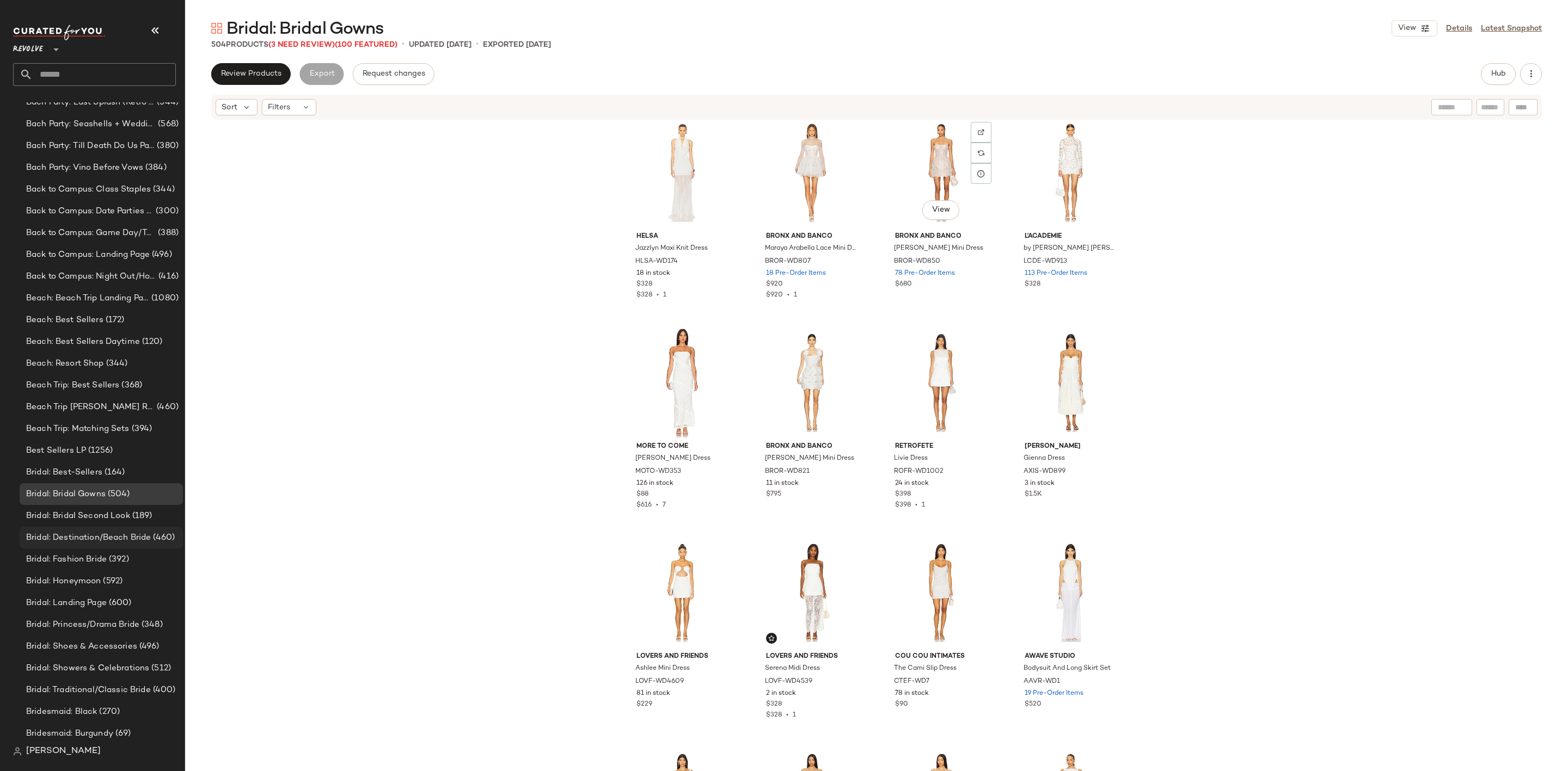
scroll to position [5723, 0]
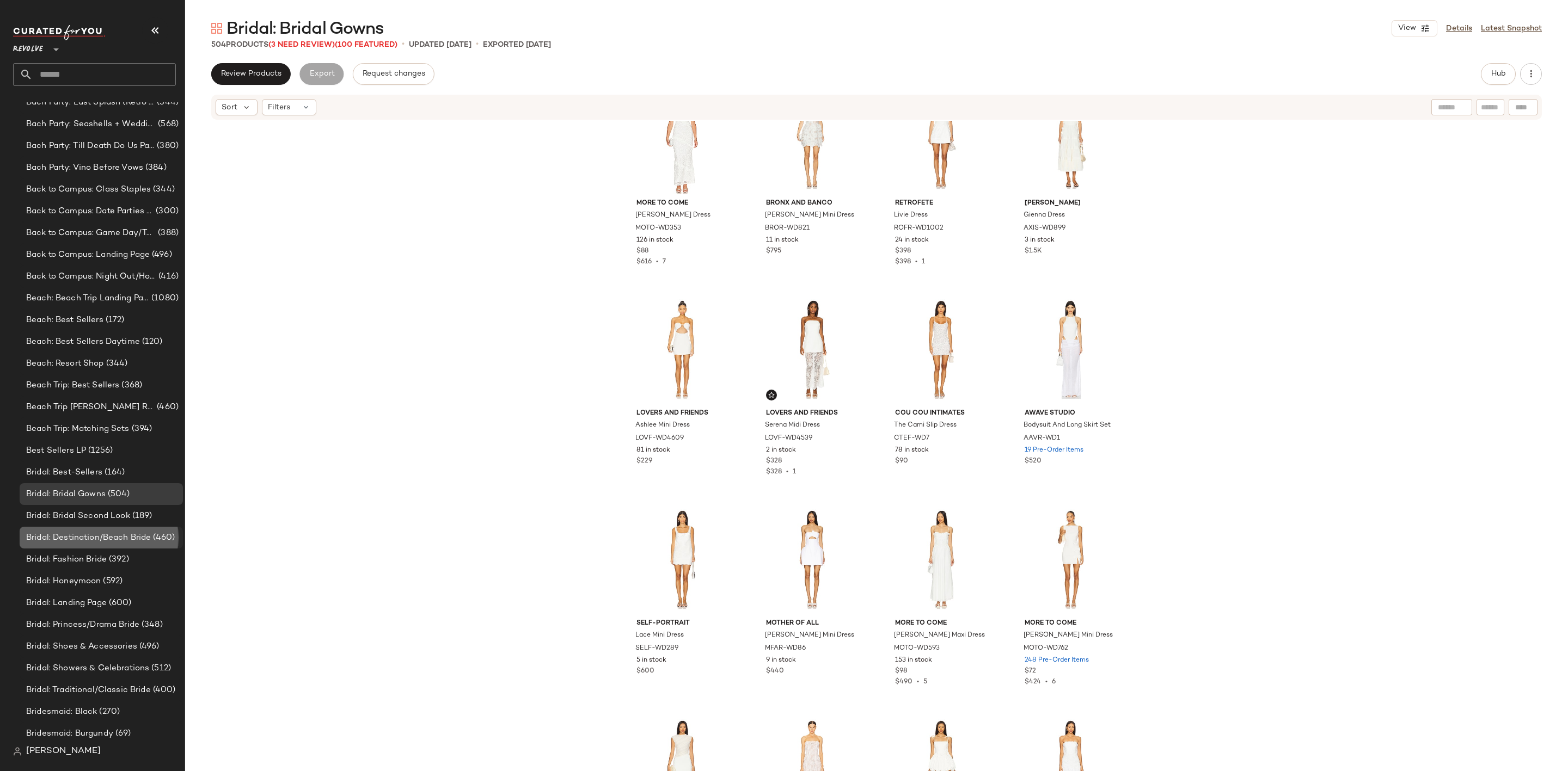
click at [97, 542] on span "Bridal: Destination/Beach Bride" at bounding box center [89, 537] width 125 height 13
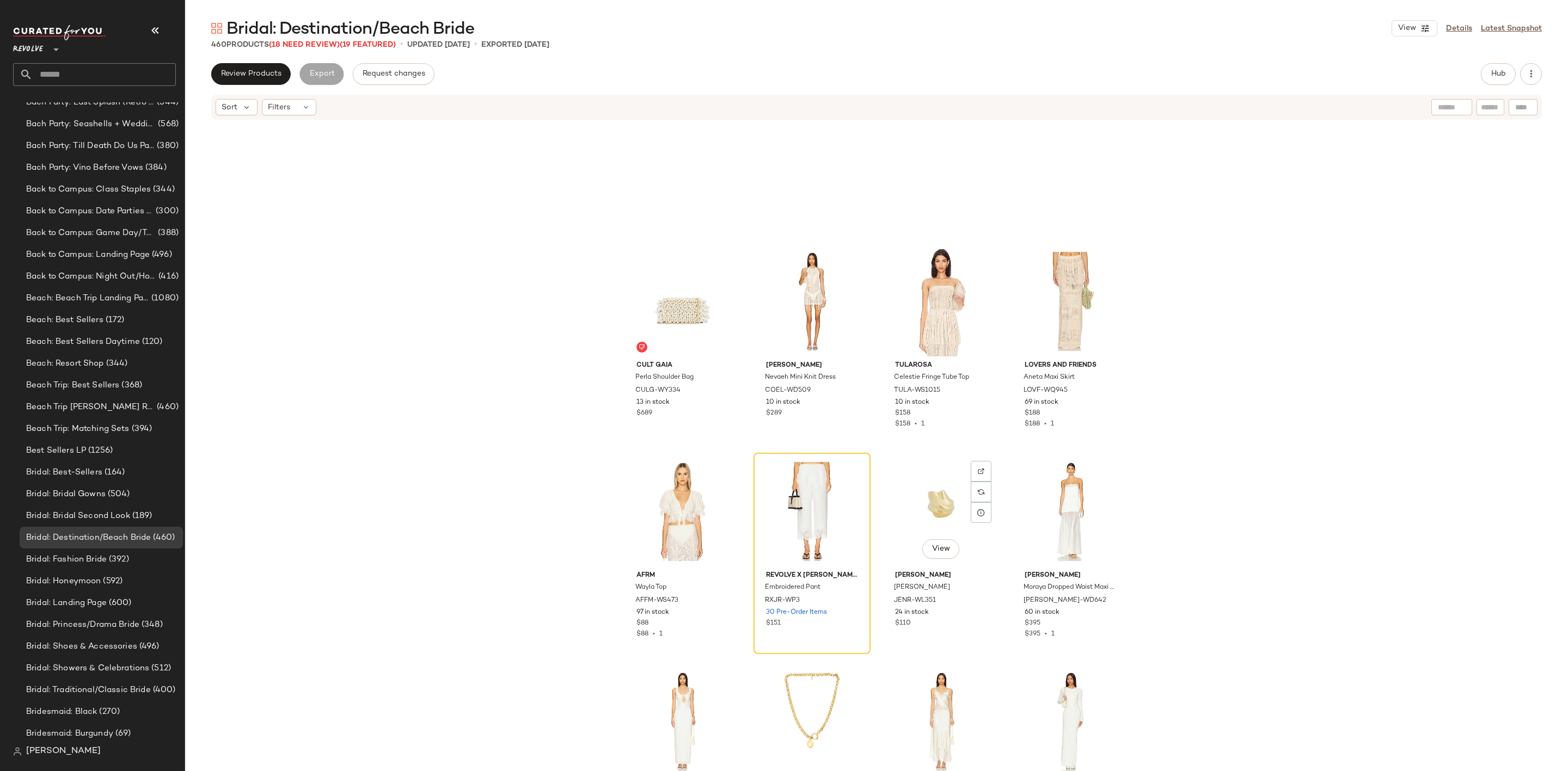
scroll to position [5805, 0]
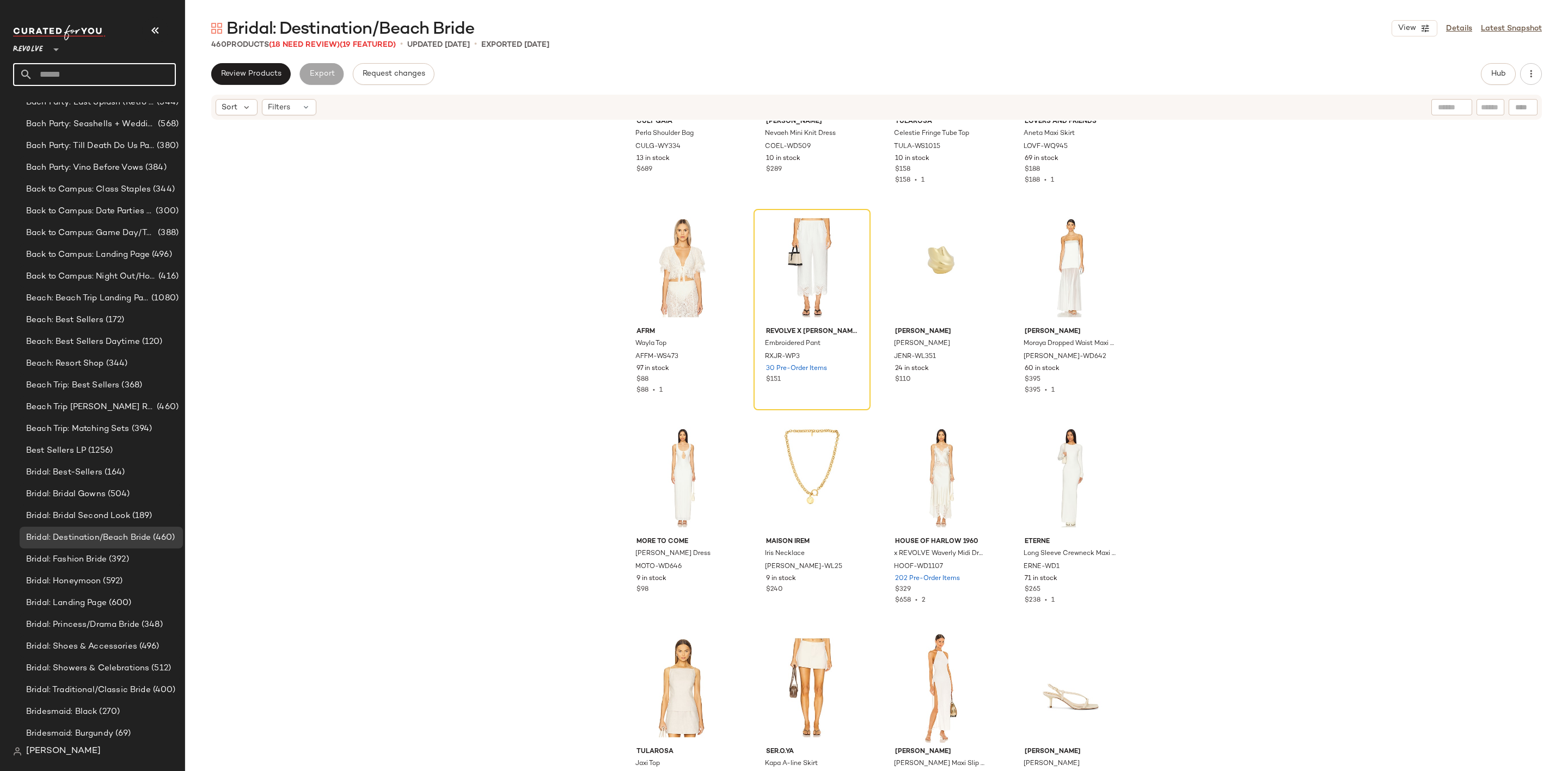
click at [72, 81] on input "text" at bounding box center [104, 74] width 143 height 22
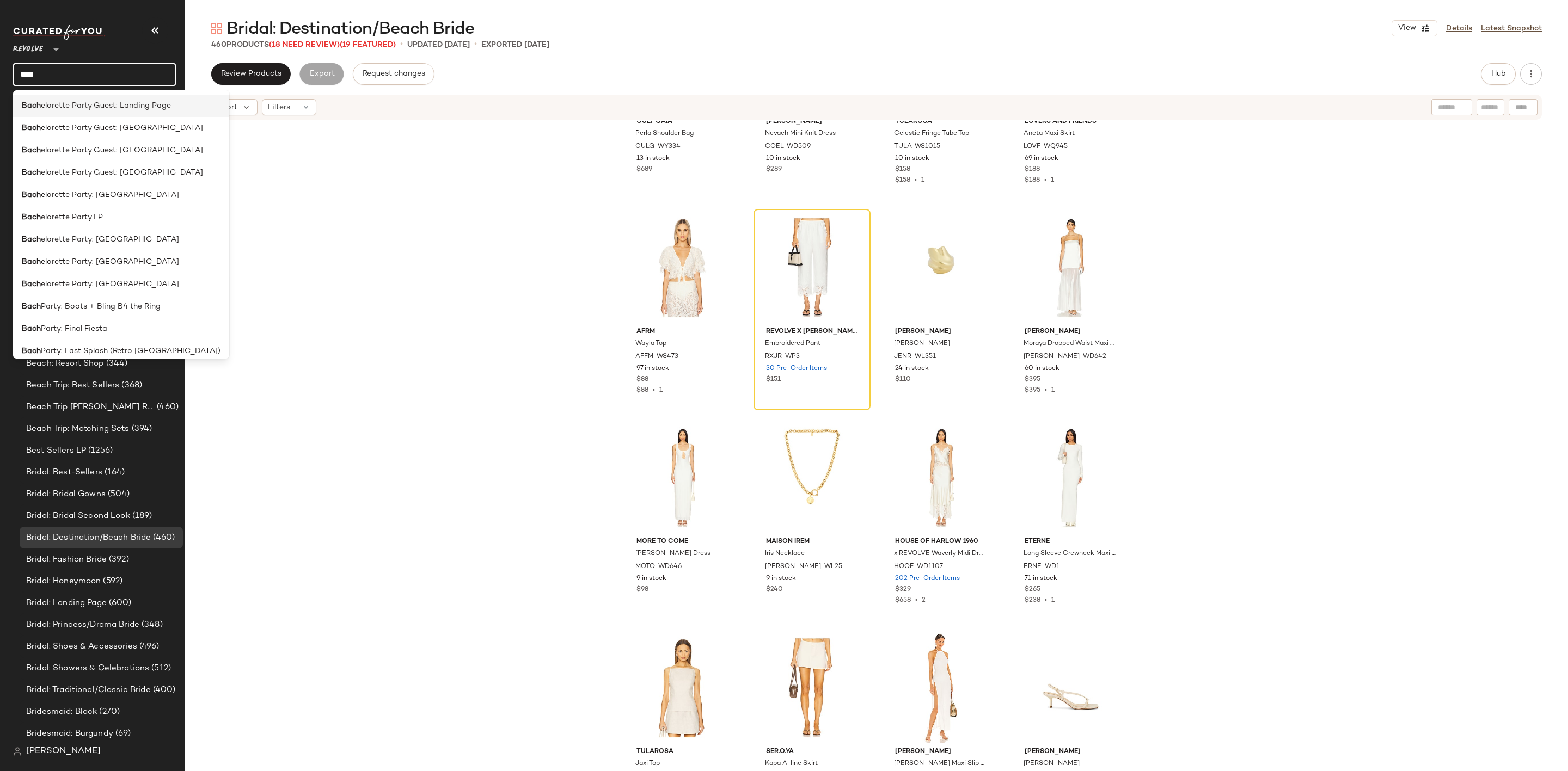
type input "****"
click at [128, 108] on span "elorette Party Guest: Landing Page" at bounding box center [106, 106] width 131 height 12
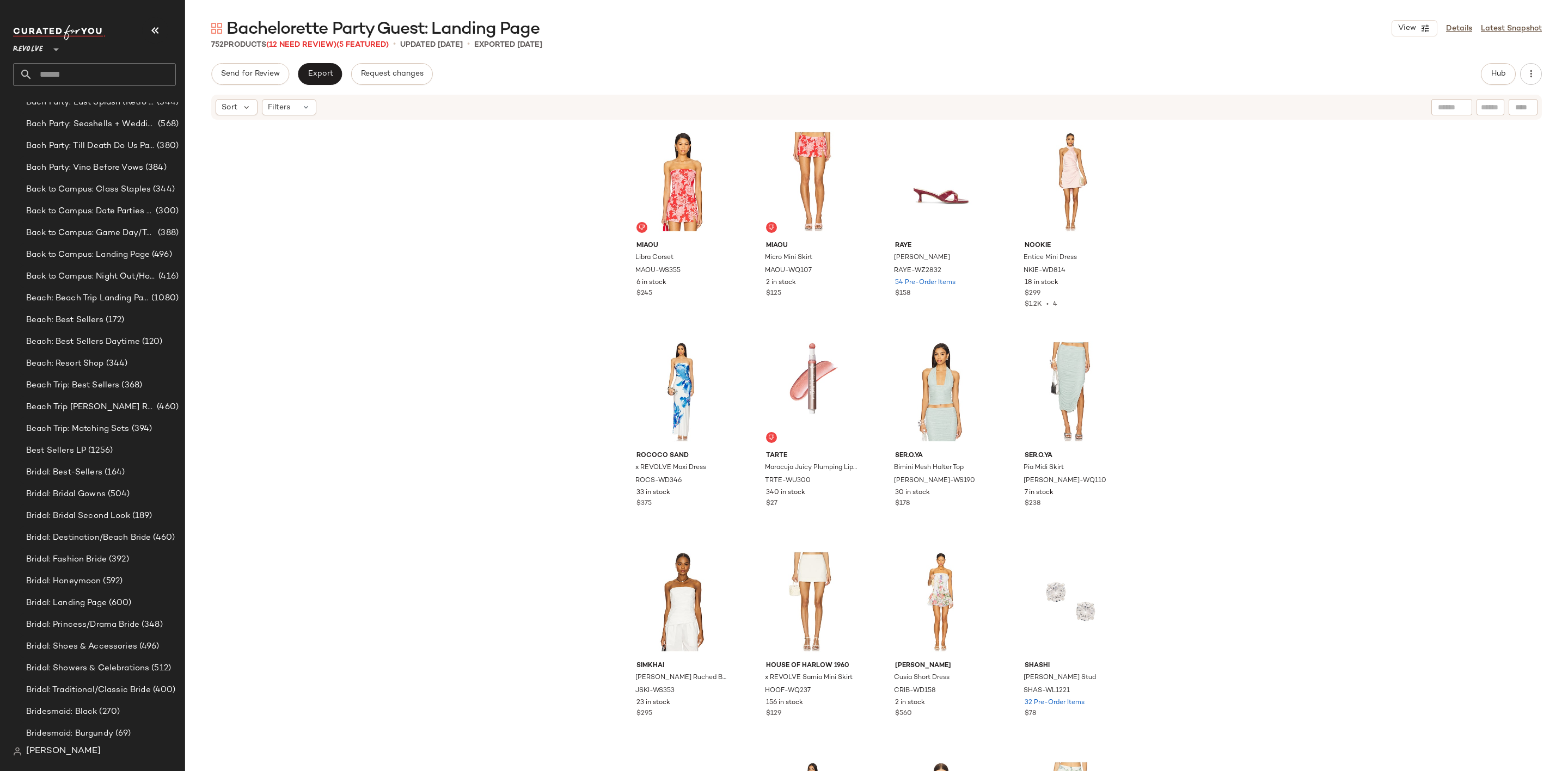
click at [427, 276] on div "Miaou Libra Corset MAOU-WS355 6 in stock $245 Miaou Micro Mini Skirt MAOU-WQ107…" at bounding box center [877, 462] width 1383 height 683
